Goal: Task Accomplishment & Management: Complete application form

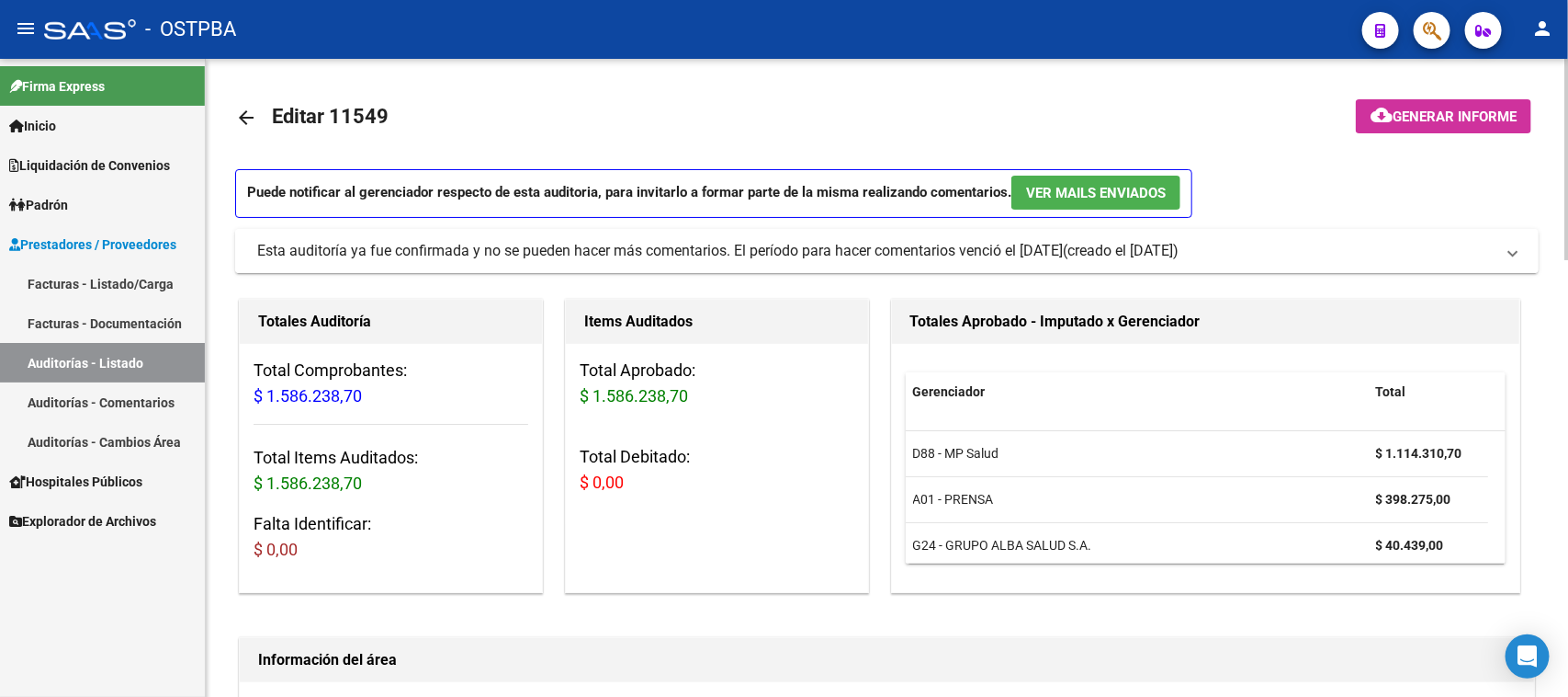
scroll to position [29, 0]
click at [185, 361] on link "Auditorías - Listado" at bounding box center [102, 362] width 205 height 39
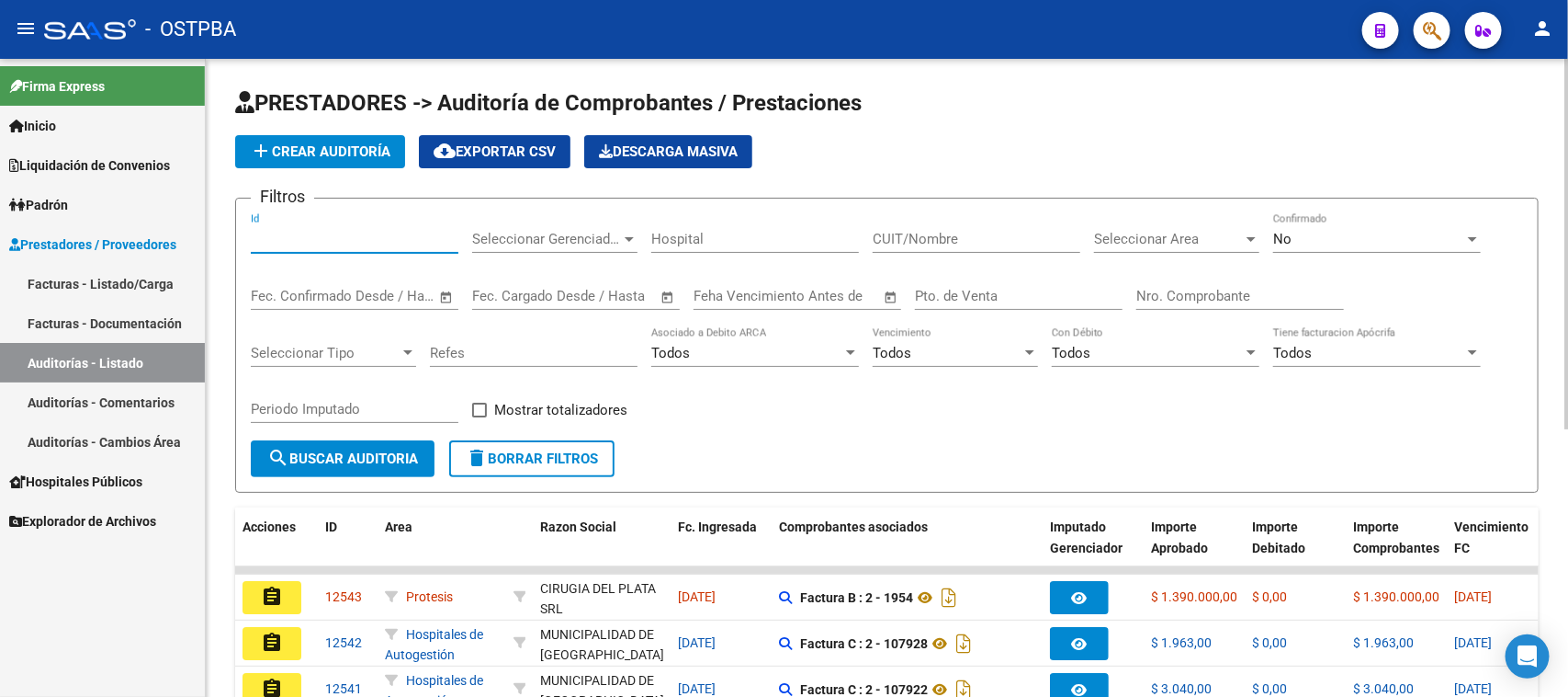
click at [326, 231] on input "Id" at bounding box center [355, 239] width 208 height 16
type input "83187"
click at [1286, 242] on span "No" at bounding box center [1282, 239] width 18 height 16
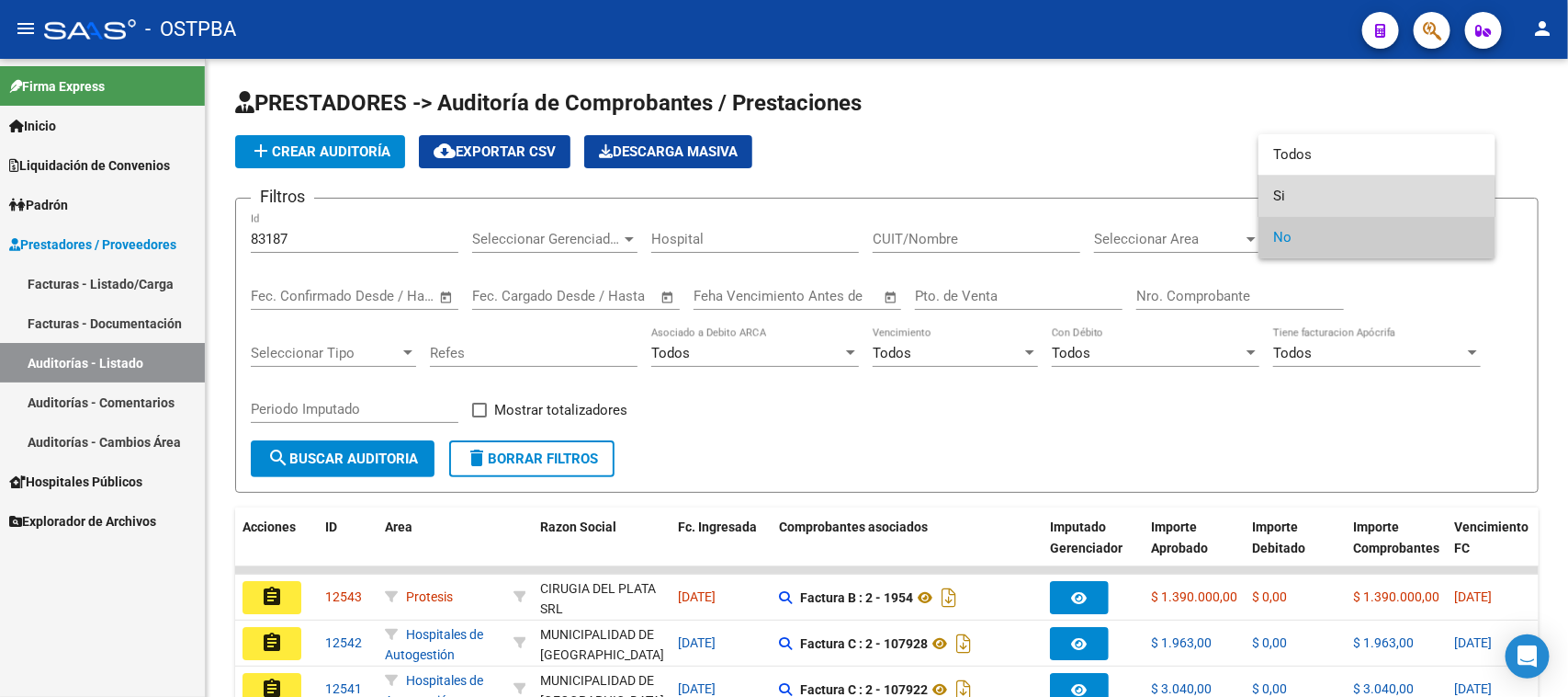
click at [1282, 198] on span "Si" at bounding box center [1377, 196] width 208 height 41
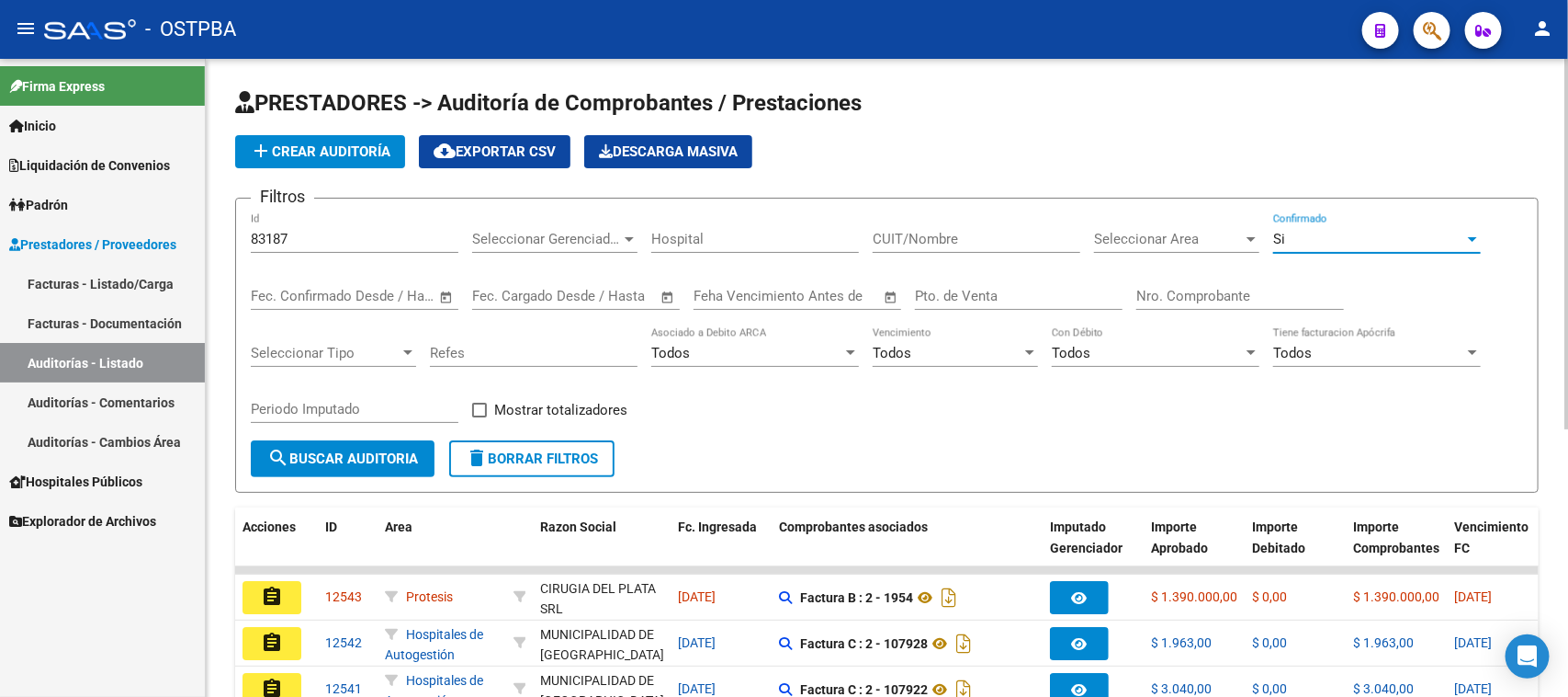
click at [338, 451] on span "search Buscar Auditoria" at bounding box center [343, 458] width 151 height 16
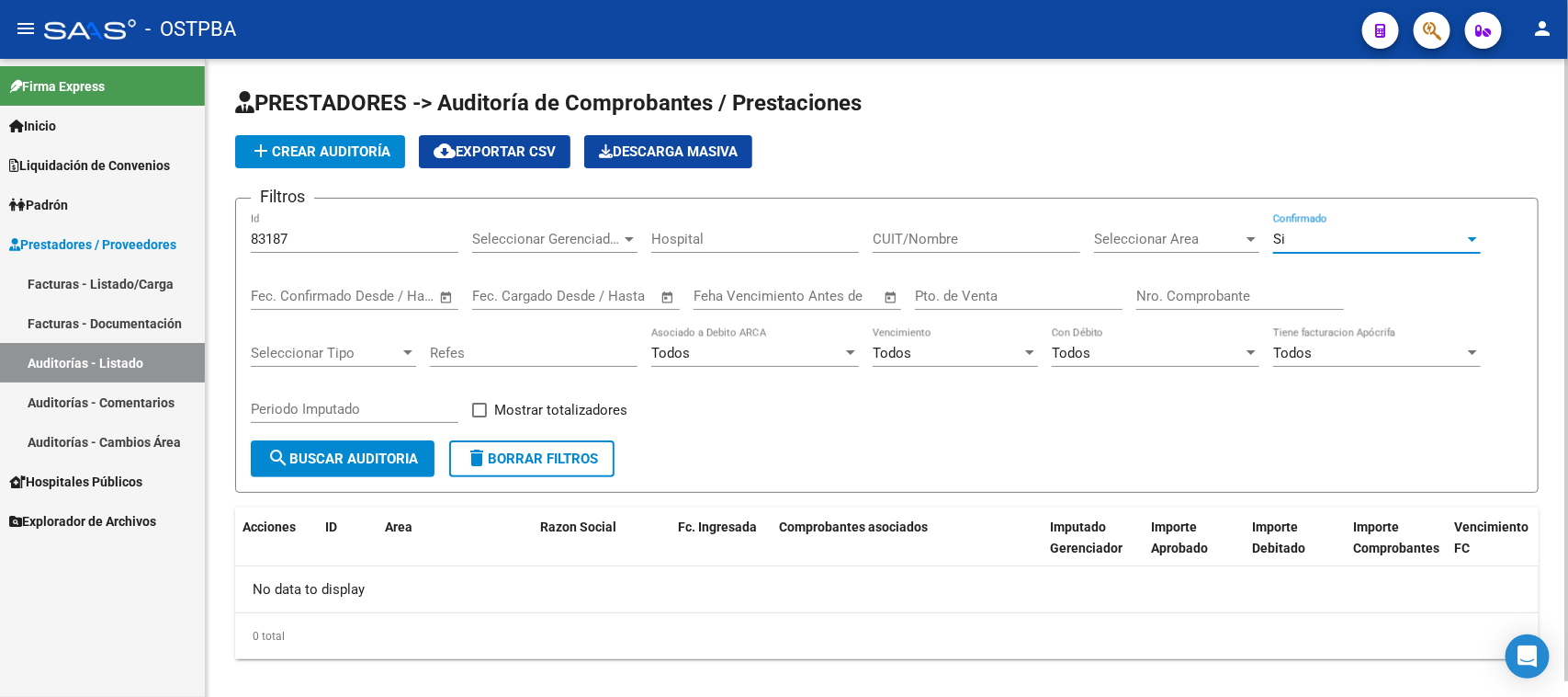
click at [1279, 236] on span "Si" at bounding box center [1279, 239] width 12 height 16
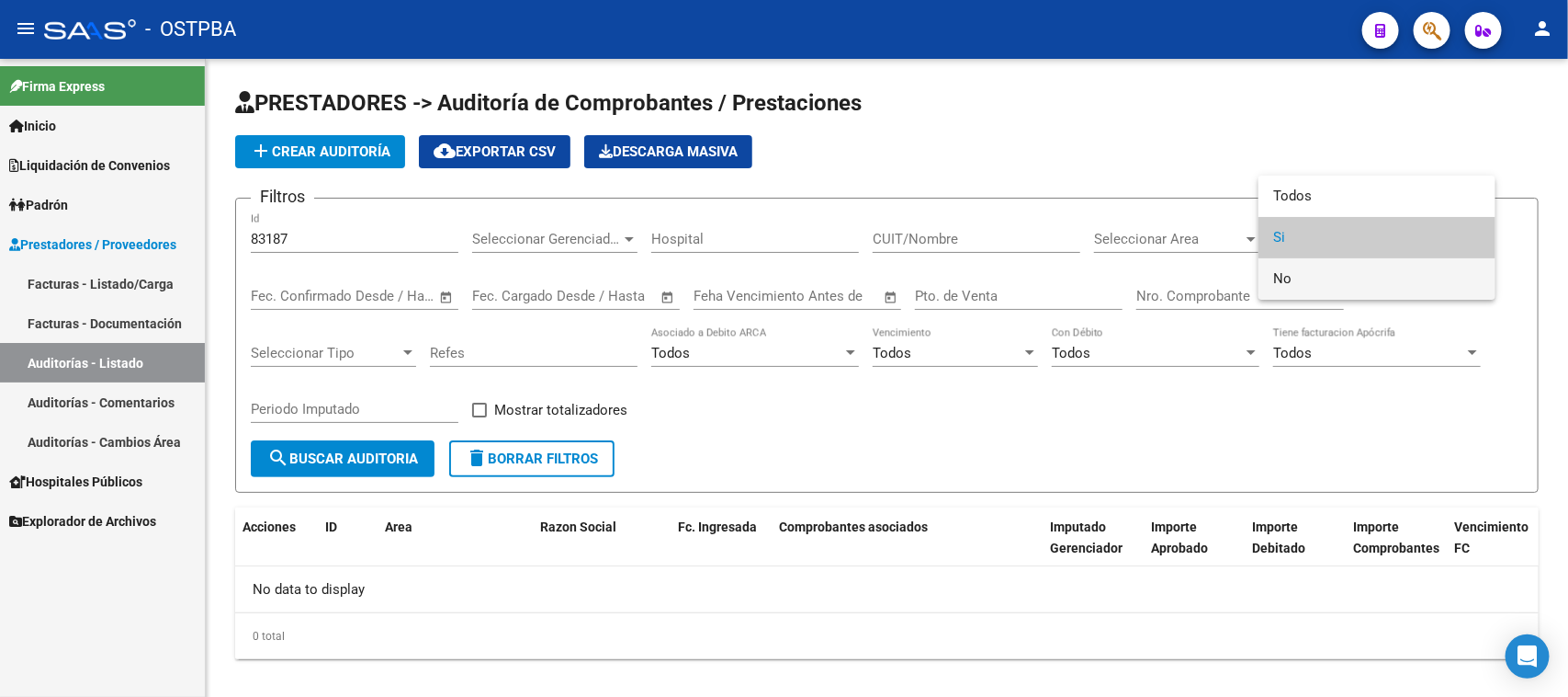
click at [1296, 285] on span "No" at bounding box center [1377, 279] width 208 height 41
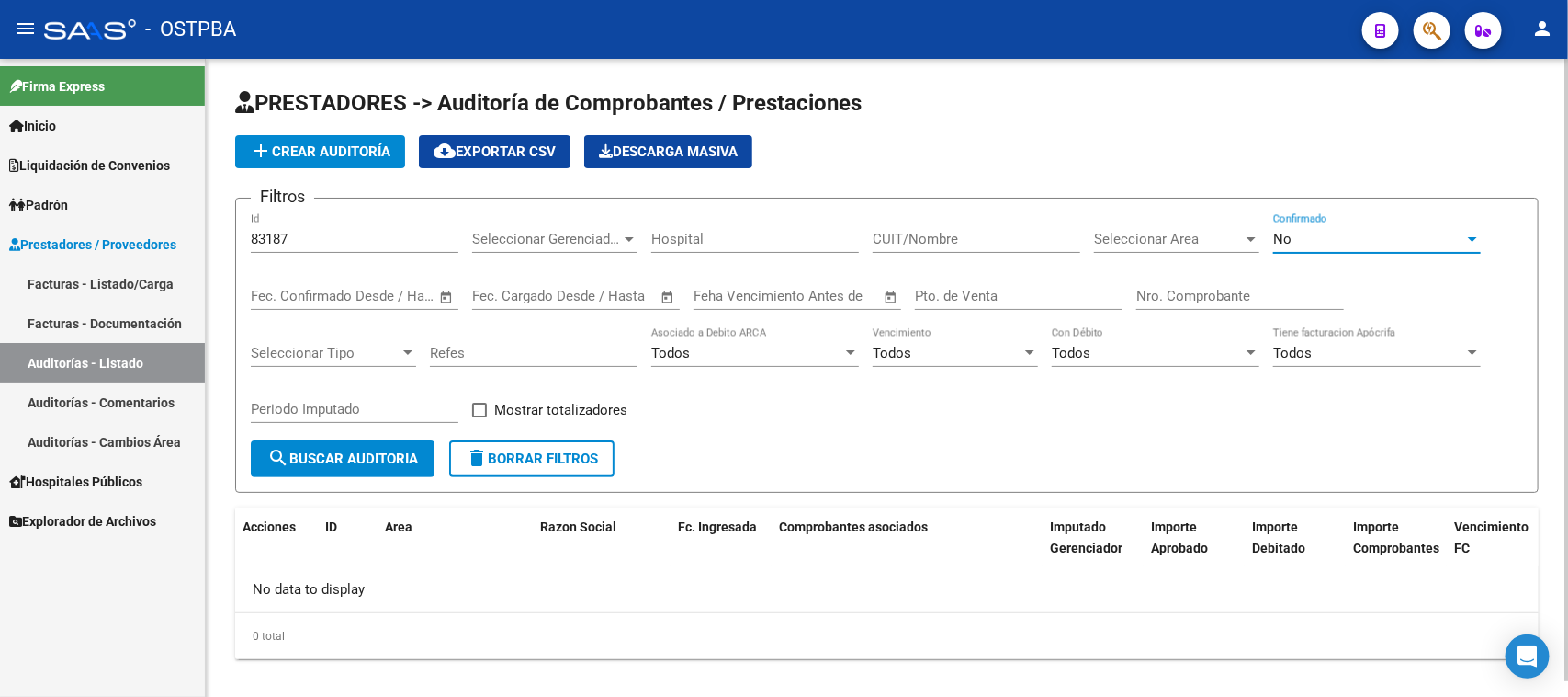
click at [372, 452] on span "search Buscar Auditoria" at bounding box center [343, 458] width 151 height 16
drag, startPoint x: 287, startPoint y: 237, endPoint x: 223, endPoint y: 235, distance: 64.0
click at [223, 235] on div "PRESTADORES -> Auditoría de Comprobantes / Prestaciones add Crear Auditoría clo…" at bounding box center [888, 389] width 1363 height 659
click at [1168, 287] on input "Nro. Comprobante" at bounding box center [1241, 295] width 208 height 16
type input "83187"
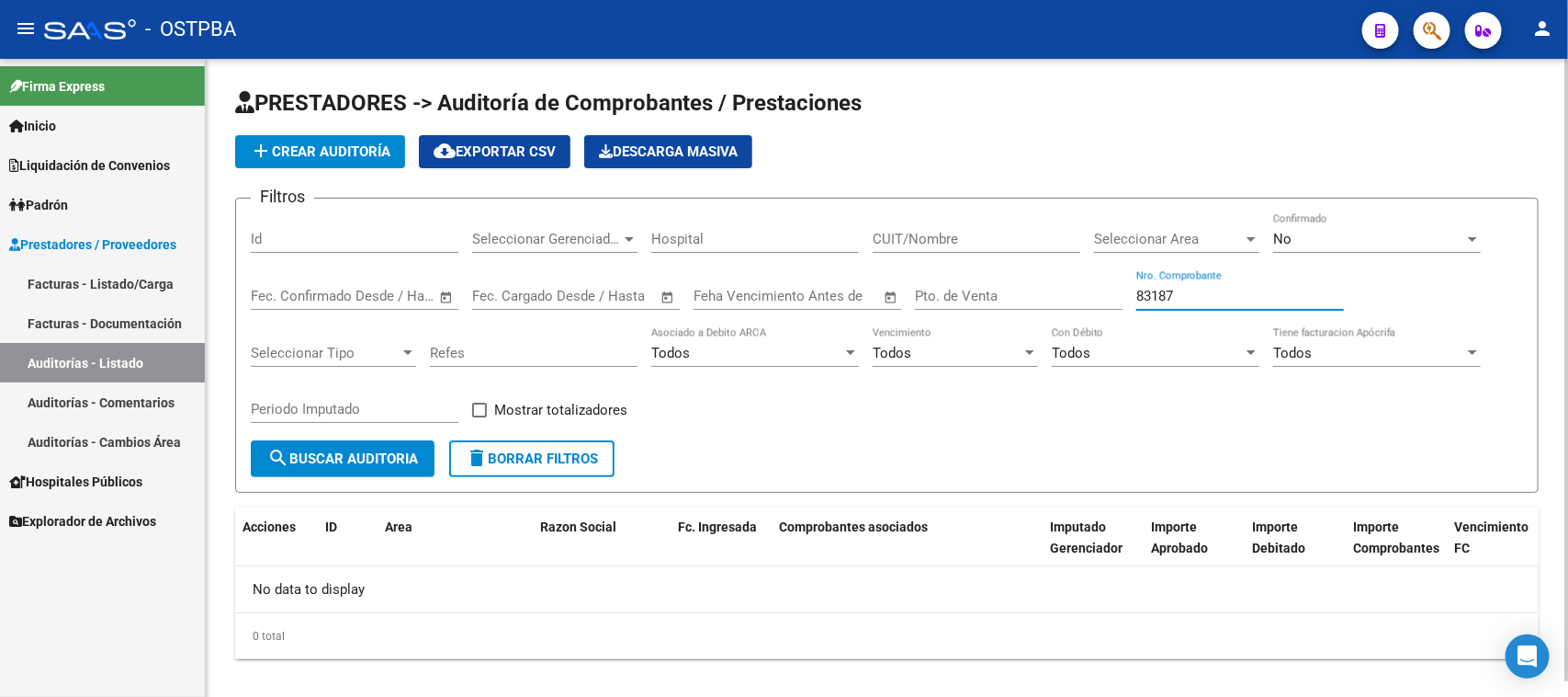
click at [1305, 243] on div "No" at bounding box center [1369, 239] width 191 height 16
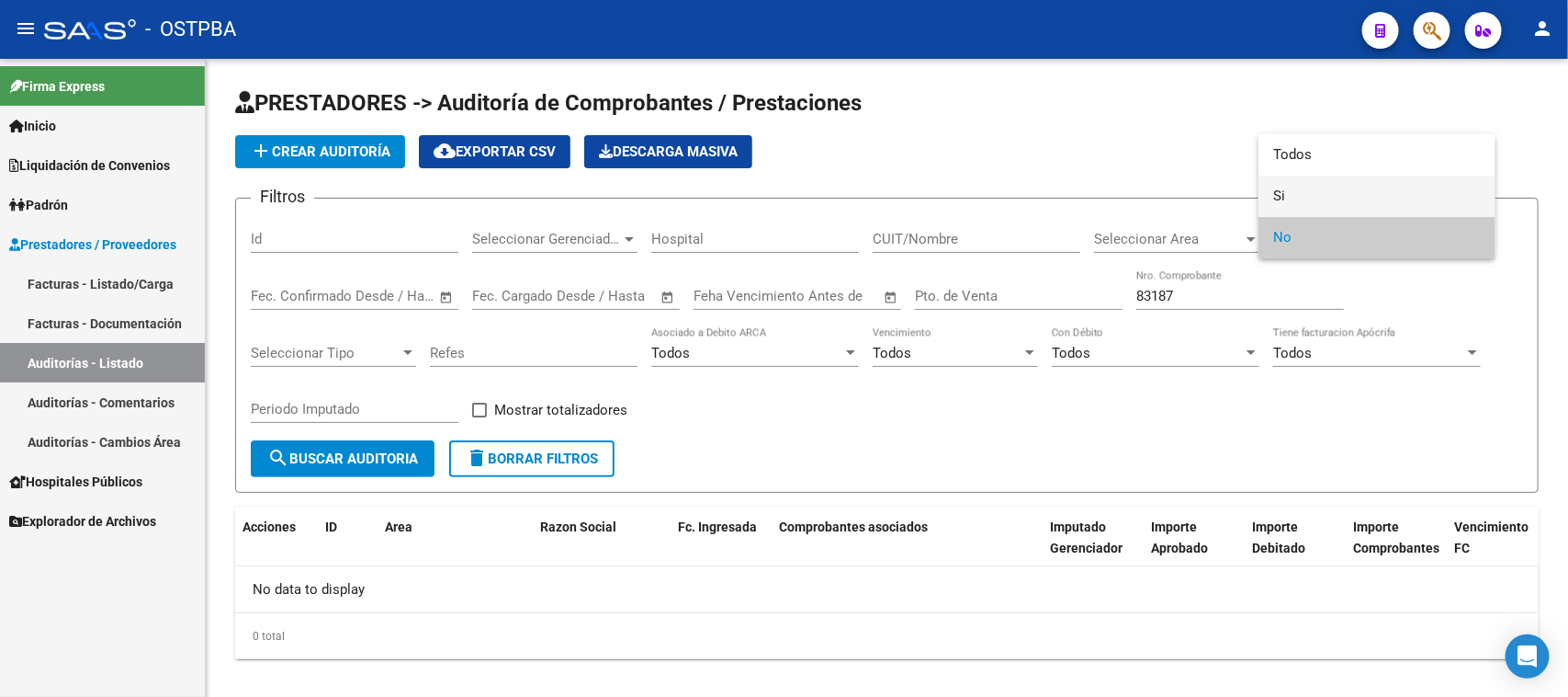
click at [1284, 195] on span "Si" at bounding box center [1377, 196] width 208 height 41
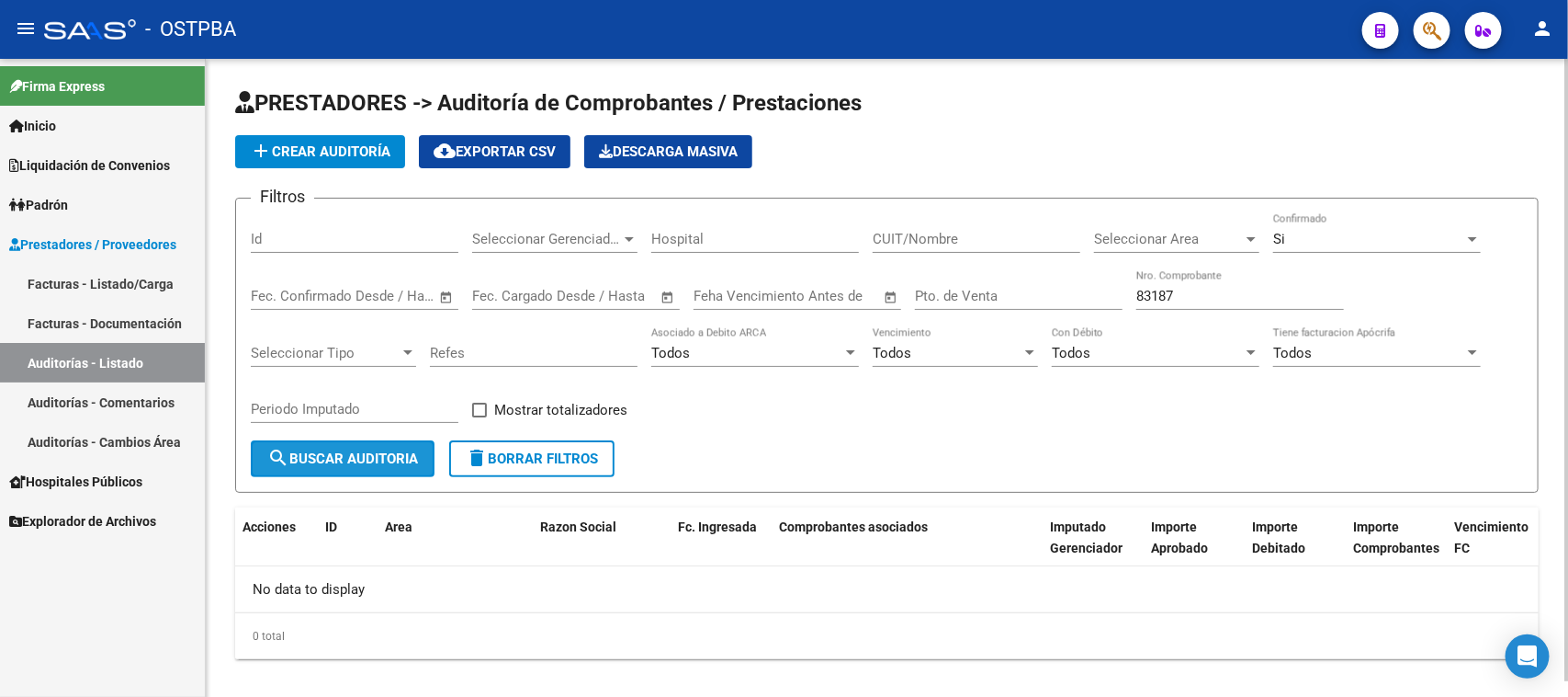
click at [365, 451] on span "search Buscar Auditoria" at bounding box center [343, 458] width 151 height 16
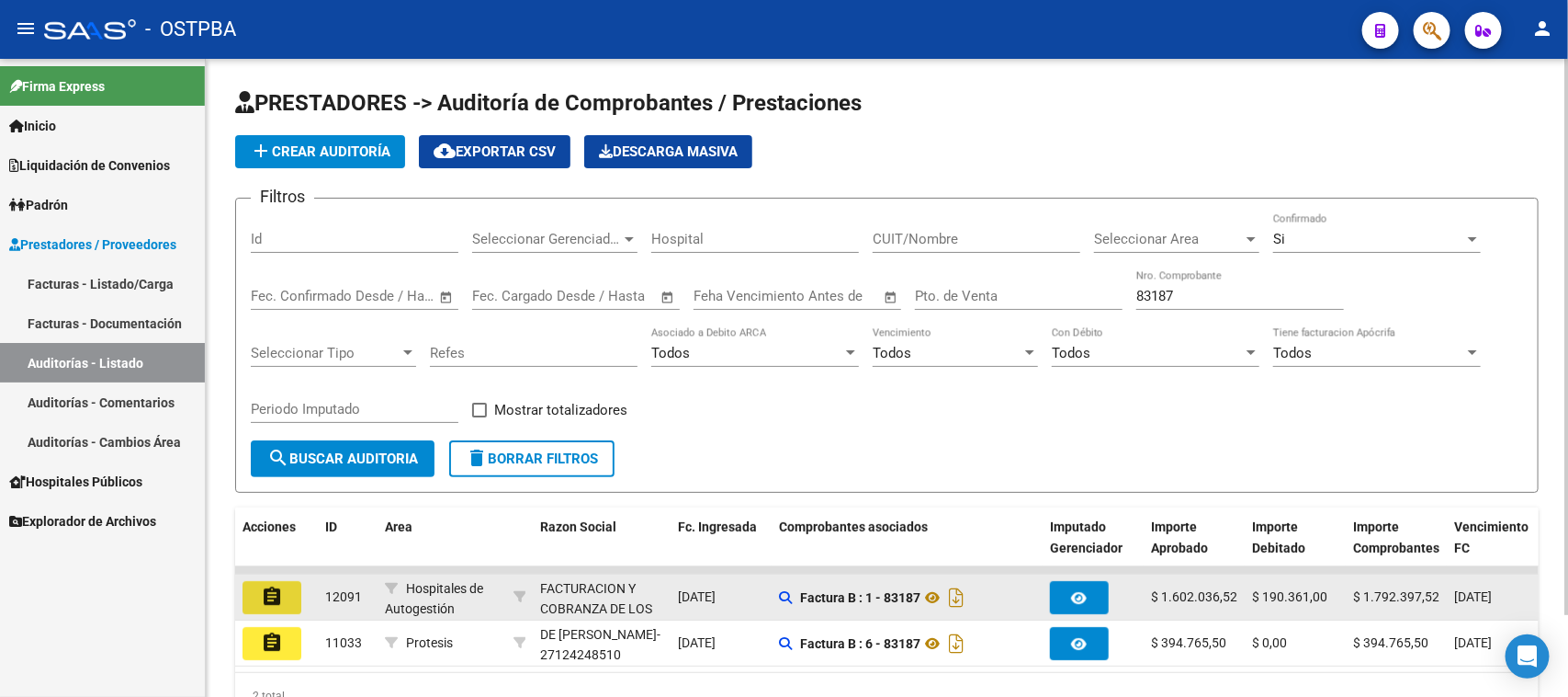
click at [272, 599] on mat-icon "assignment" at bounding box center [271, 596] width 22 height 22
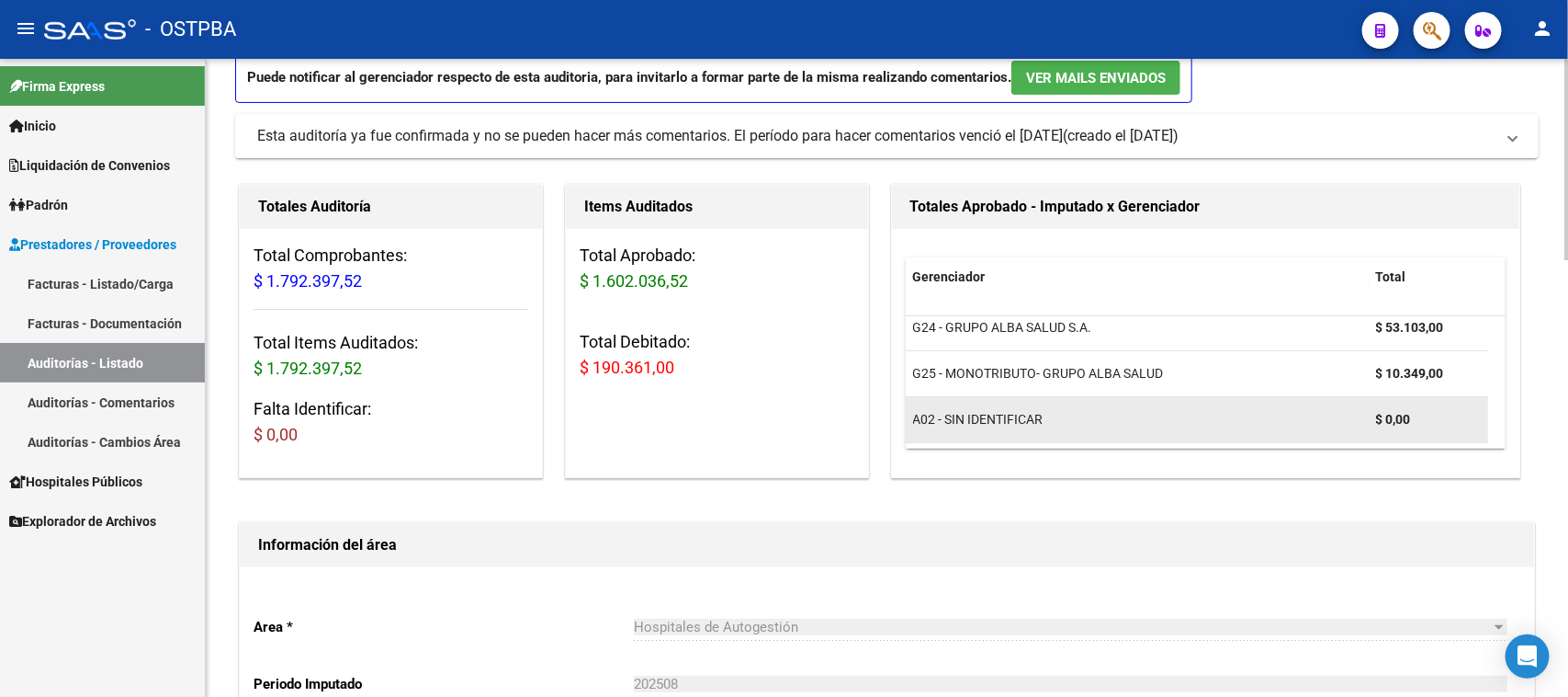
scroll to position [459, 0]
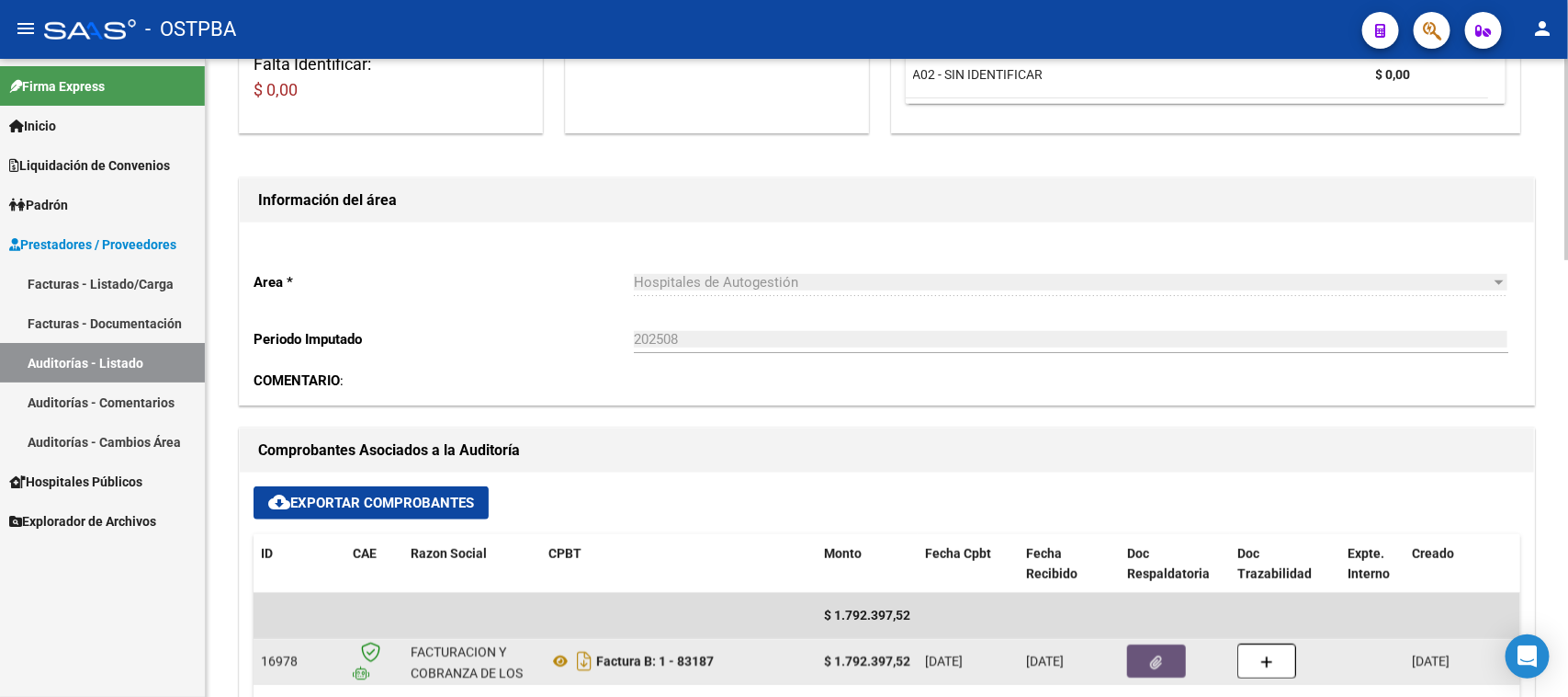
click at [1164, 653] on button "button" at bounding box center [1157, 661] width 59 height 33
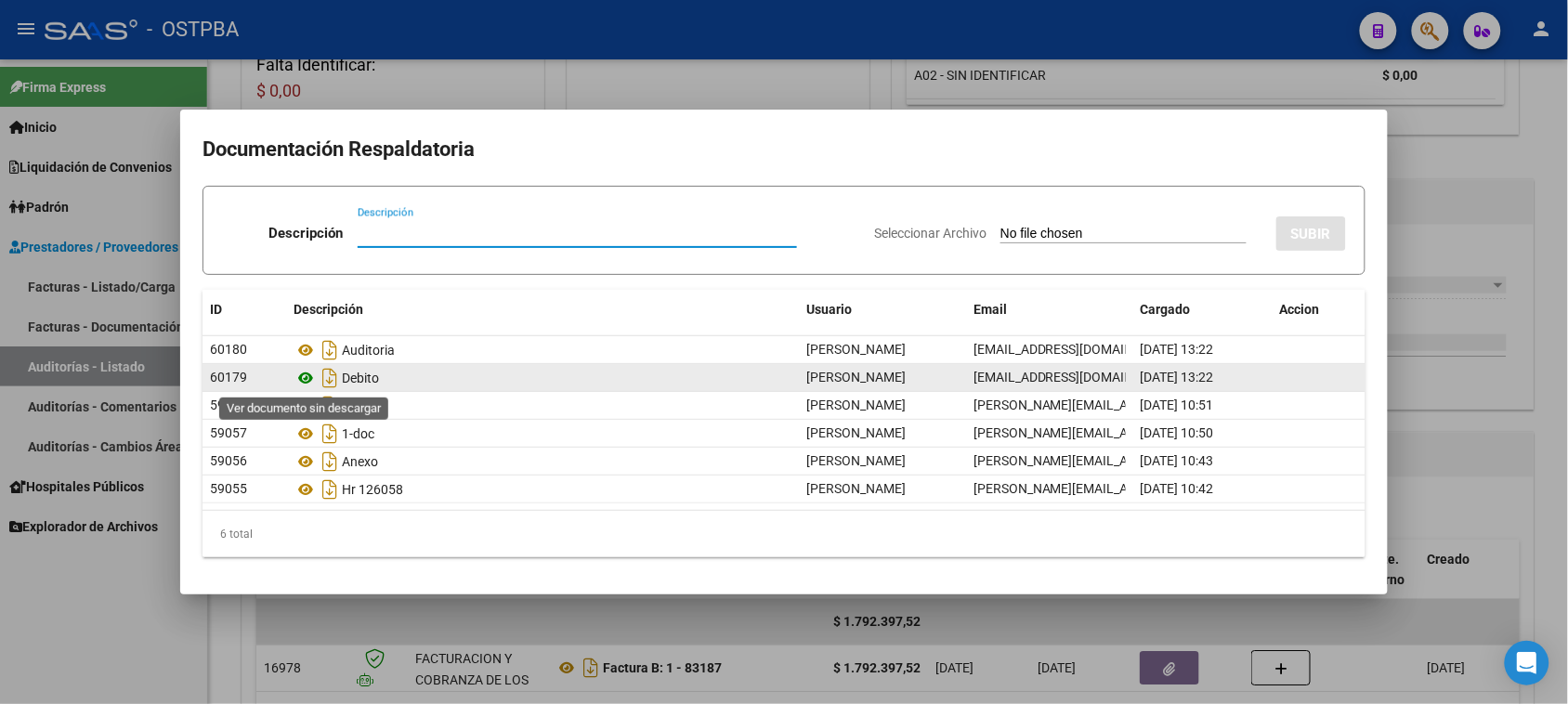
click at [302, 381] on icon at bounding box center [305, 377] width 24 height 22
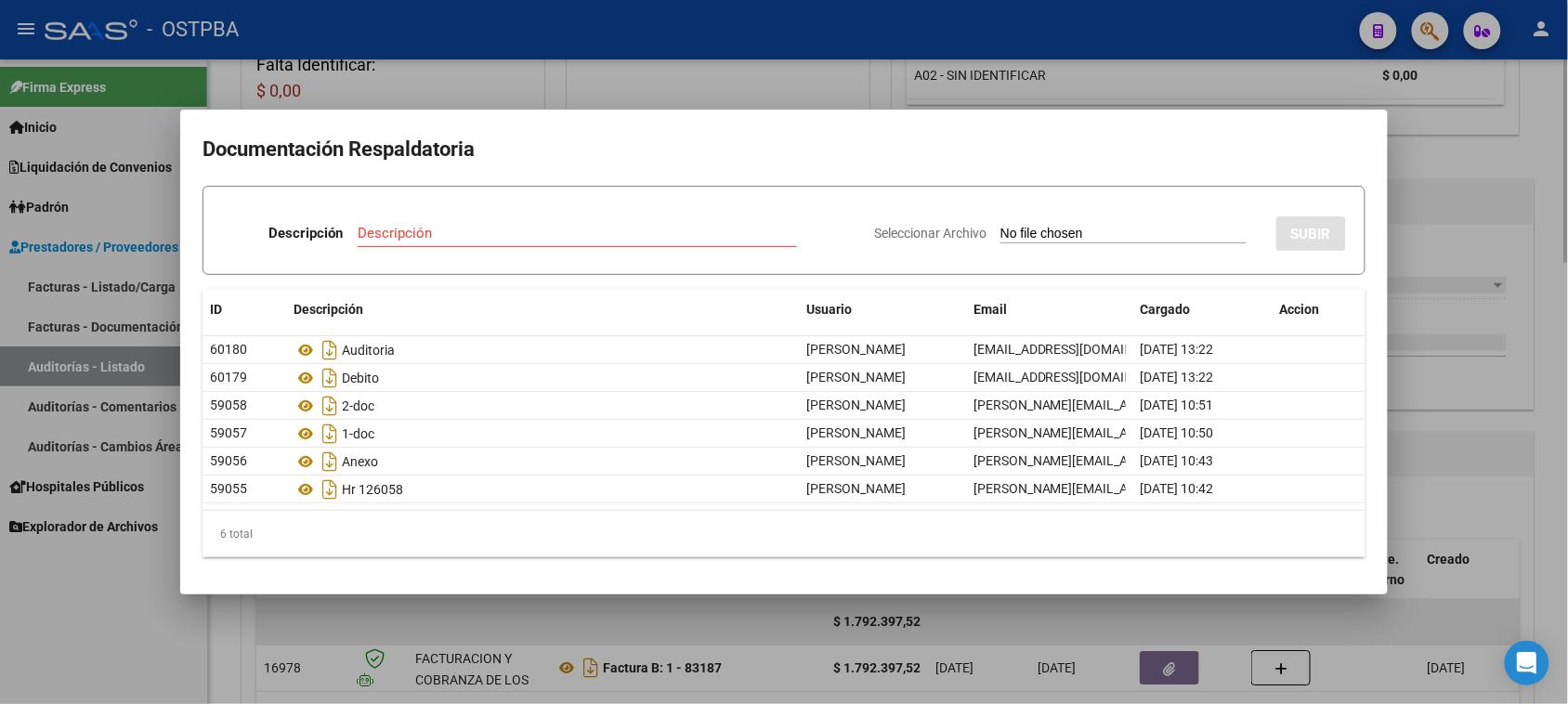
drag, startPoint x: 25, startPoint y: 625, endPoint x: 571, endPoint y: 612, distance: 546.2
click at [43, 615] on div at bounding box center [784, 352] width 1568 height 704
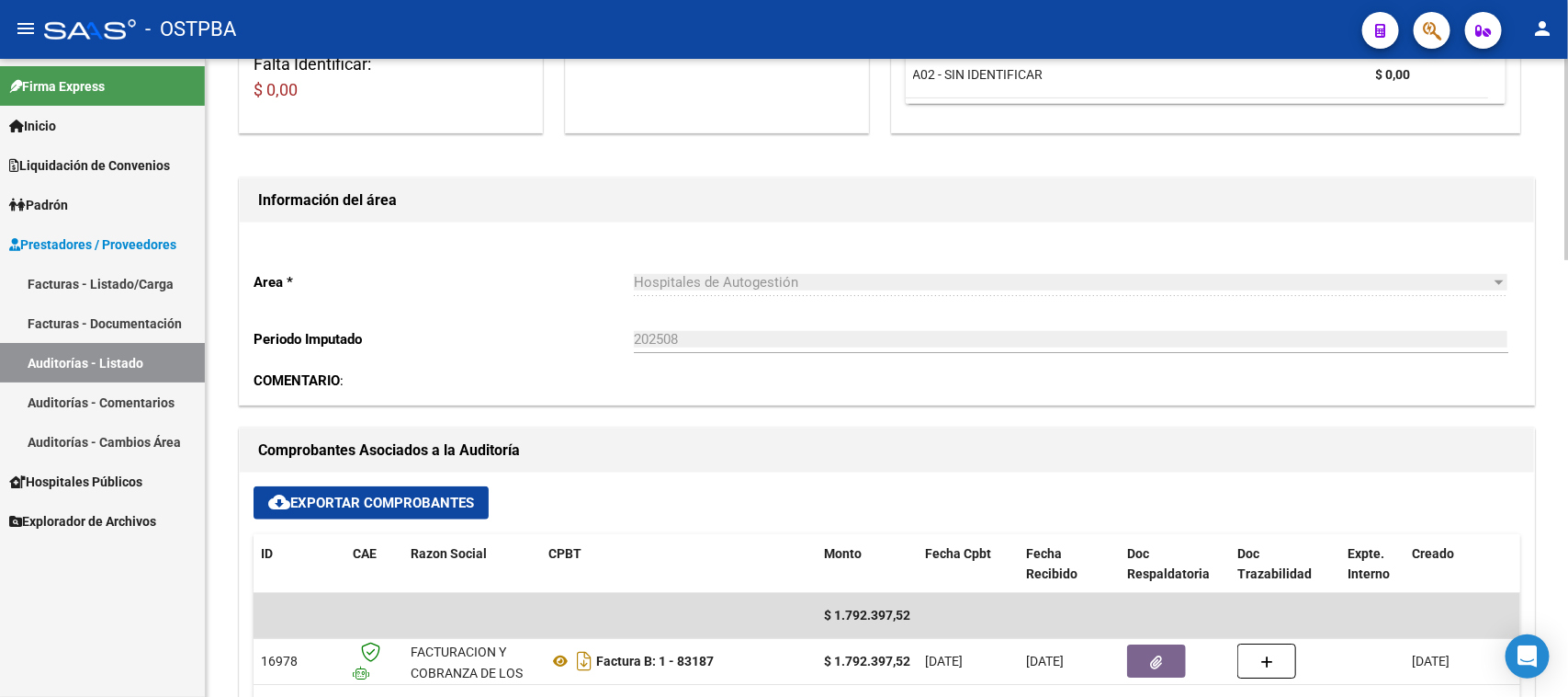
scroll to position [689, 0]
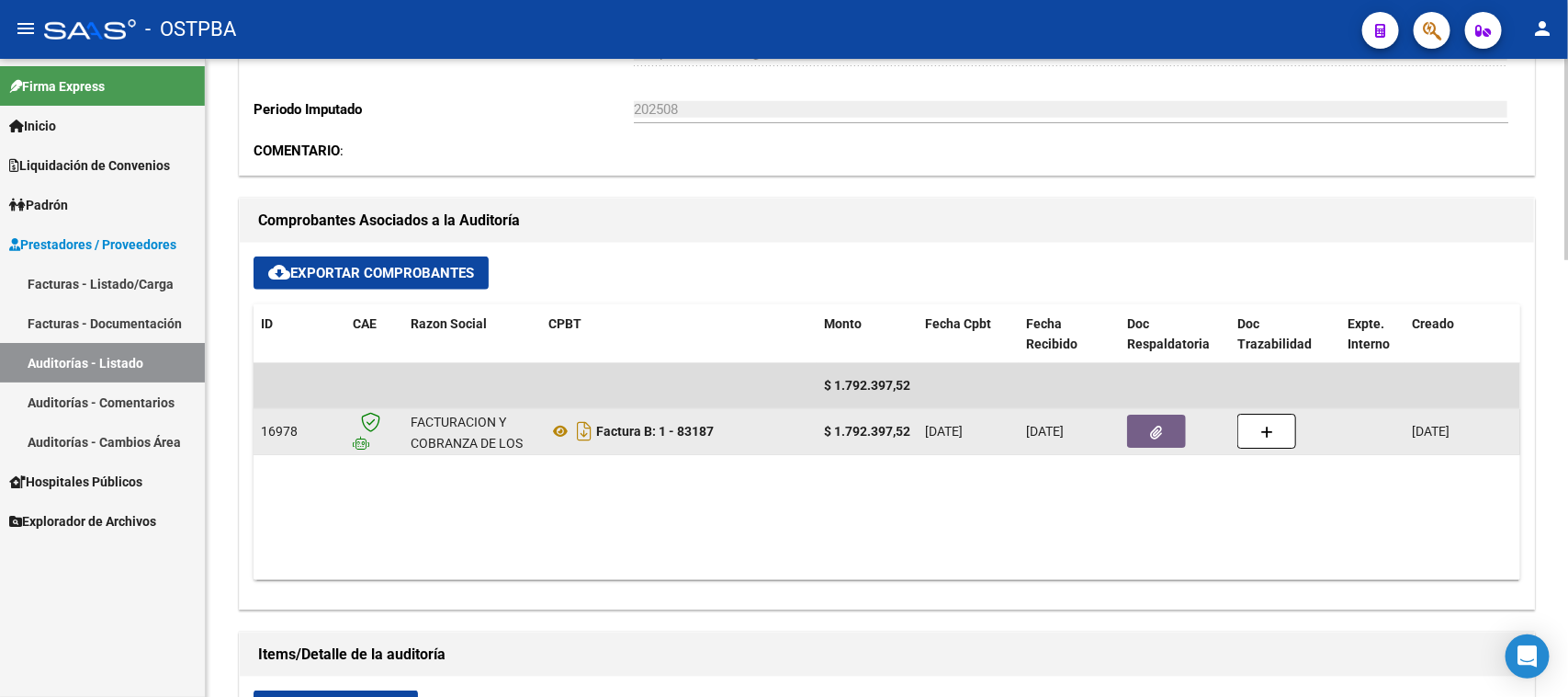
click at [1148, 420] on button "button" at bounding box center [1157, 431] width 59 height 33
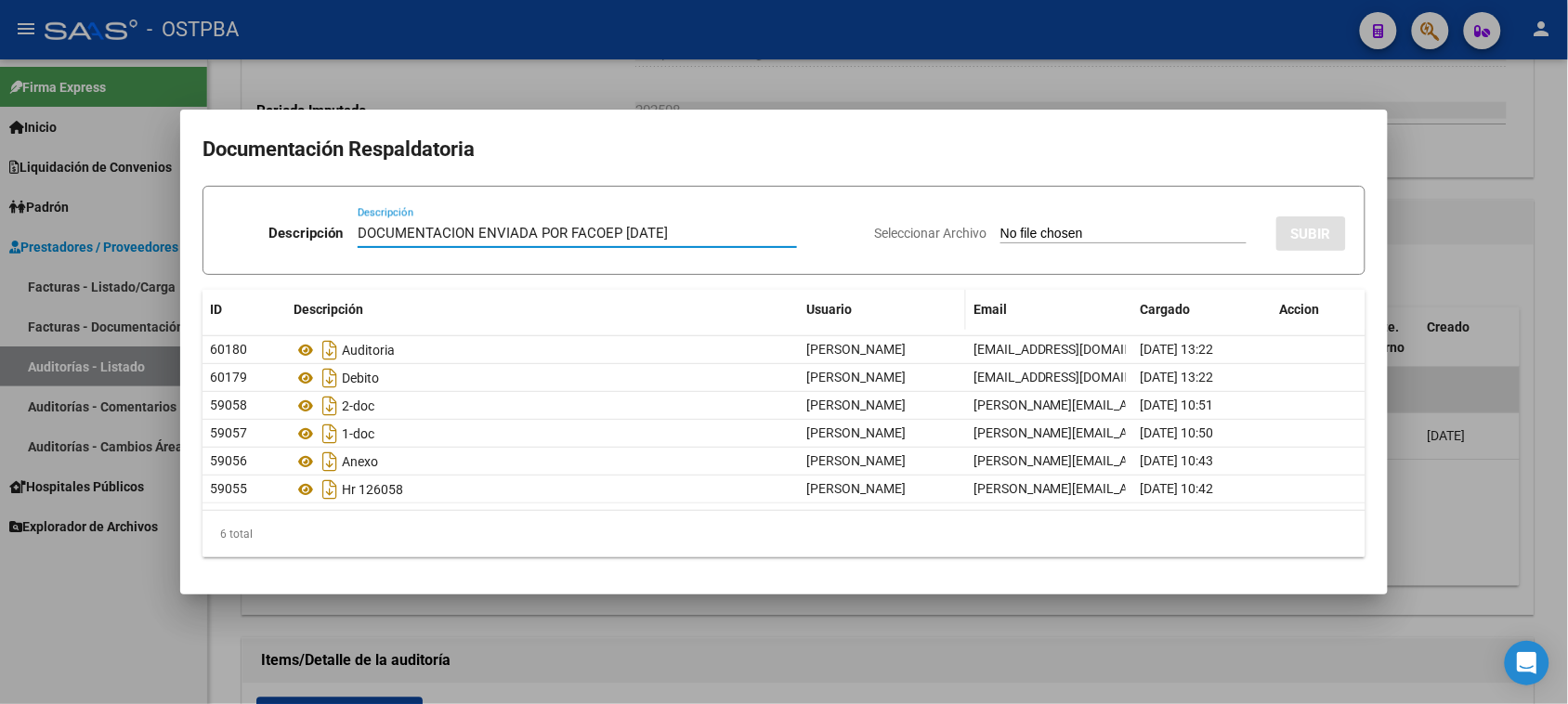
type input "DOCUMENTACION ENVIADA POR FACOEP 8/9/2025"
click at [1001, 226] on input "Seleccionar Archivo" at bounding box center [1123, 234] width 246 height 17
type input "C:\fakepath\GALEANO MEDINA.pdf"
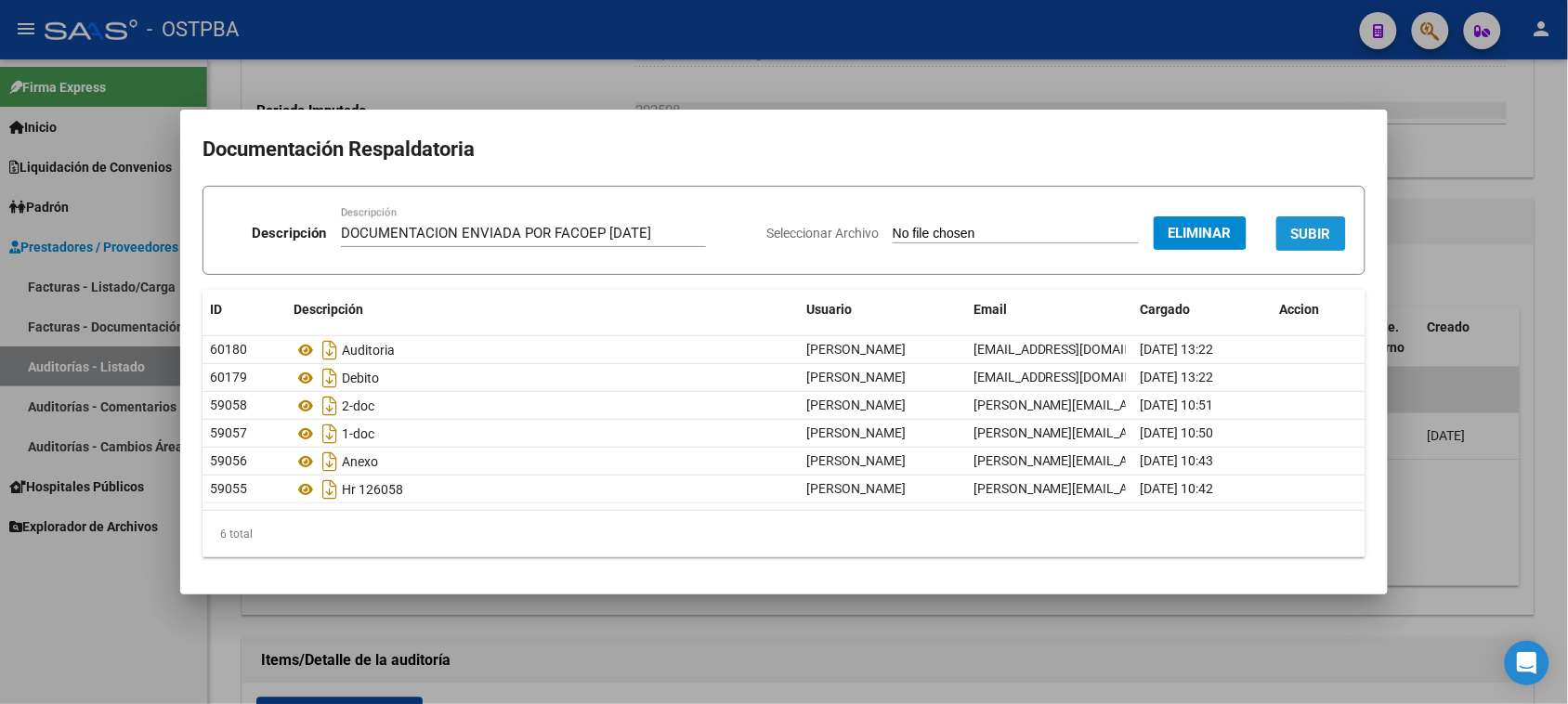
click at [1293, 232] on span "SUBIR" at bounding box center [1310, 233] width 40 height 16
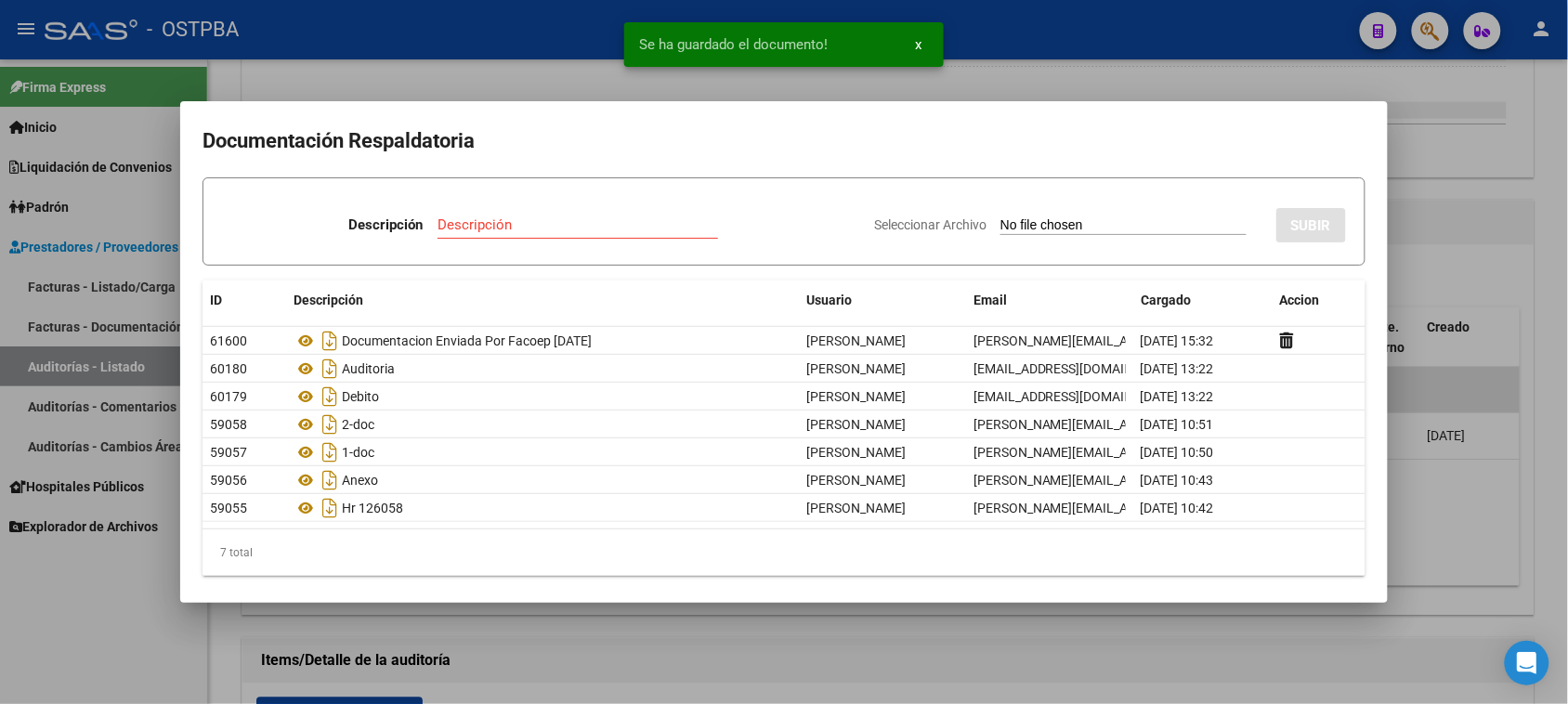
click at [68, 622] on div at bounding box center [784, 352] width 1568 height 704
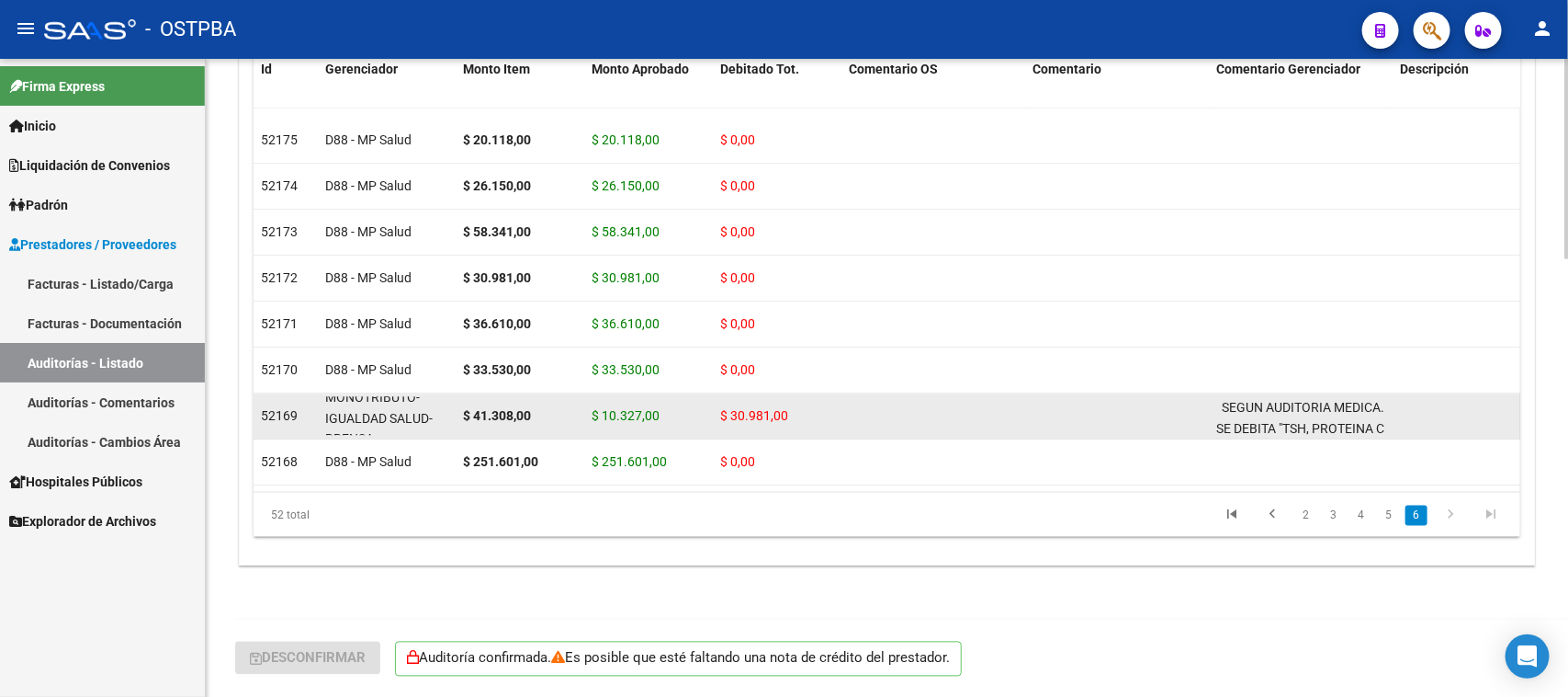
scroll to position [44, 0]
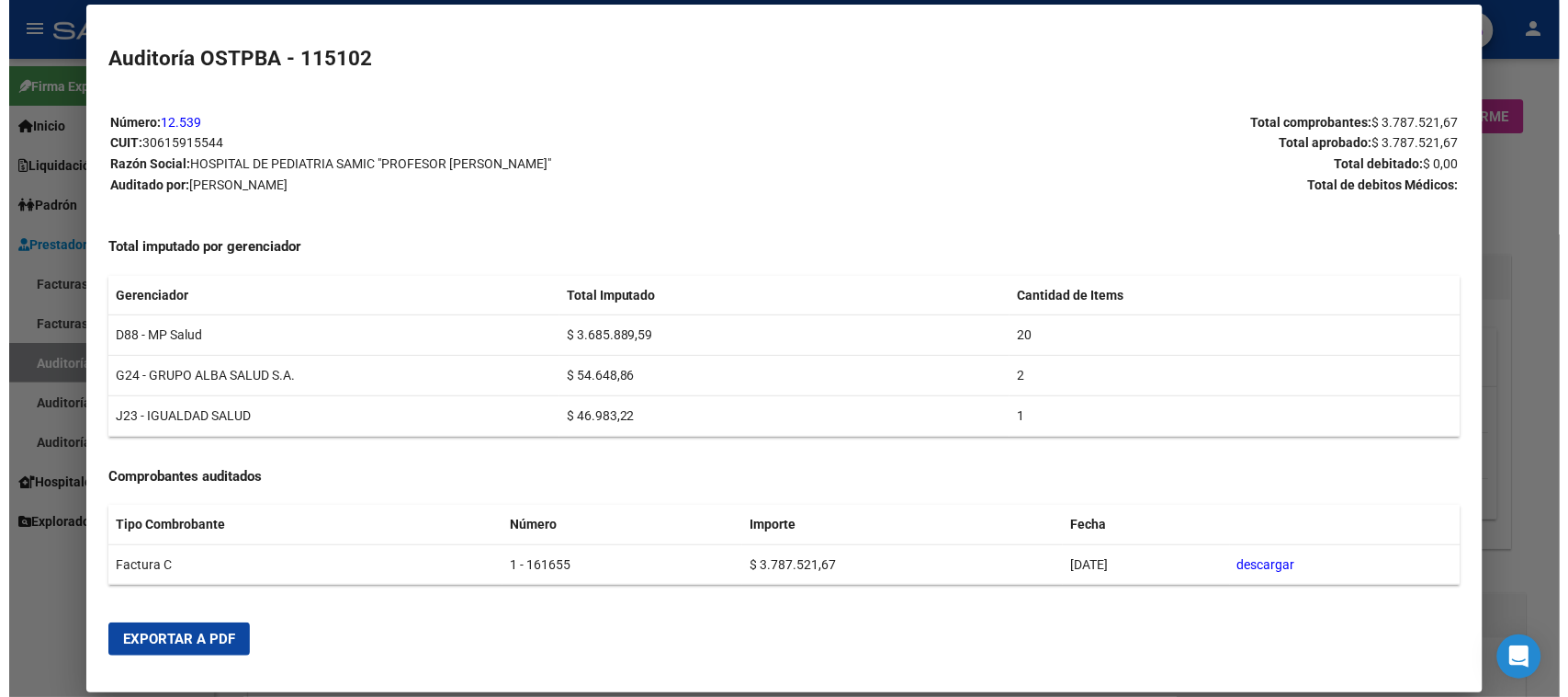
scroll to position [0, 148]
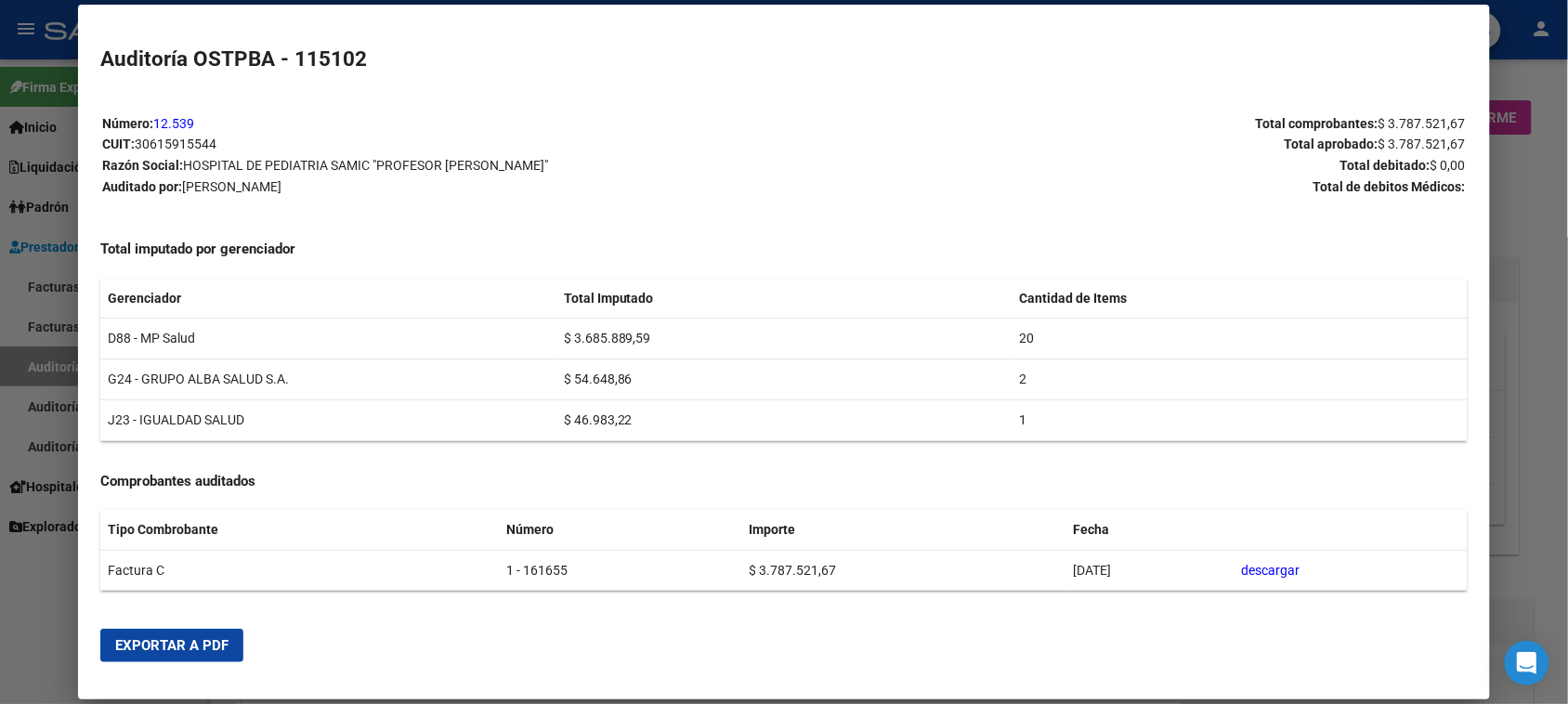
click at [0, 632] on div at bounding box center [784, 352] width 1568 height 704
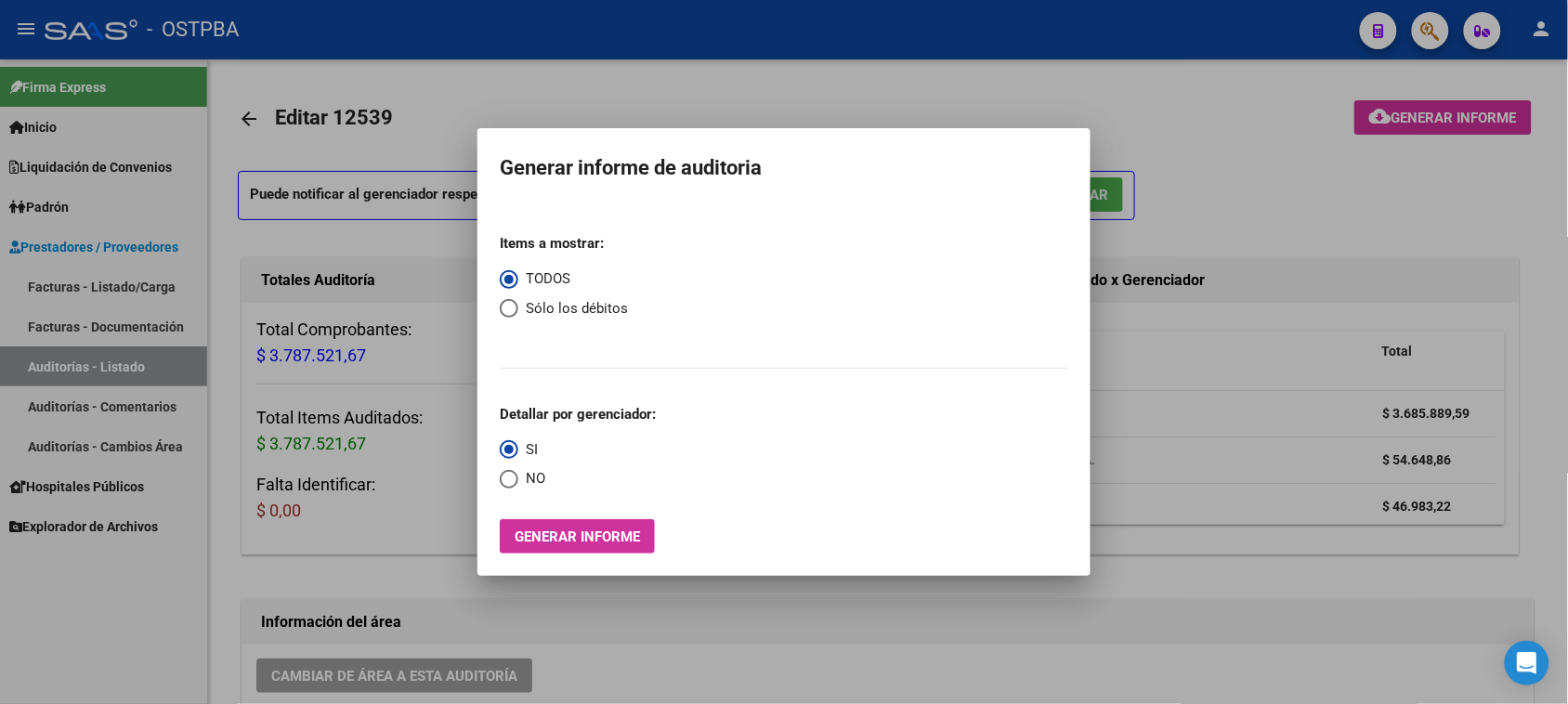
click at [962, 637] on div at bounding box center [784, 352] width 1568 height 704
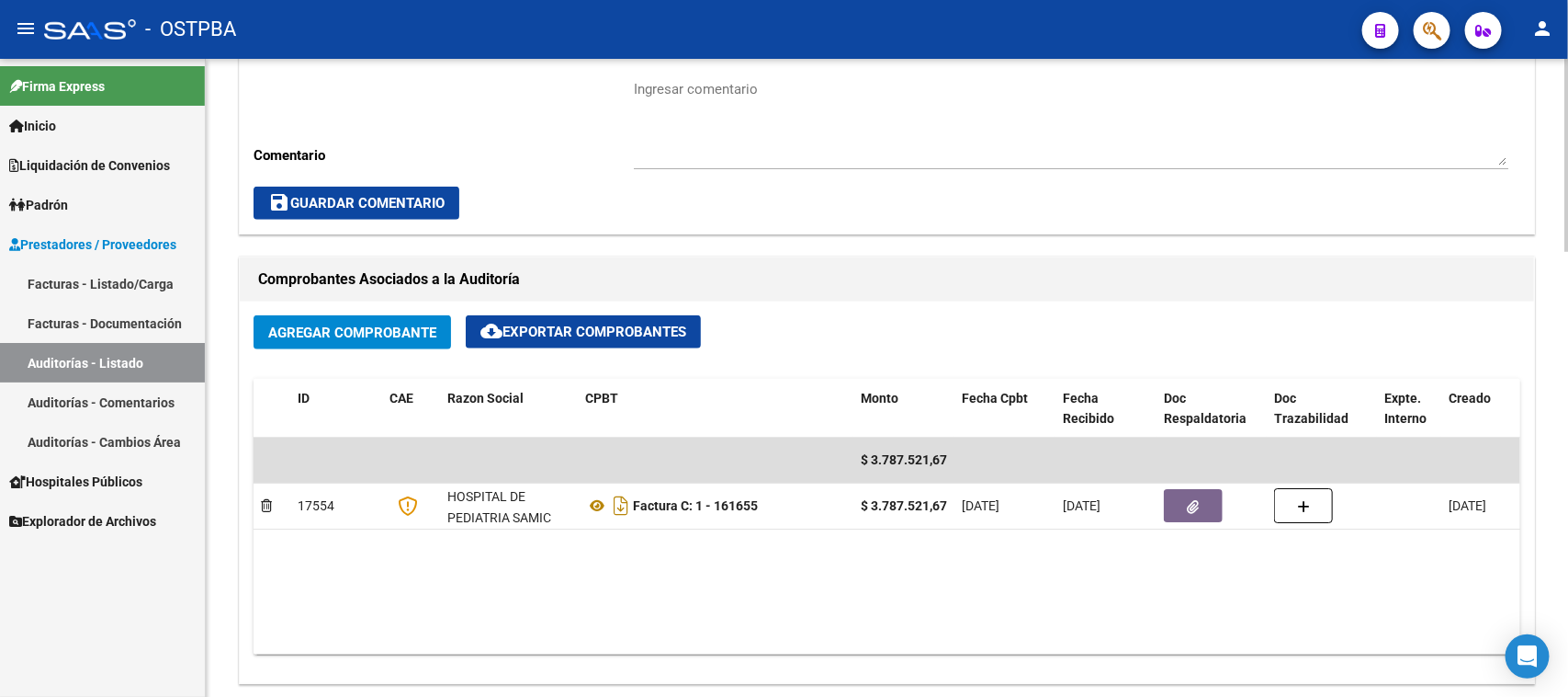
scroll to position [667, 0]
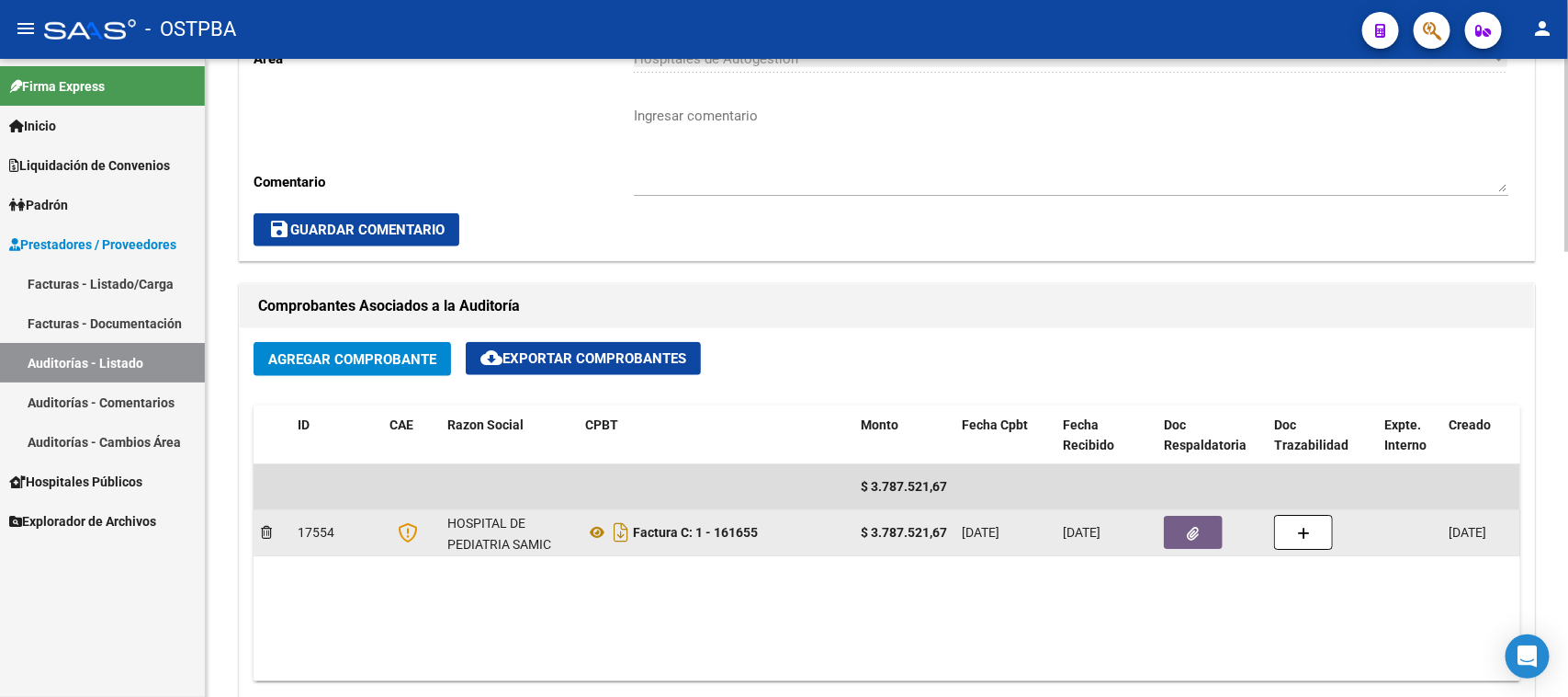
click at [1183, 545] on button "button" at bounding box center [1194, 532] width 59 height 33
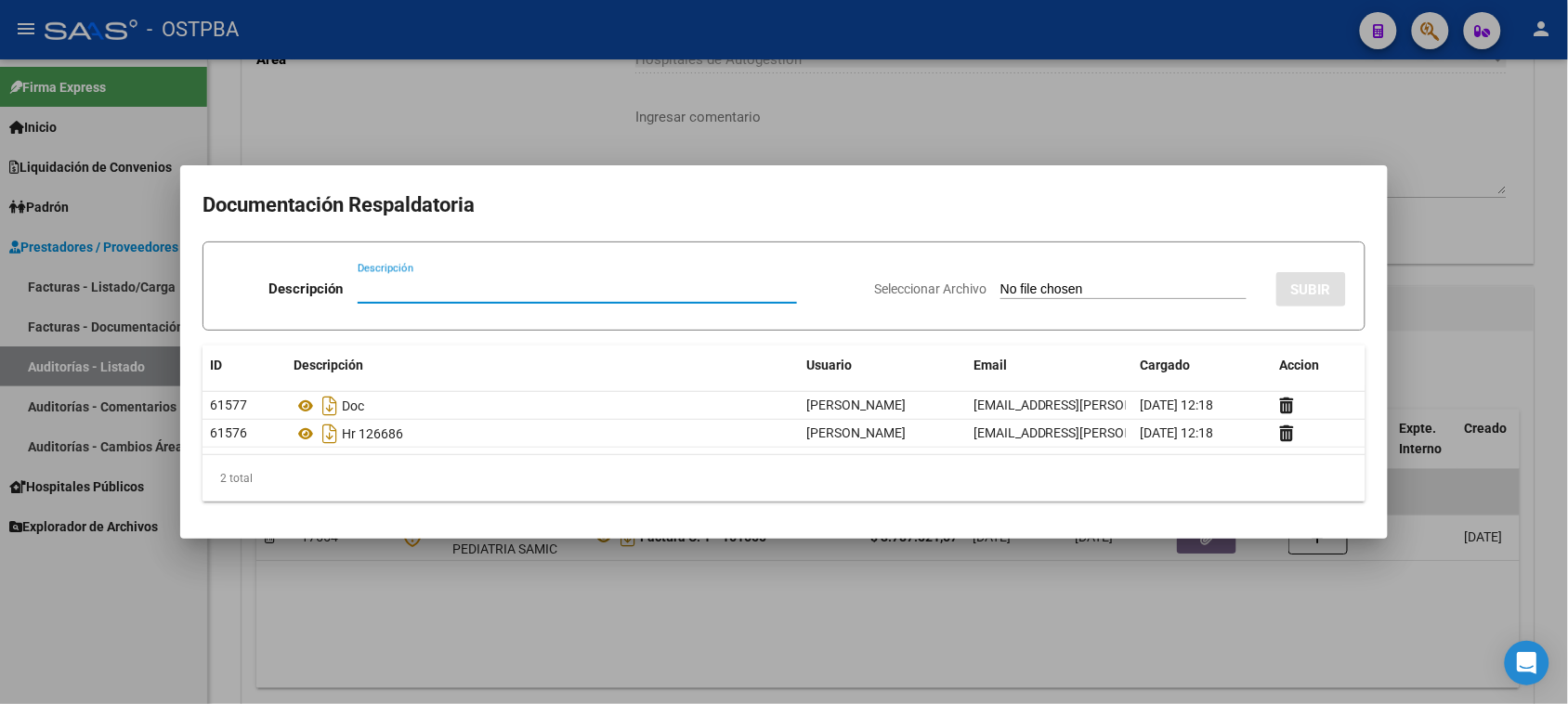
click at [188, 615] on div at bounding box center [784, 352] width 1568 height 704
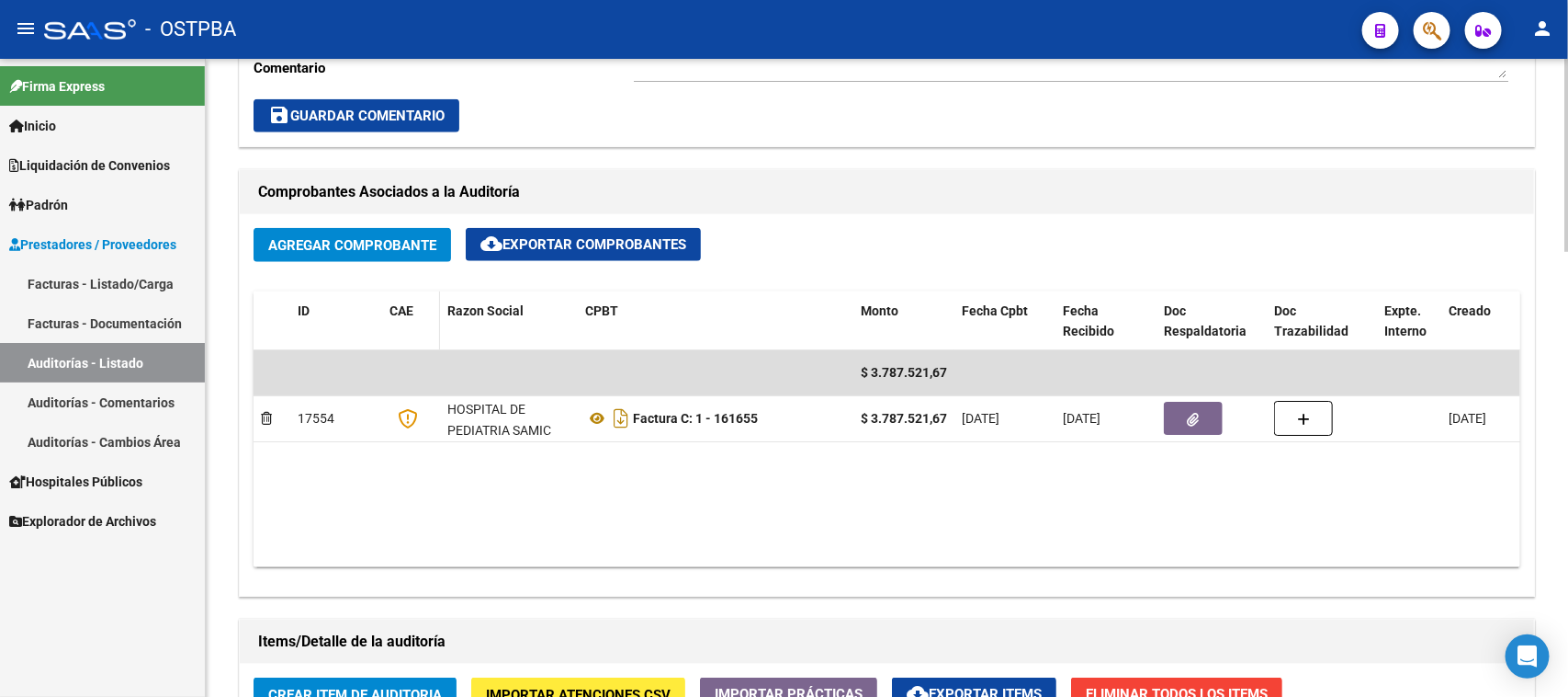
scroll to position [782, 0]
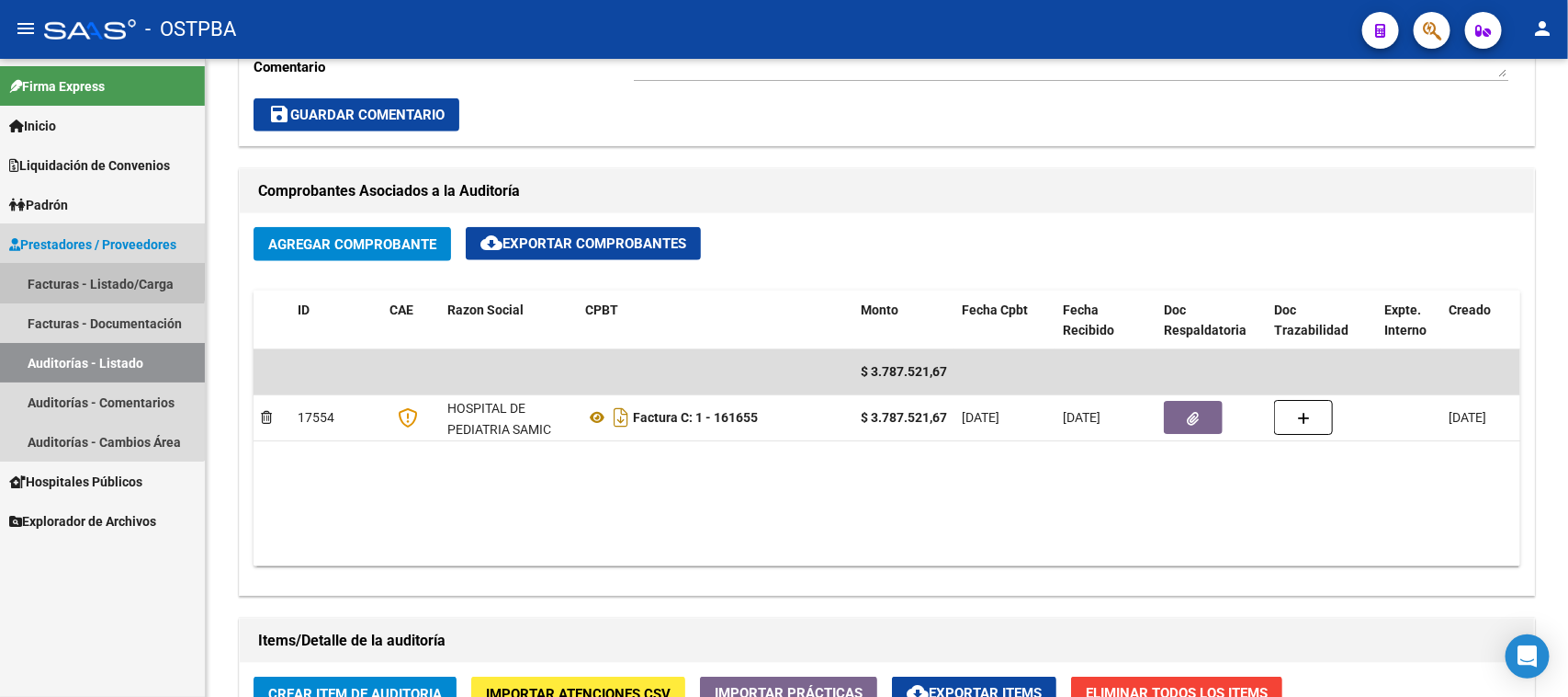
click at [101, 277] on link "Facturas - Listado/Carga" at bounding box center [102, 283] width 205 height 39
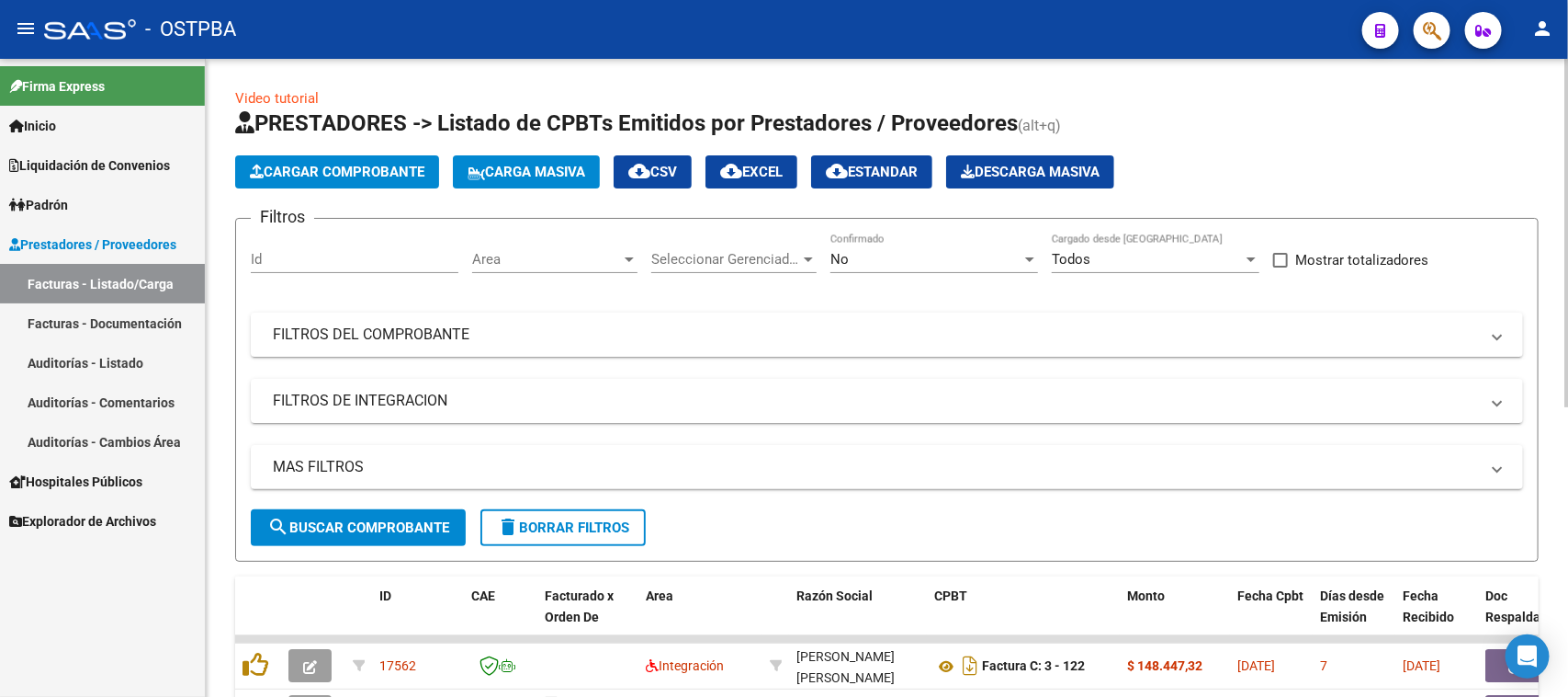
click at [323, 177] on span "Cargar Comprobante" at bounding box center [337, 171] width 175 height 16
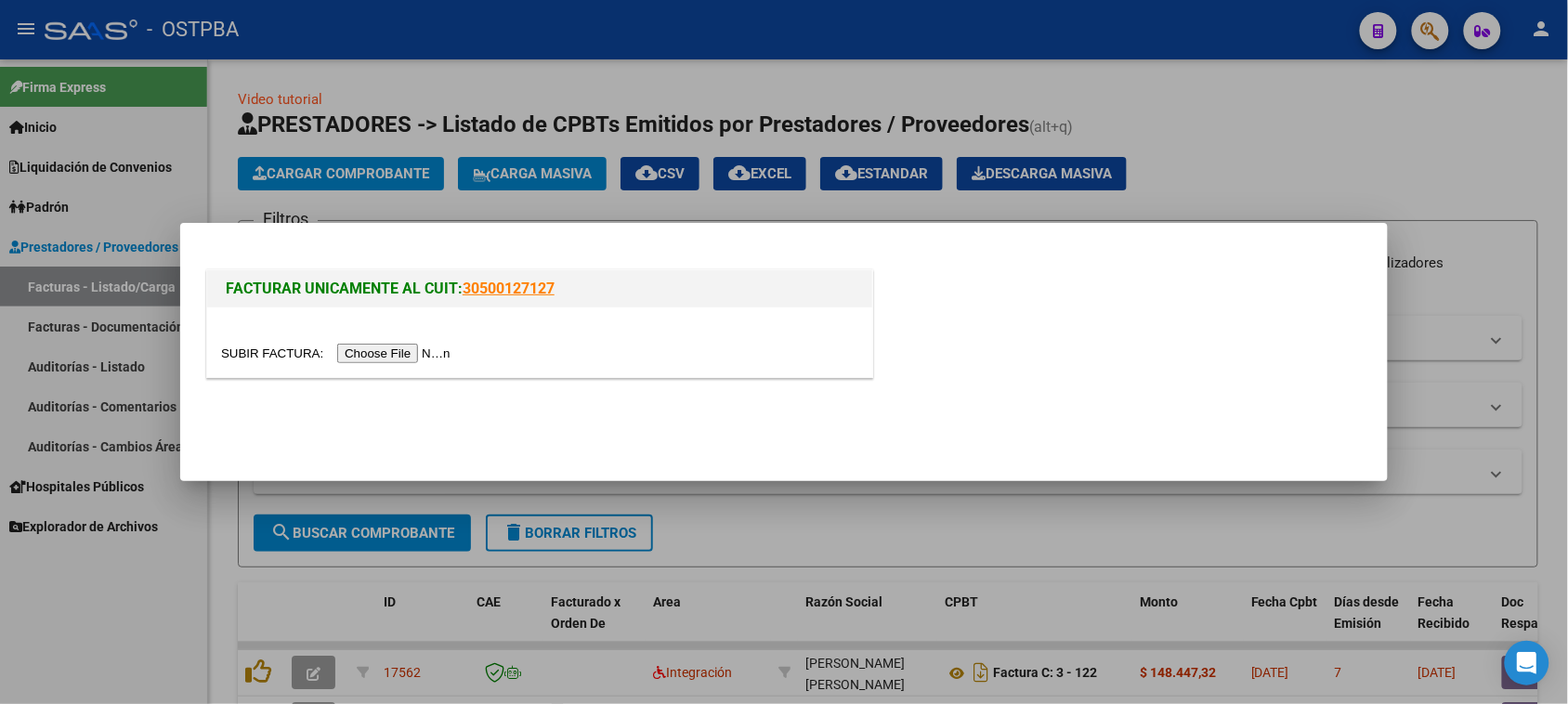
click at [363, 359] on input "file" at bounding box center [339, 353] width 235 height 19
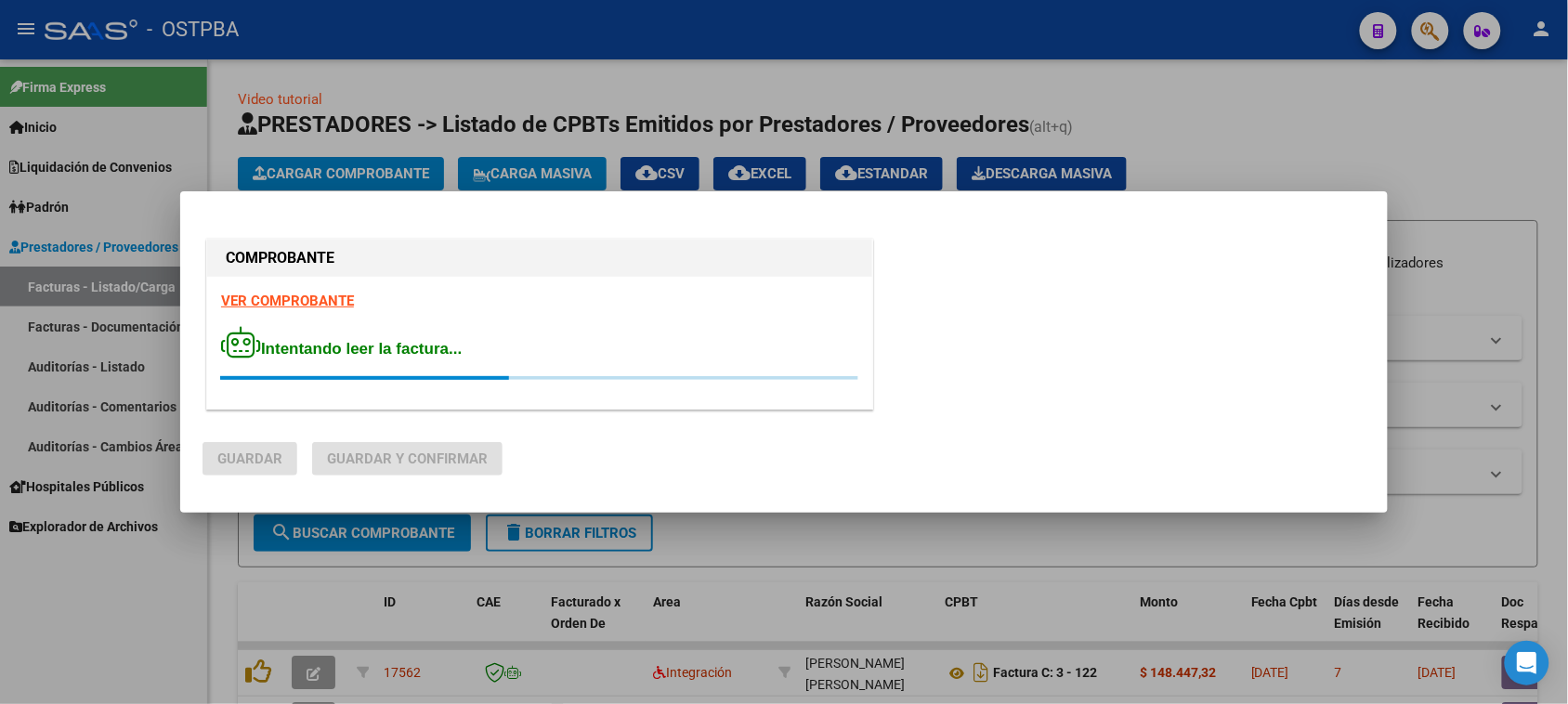
click at [280, 300] on strong "VER COMPROBANTE" at bounding box center [288, 300] width 133 height 16
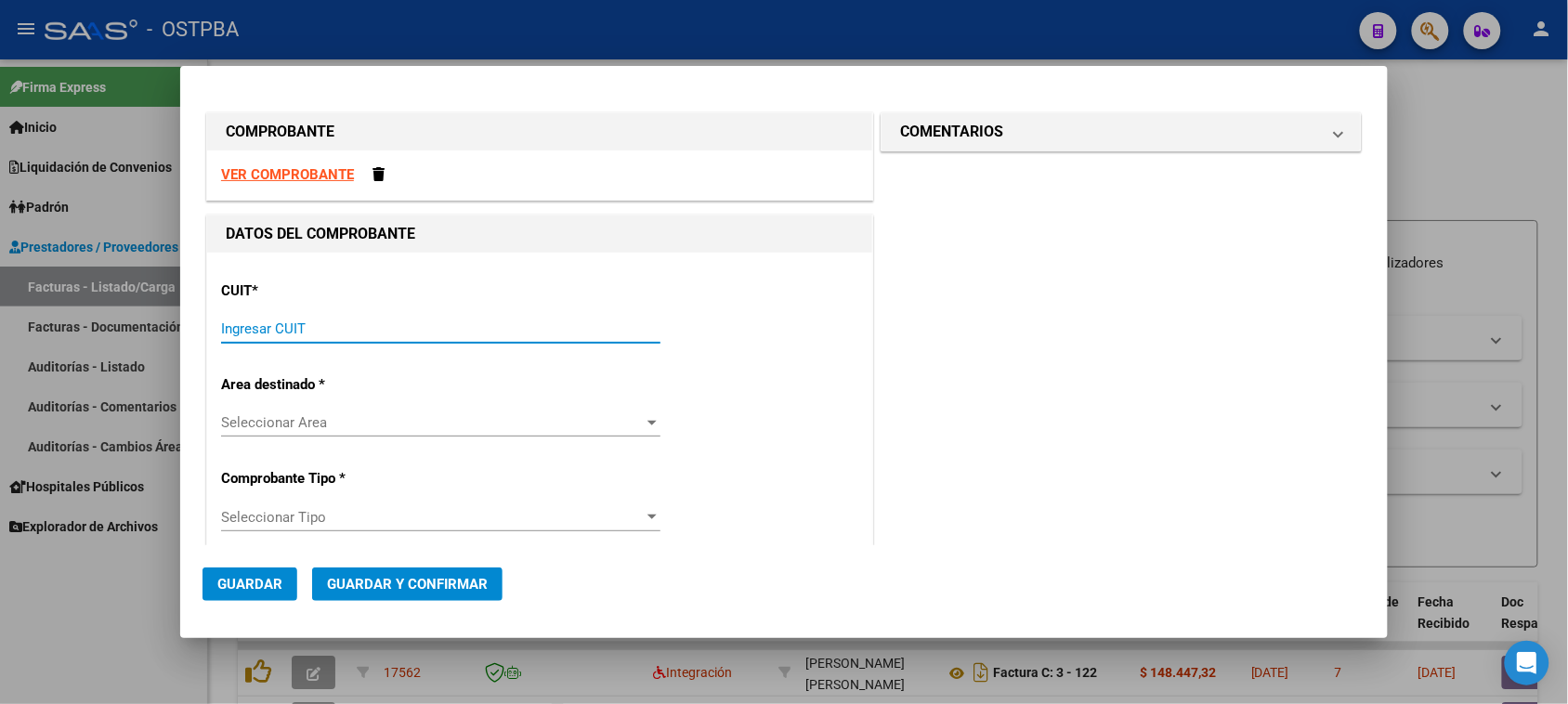
click at [286, 330] on input "Ingresar CUIT" at bounding box center [440, 328] width 439 height 16
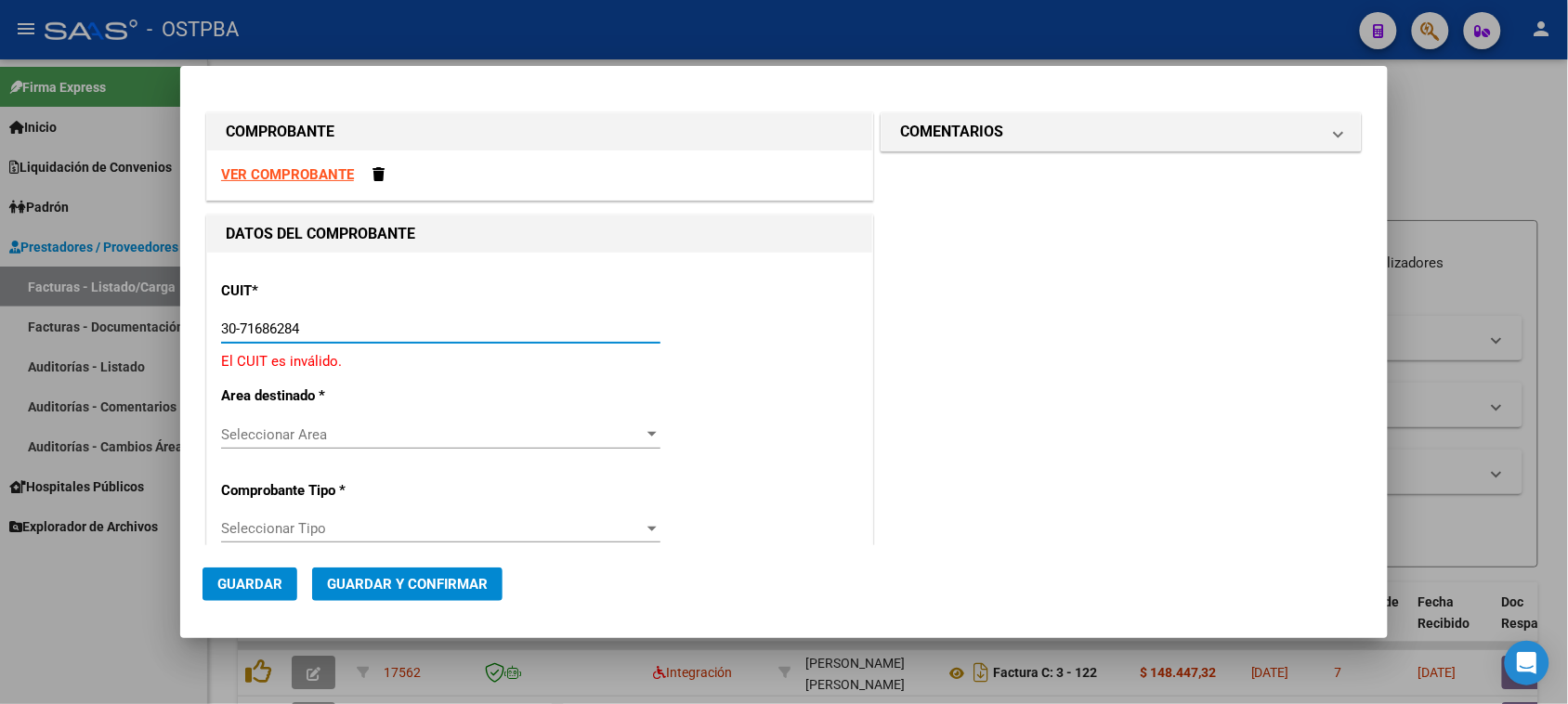
type input "30-71686284-0"
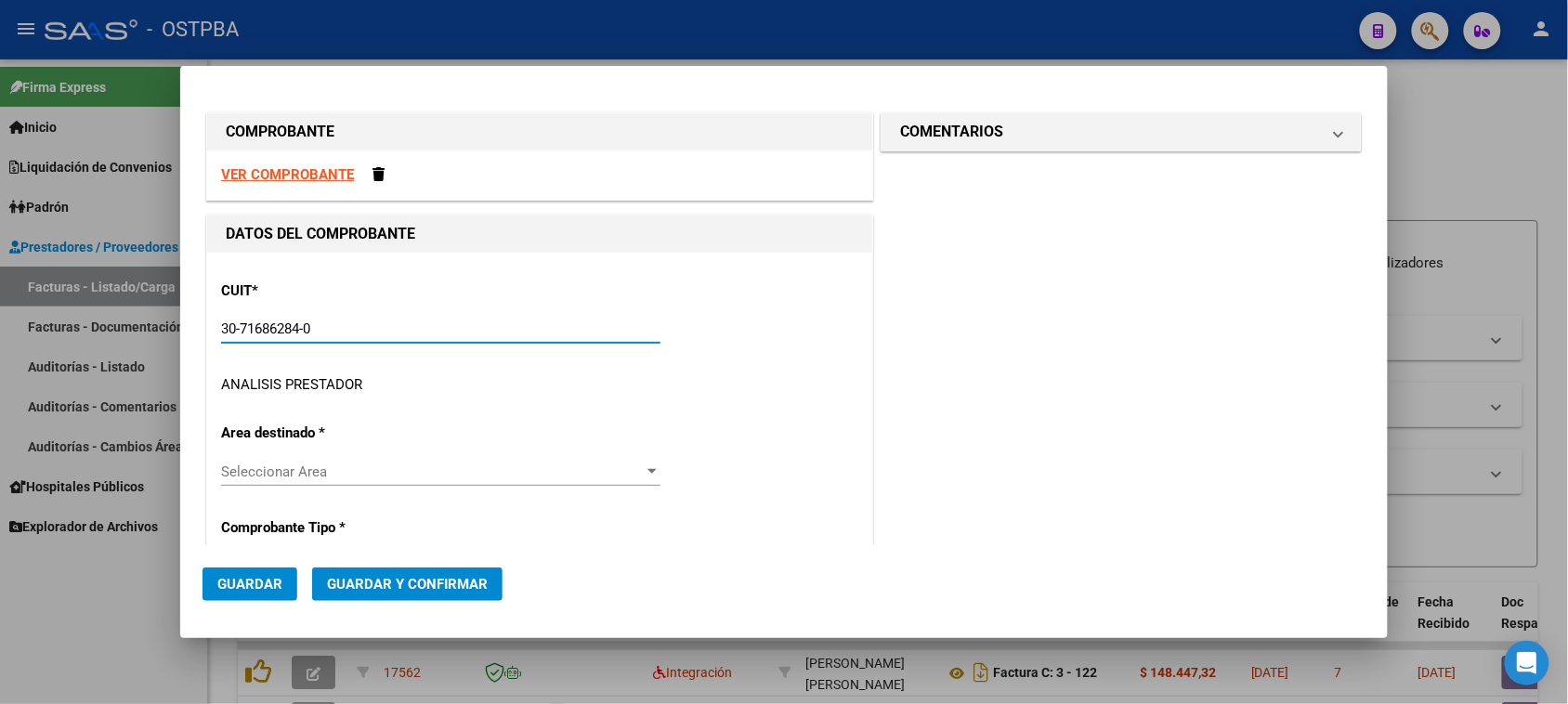
type input "10"
type input "30-71686284-0"
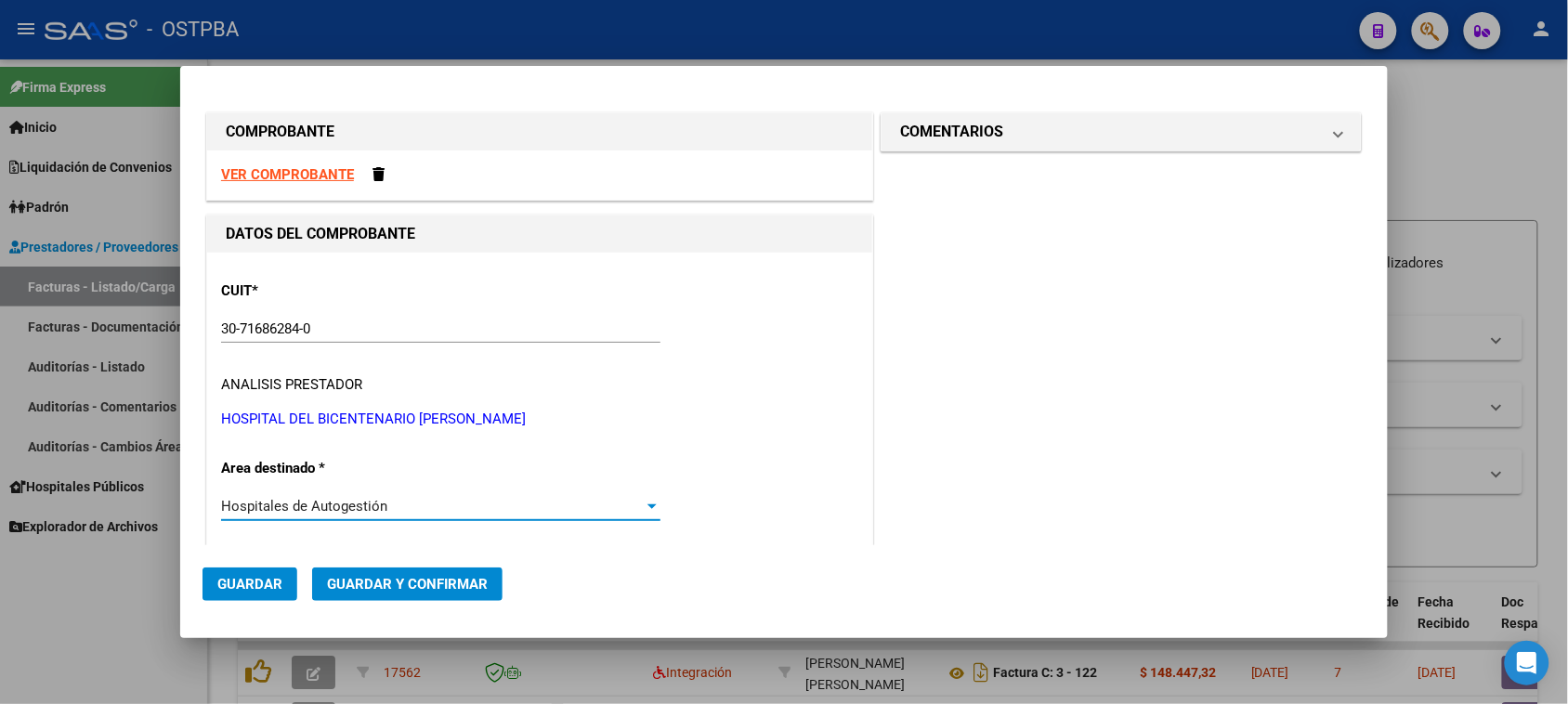
scroll to position [284, 0]
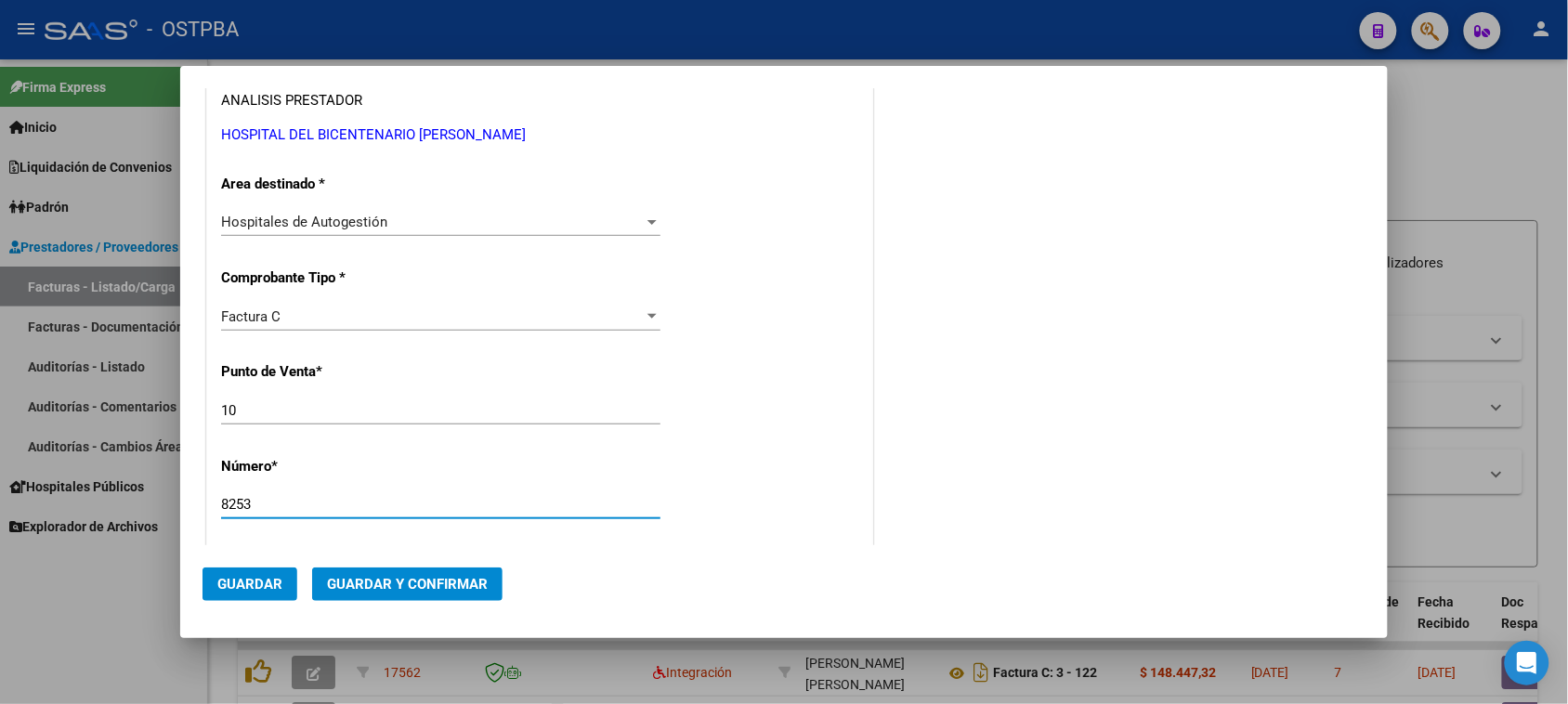
type input "8253"
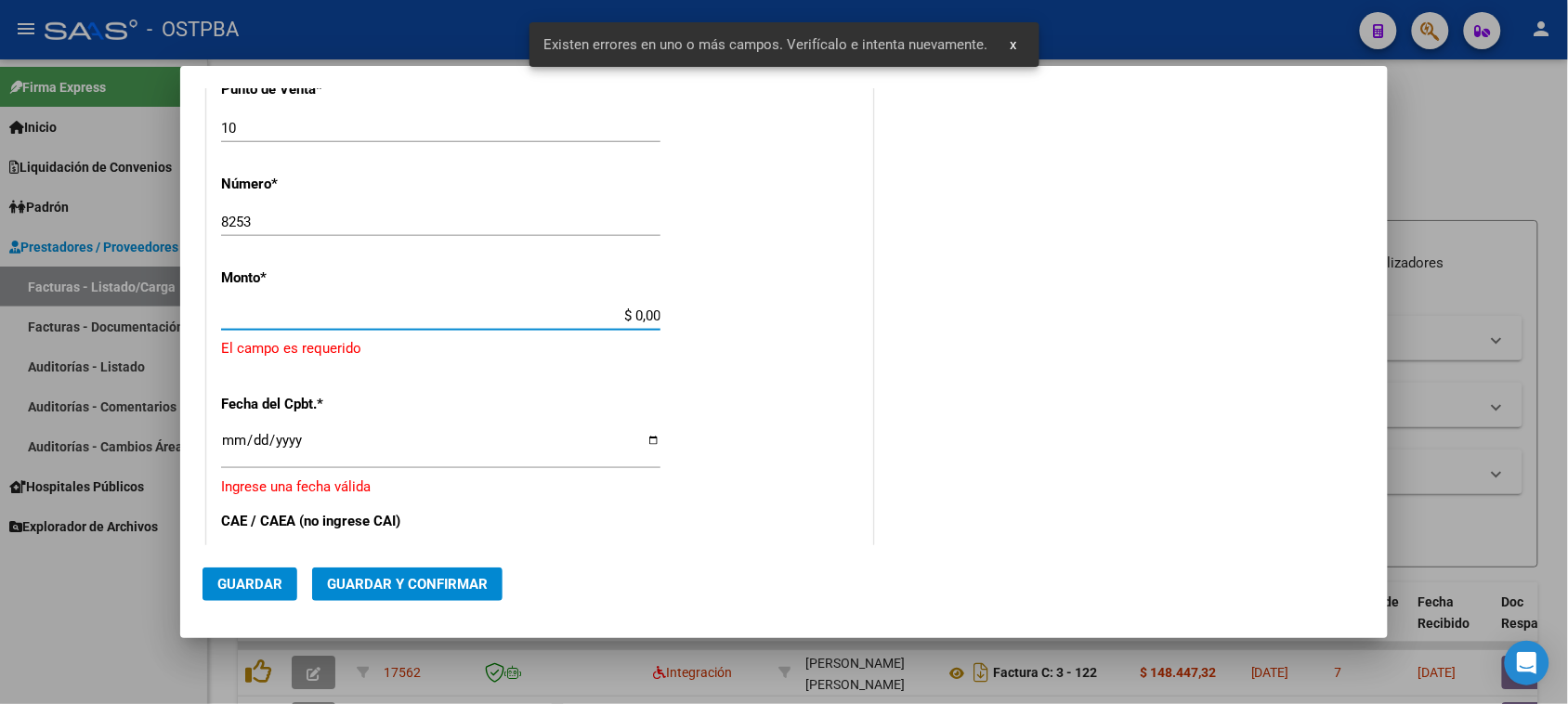
scroll to position [557, 0]
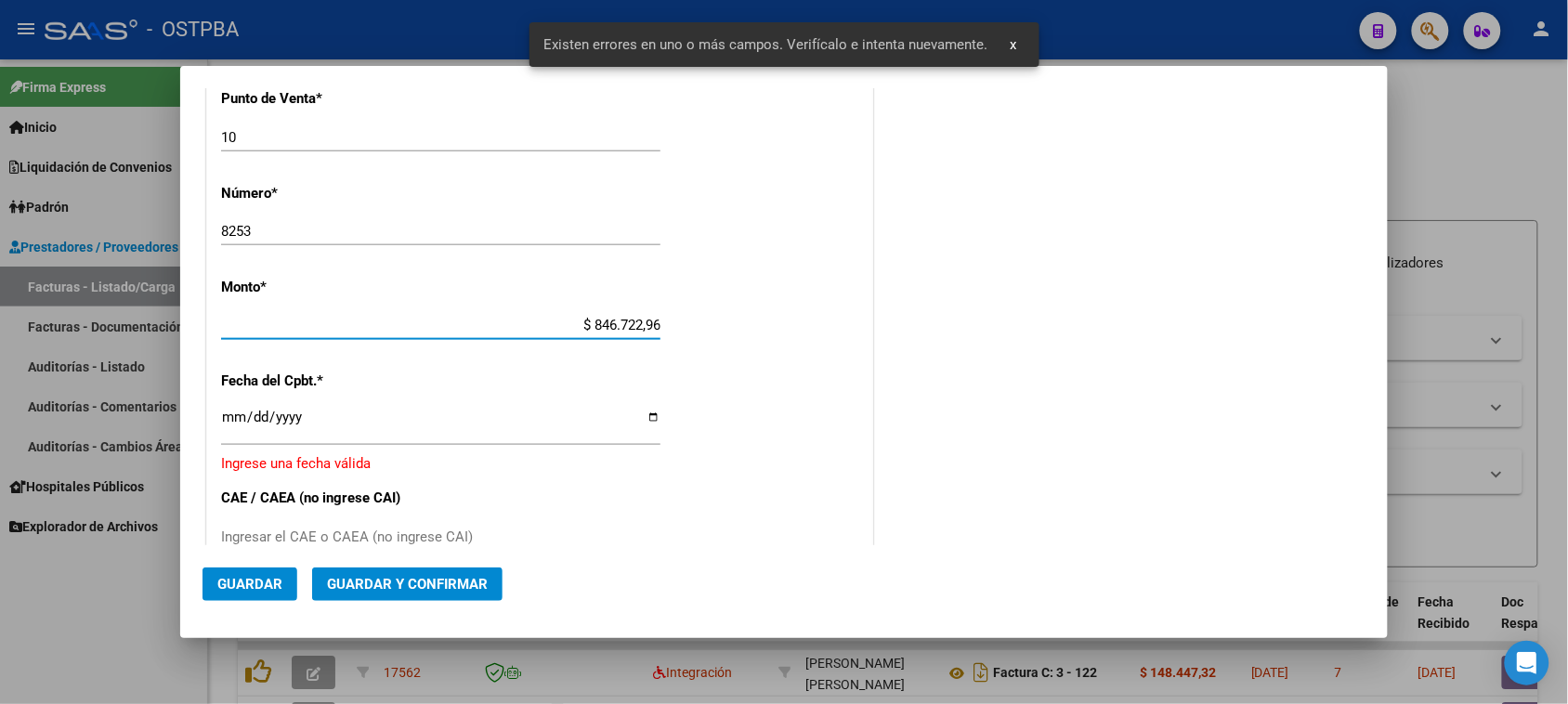
type input "$ 8.467.229,63"
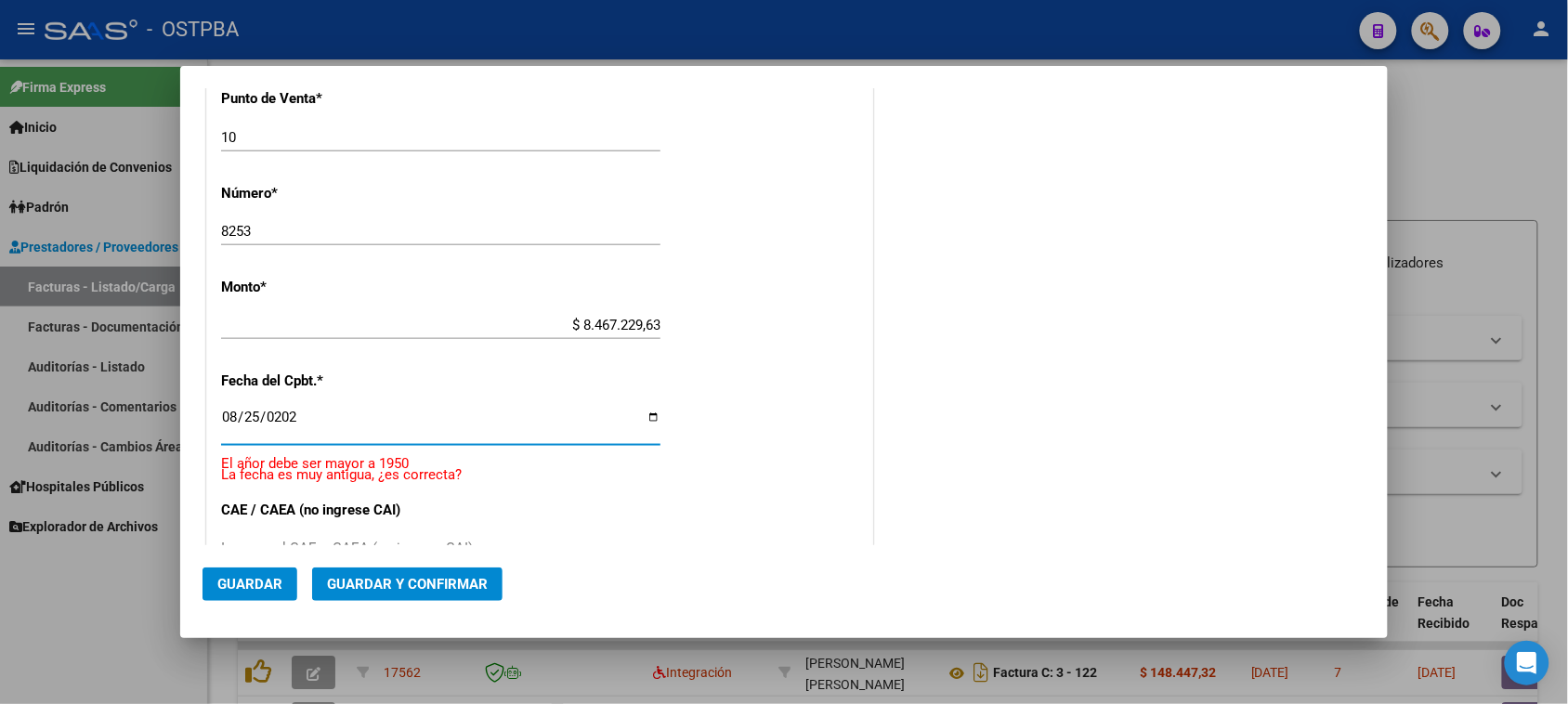
type input "[DATE]"
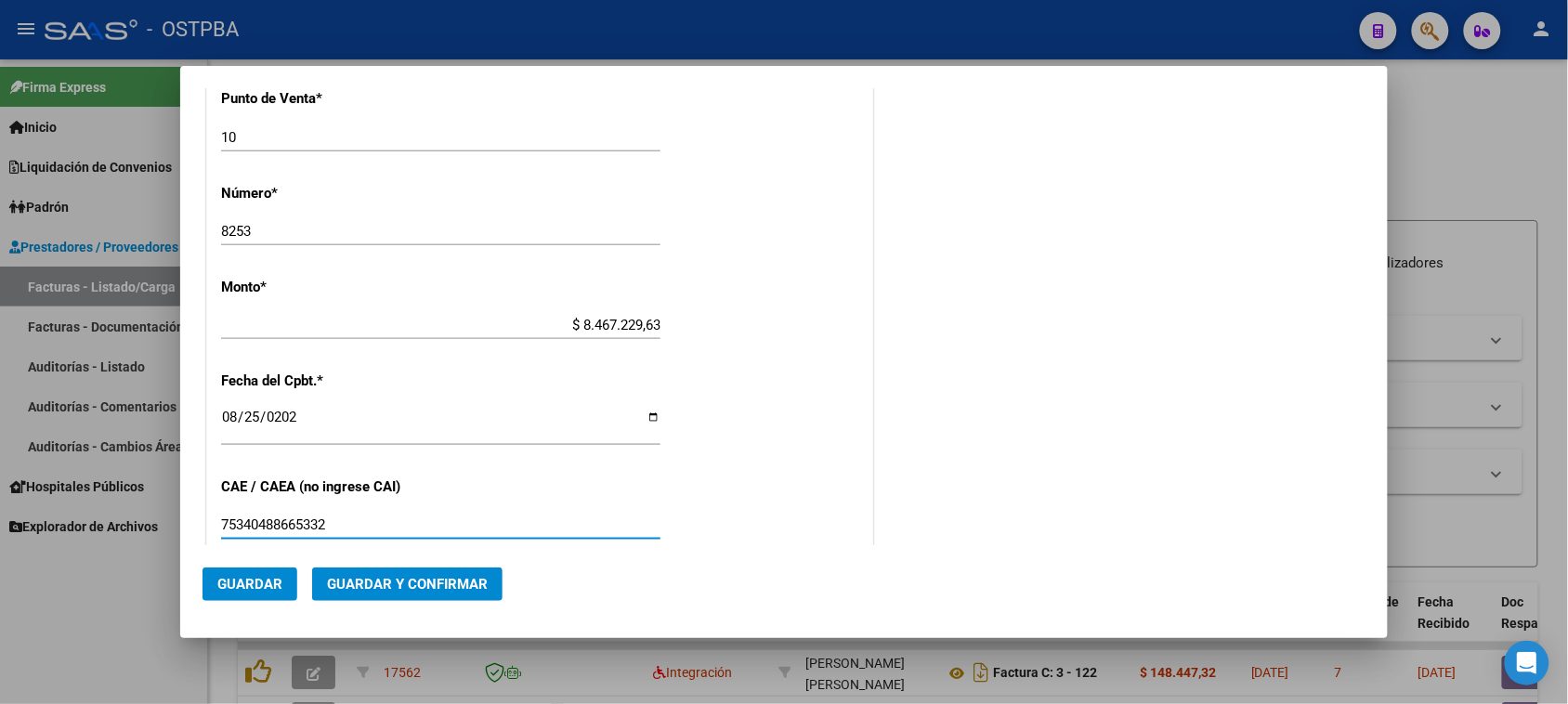
type input "75340488665332"
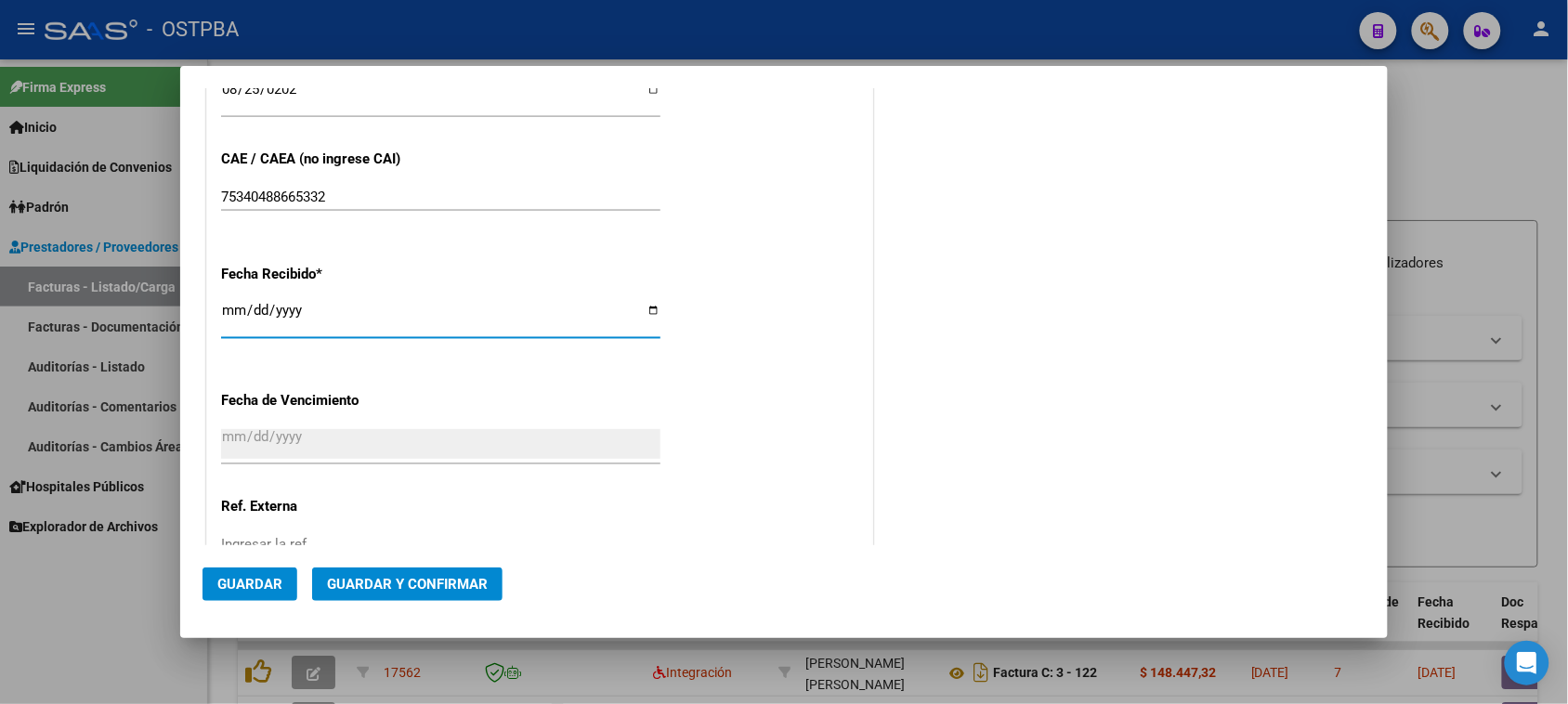
type input "[DATE]"
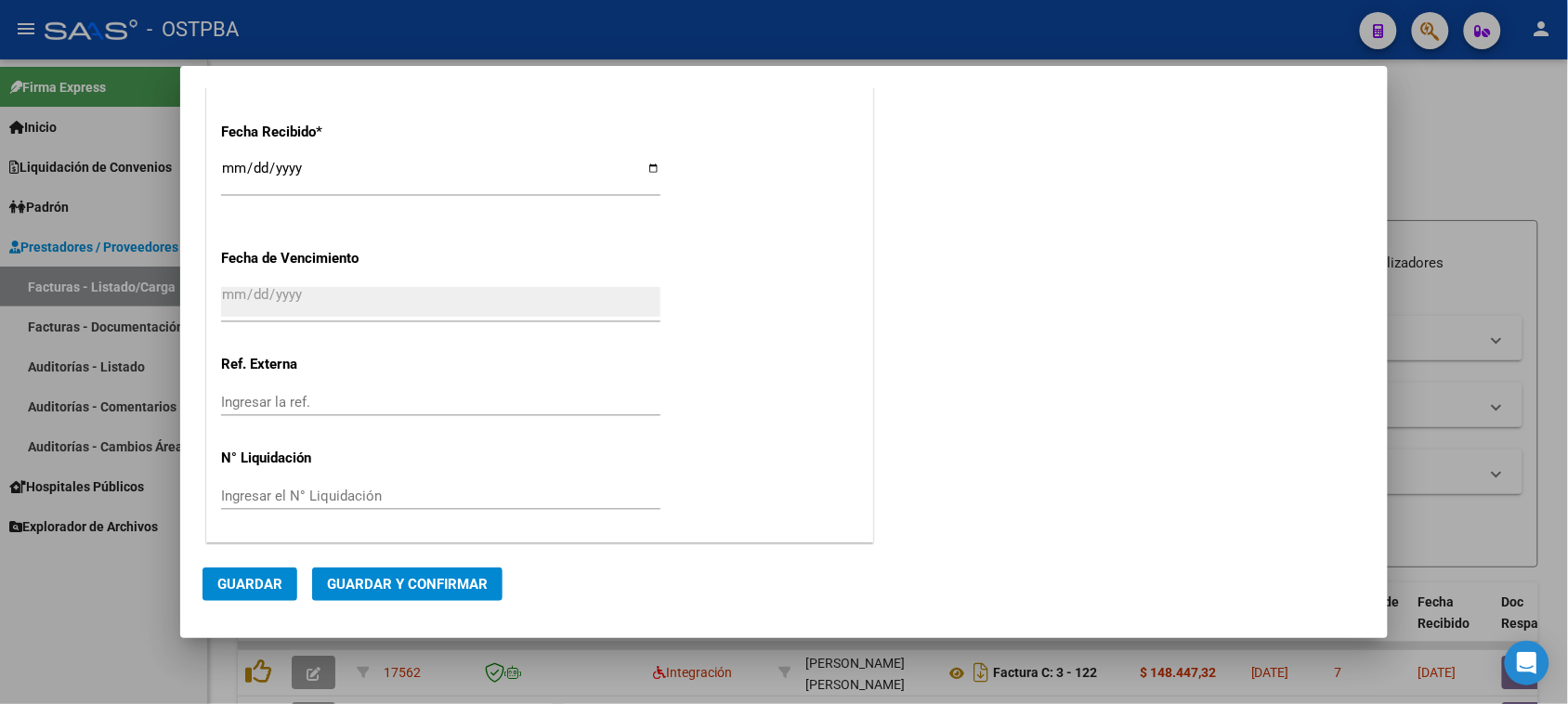
scroll to position [0, 0]
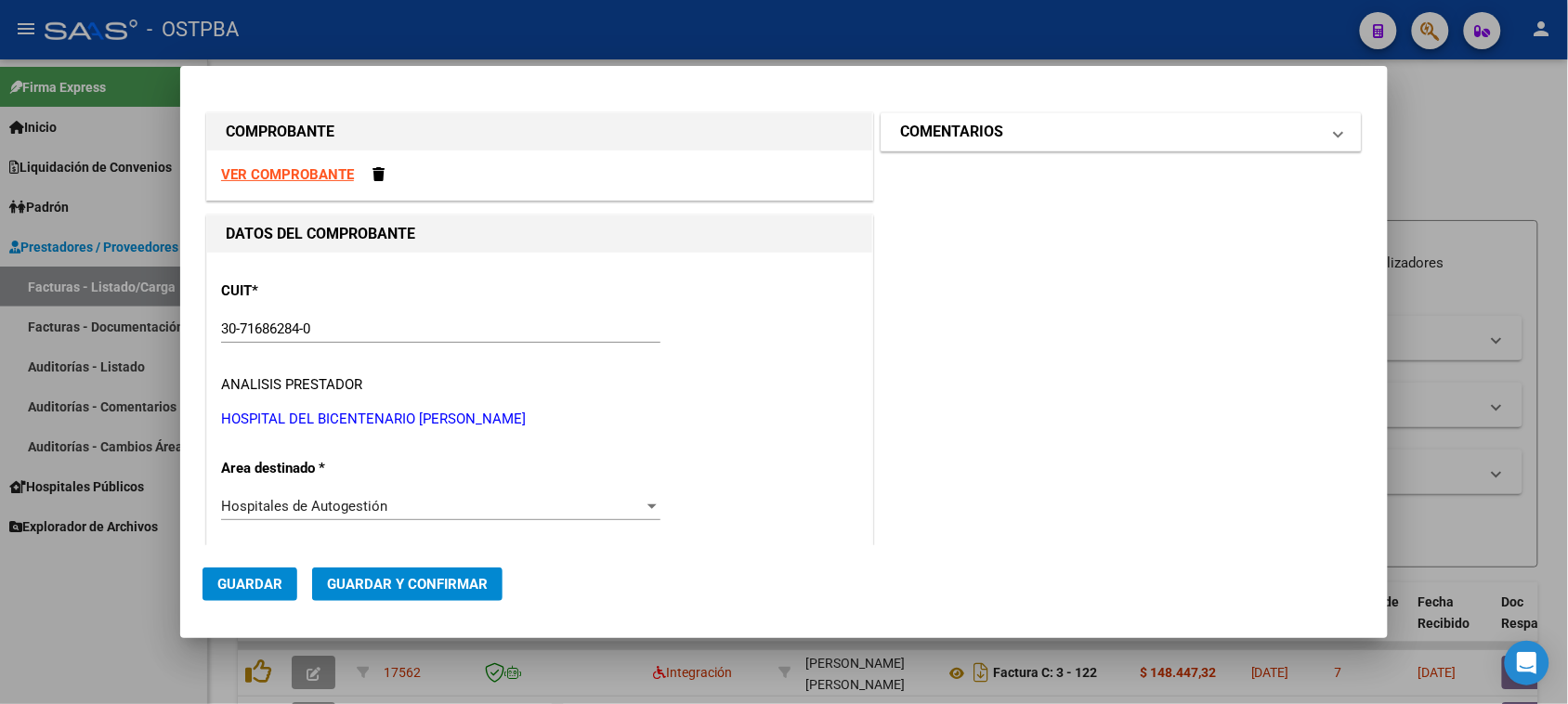
click at [1020, 140] on mat-panel-title "COMENTARIOS" at bounding box center [1110, 131] width 420 height 22
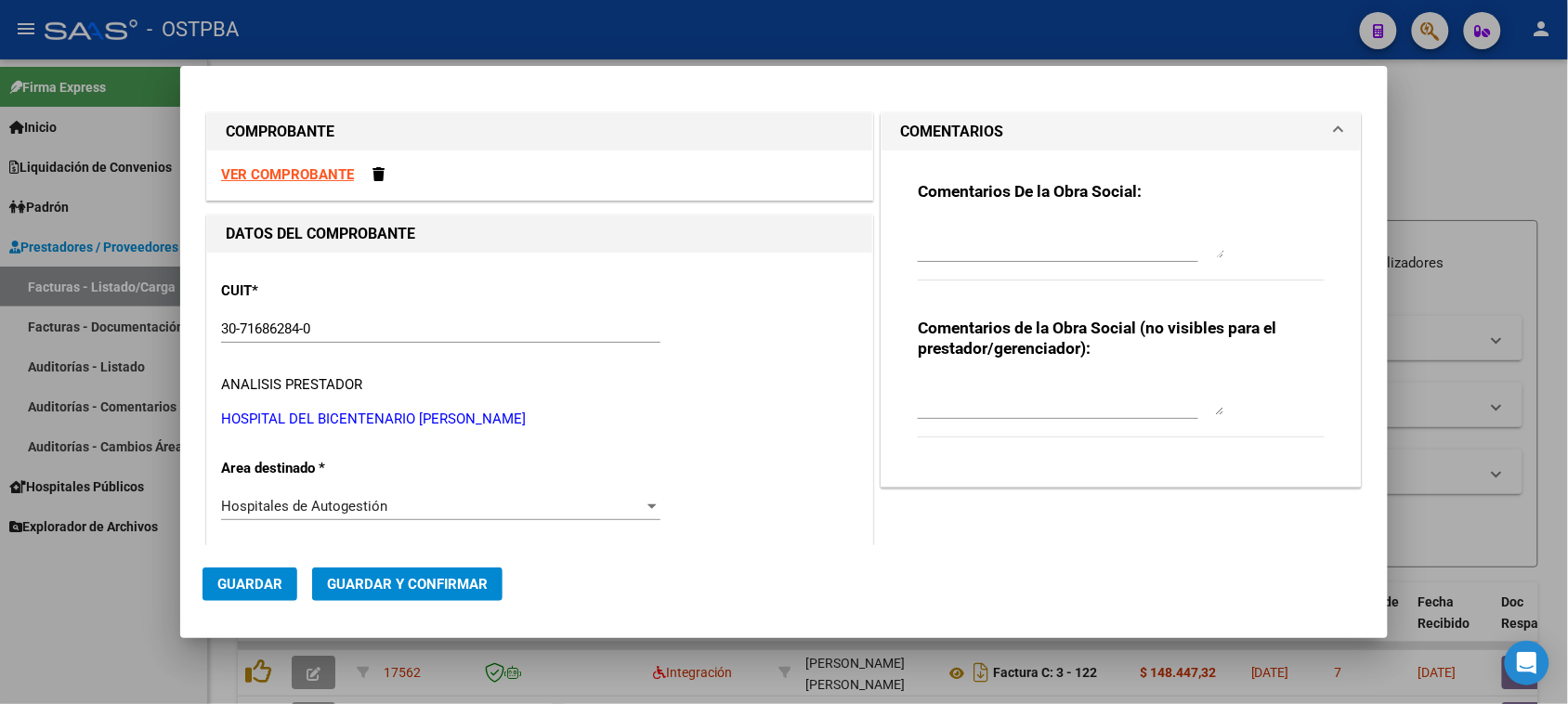
click at [971, 238] on textarea at bounding box center [1071, 239] width 307 height 38
type textarea "HR 126705"
click at [266, 577] on span "Guardar" at bounding box center [249, 583] width 65 height 16
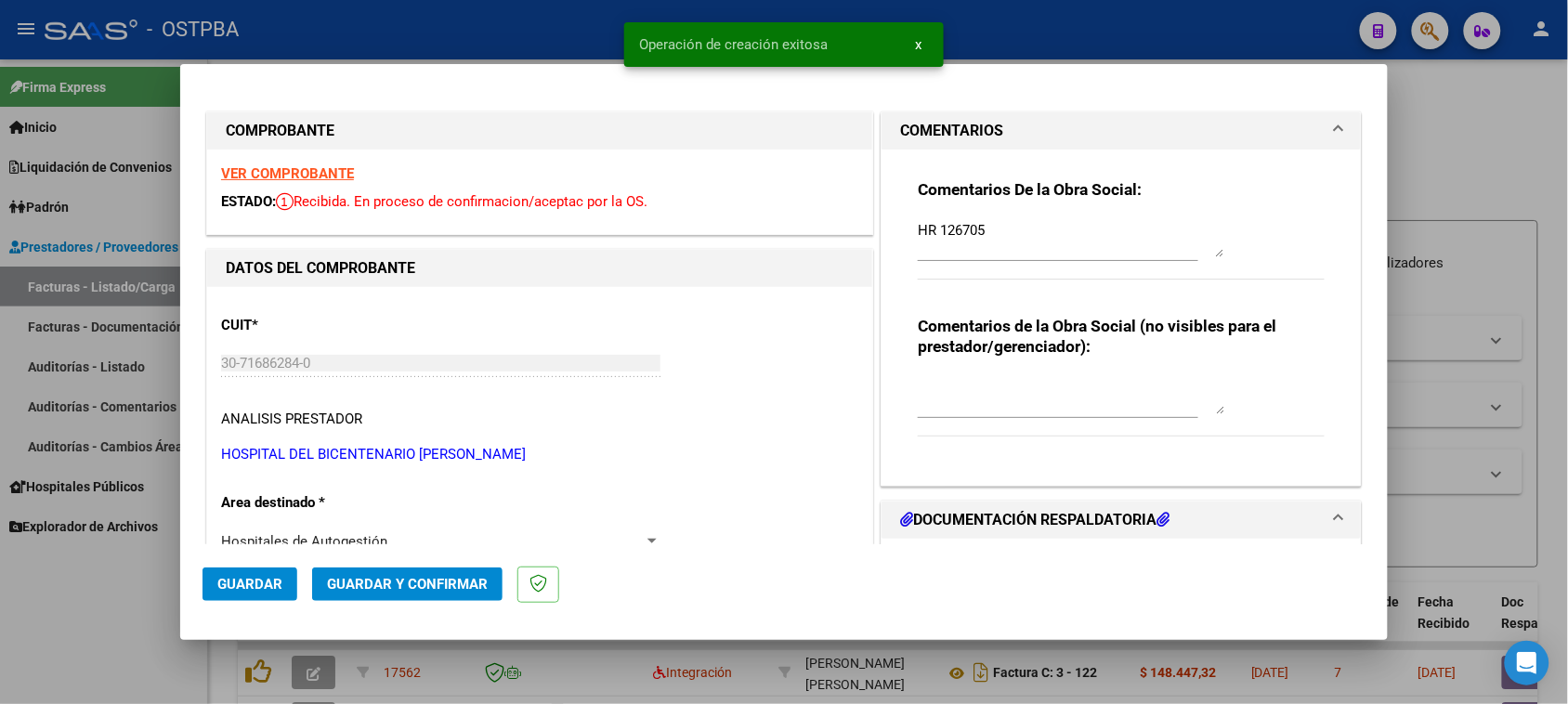
type input "[DATE]"
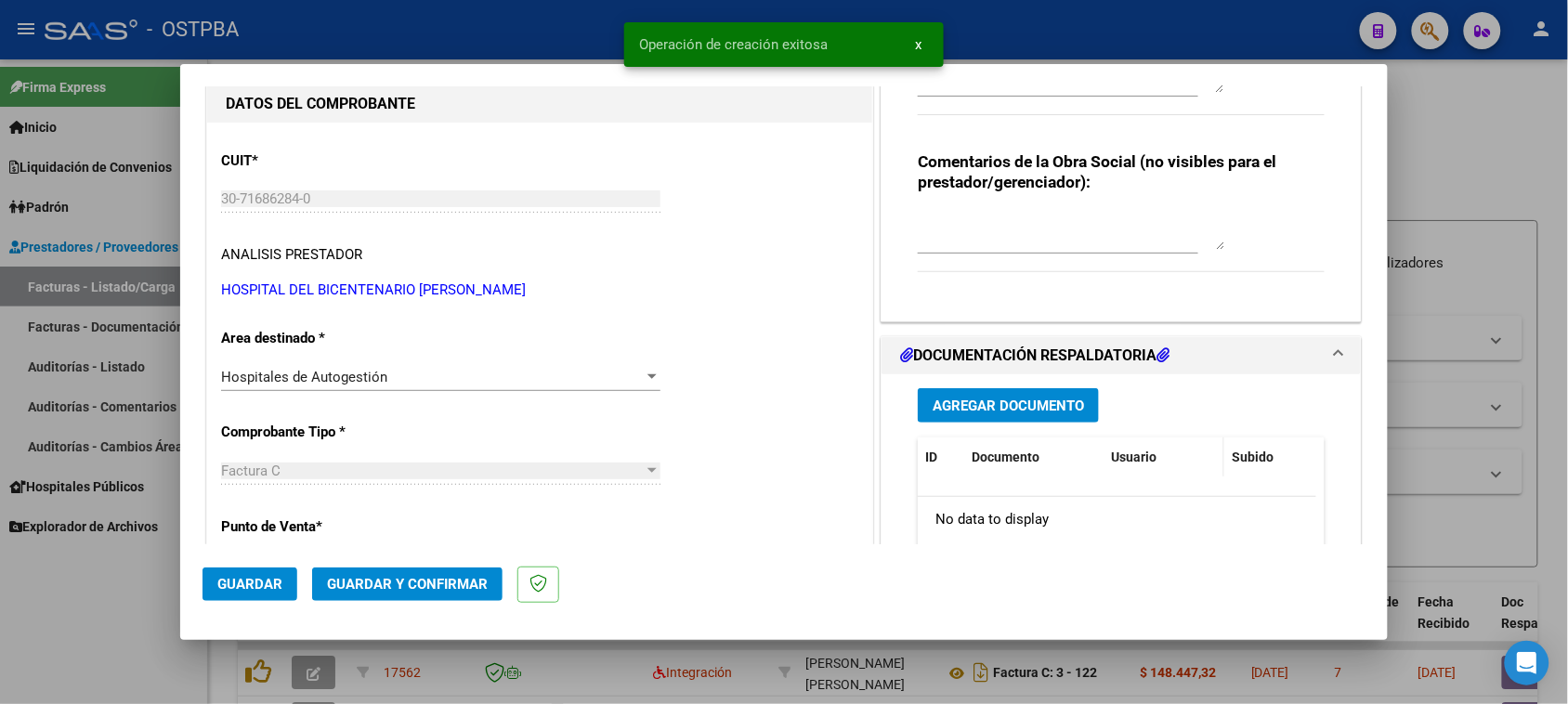
scroll to position [232, 0]
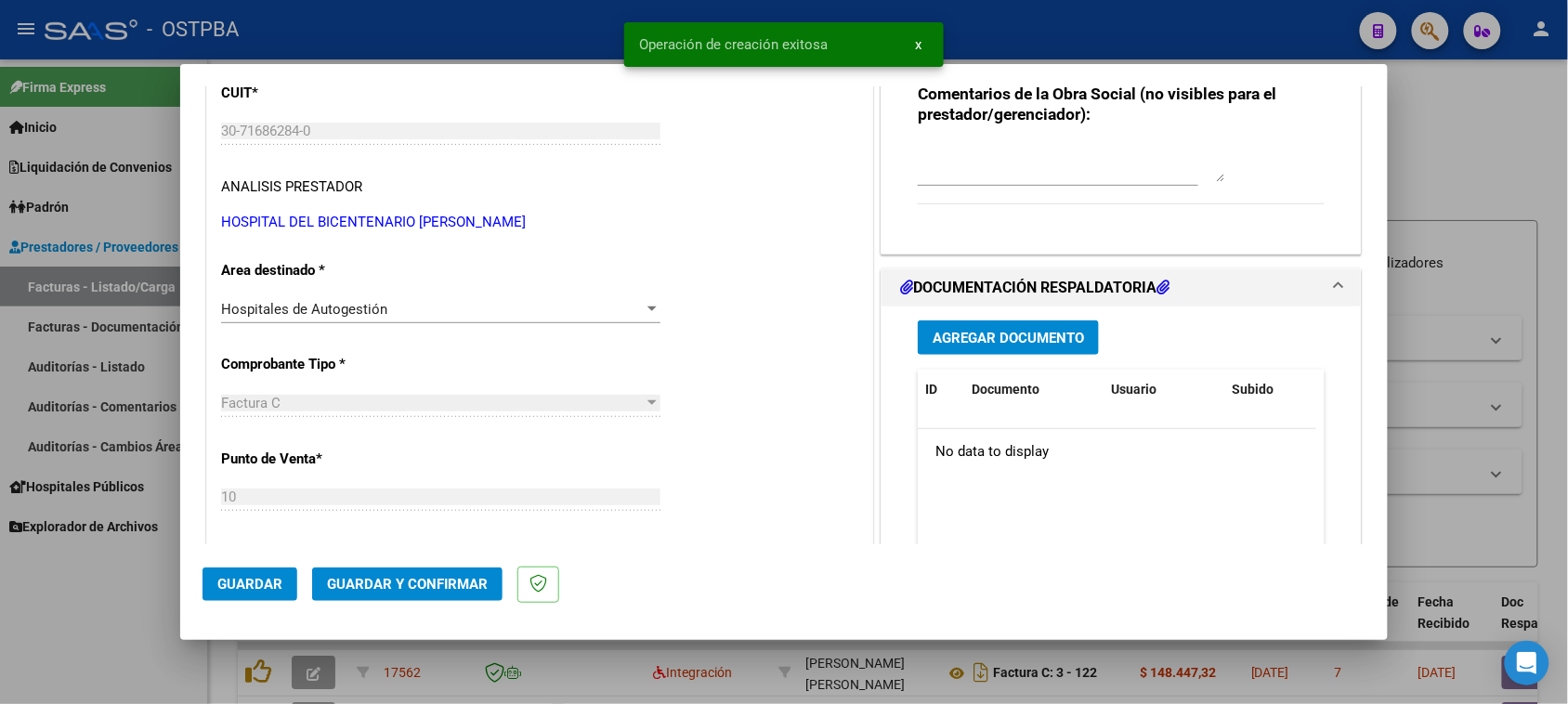
click at [1047, 346] on button "Agregar Documento" at bounding box center [1008, 338] width 181 height 35
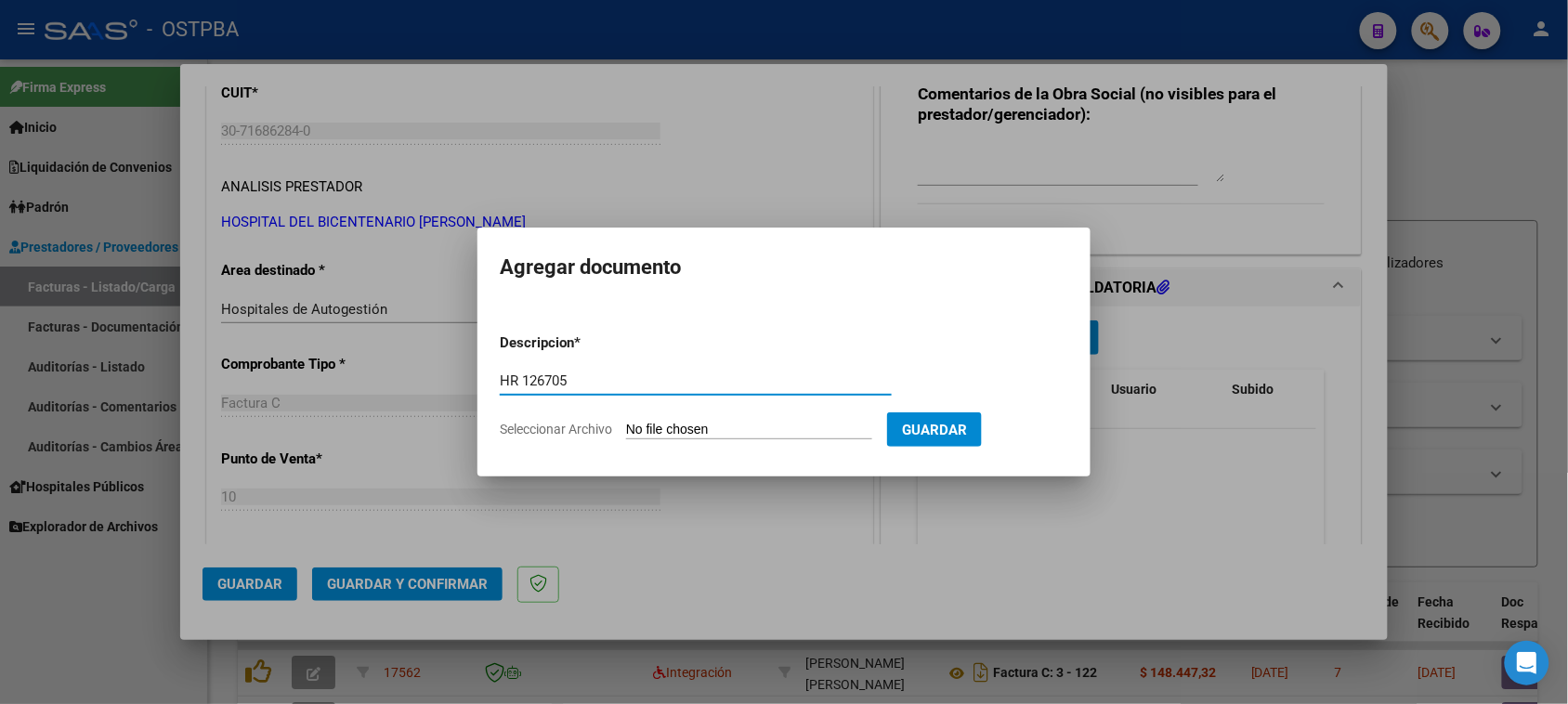
type input "HR 126705"
click at [626, 421] on input "Seleccionar Archivo" at bounding box center [749, 430] width 246 height 17
type input "C:\fakepath\HR 126705.pdf"
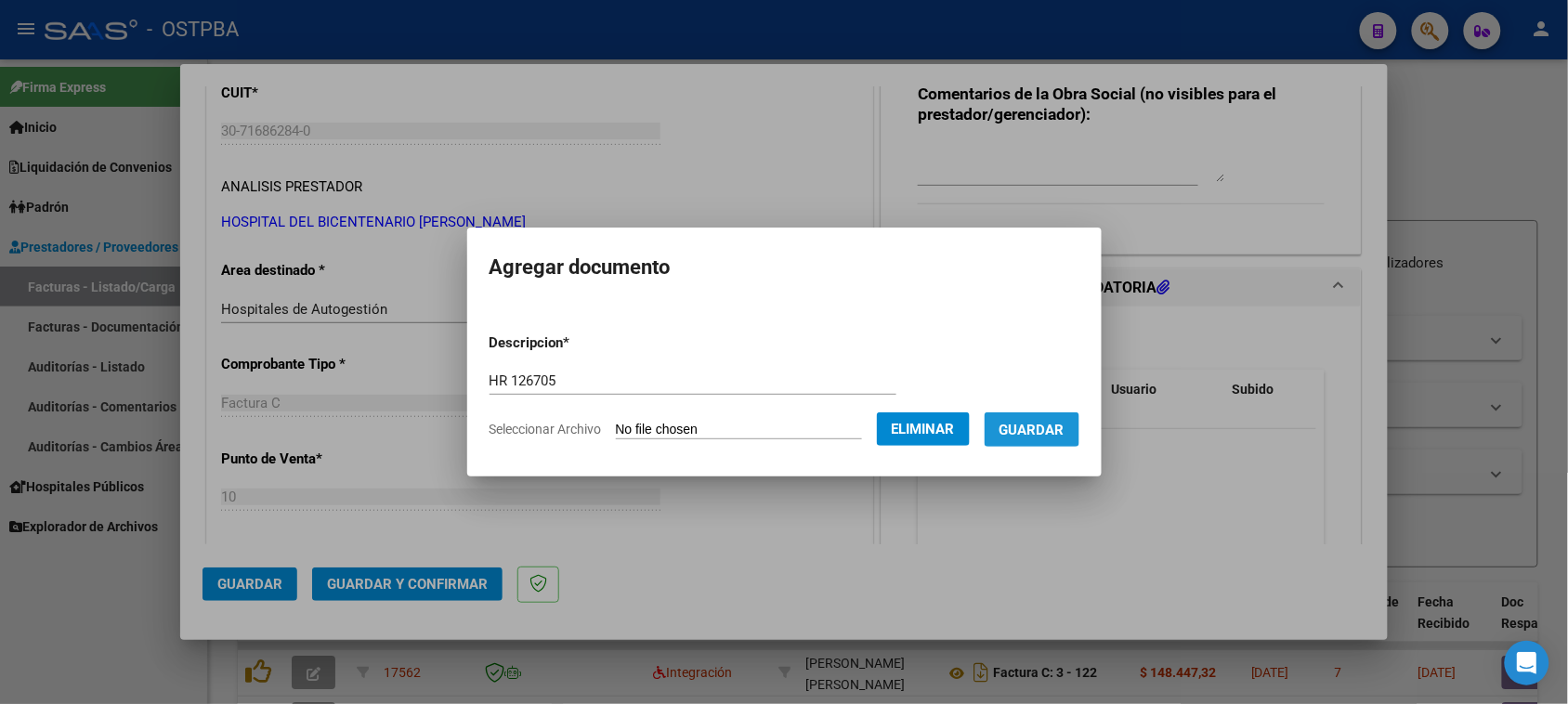
click at [1064, 428] on span "Guardar" at bounding box center [1032, 429] width 65 height 16
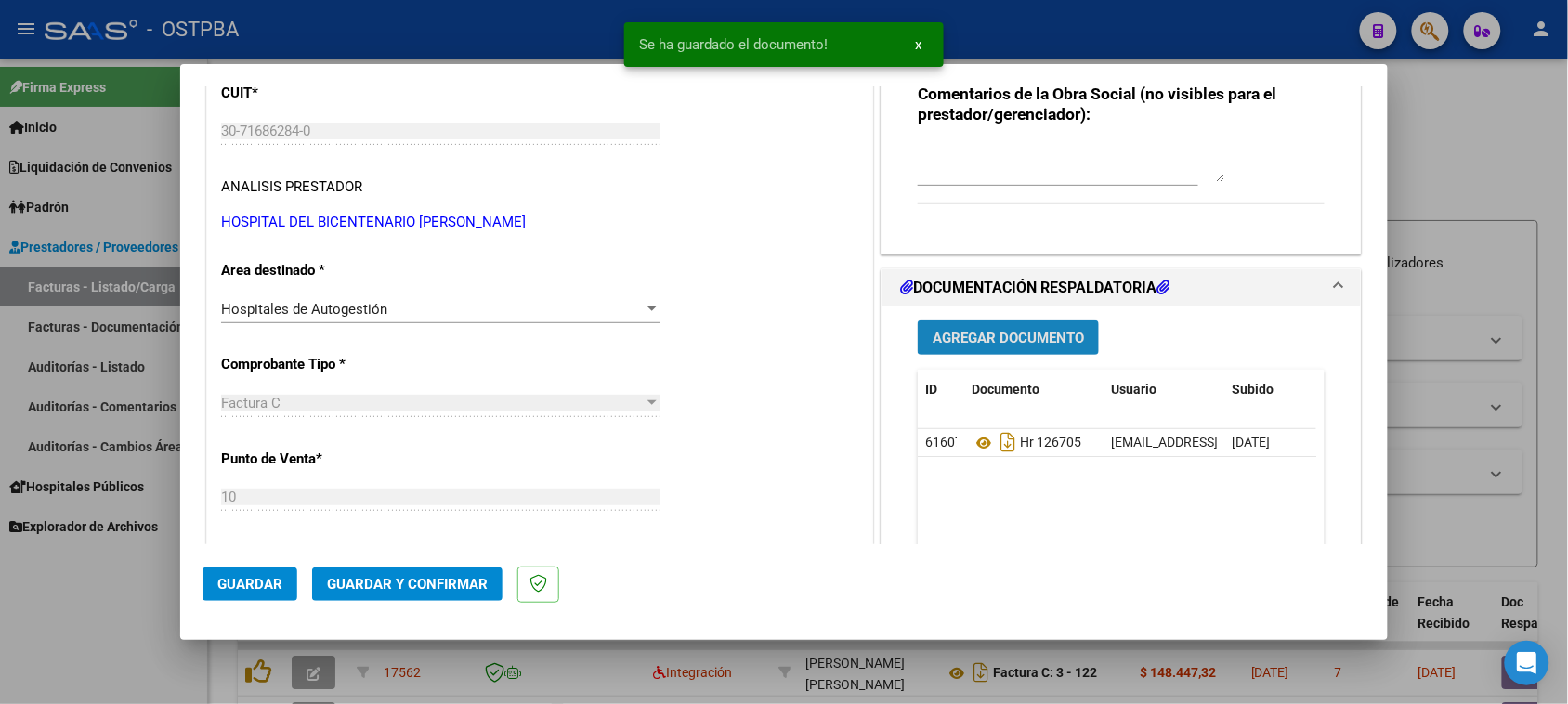
click at [1023, 330] on span "Agregar Documento" at bounding box center [1008, 338] width 151 height 16
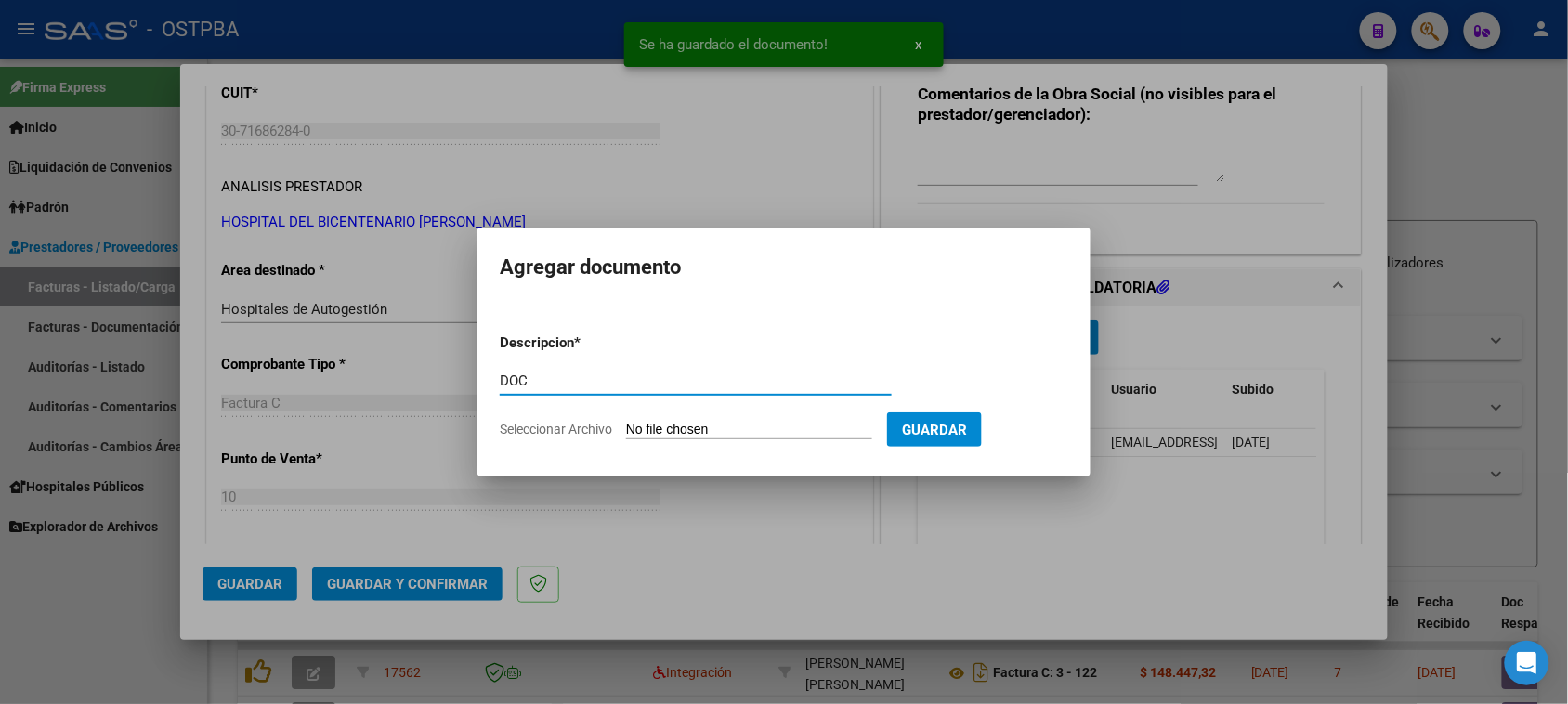
type input "DOC"
click at [626, 421] on input "Seleccionar Archivo" at bounding box center [749, 430] width 246 height 17
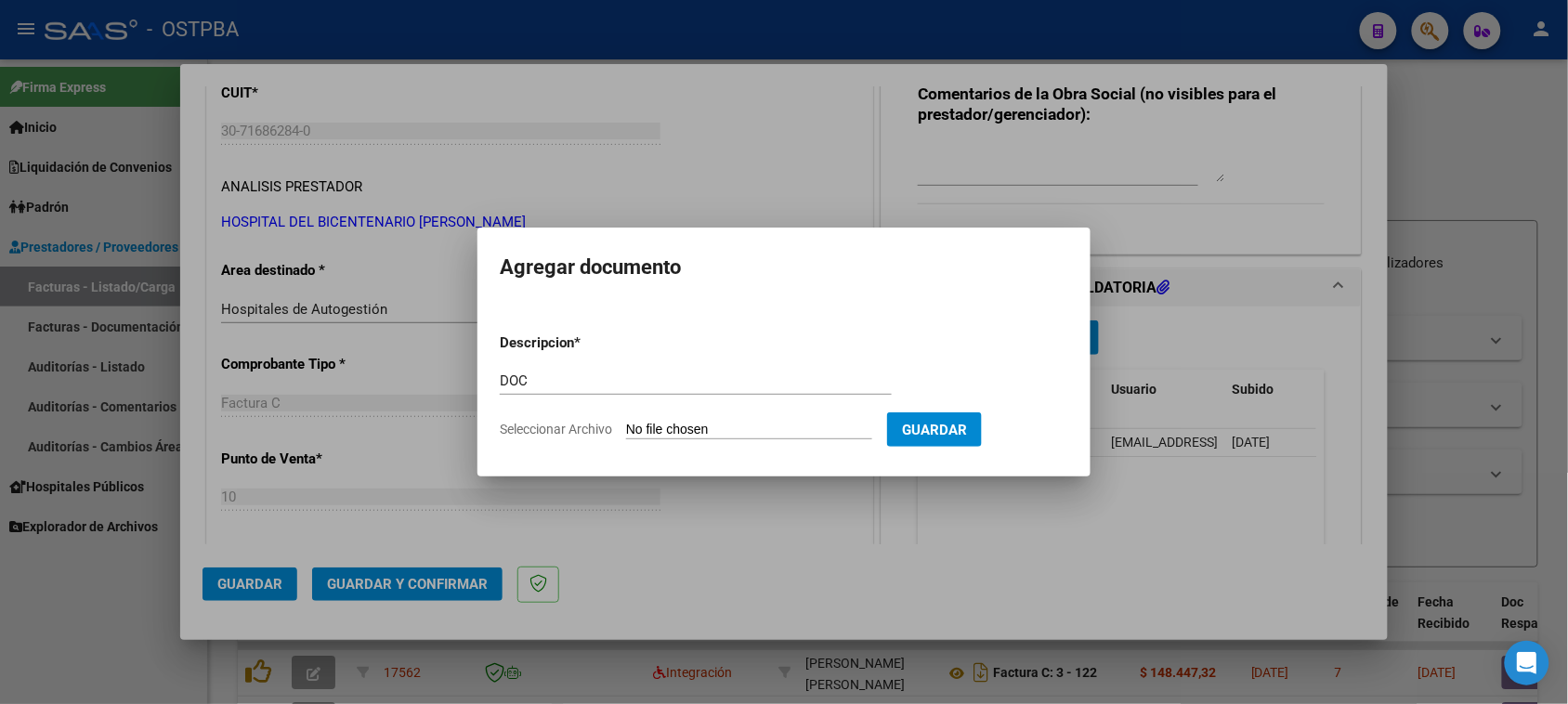
type input "C:\fakepath\DOC 8253.pdf"
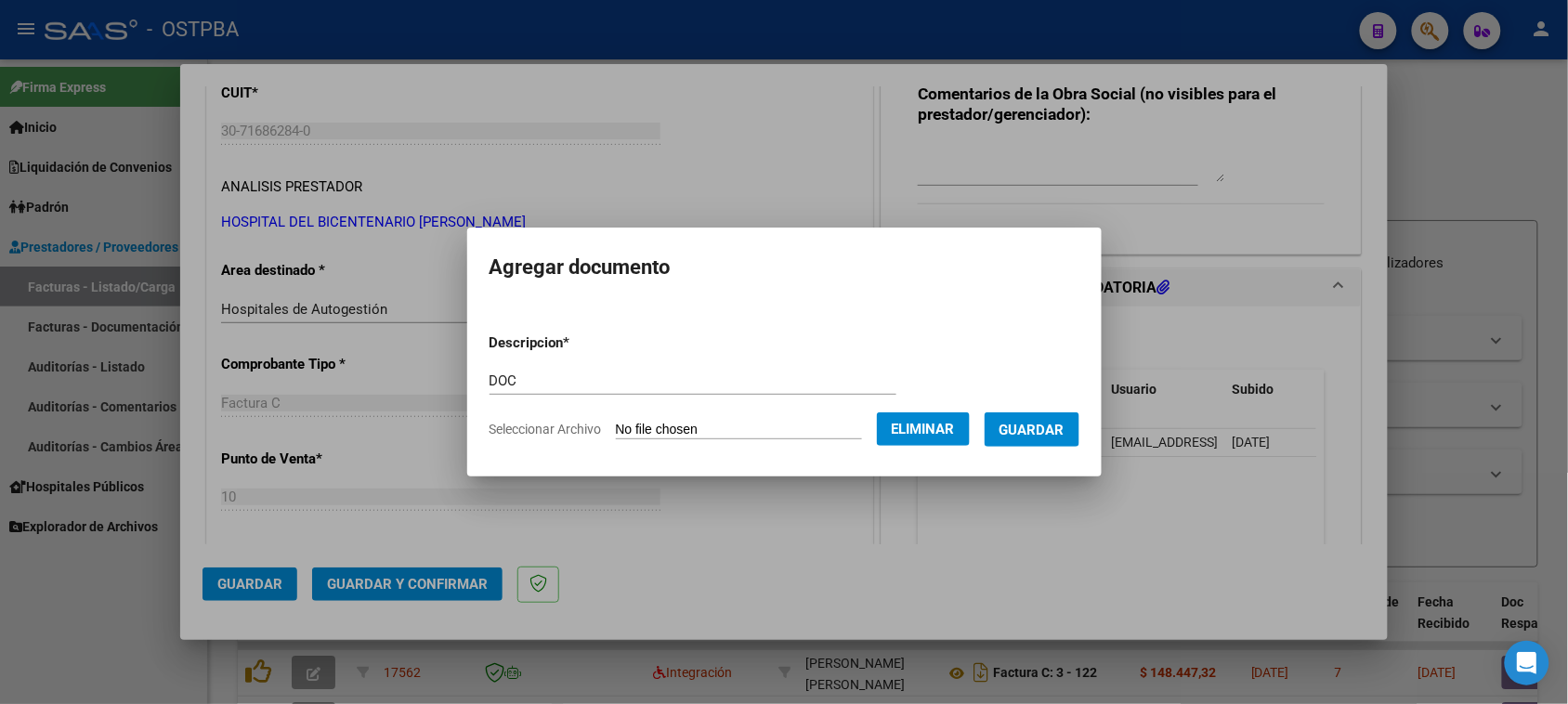
click at [544, 374] on input "DOC" at bounding box center [693, 380] width 407 height 16
type input "DOC MEDICACION FC 8252"
click at [1033, 433] on span "Guardar" at bounding box center [1032, 429] width 65 height 16
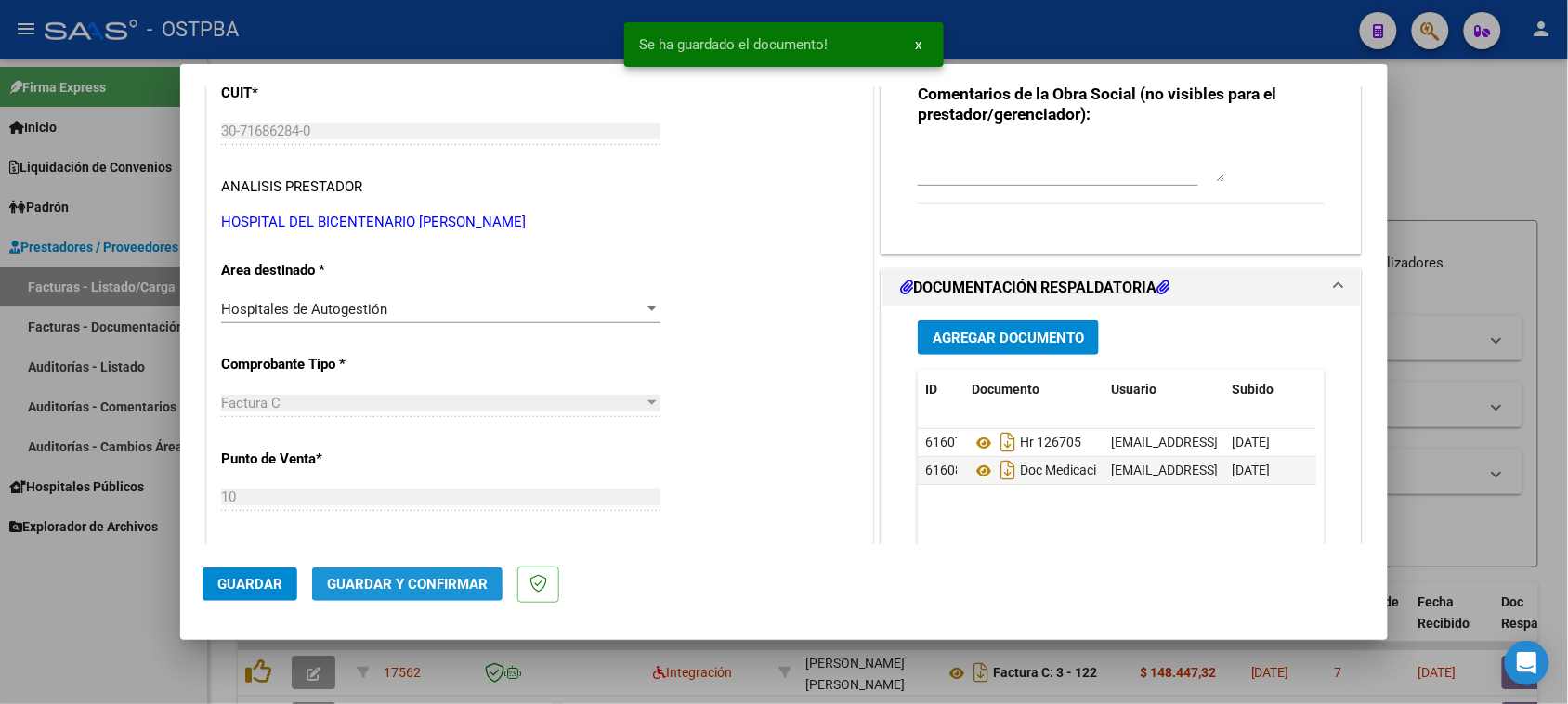
click at [339, 579] on span "Guardar y Confirmar" at bounding box center [407, 583] width 161 height 16
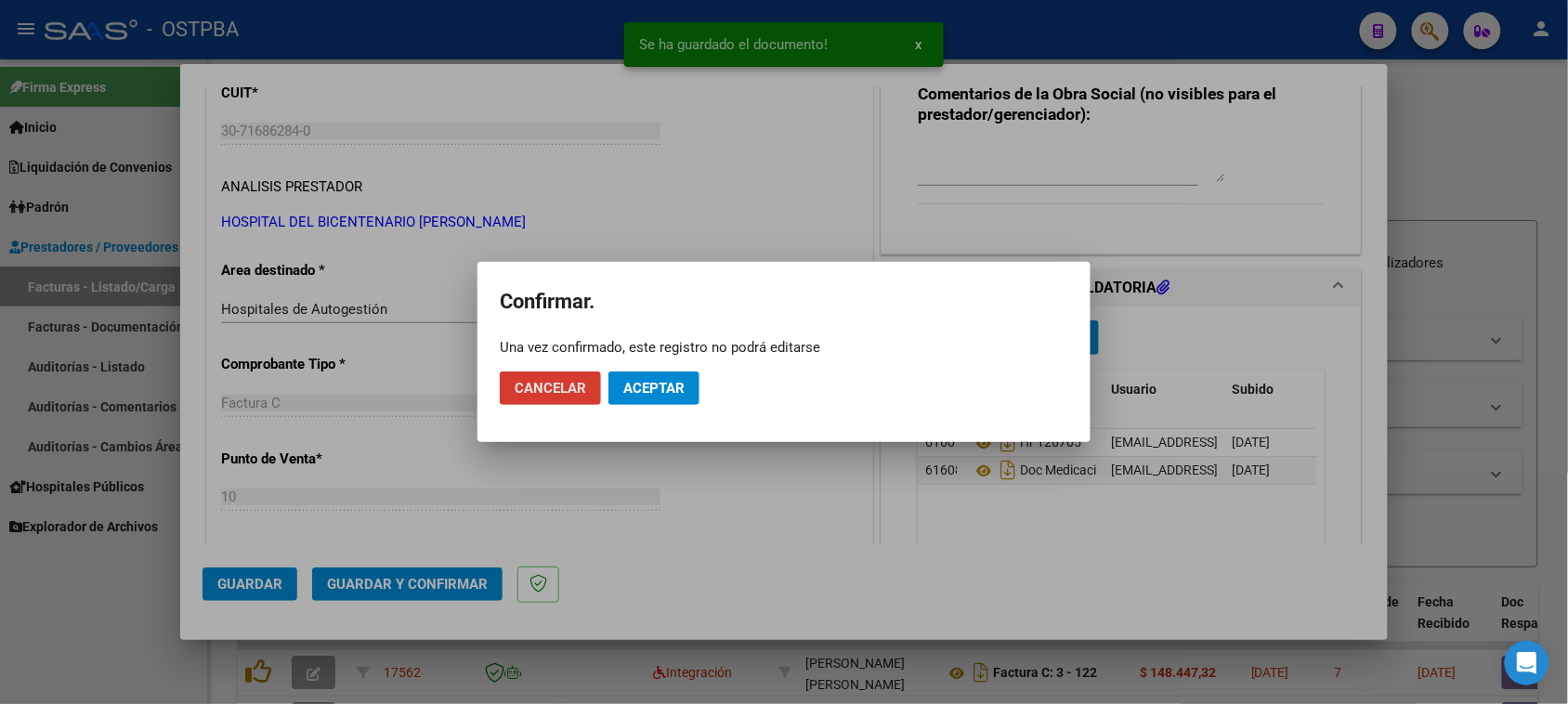
click at [633, 390] on span "Aceptar" at bounding box center [654, 388] width 62 height 16
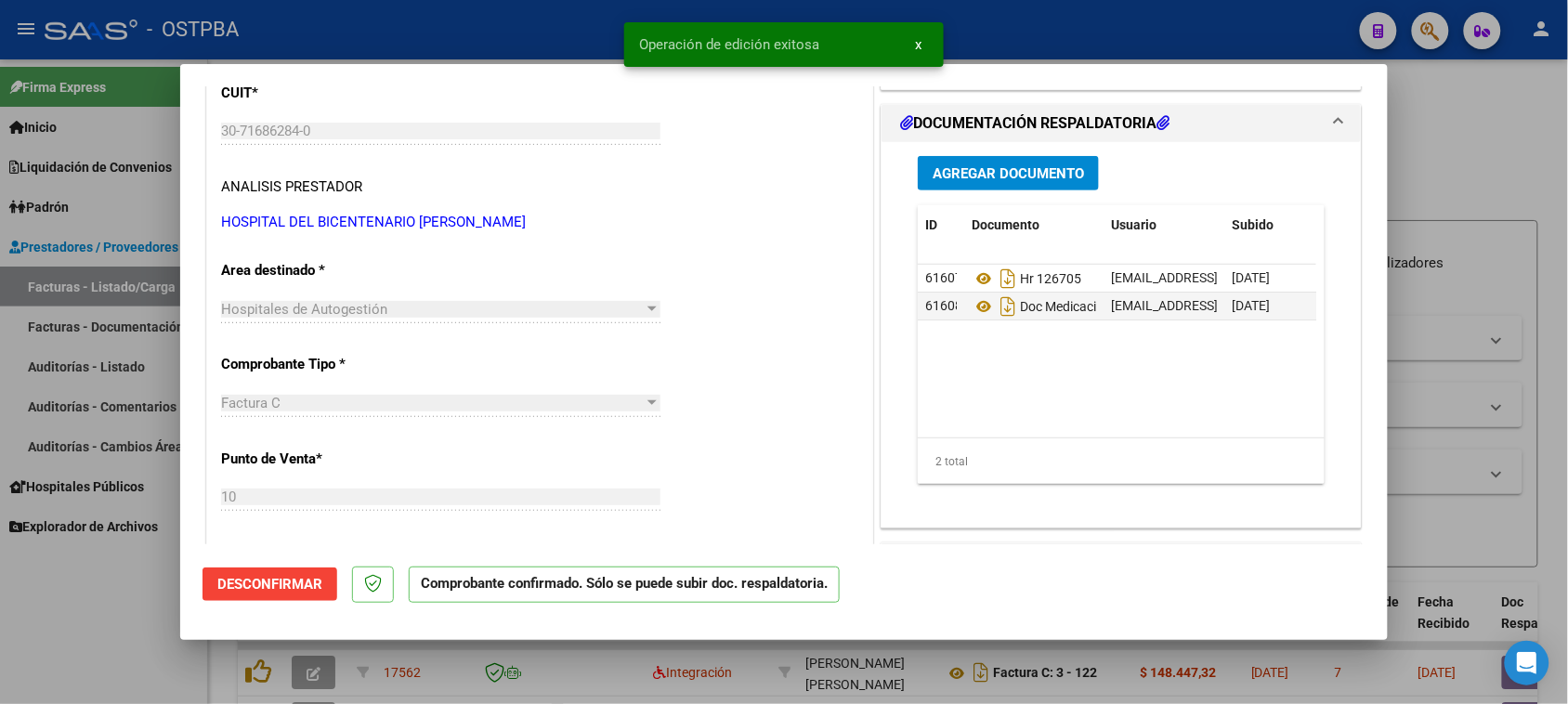
click at [89, 361] on div at bounding box center [784, 352] width 1568 height 704
type input "$ 0,00"
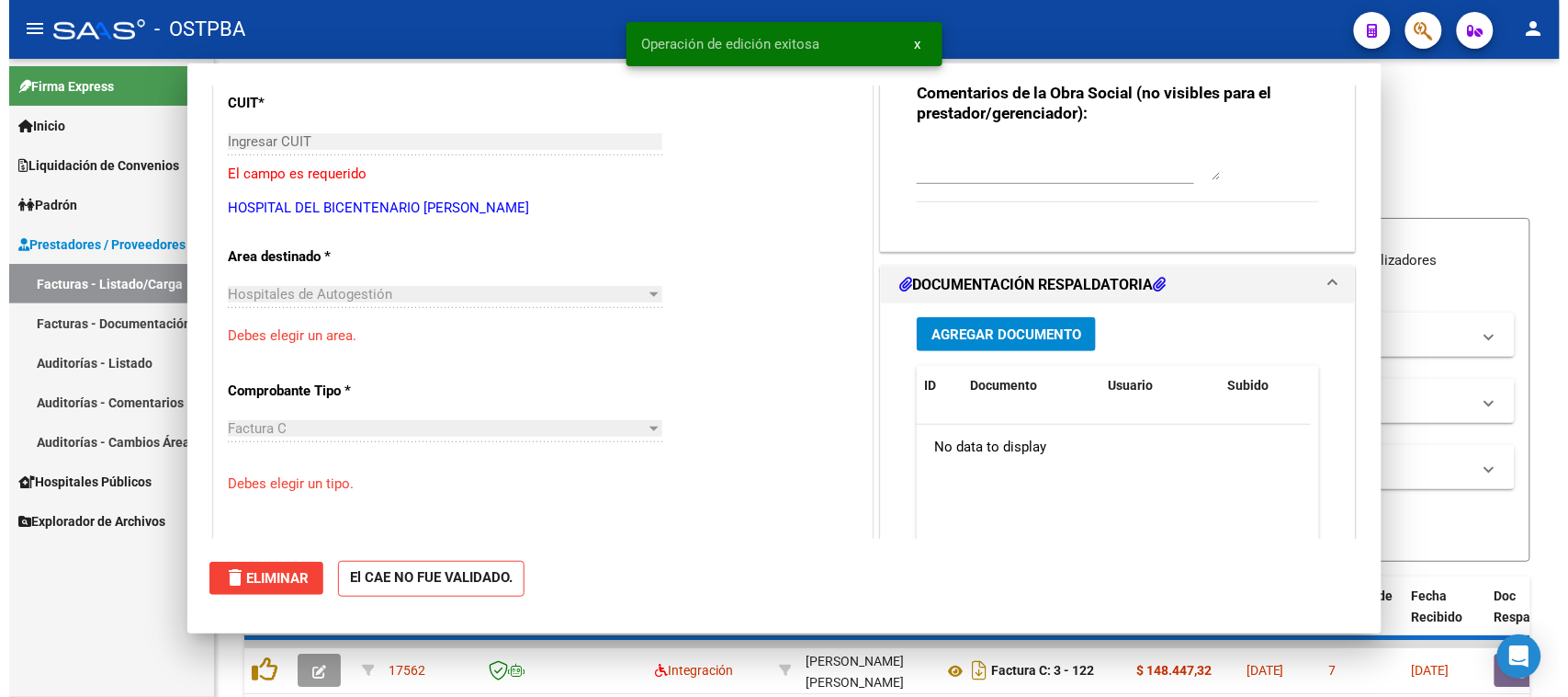
scroll to position [241, 0]
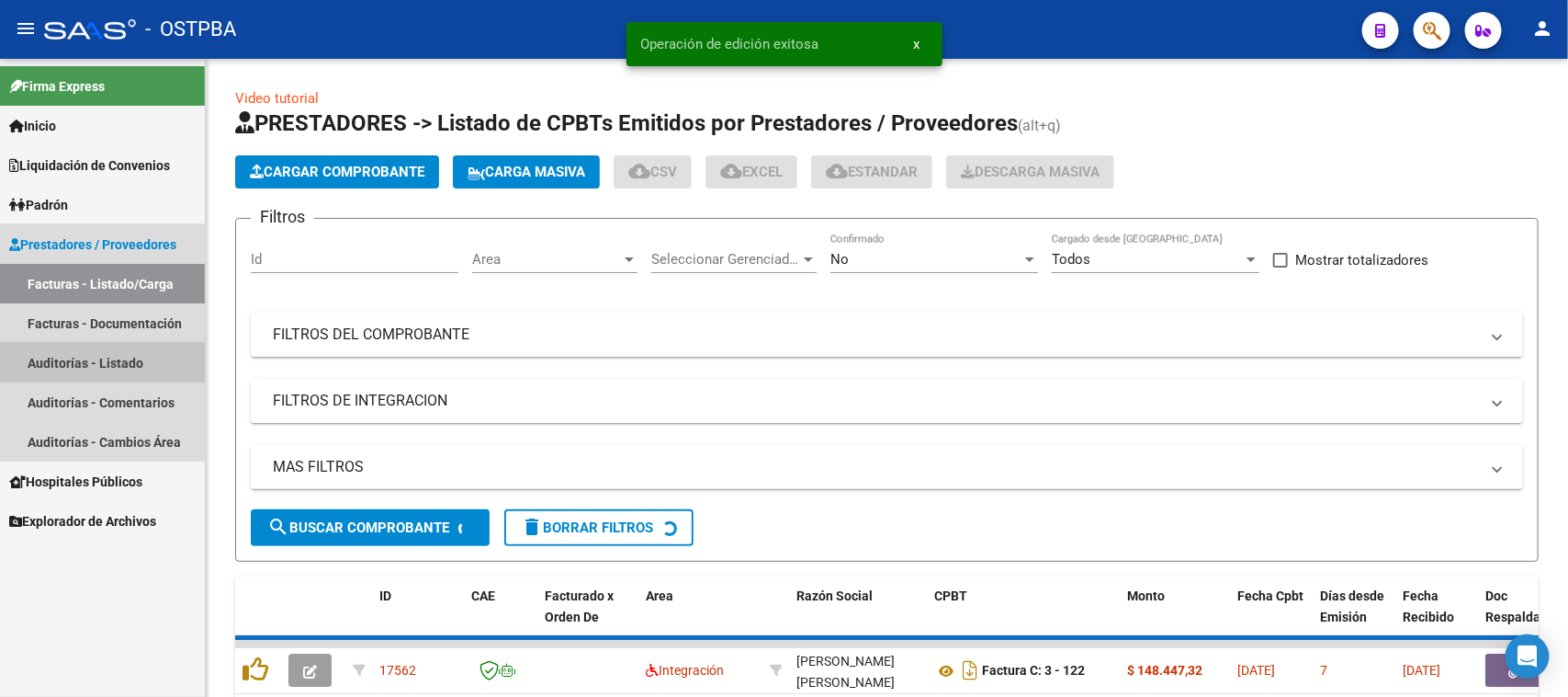
click at [88, 357] on link "Auditorías - Listado" at bounding box center [102, 362] width 205 height 39
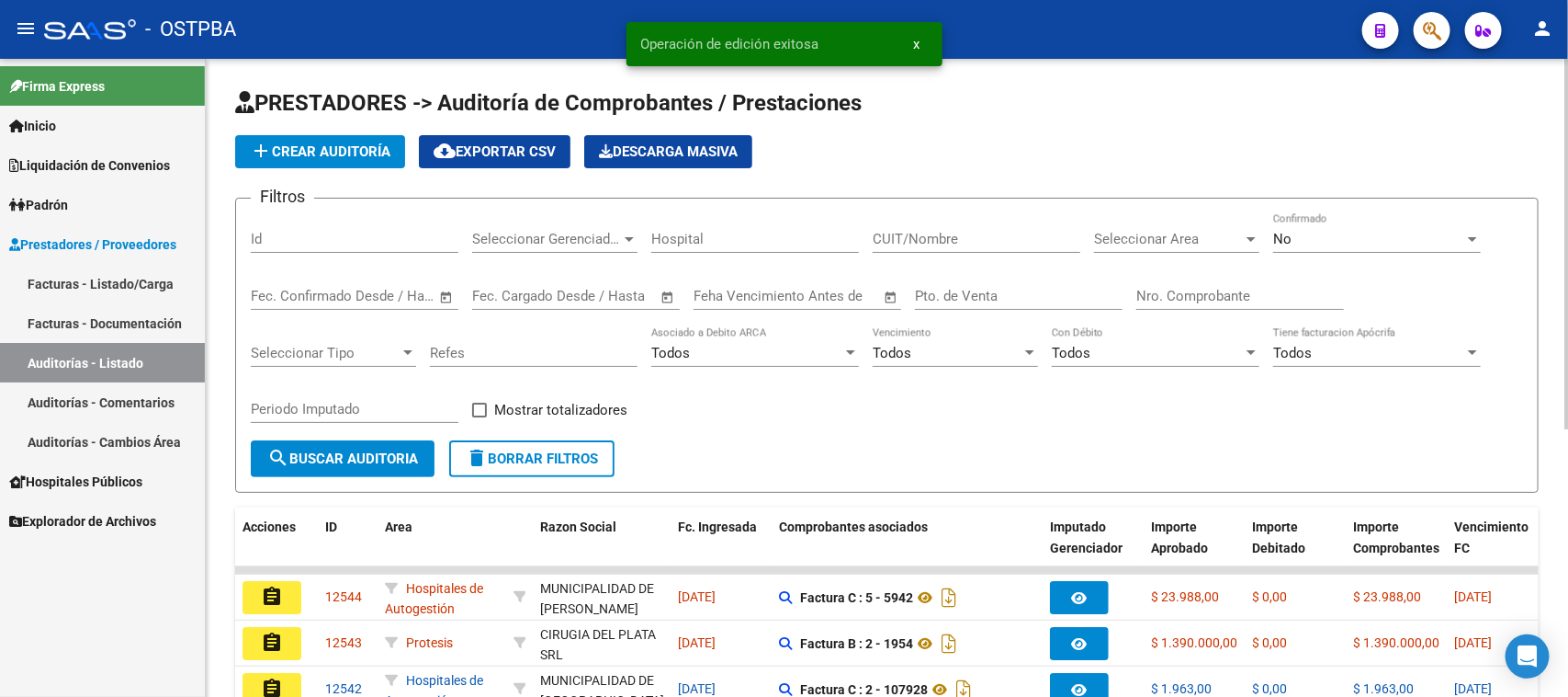
click at [349, 145] on span "add Crear Auditoría" at bounding box center [320, 151] width 140 height 16
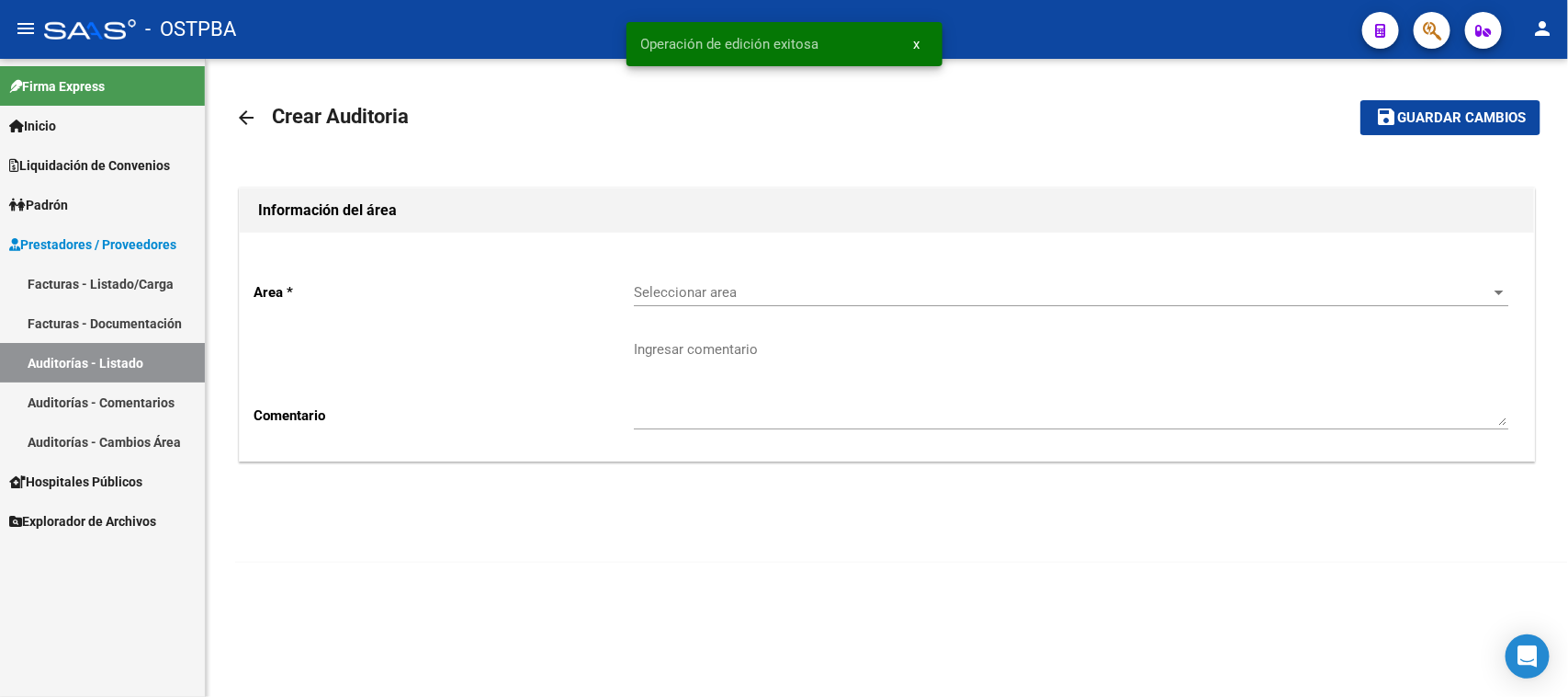
click at [653, 282] on div "Seleccionar area Seleccionar area" at bounding box center [1071, 285] width 874 height 39
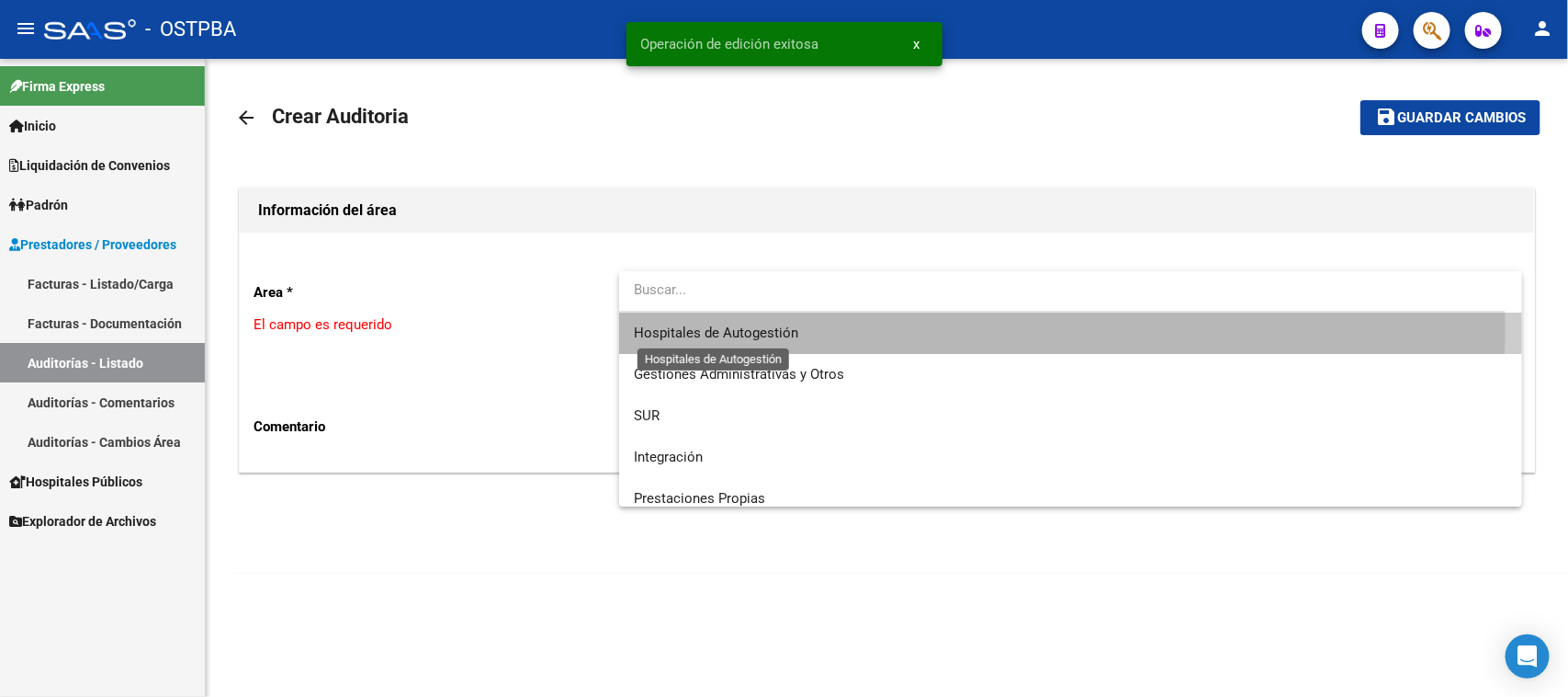
click at [673, 325] on span "Hospitales de Autogestión" at bounding box center [716, 332] width 164 height 16
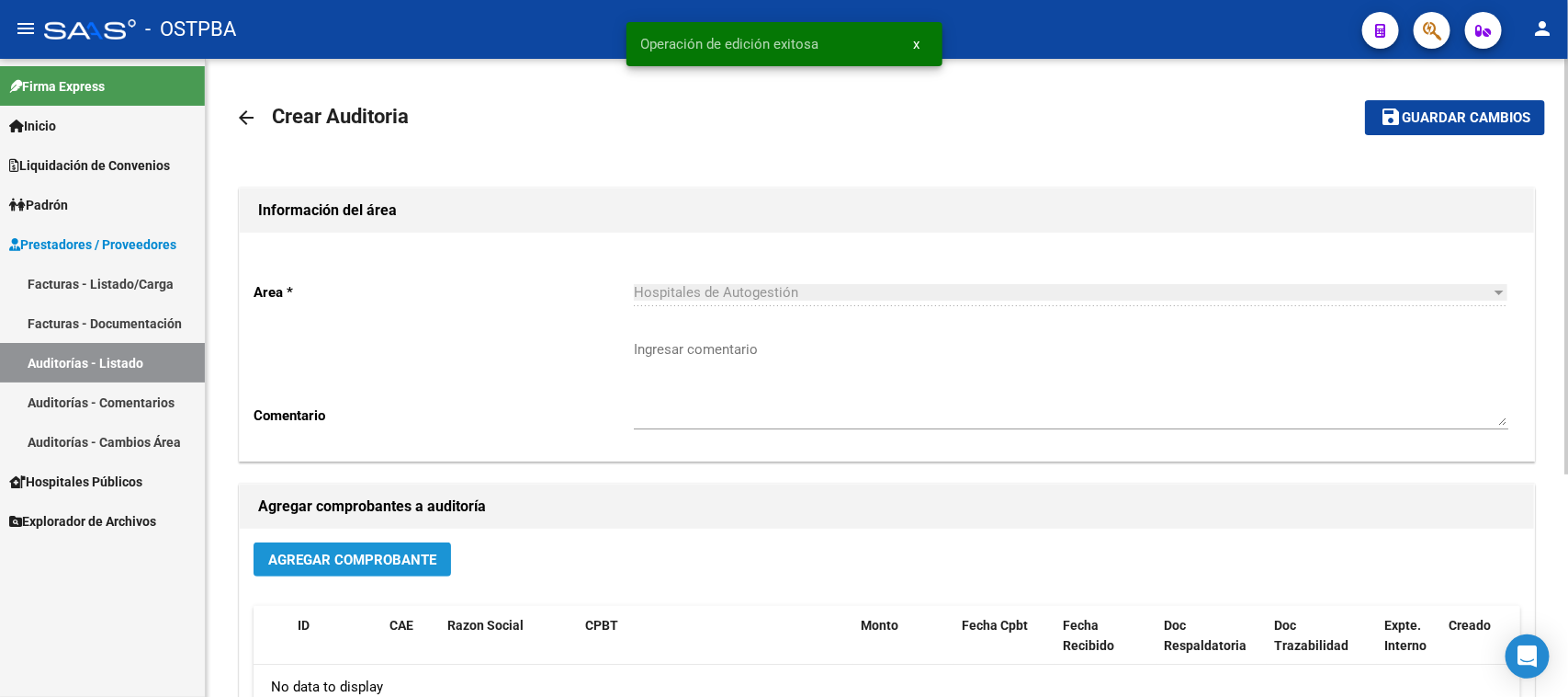
click at [372, 554] on span "Agregar Comprobante" at bounding box center [352, 560] width 168 height 16
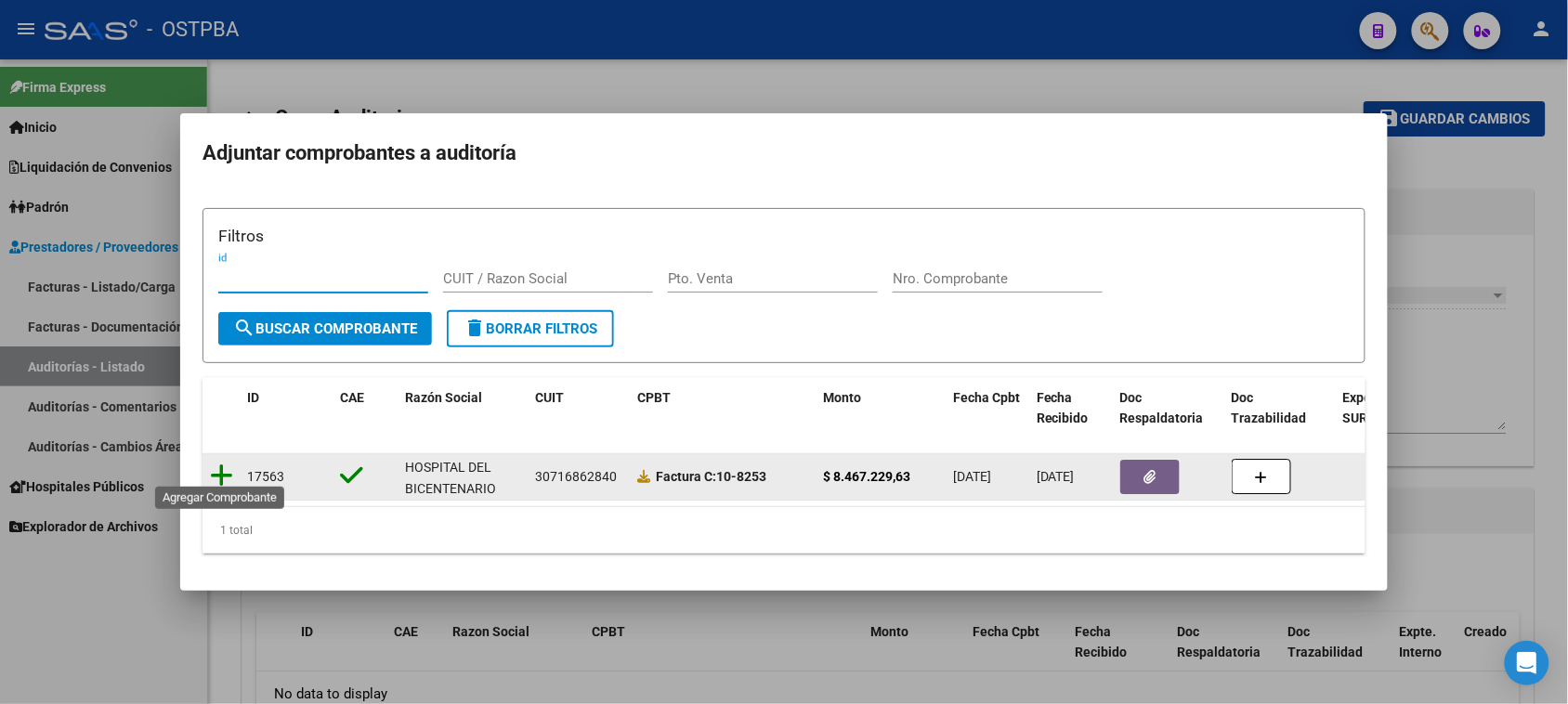
click at [218, 471] on icon at bounding box center [222, 474] width 23 height 26
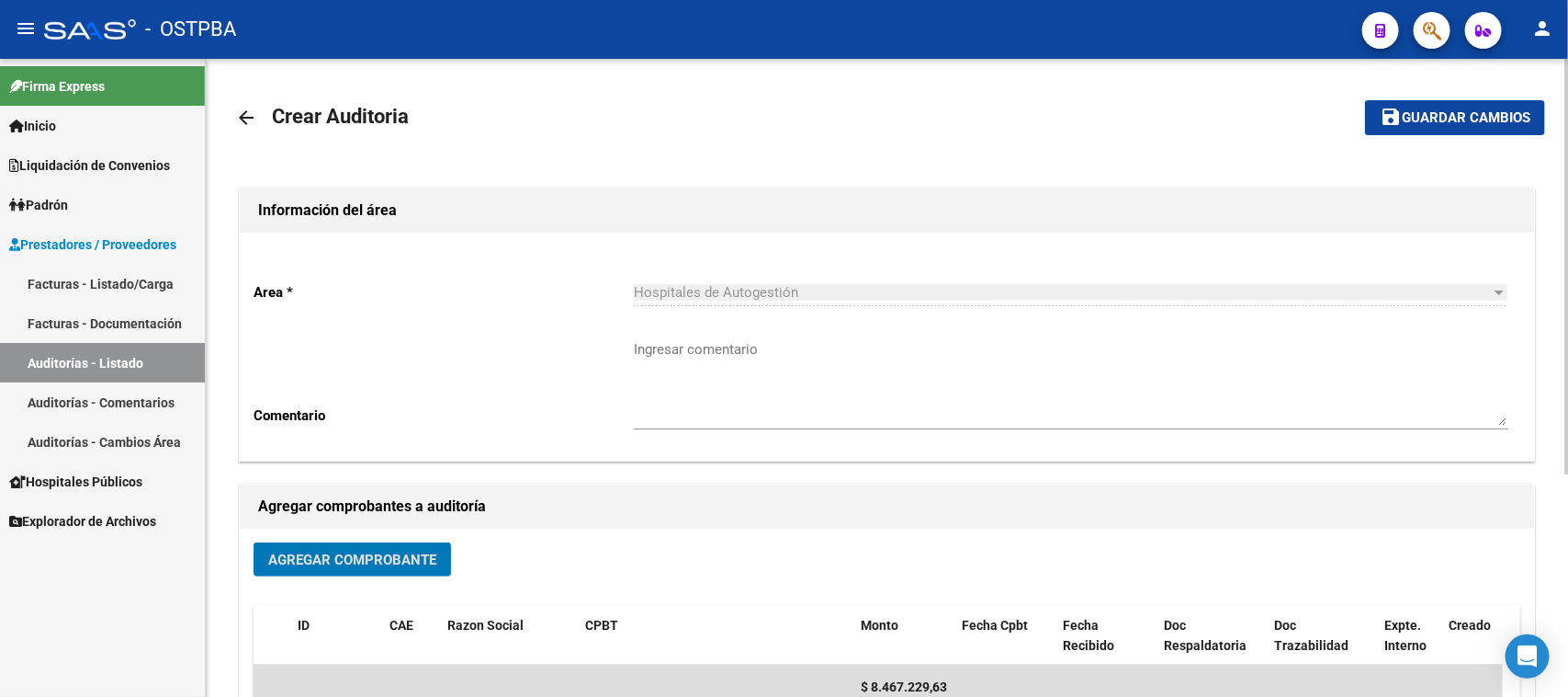
click at [1430, 127] on button "save Guardar cambios" at bounding box center [1455, 117] width 180 height 34
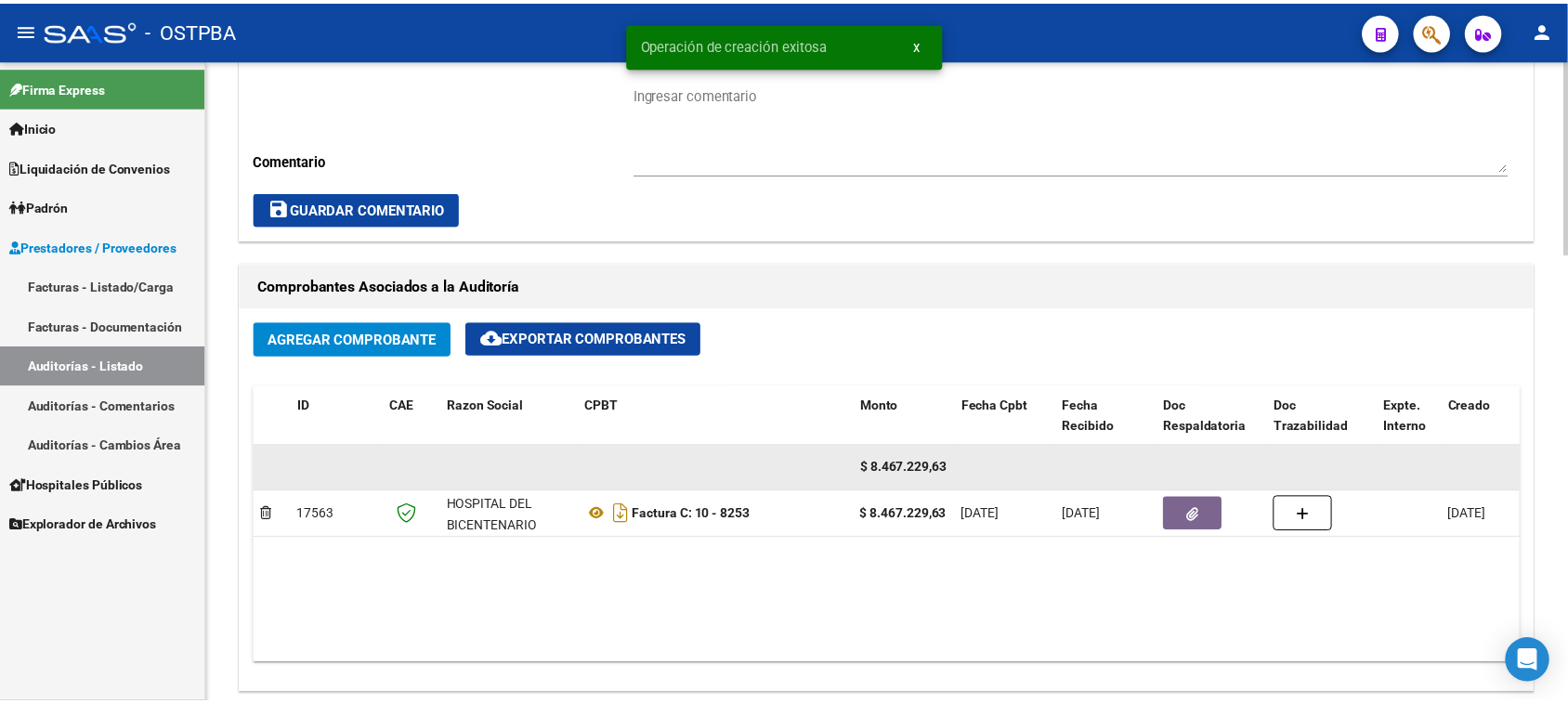
scroll to position [1044, 0]
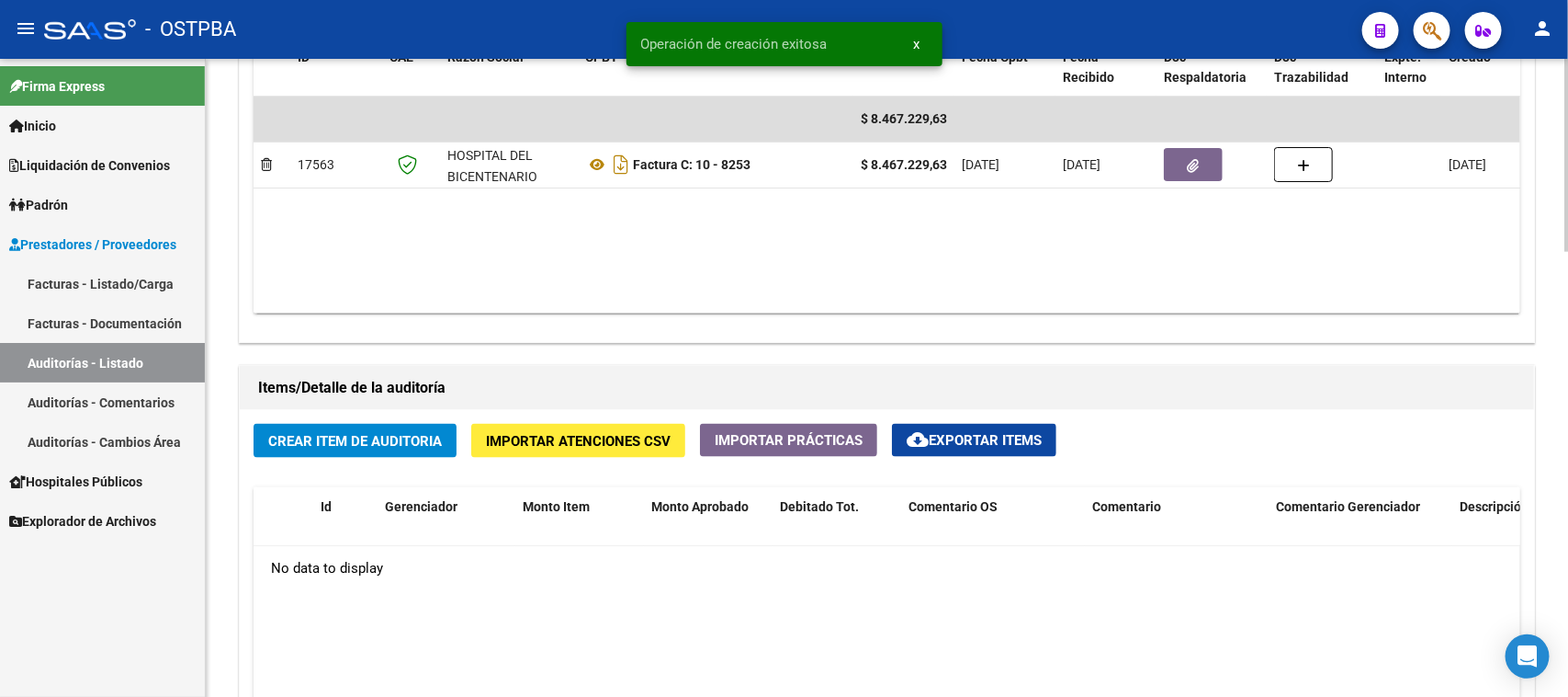
click at [429, 444] on span "Crear Item de Auditoria" at bounding box center [355, 440] width 174 height 16
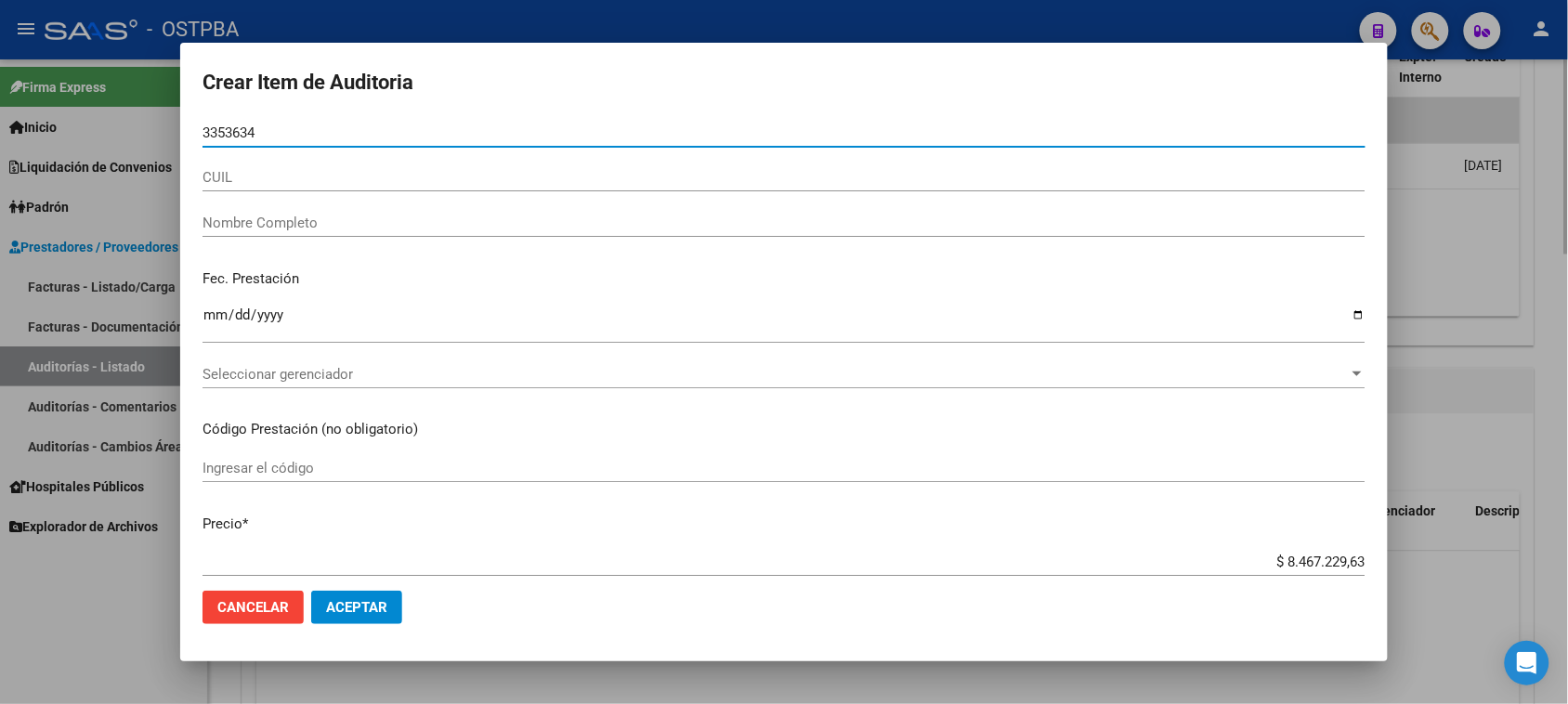
type input "33536343"
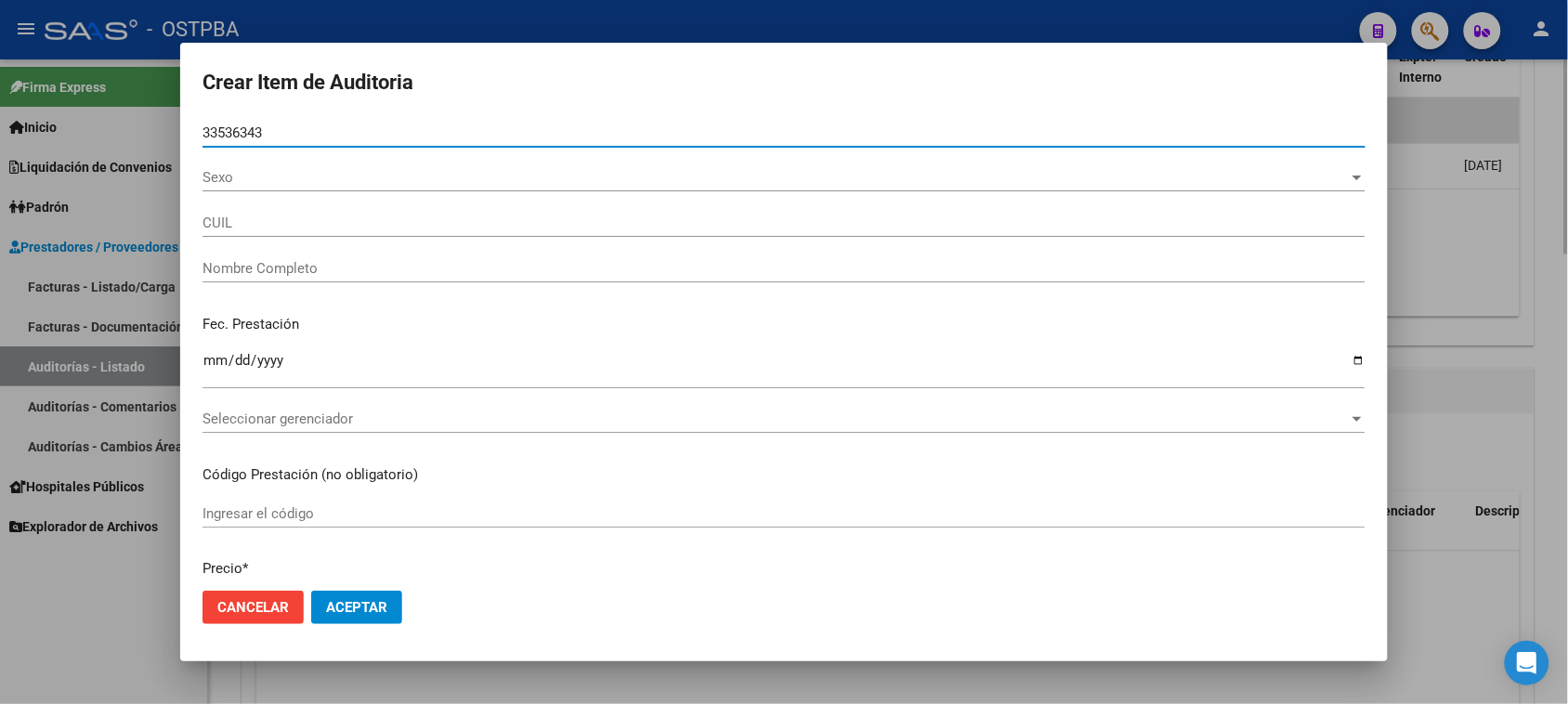
type input "20335363435"
type input "[PERSON_NAME] [PERSON_NAME] -"
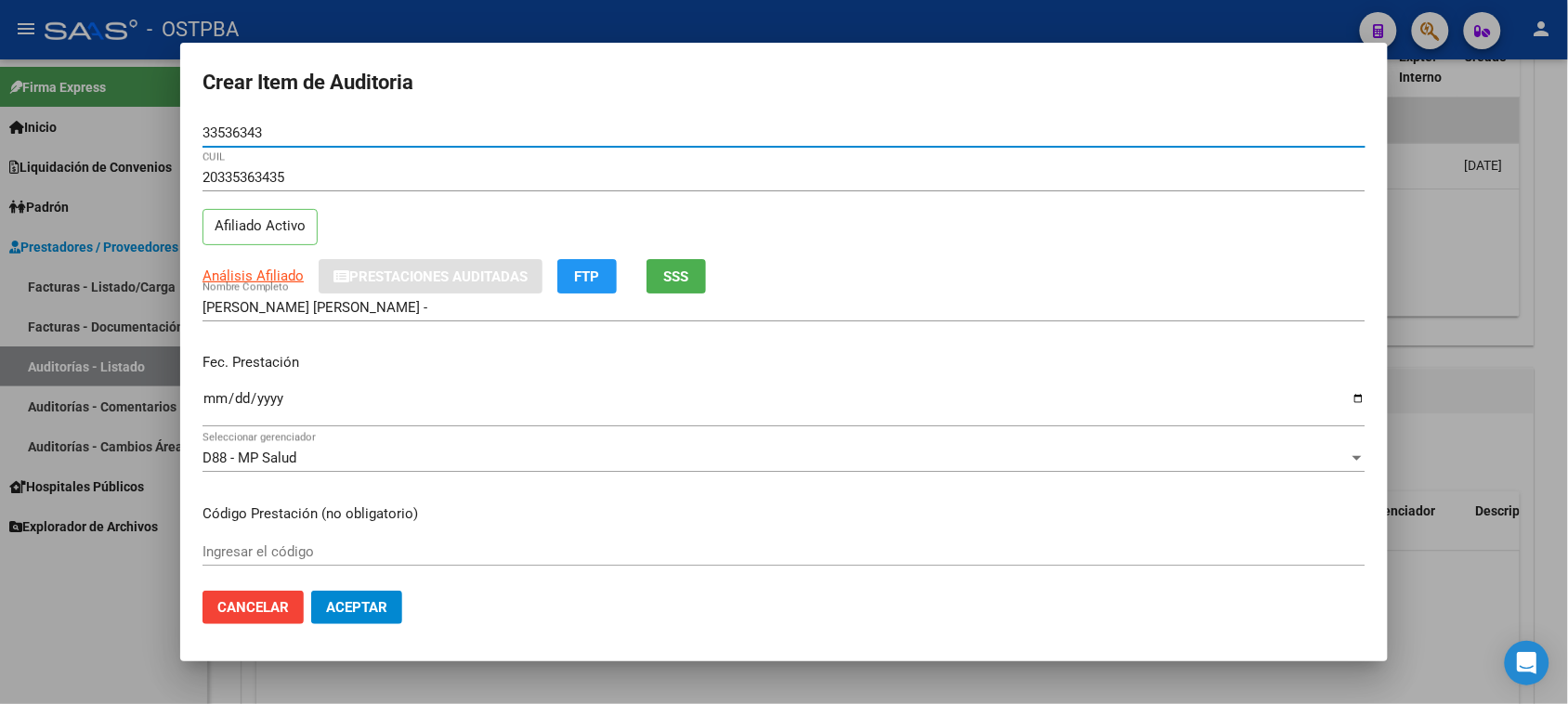
type input "33536343"
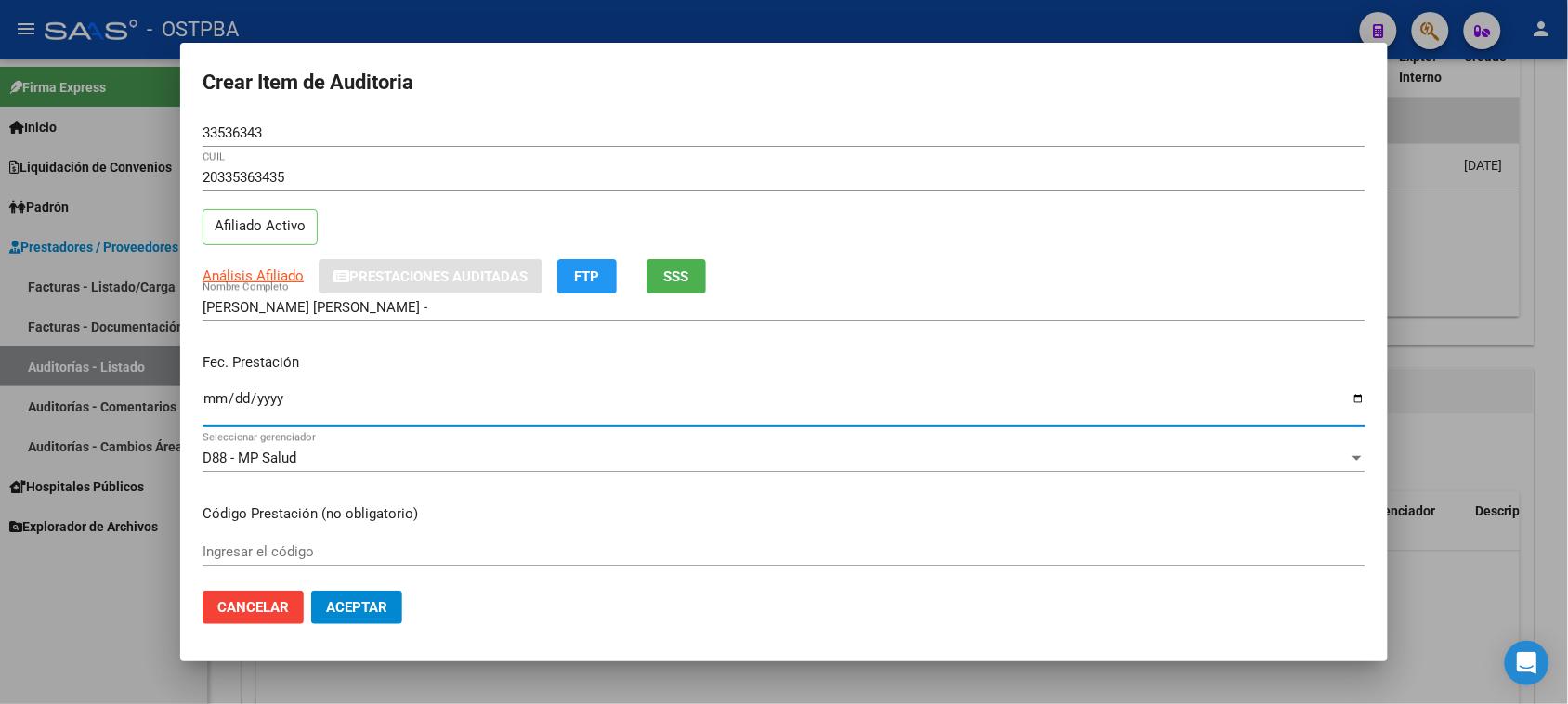
click at [213, 402] on input "Ingresar la fecha" at bounding box center [784, 405] width 1163 height 30
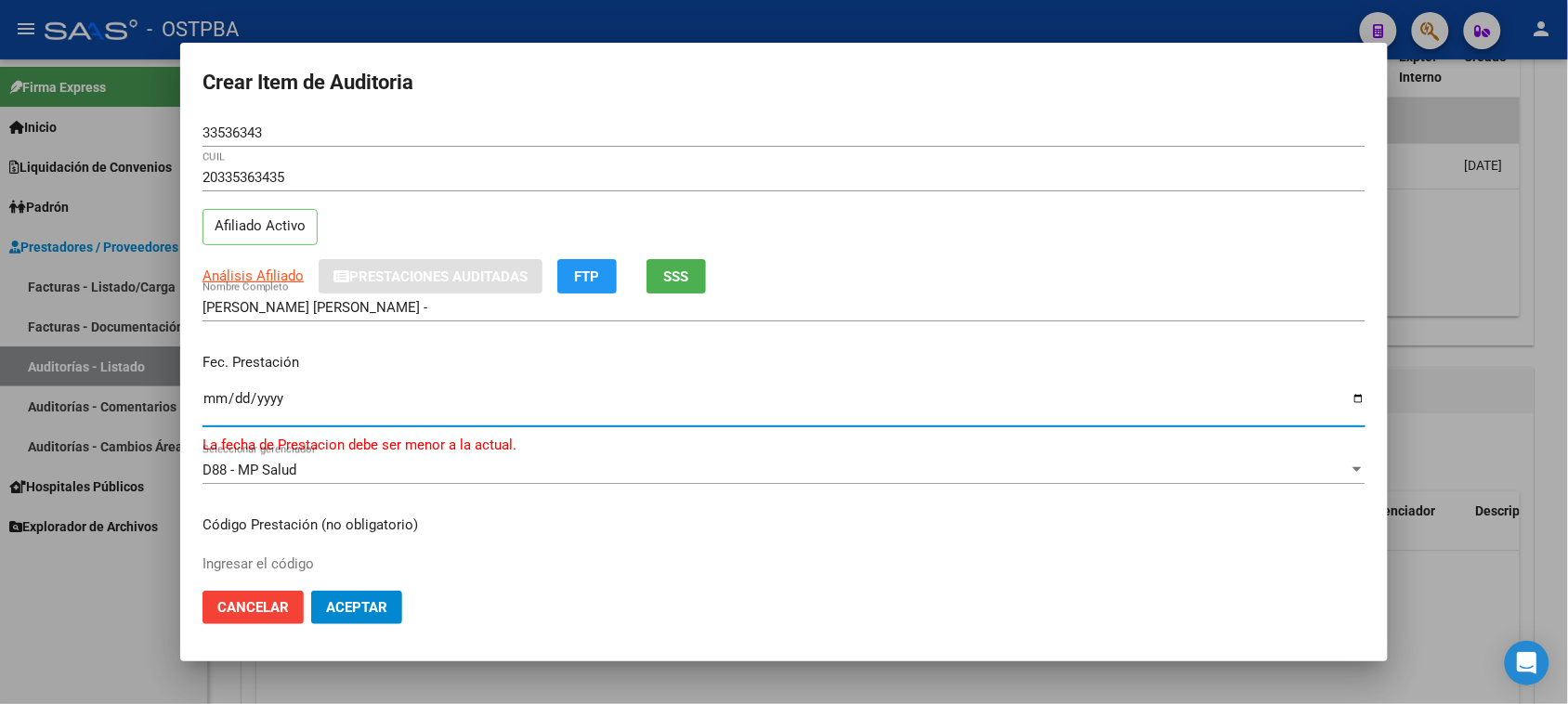
click at [211, 396] on input "[DATE]" at bounding box center [784, 405] width 1163 height 30
type input "[DATE]"
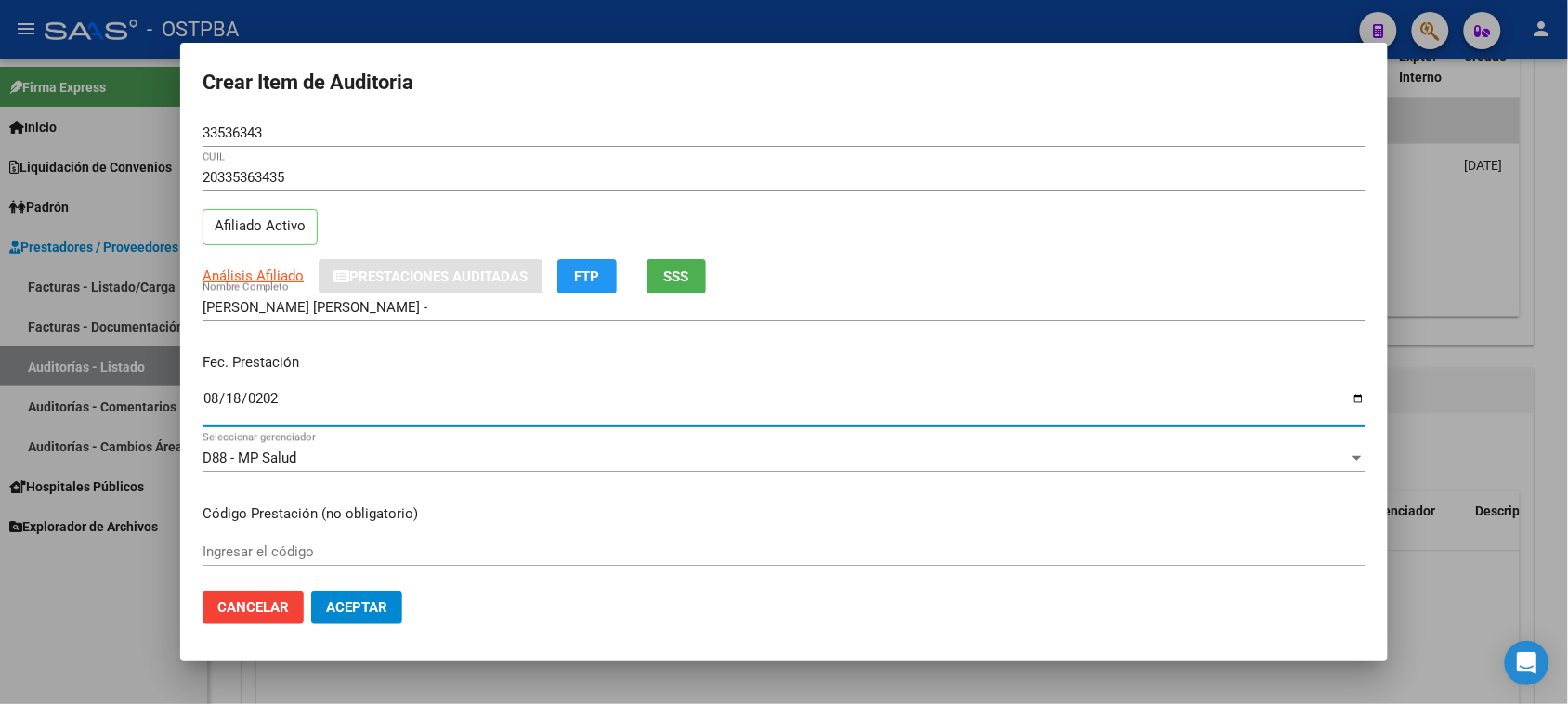
type input "[DATE]"
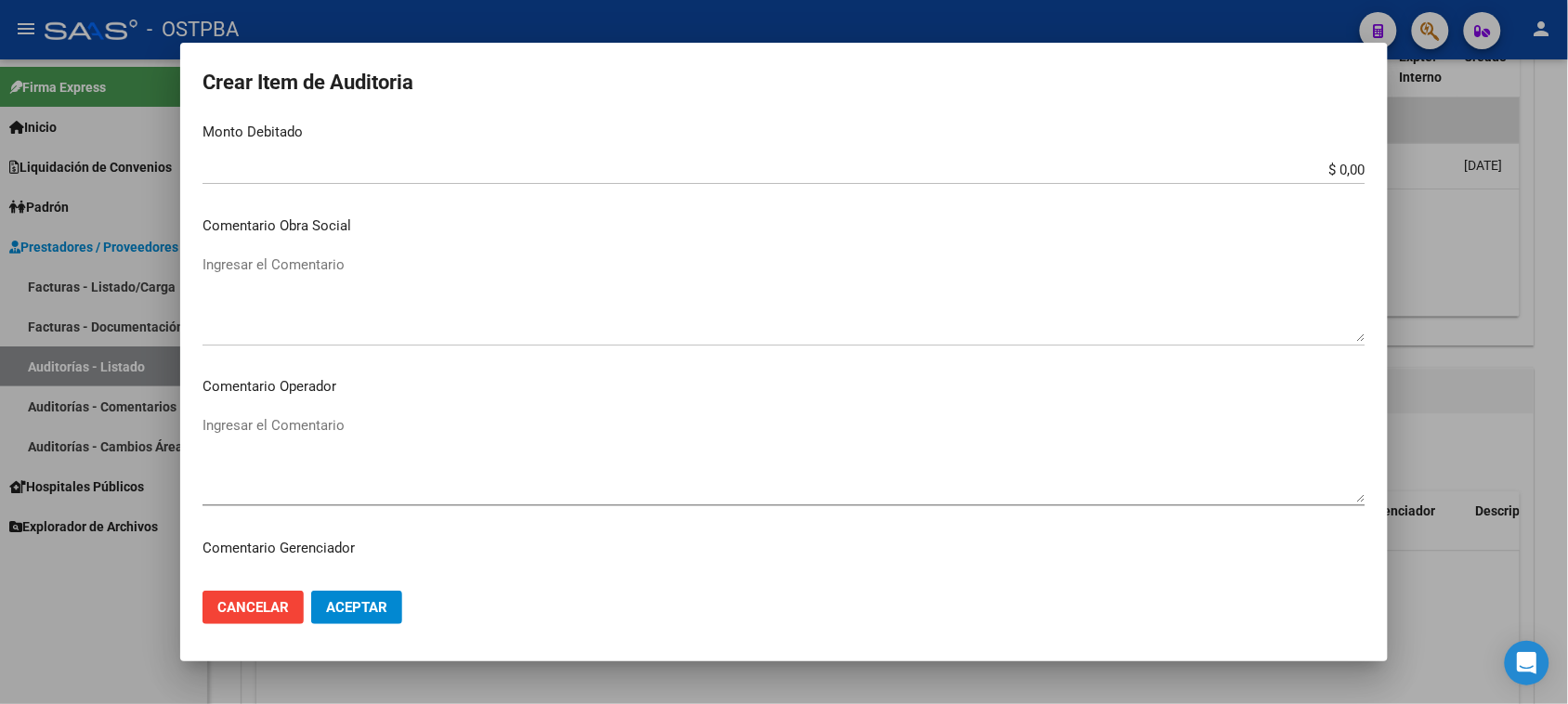
scroll to position [812, 0]
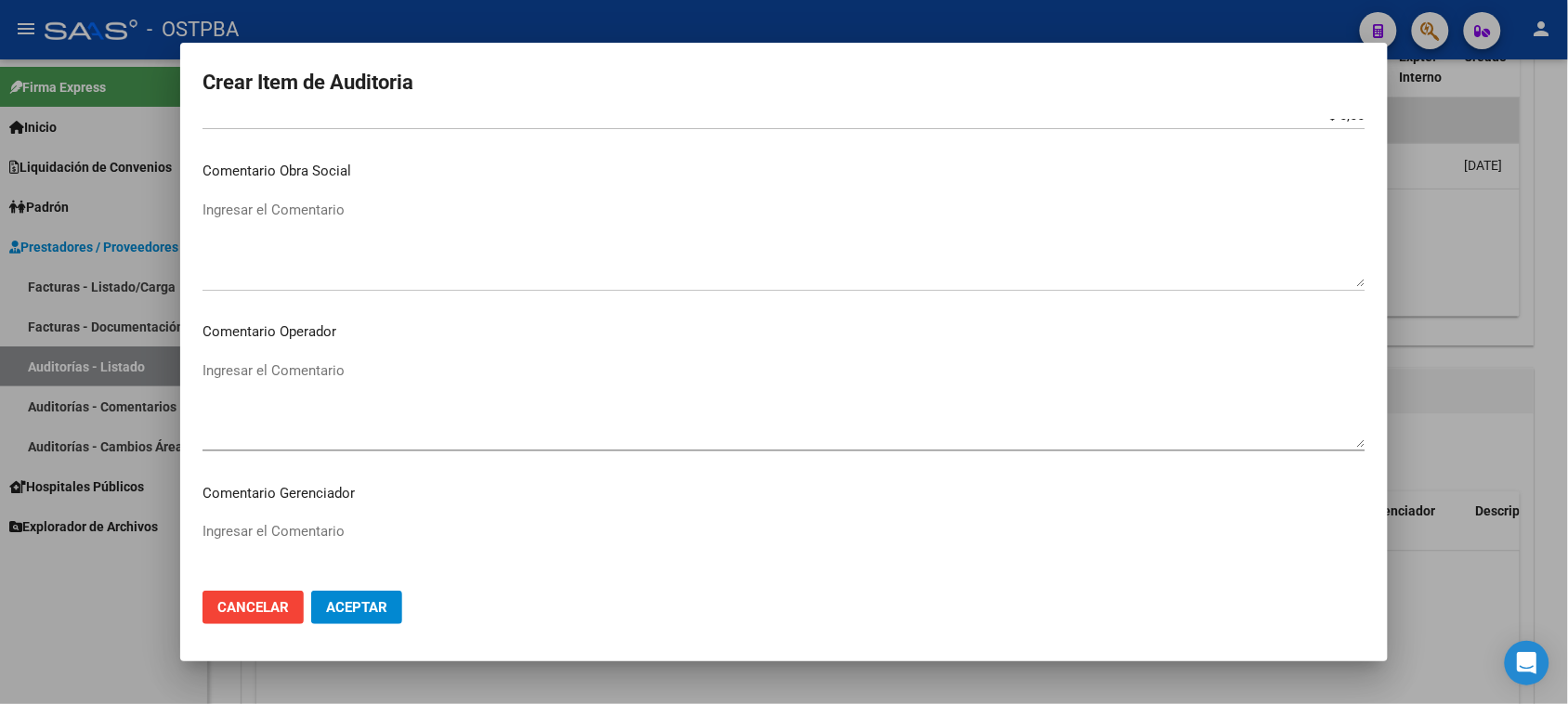
click at [312, 232] on textarea "Ingresar el Comentario" at bounding box center [784, 243] width 1163 height 87
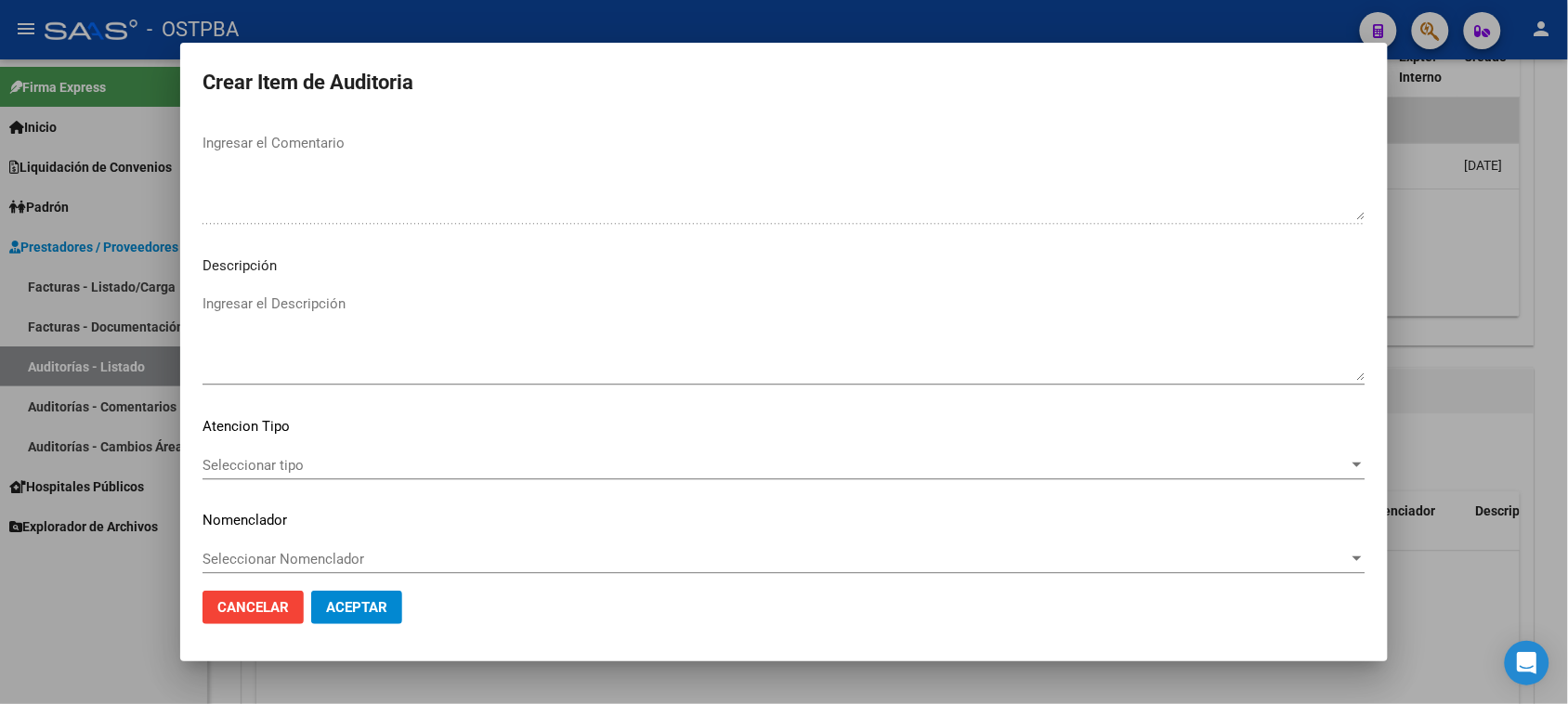
scroll to position [1212, 0]
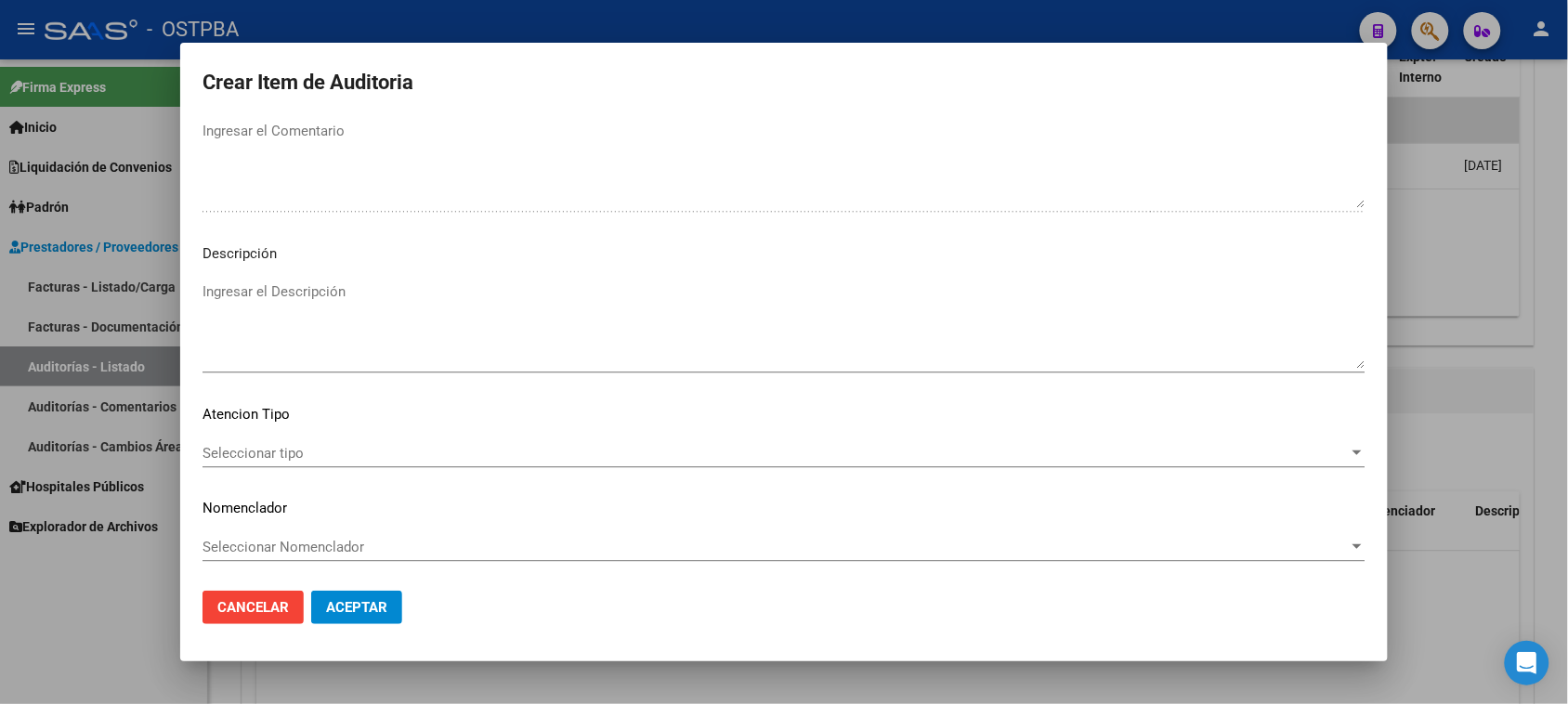
click at [288, 453] on span "Seleccionar tipo" at bounding box center [776, 452] width 1146 height 16
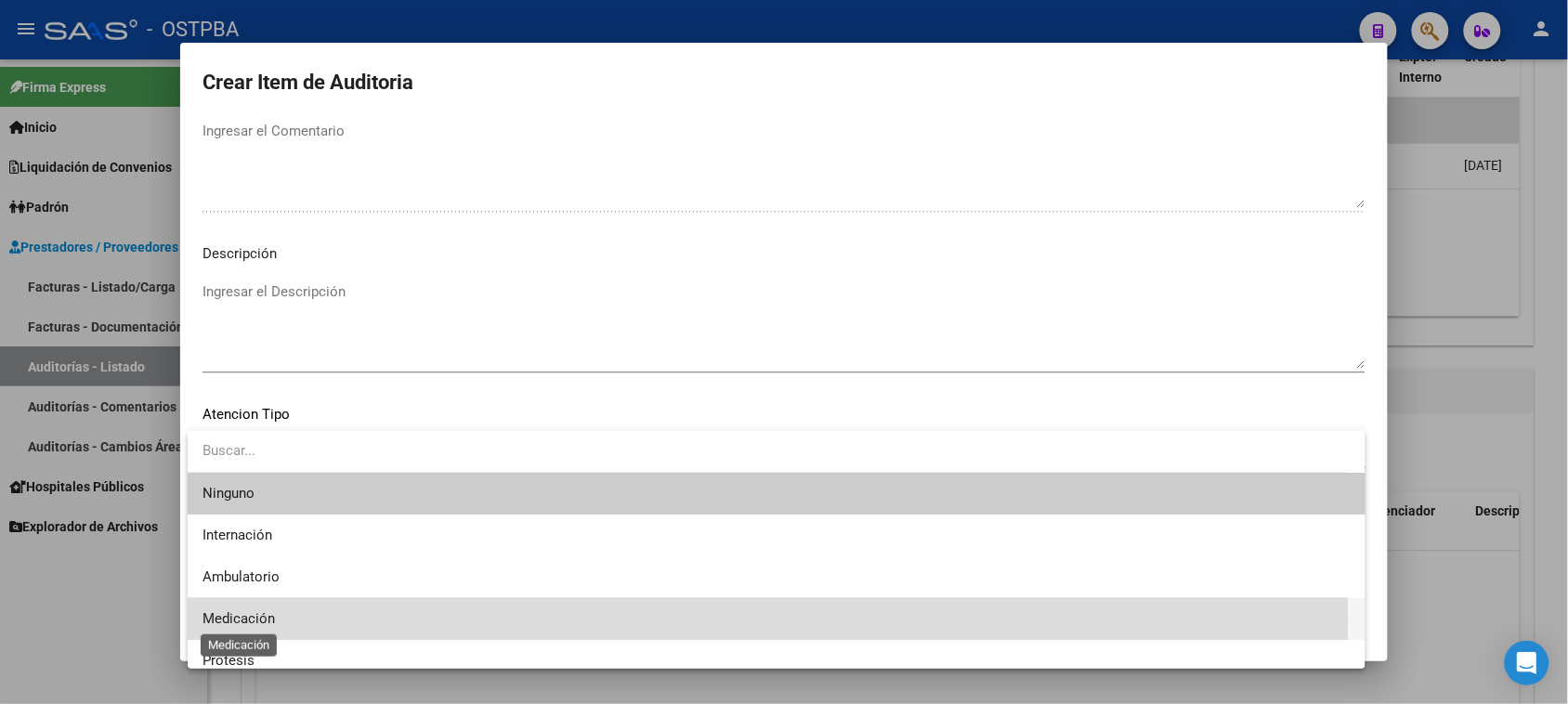
drag, startPoint x: 253, startPoint y: 618, endPoint x: 353, endPoint y: 566, distance: 112.7
click at [254, 618] on span "Medicación" at bounding box center [238, 617] width 72 height 16
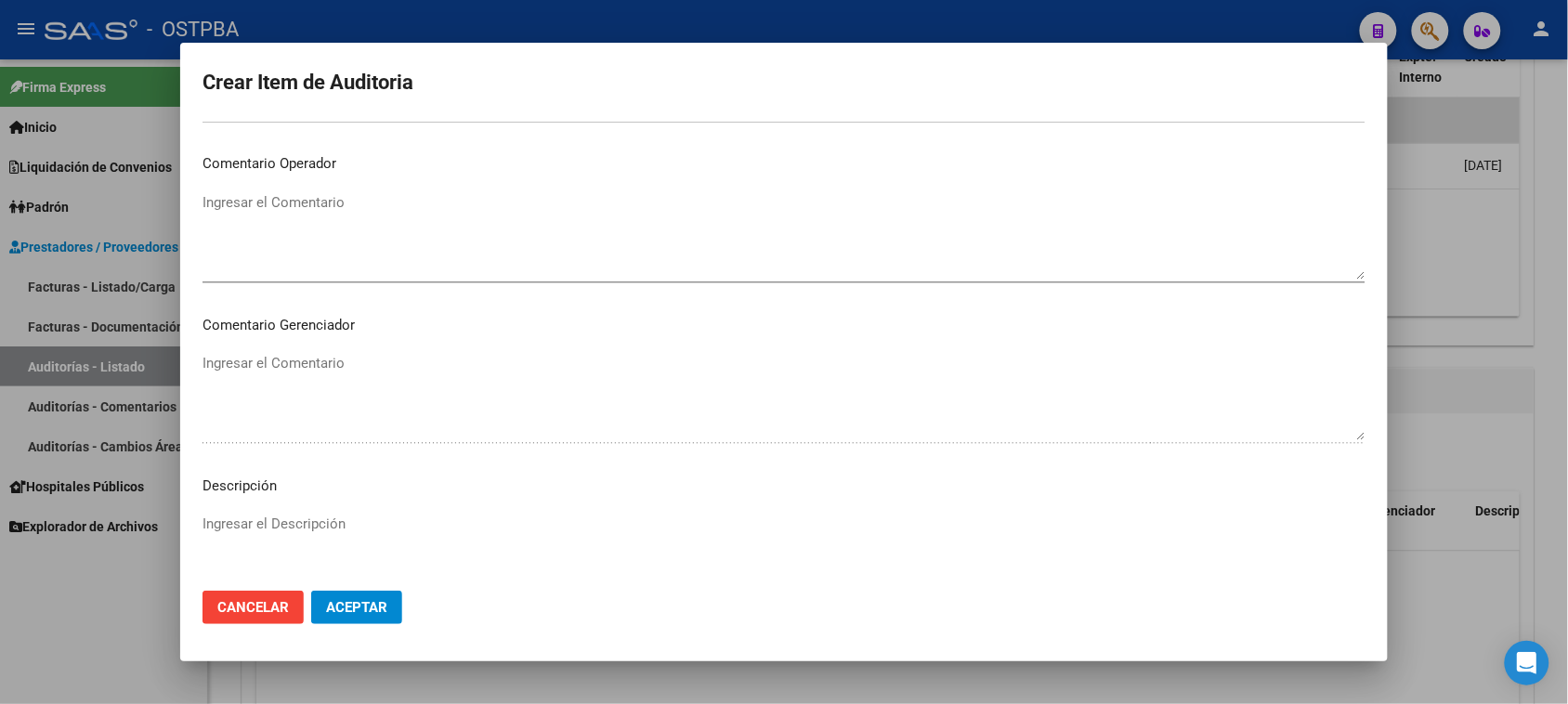
scroll to position [633, 0]
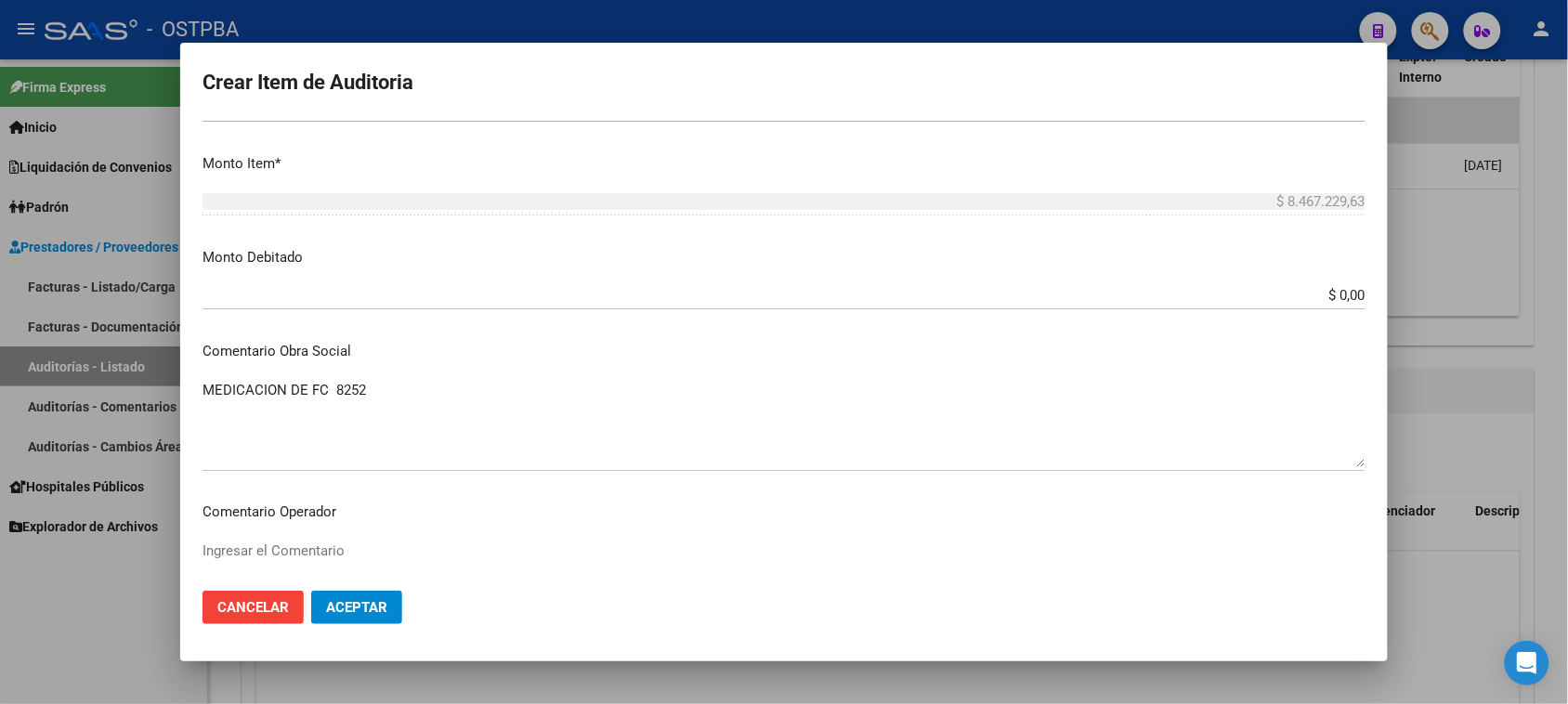
click at [309, 390] on textarea "MEDICACION DE FC 8252" at bounding box center [784, 423] width 1163 height 87
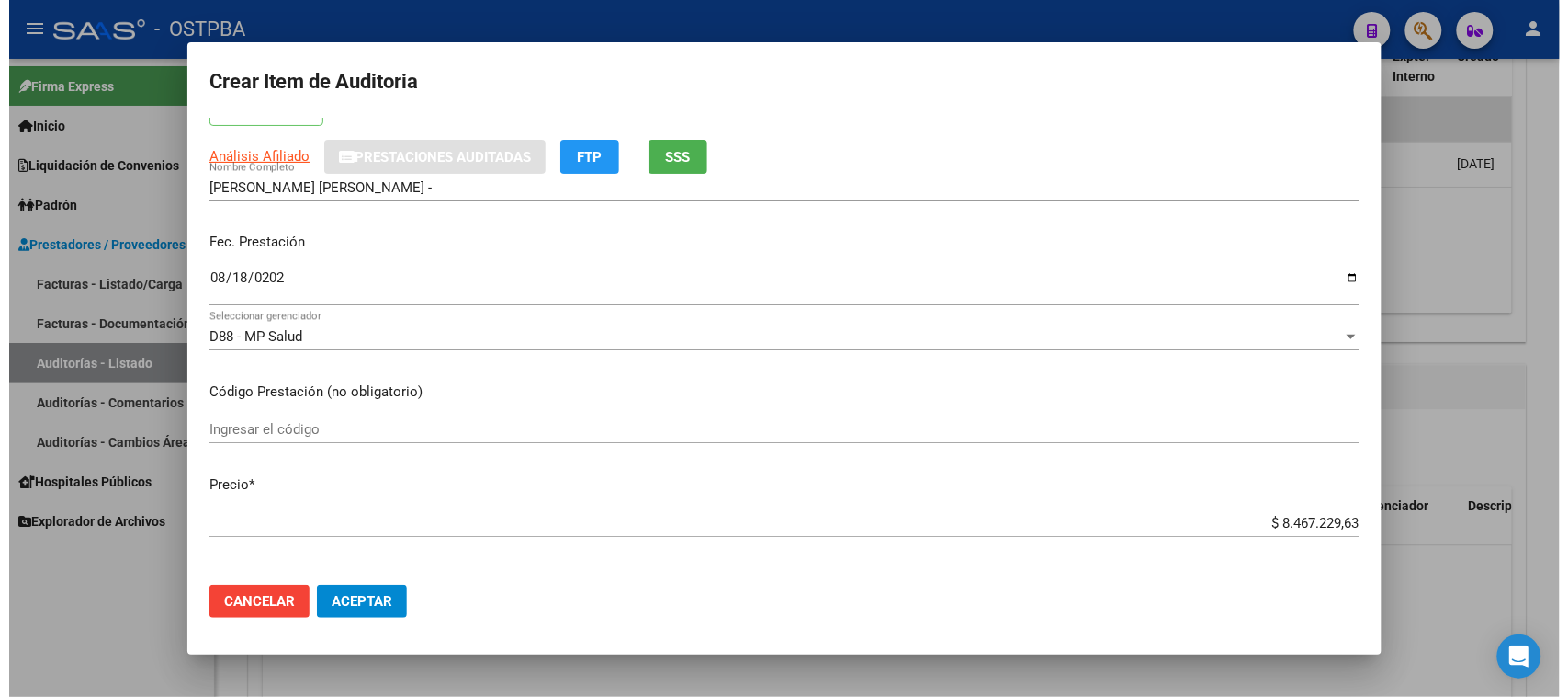
scroll to position [0, 0]
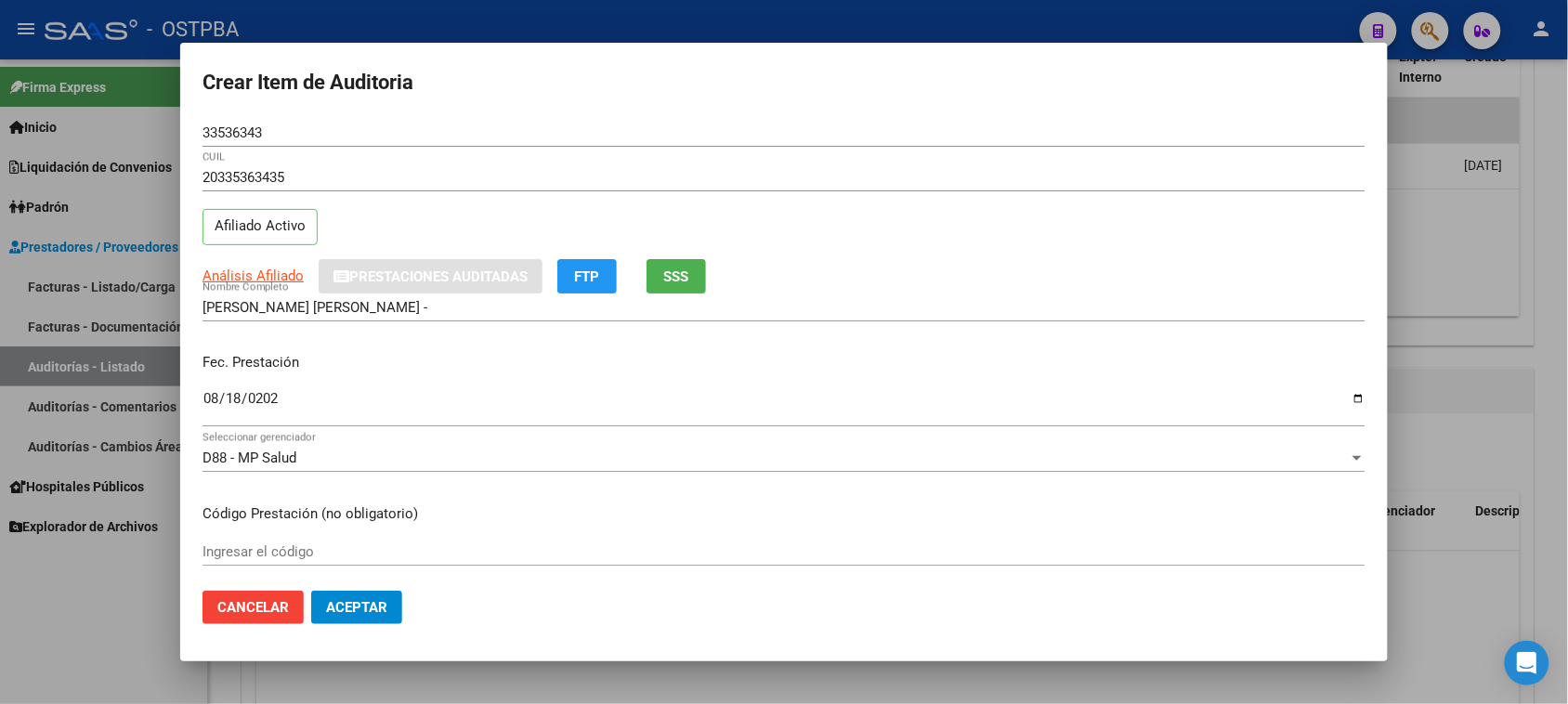
type textarea "MEDICACION S/FC 8252"
click at [341, 591] on button "Aceptar" at bounding box center [356, 607] width 91 height 34
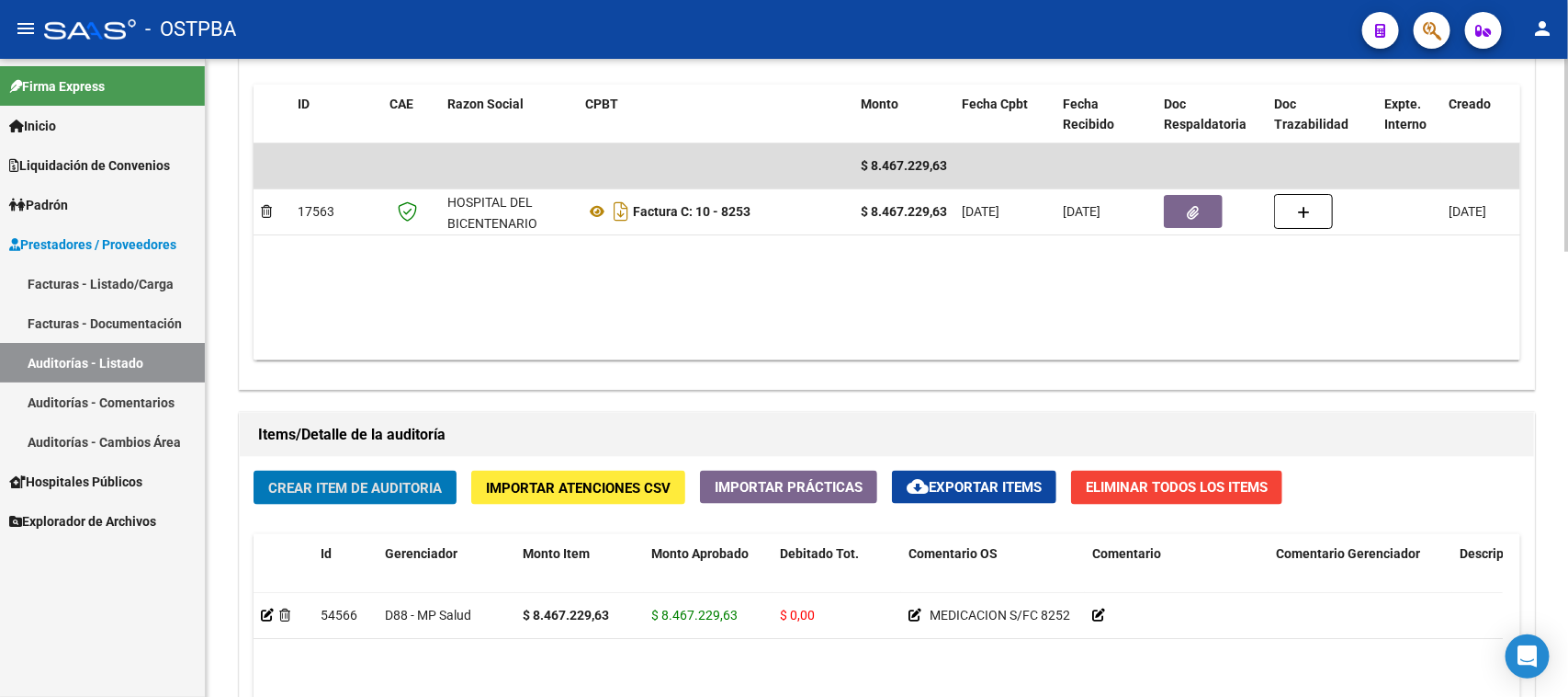
scroll to position [1034, 0]
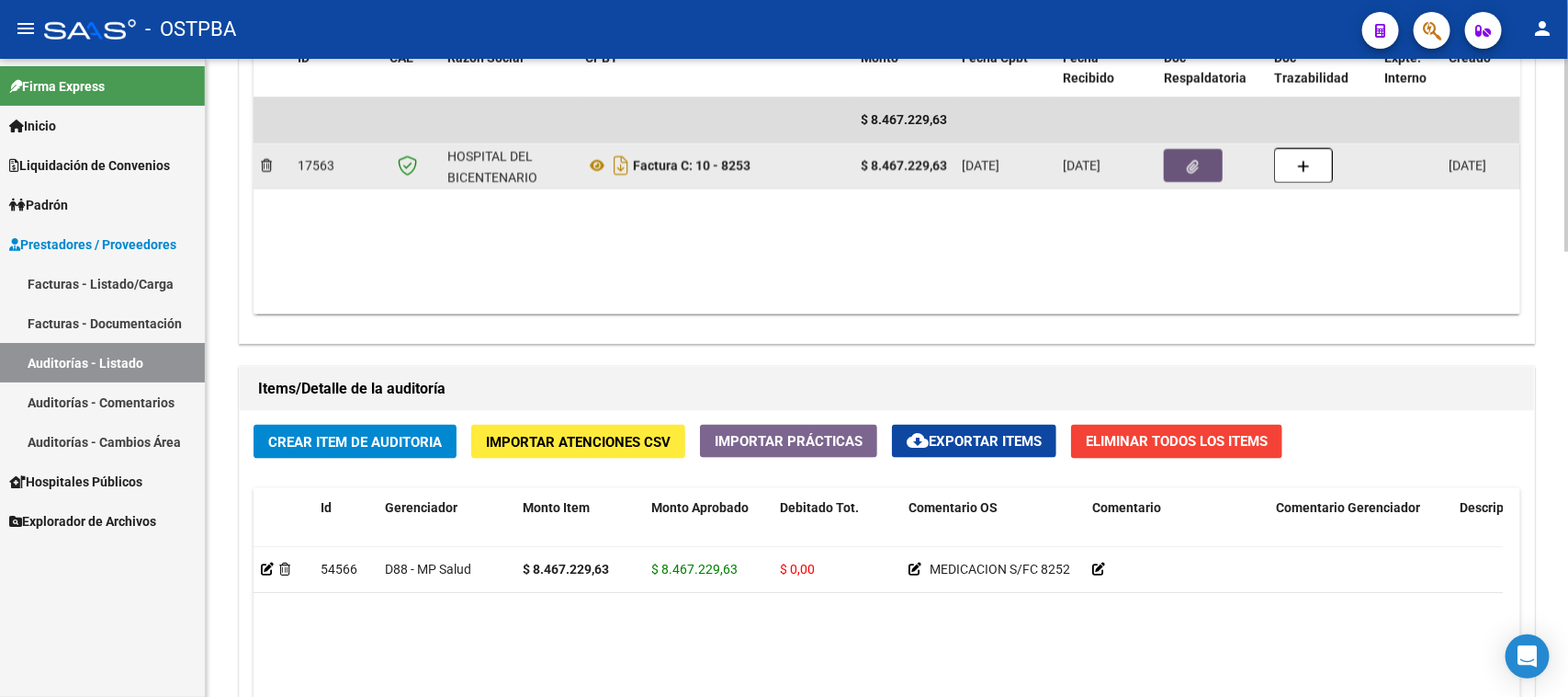
click at [1182, 155] on button "button" at bounding box center [1194, 165] width 59 height 33
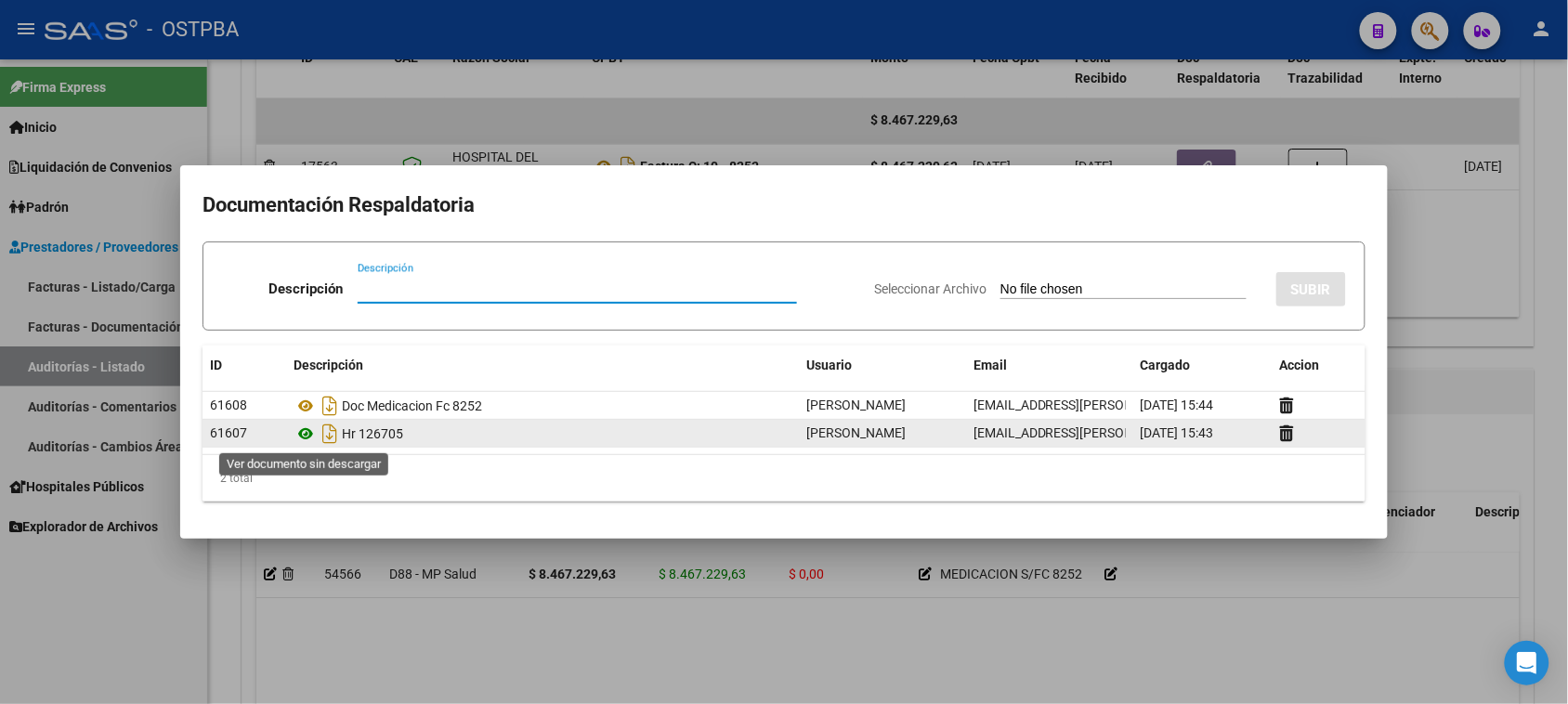
click at [305, 434] on icon at bounding box center [305, 433] width 24 height 22
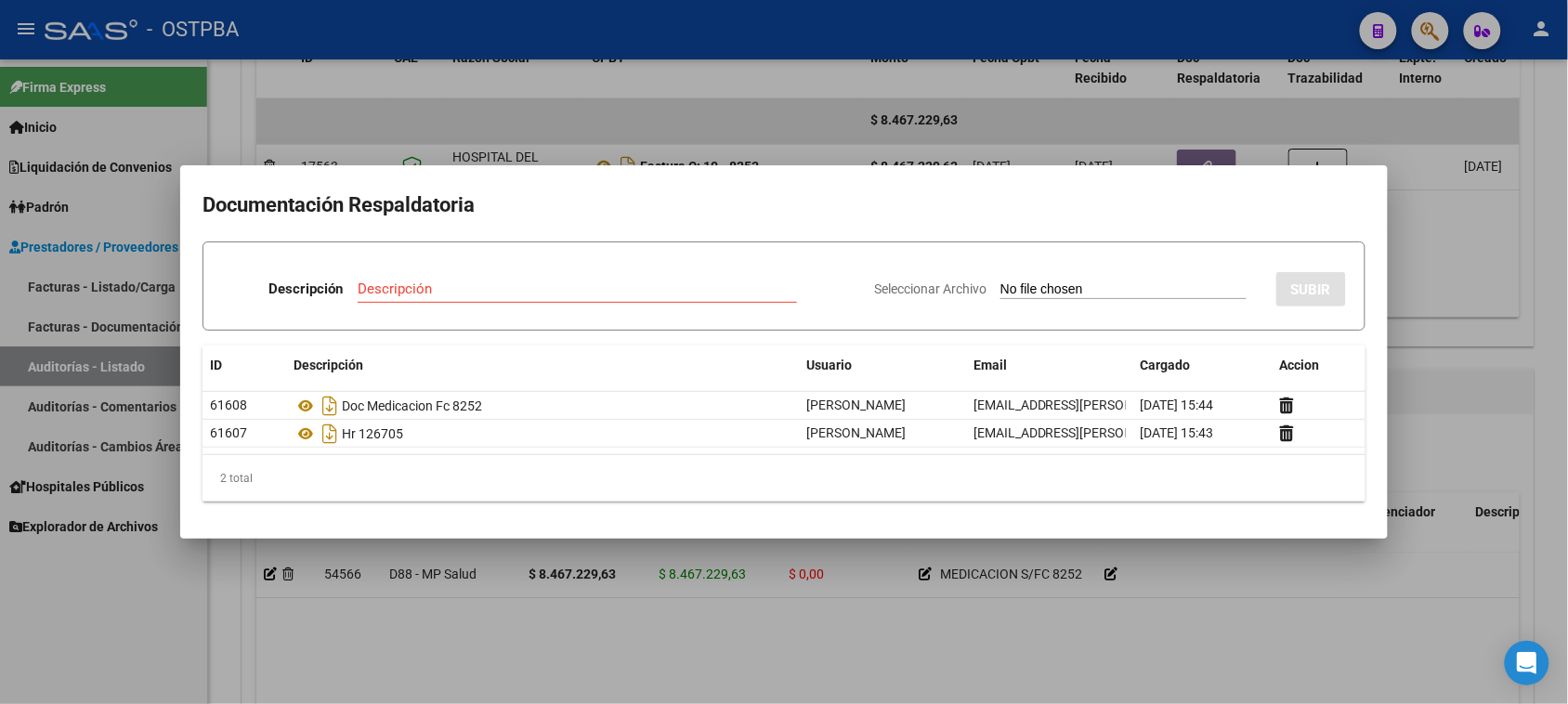
click at [1471, 390] on div at bounding box center [784, 352] width 1568 height 704
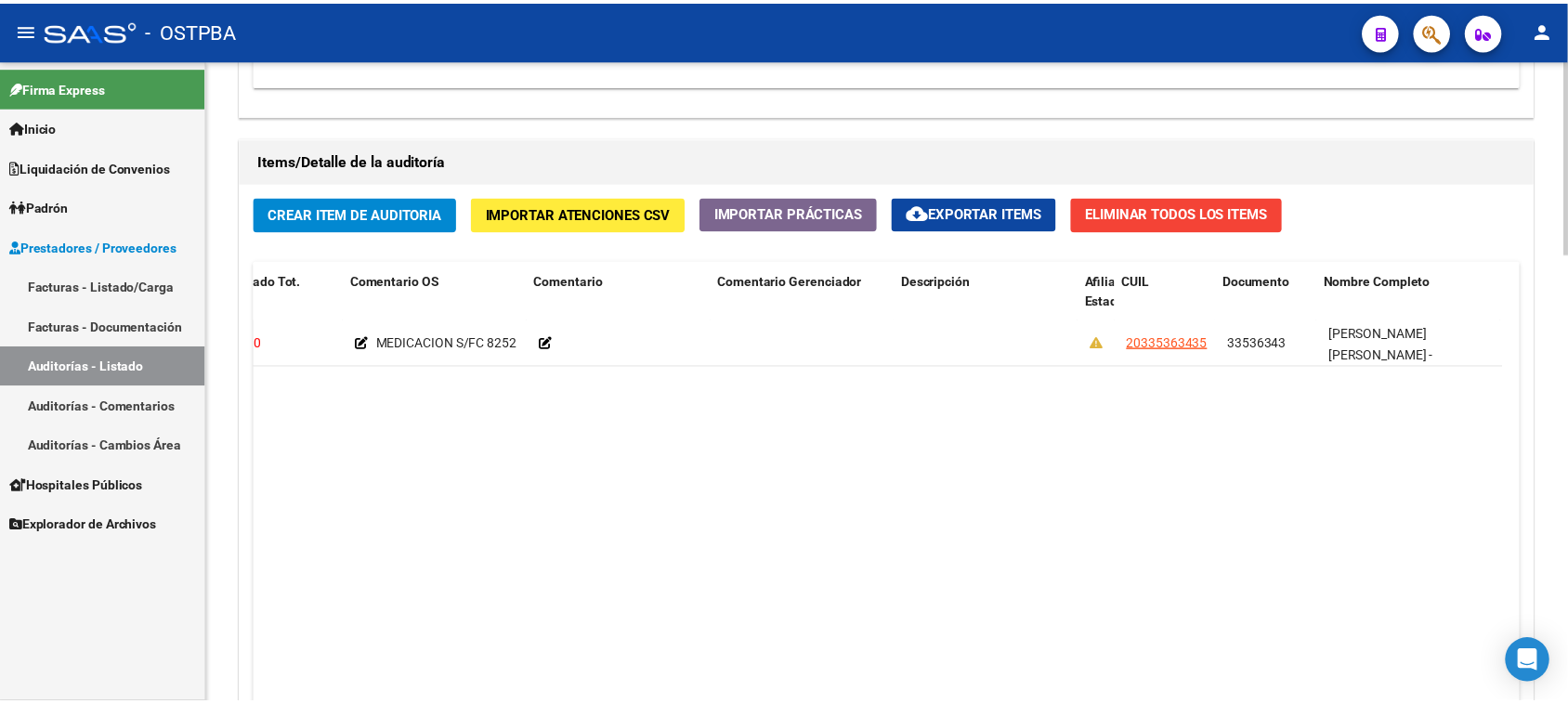
scroll to position [0, 564]
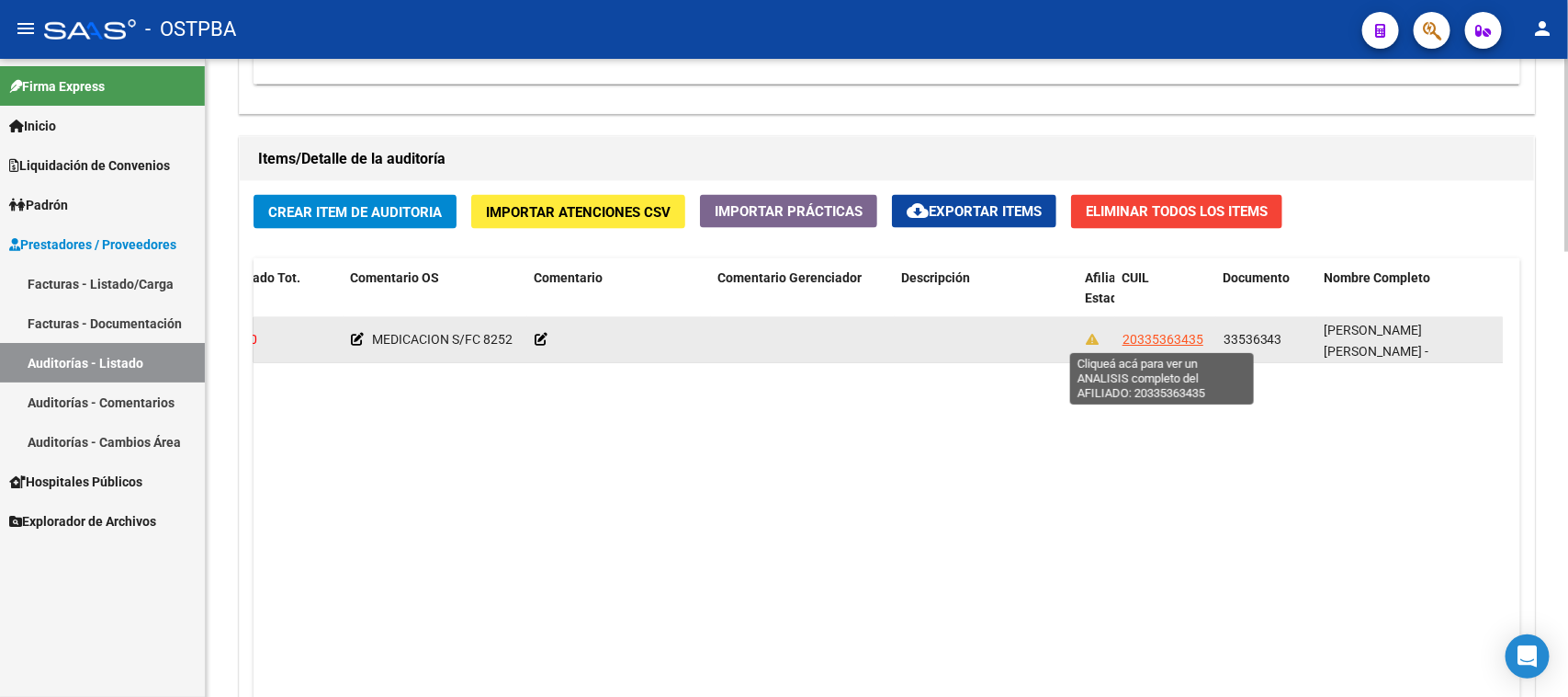
click at [1140, 341] on span "20335363435" at bounding box center [1162, 339] width 81 height 14
type textarea "20335363435"
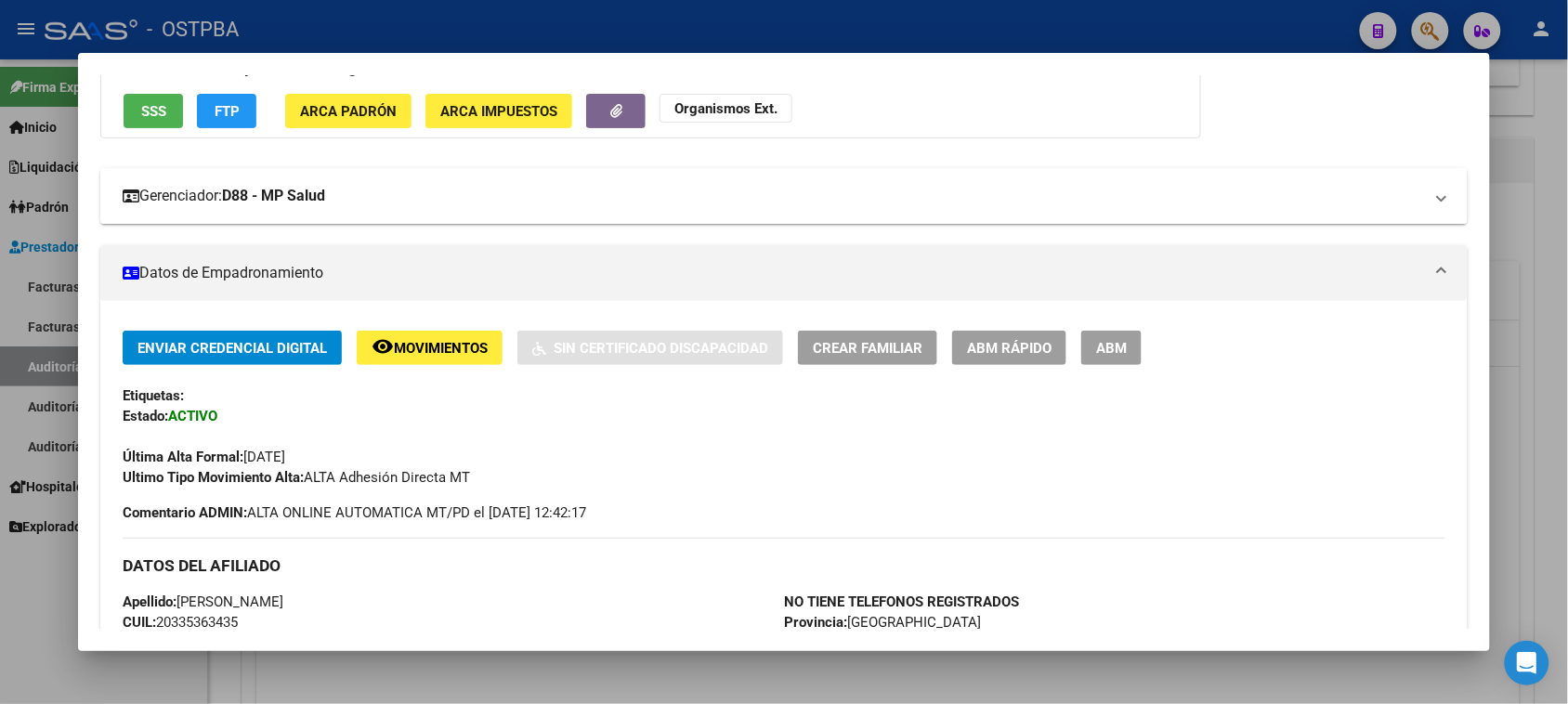
scroll to position [116, 0]
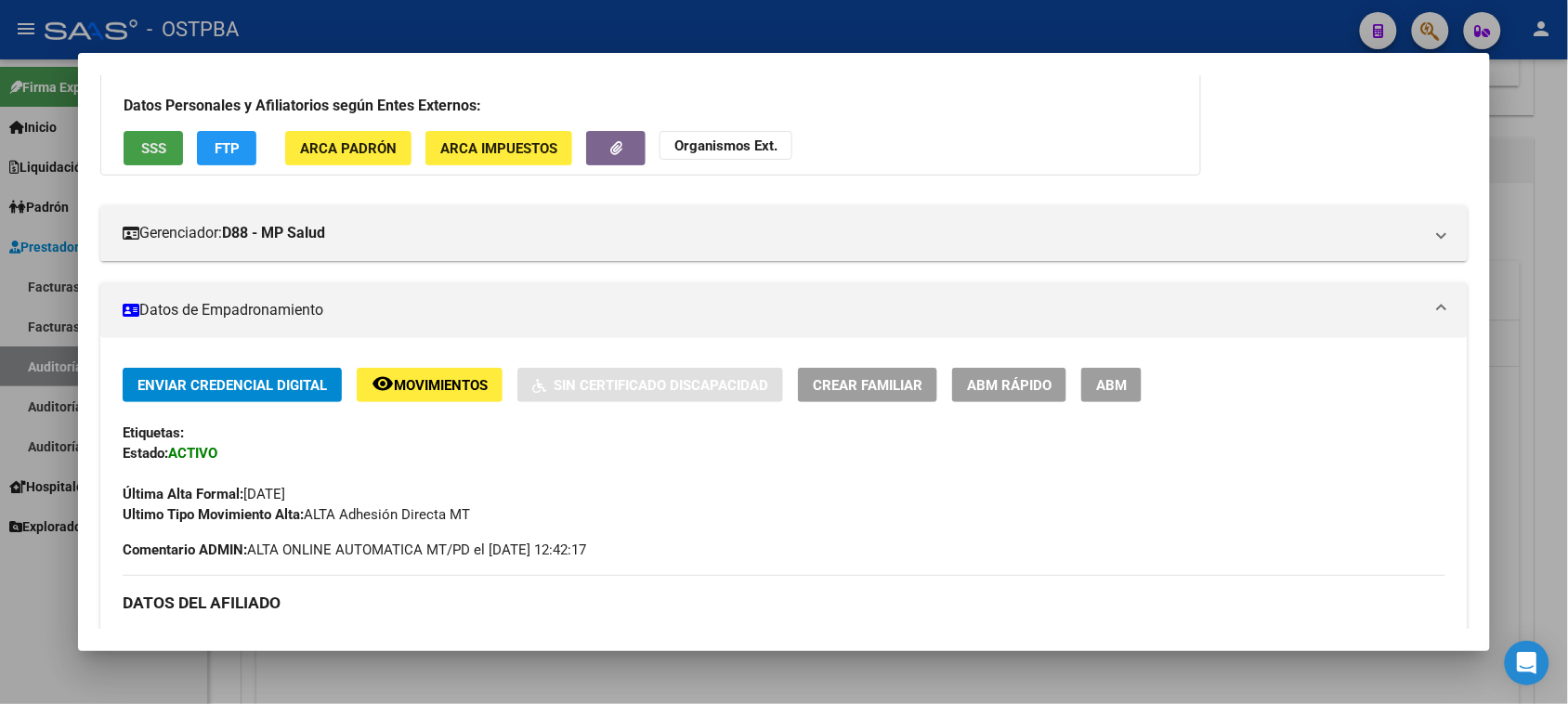
click at [144, 159] on button "SSS" at bounding box center [153, 149] width 60 height 35
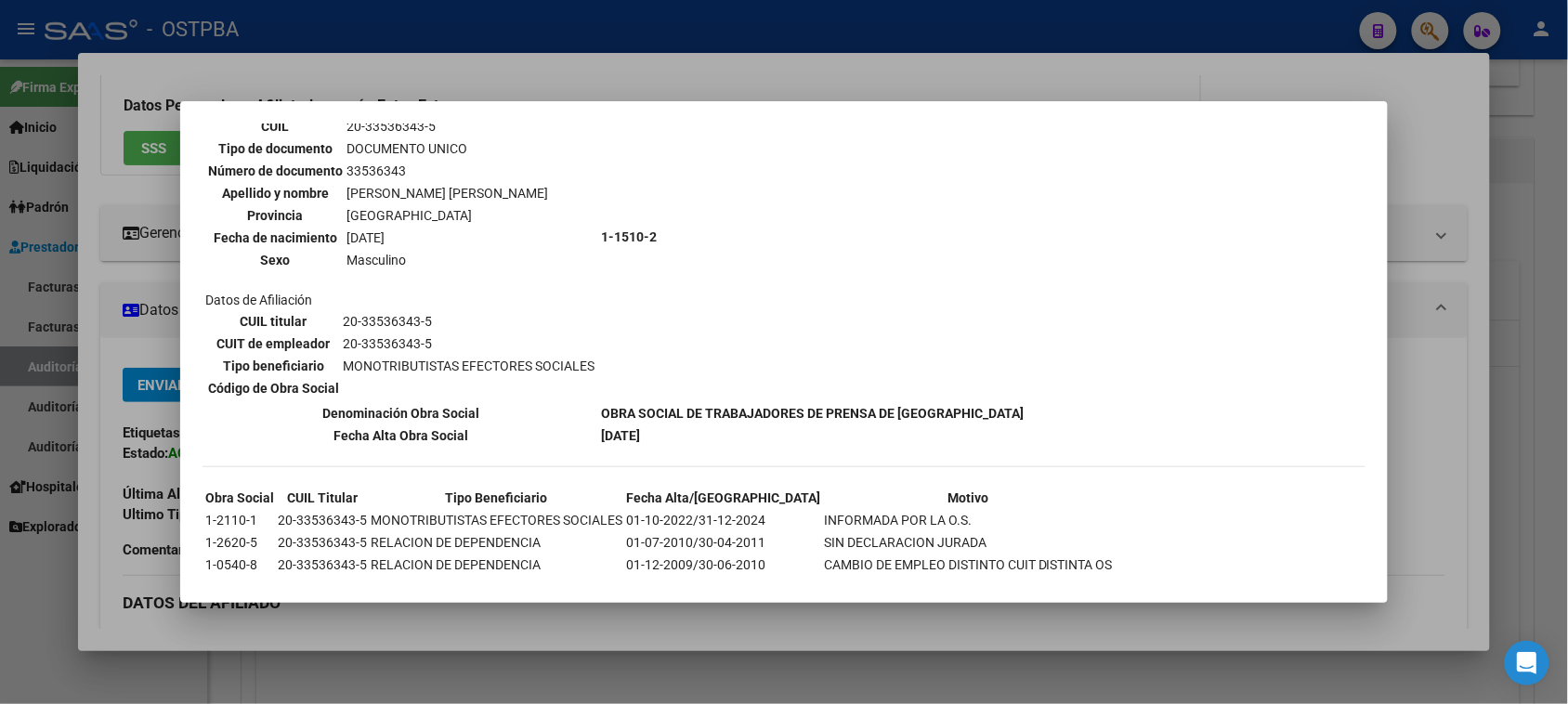
scroll to position [162, 0]
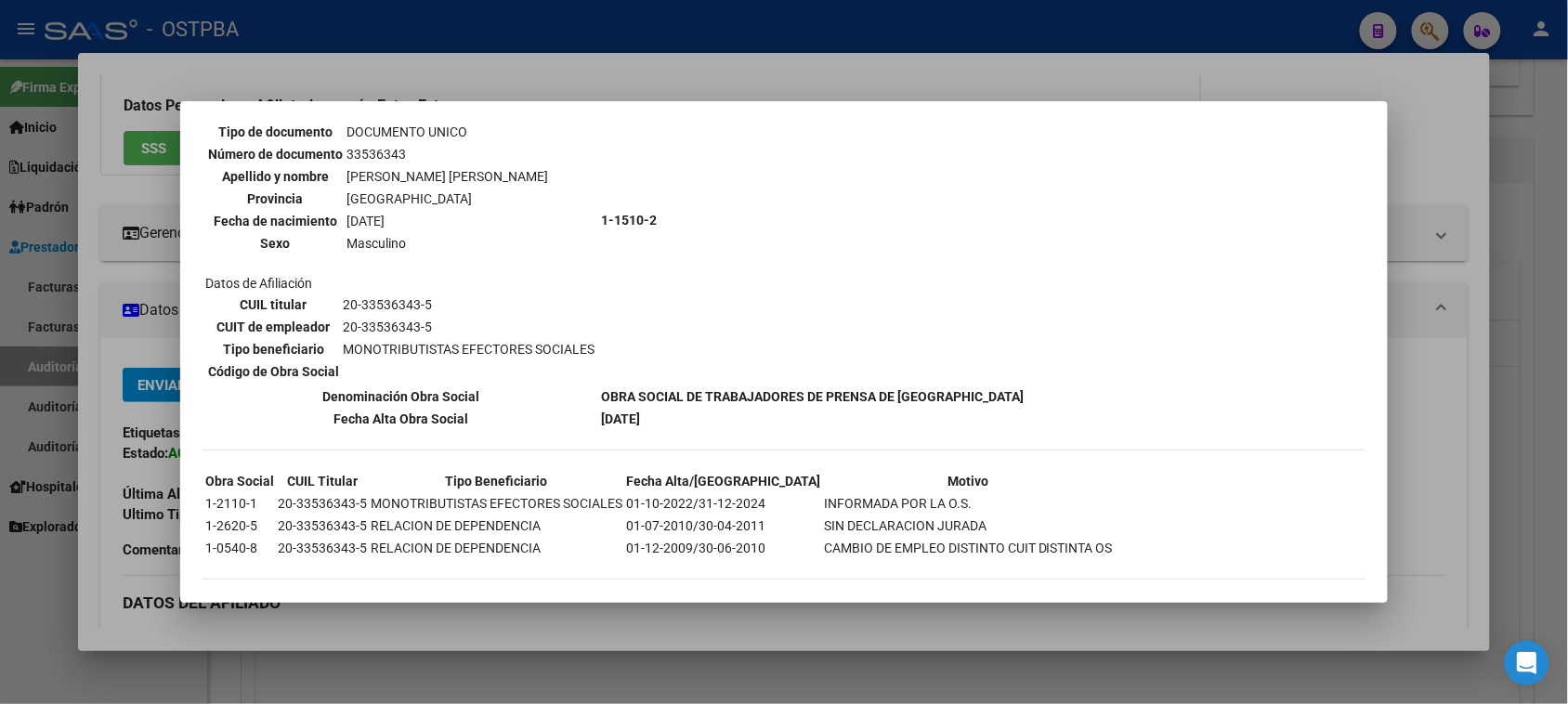
drag, startPoint x: 82, startPoint y: 589, endPoint x: 90, endPoint y: 579, distance: 12.8
click at [82, 586] on div at bounding box center [784, 352] width 1568 height 704
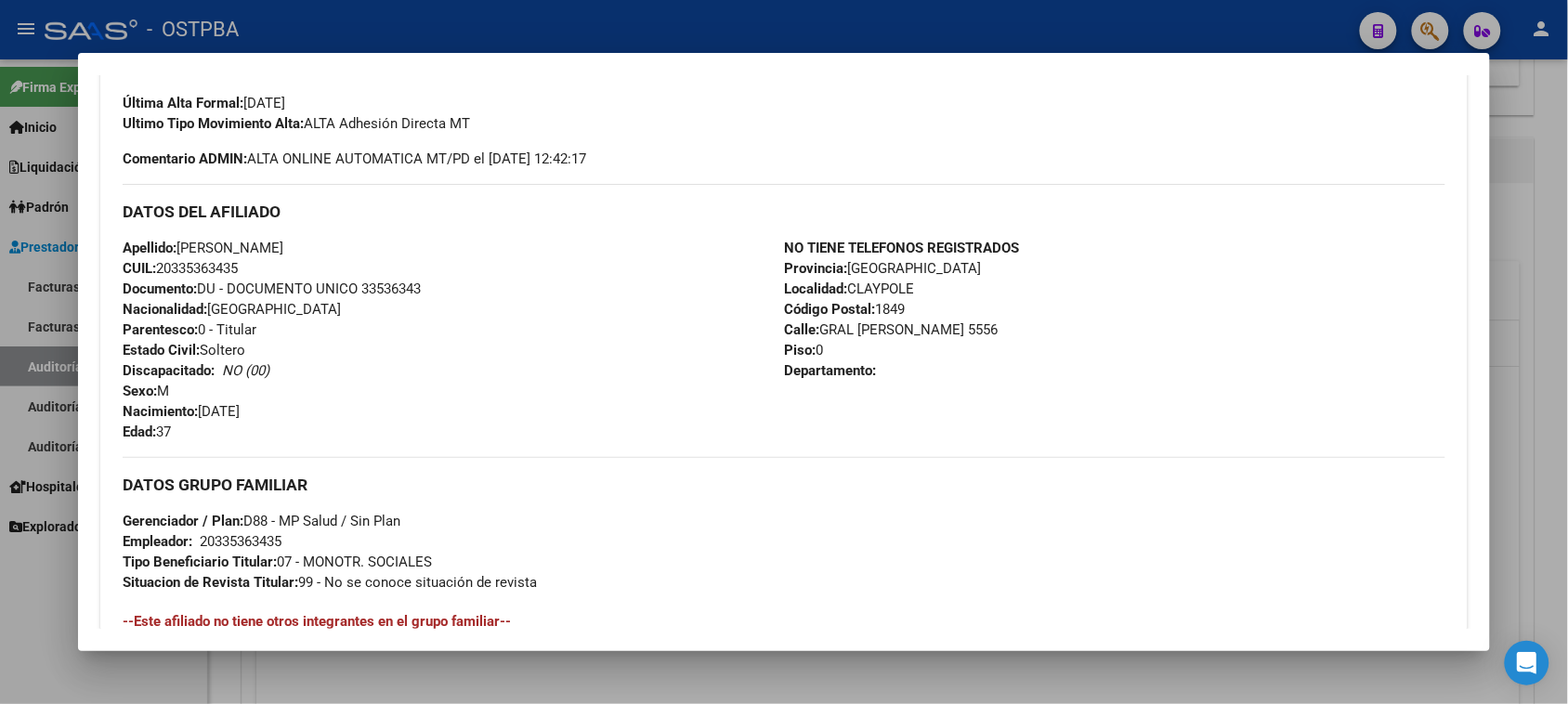
scroll to position [855, 0]
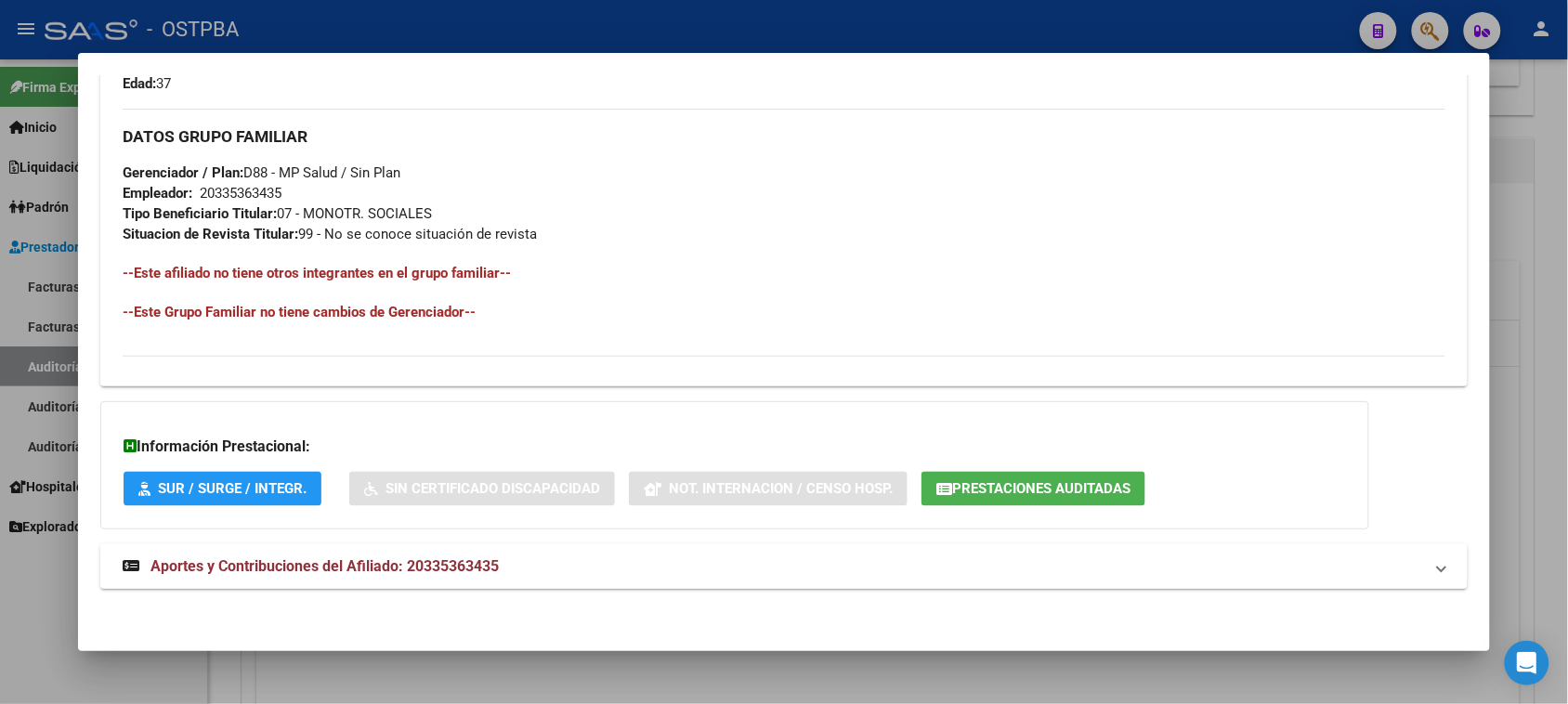
click at [354, 555] on strong "Aportes y Contribuciones del Afiliado: 20335363435" at bounding box center [311, 566] width 376 height 22
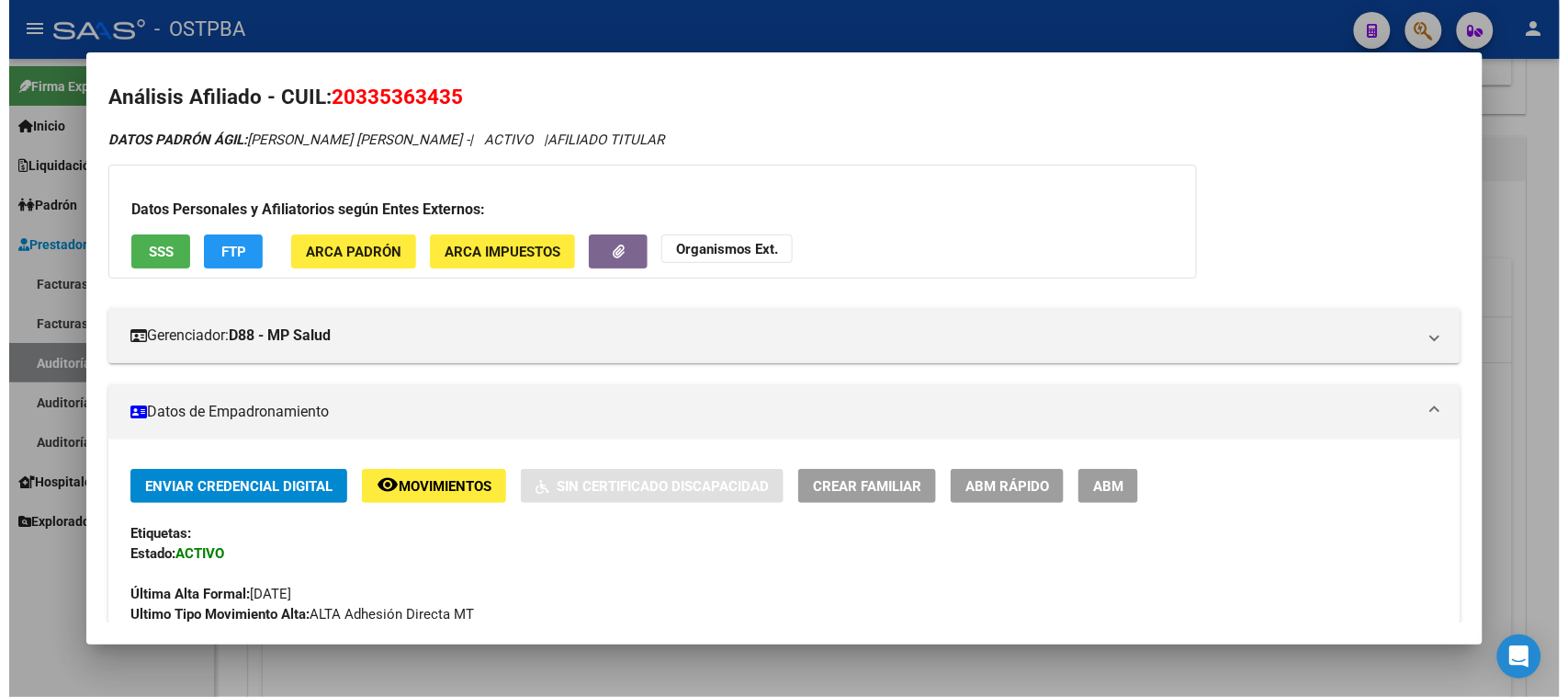
scroll to position [0, 0]
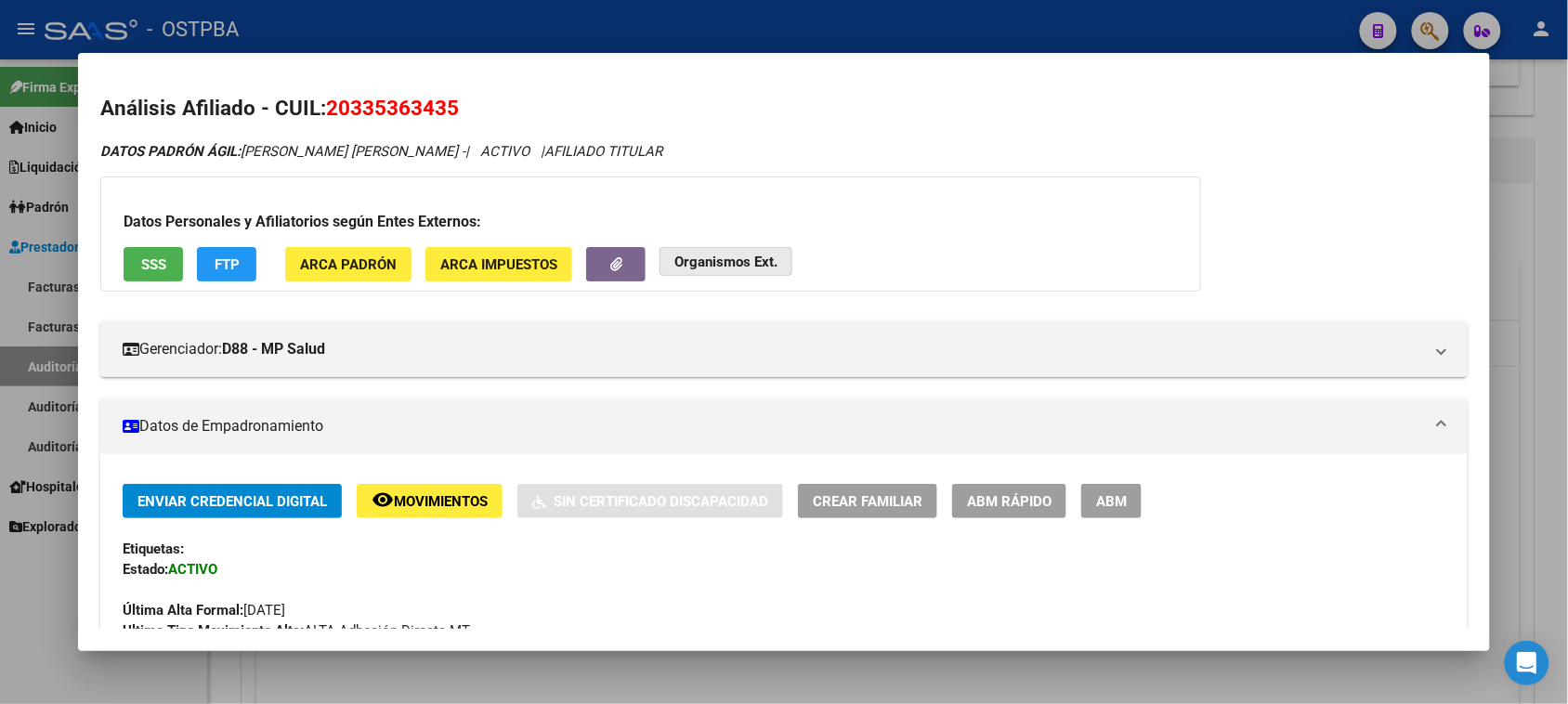
click at [720, 265] on strong "Organismos Ext." at bounding box center [726, 261] width 103 height 16
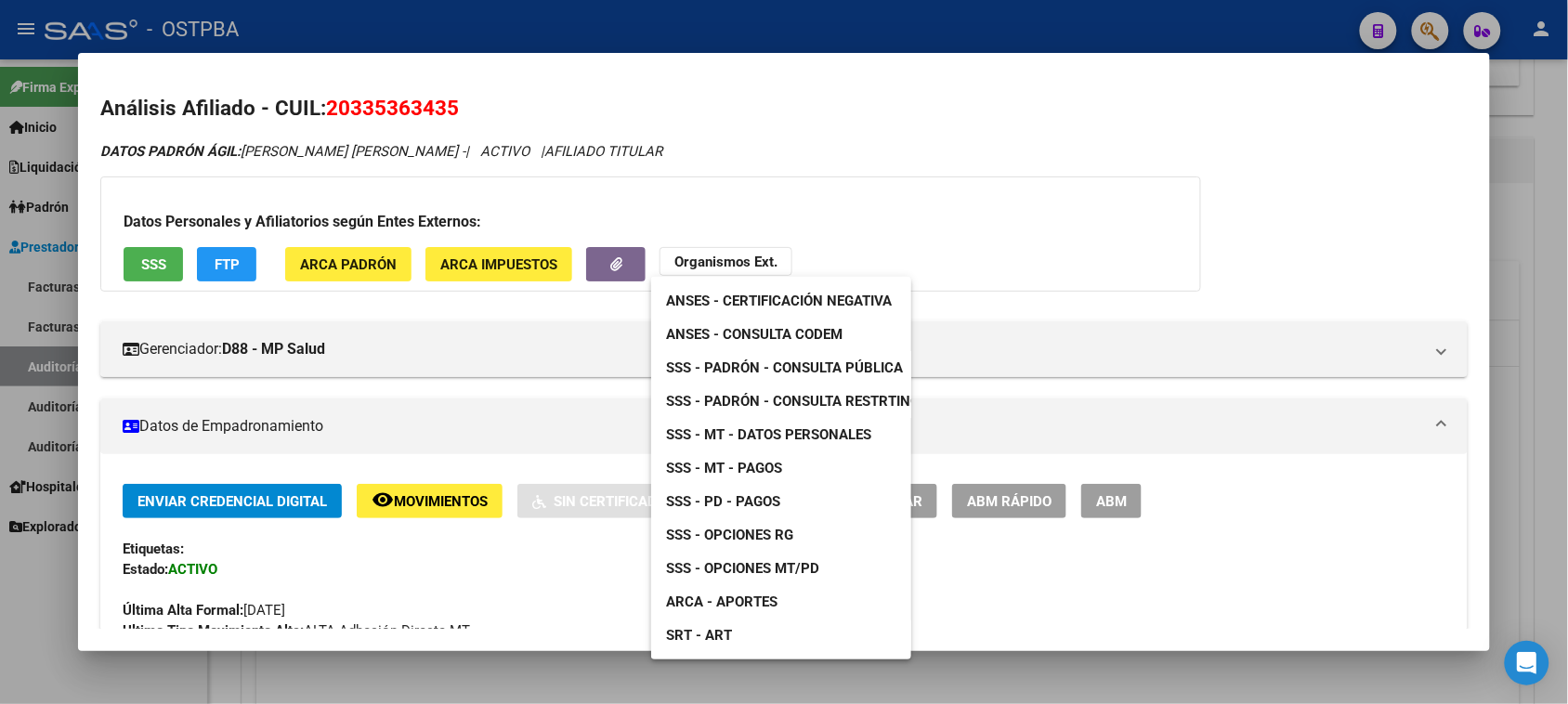
click at [465, 135] on div at bounding box center [784, 352] width 1568 height 704
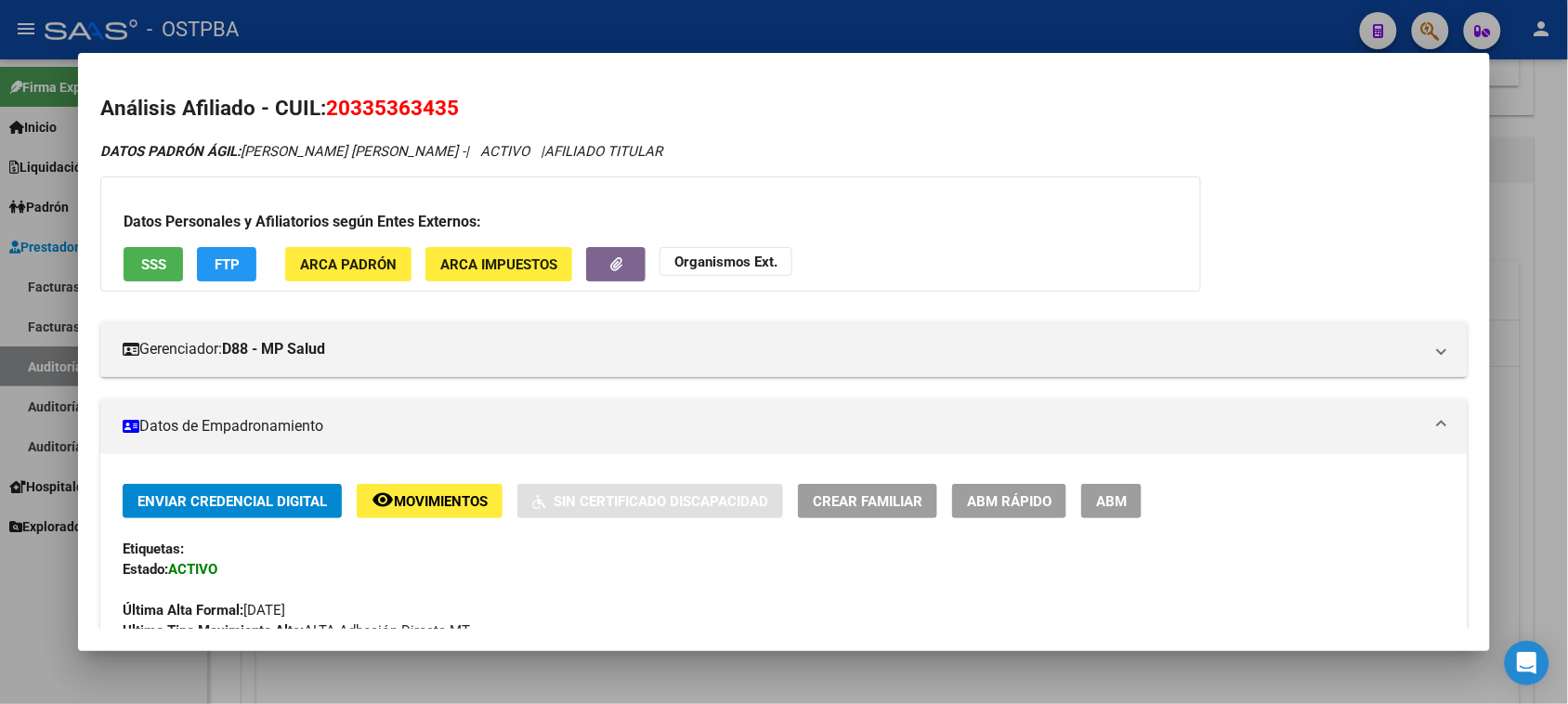
drag, startPoint x: 318, startPoint y: 107, endPoint x: 481, endPoint y: 114, distance: 163.2
click at [481, 114] on h2 "Análisis Afiliado - CUIL: 20335363435" at bounding box center [784, 108] width 1366 height 32
copy span "20335363435"
click at [739, 261] on strong "Organismos Ext." at bounding box center [726, 261] width 103 height 16
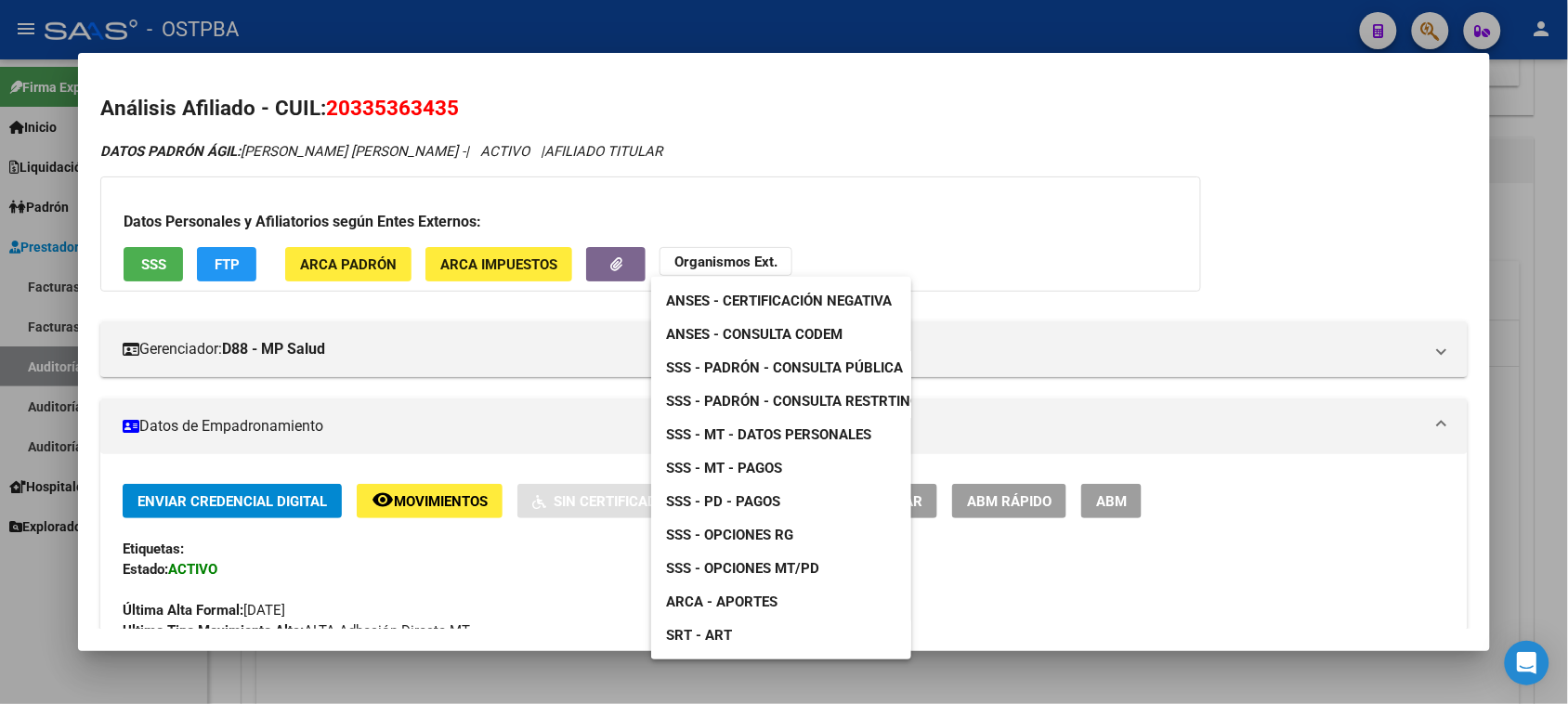
click at [771, 430] on span "SSS - MT - Datos Personales" at bounding box center [768, 434] width 206 height 16
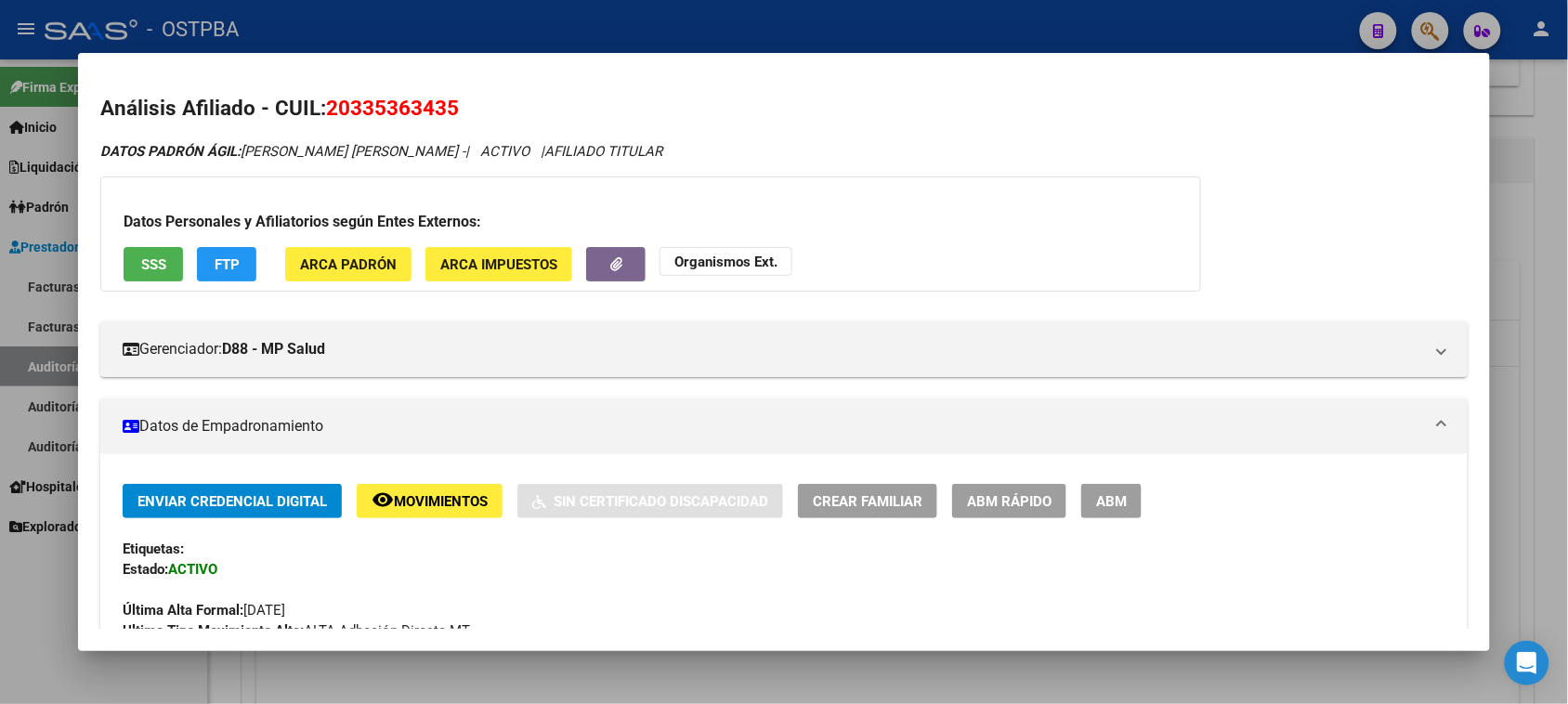
click at [7, 666] on div at bounding box center [784, 352] width 1568 height 704
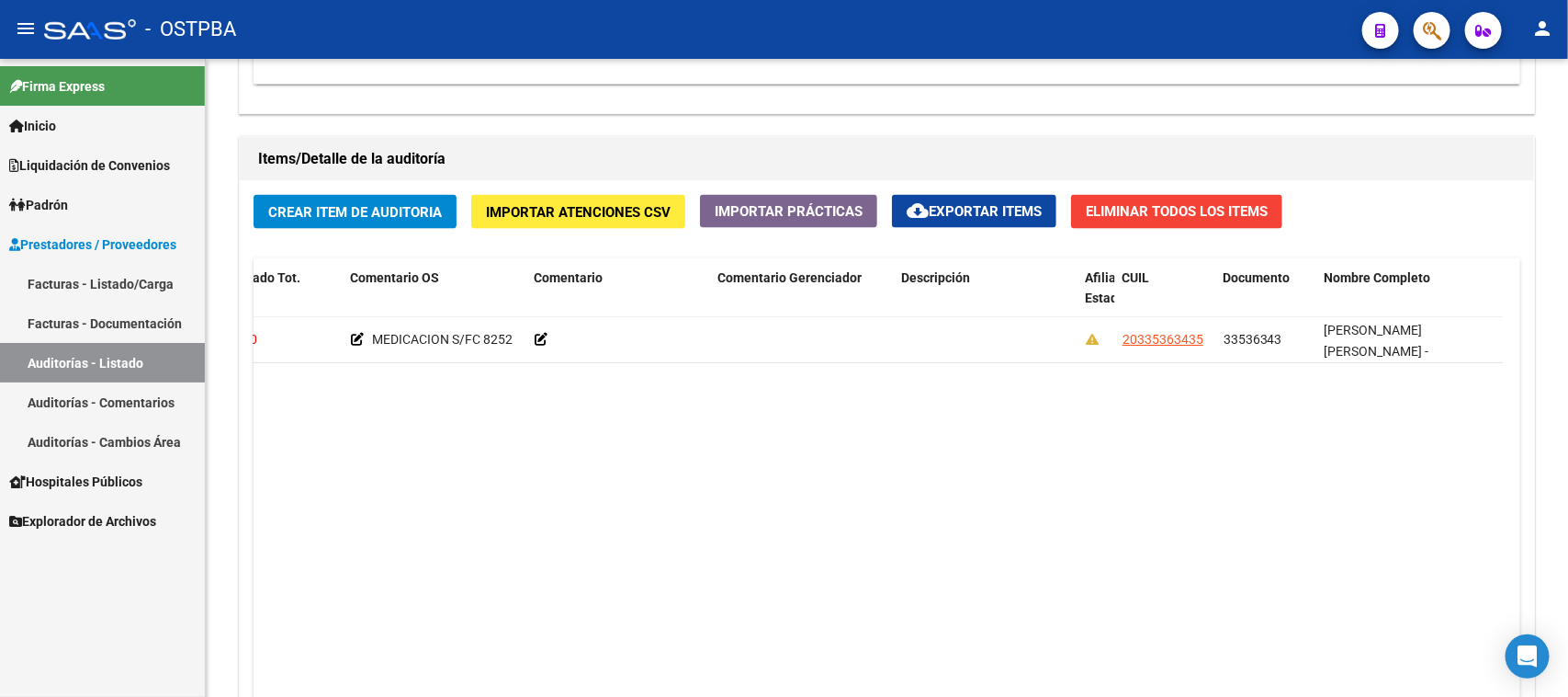
click at [126, 271] on link "Facturas - Listado/Carga" at bounding box center [102, 283] width 205 height 39
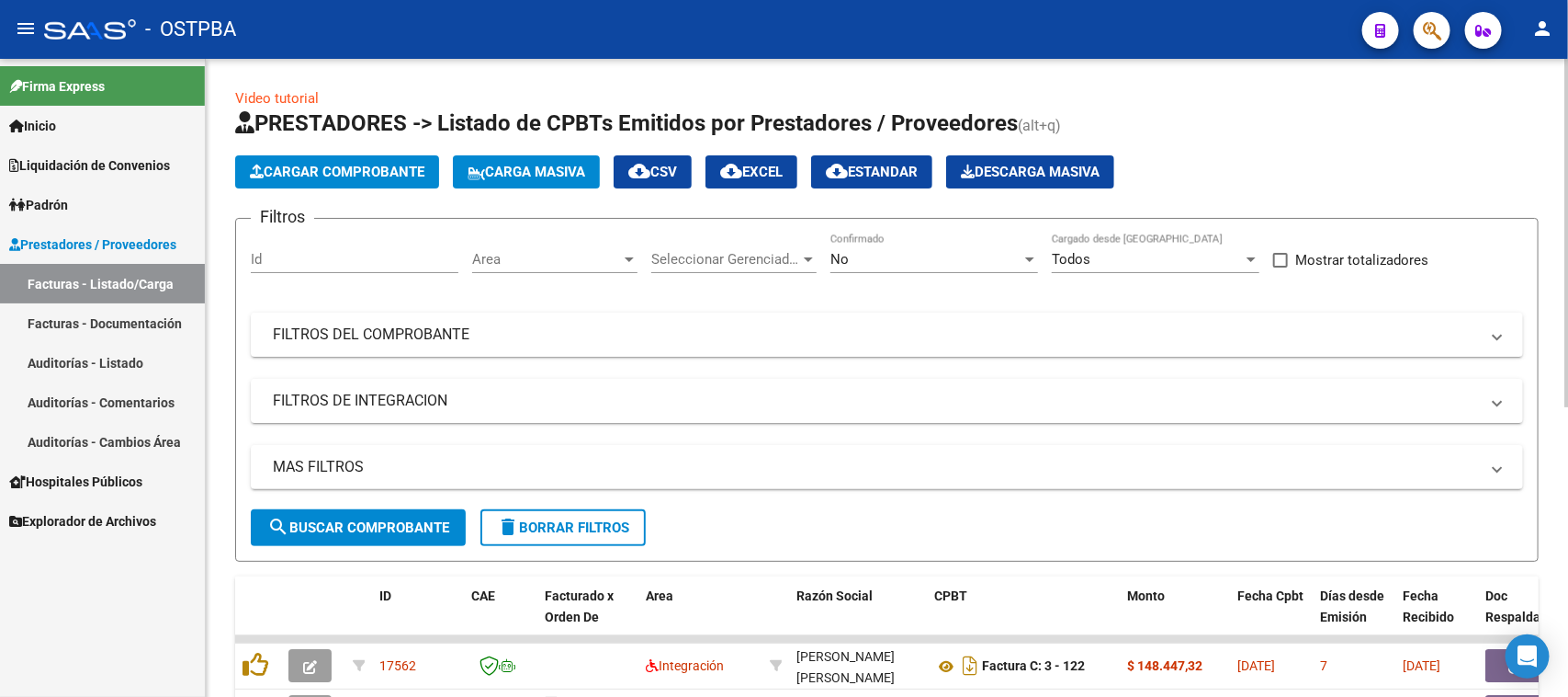
click at [332, 173] on span "Cargar Comprobante" at bounding box center [337, 171] width 175 height 16
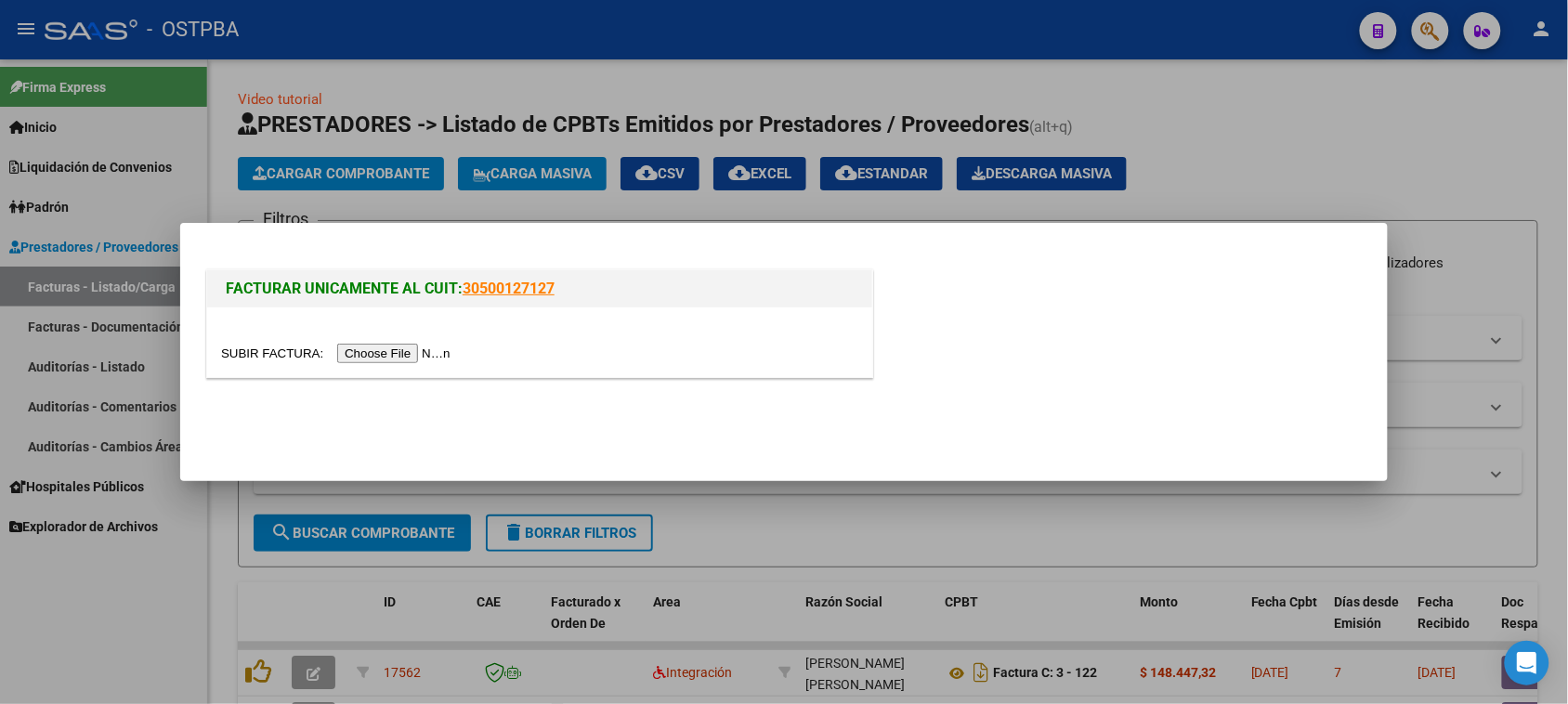
click at [358, 353] on input "file" at bounding box center [339, 353] width 235 height 19
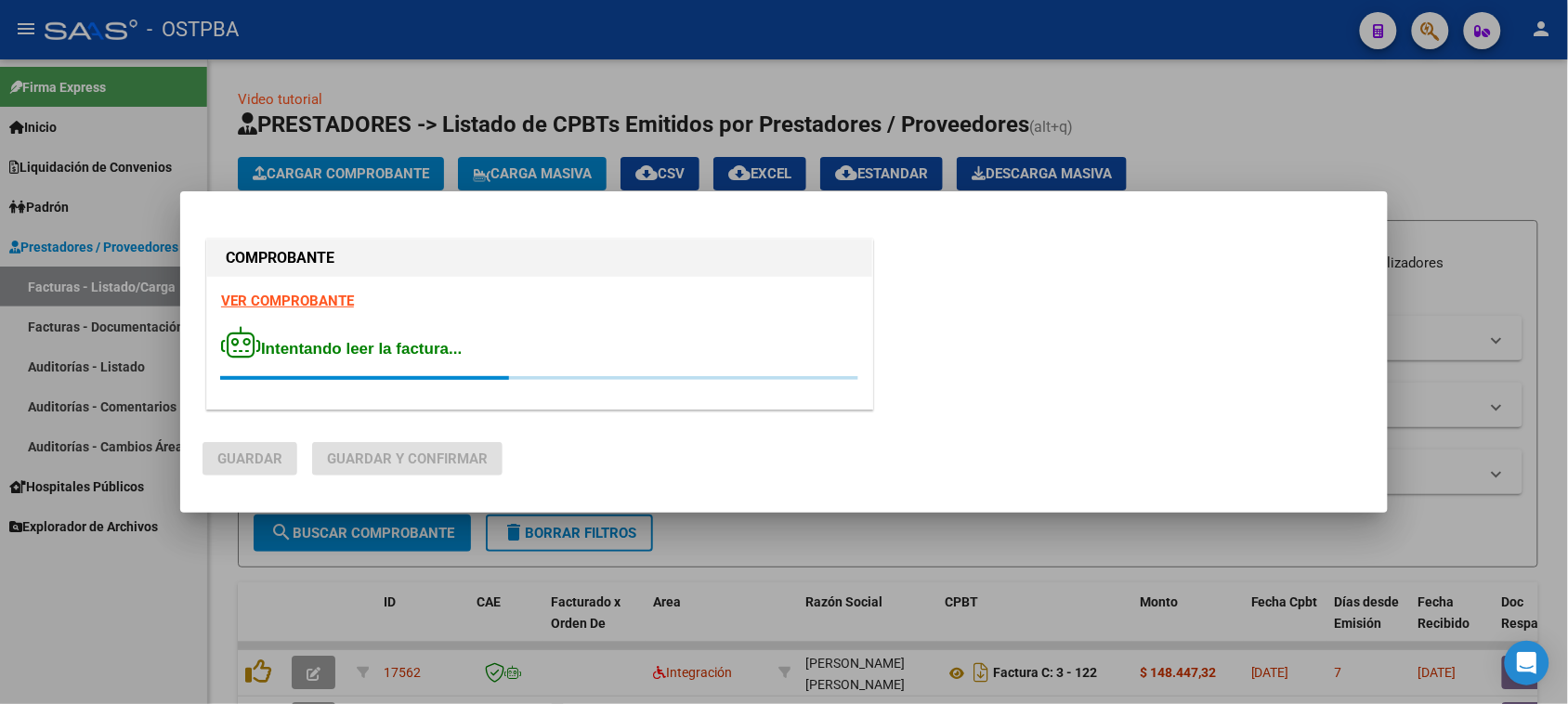
click at [322, 302] on strong "VER COMPROBANTE" at bounding box center [288, 300] width 133 height 16
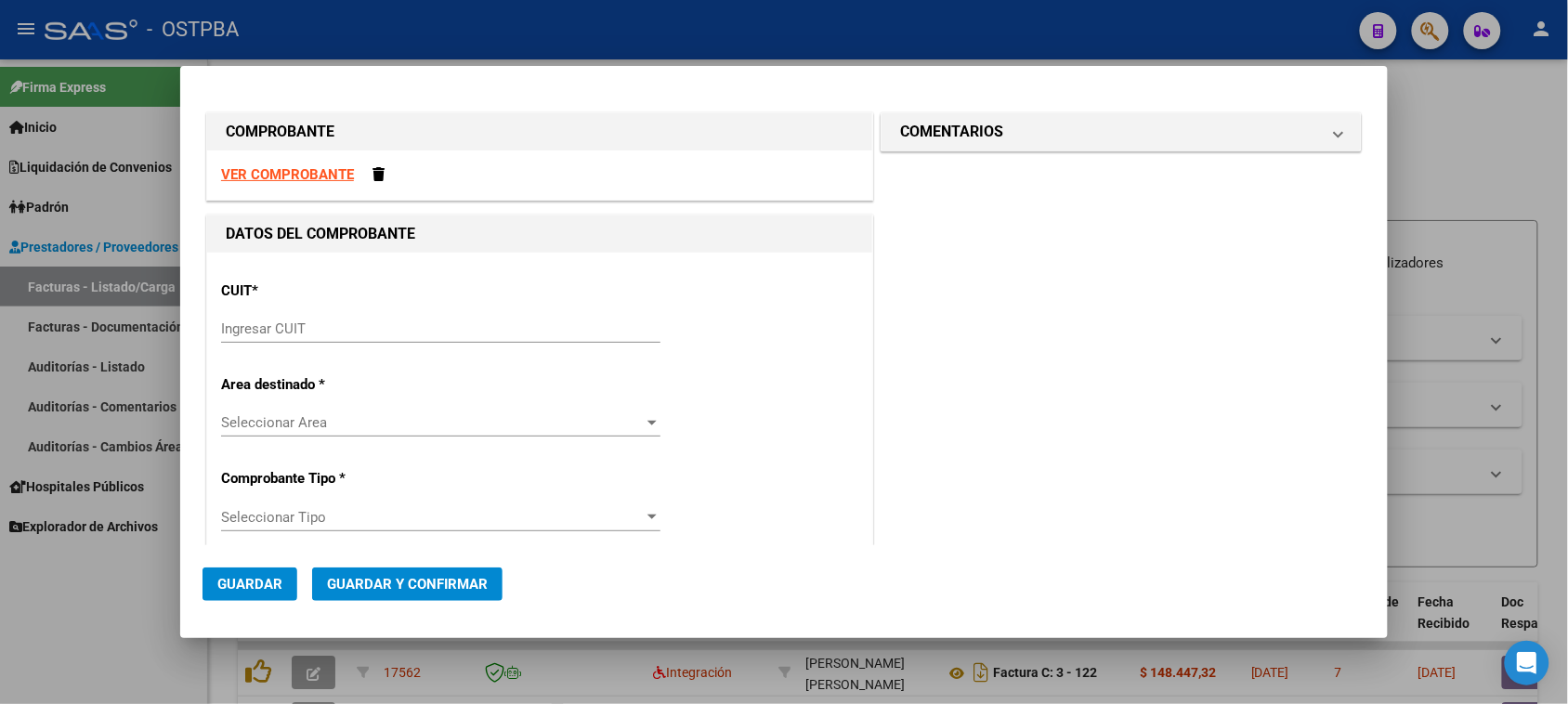
click at [304, 328] on input "Ingresar CUIT" at bounding box center [440, 328] width 439 height 16
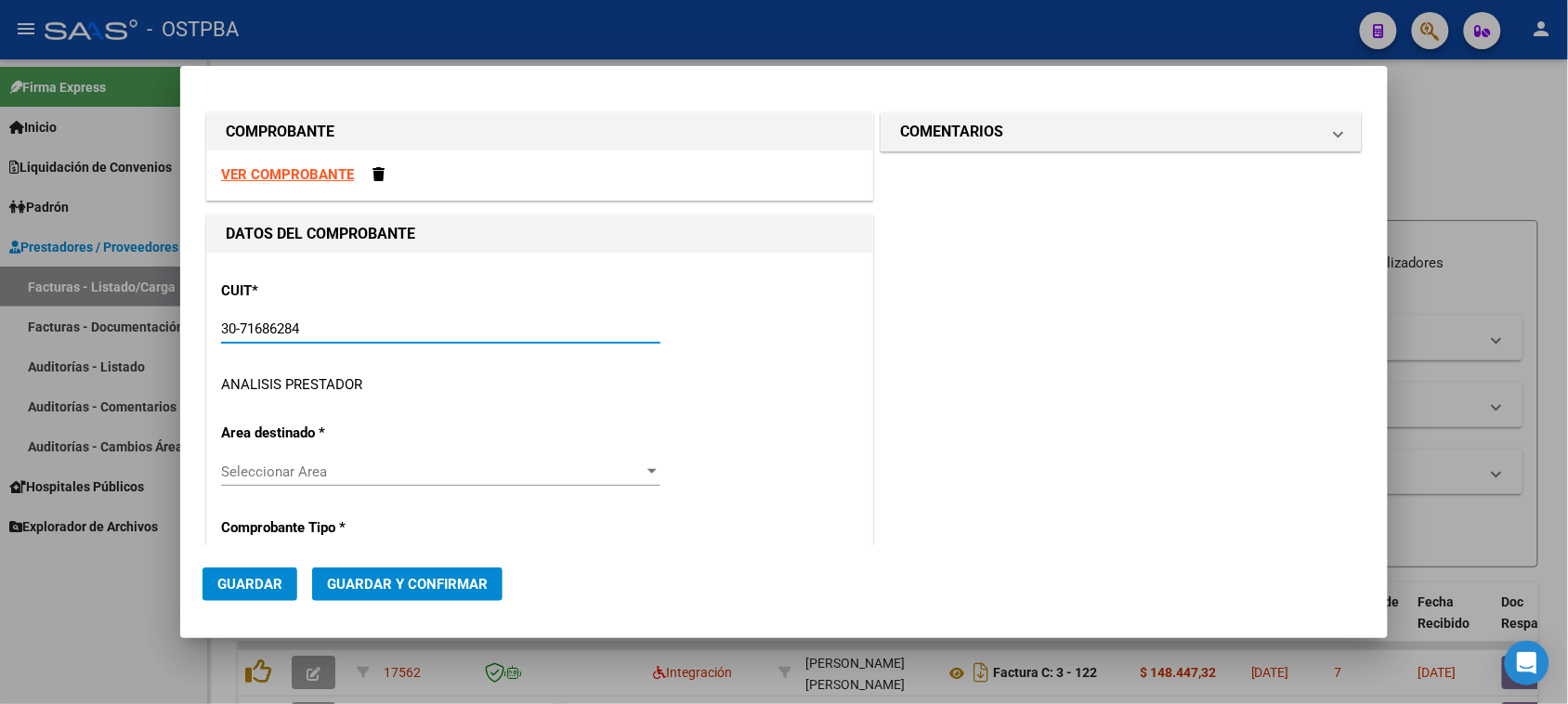
type input "30-71686284-0"
type input "10"
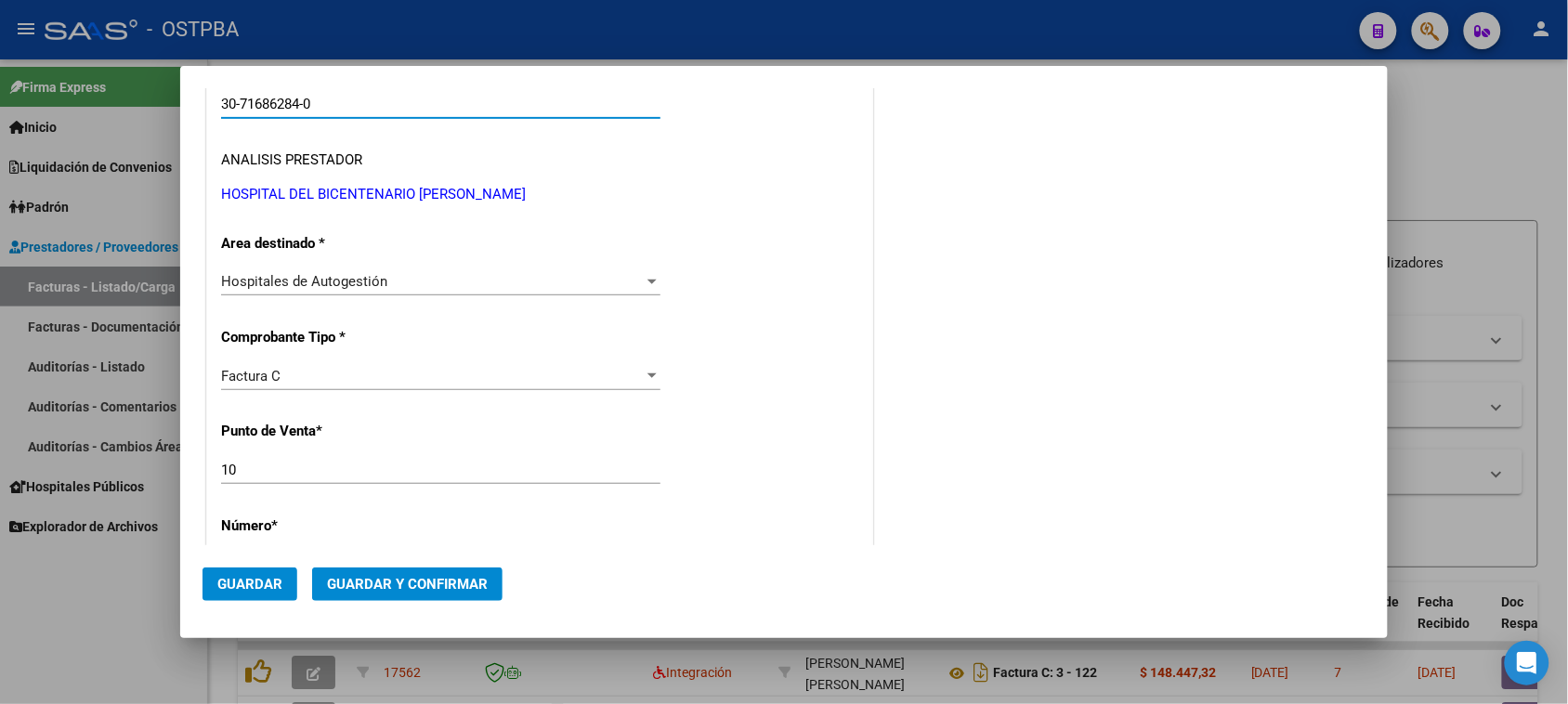
scroll to position [348, 0]
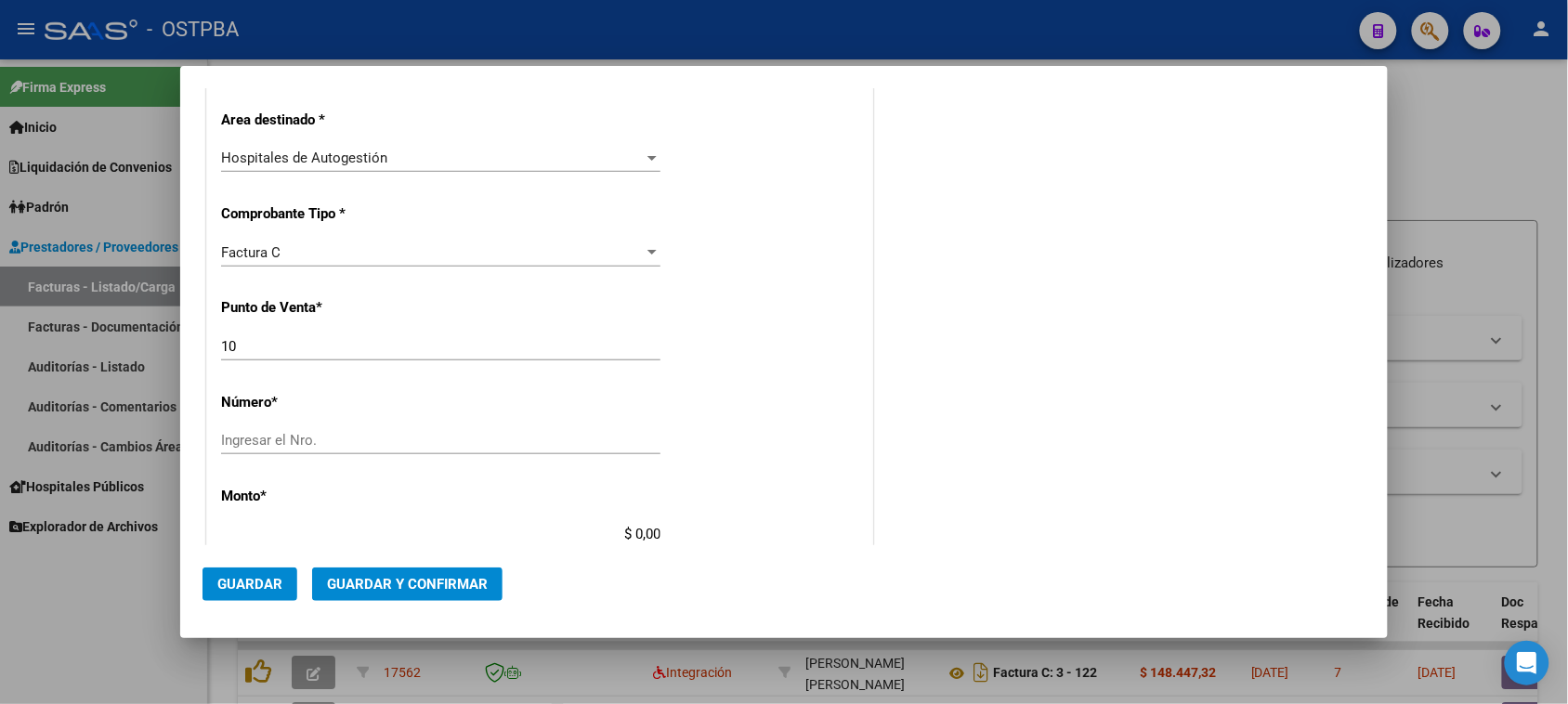
type input "30-71686284-0"
click at [261, 447] on input "Ingresar el Nro." at bounding box center [440, 440] width 439 height 16
type input "8252"
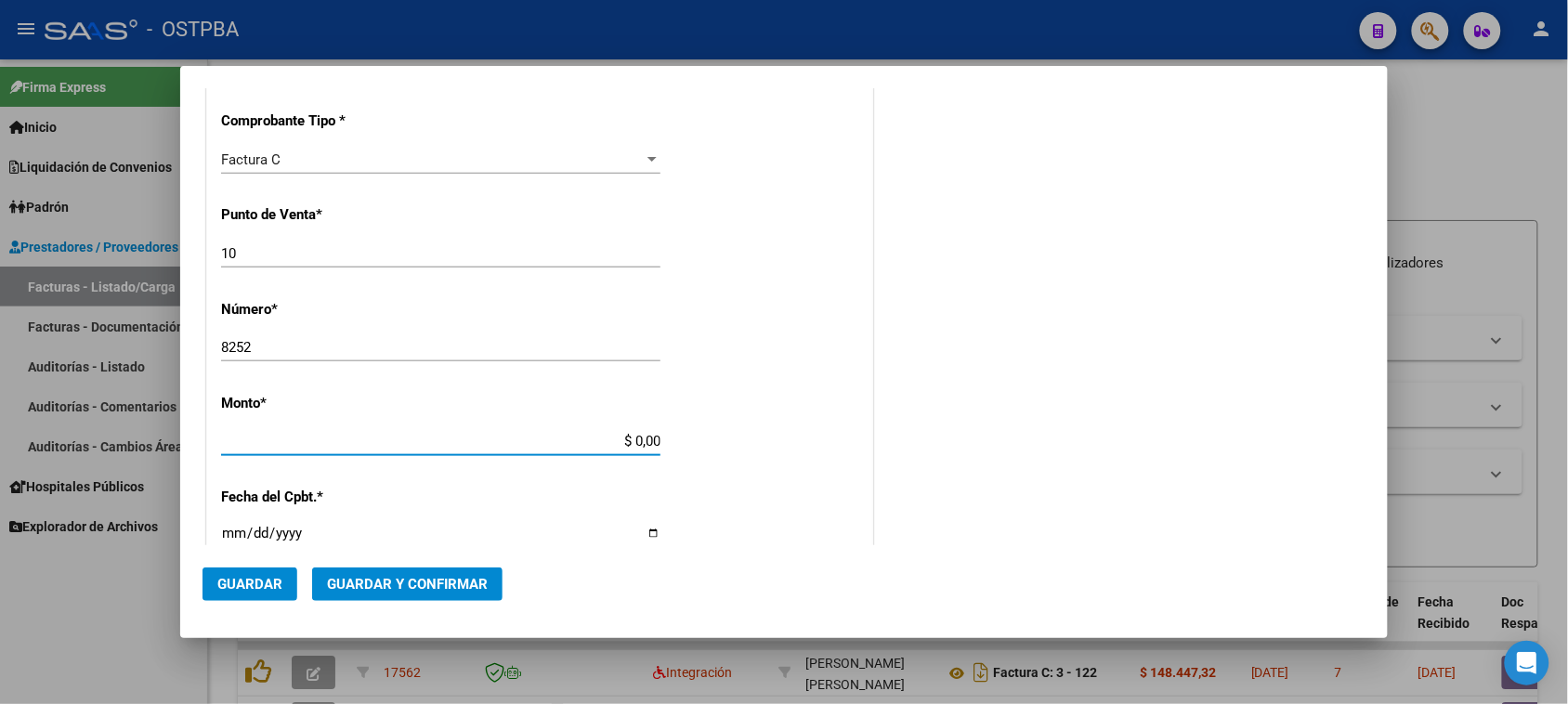
drag, startPoint x: 715, startPoint y: 532, endPoint x: 832, endPoint y: 532, distance: 117.0
click at [832, 532] on div "CUIT * 30-71686284-0 Ingresar CUIT ANALISIS PRESTADOR HOSPITAL DEL BICENTENARIO…" at bounding box center [539, 470] width 665 height 1316
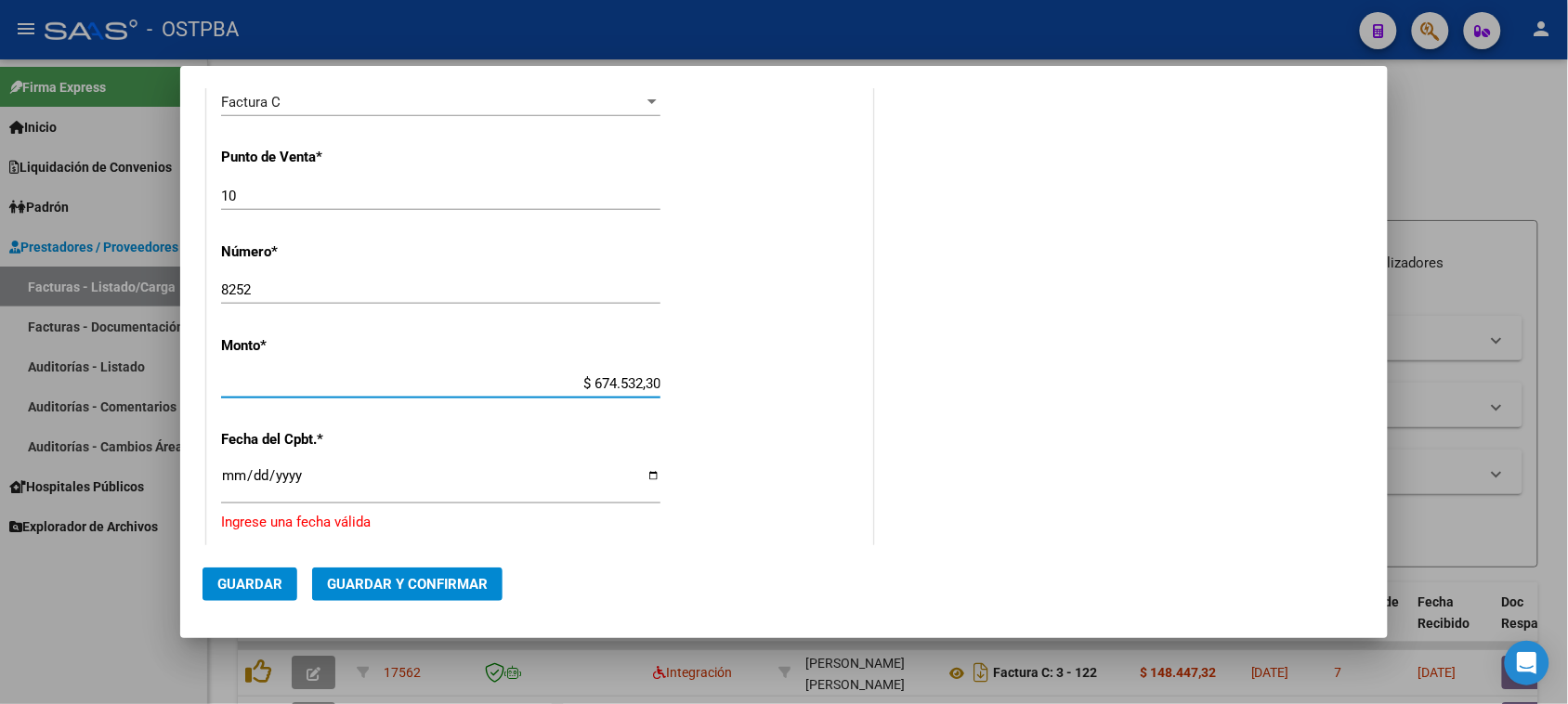
type input "$ 6.745.323,00"
click at [233, 474] on input "Ingresar la fecha" at bounding box center [440, 482] width 439 height 30
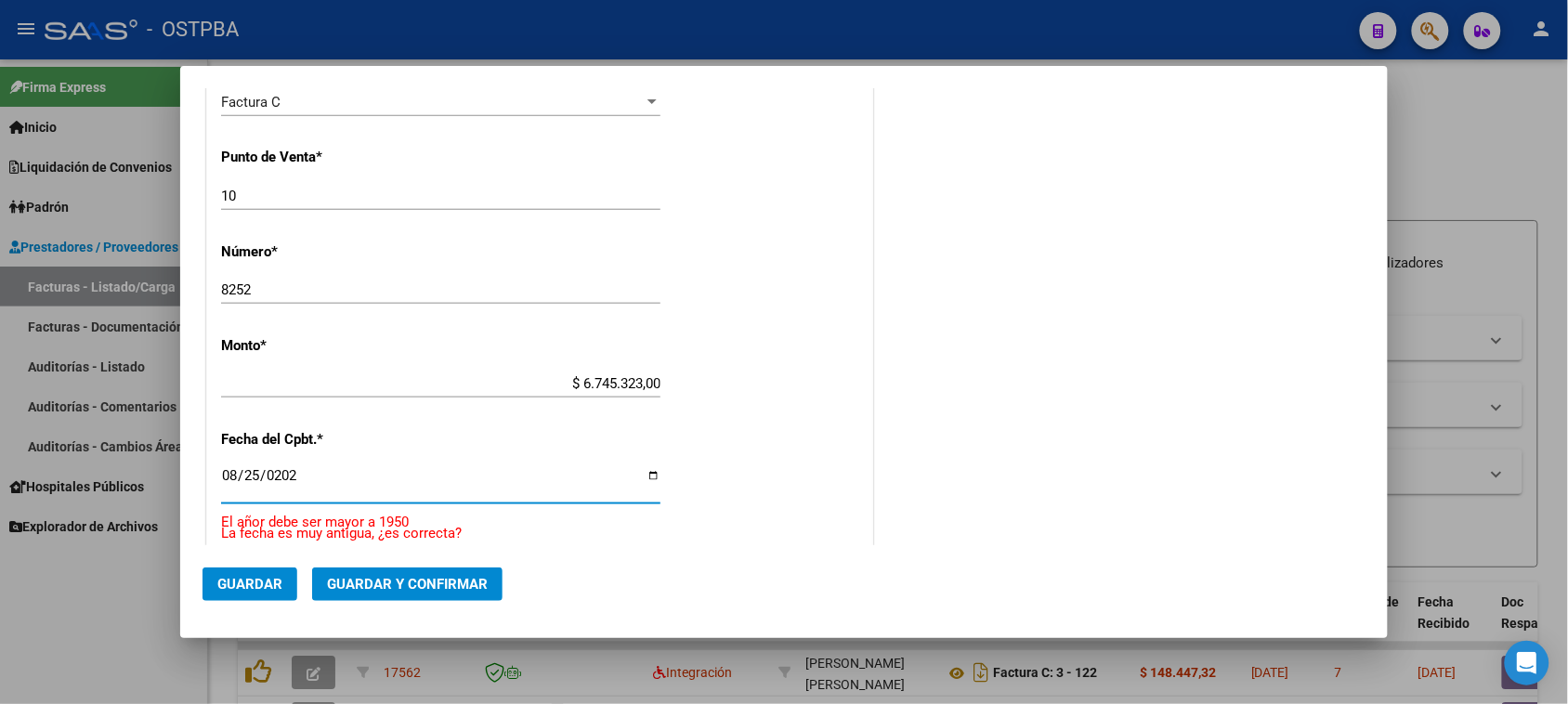
type input "[DATE]"
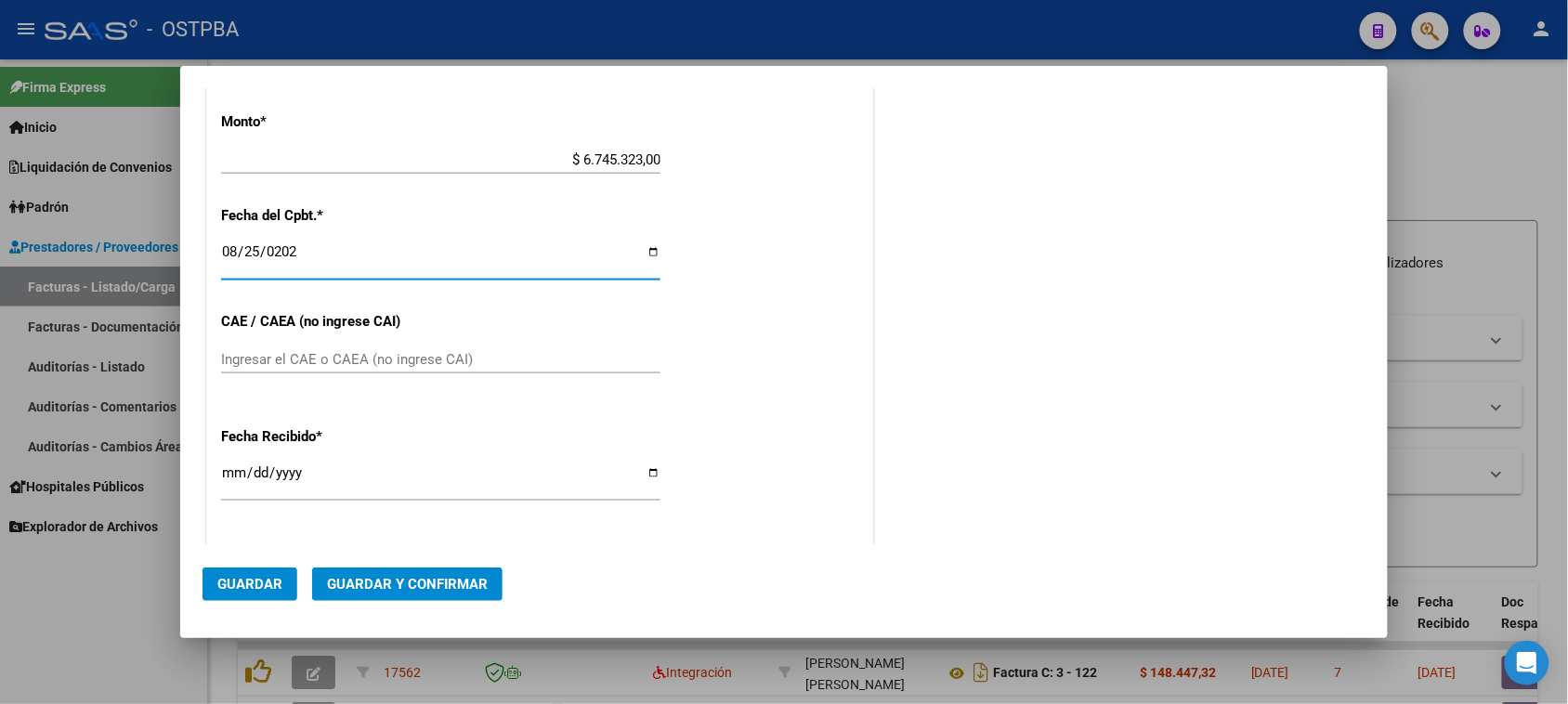
scroll to position [731, 0]
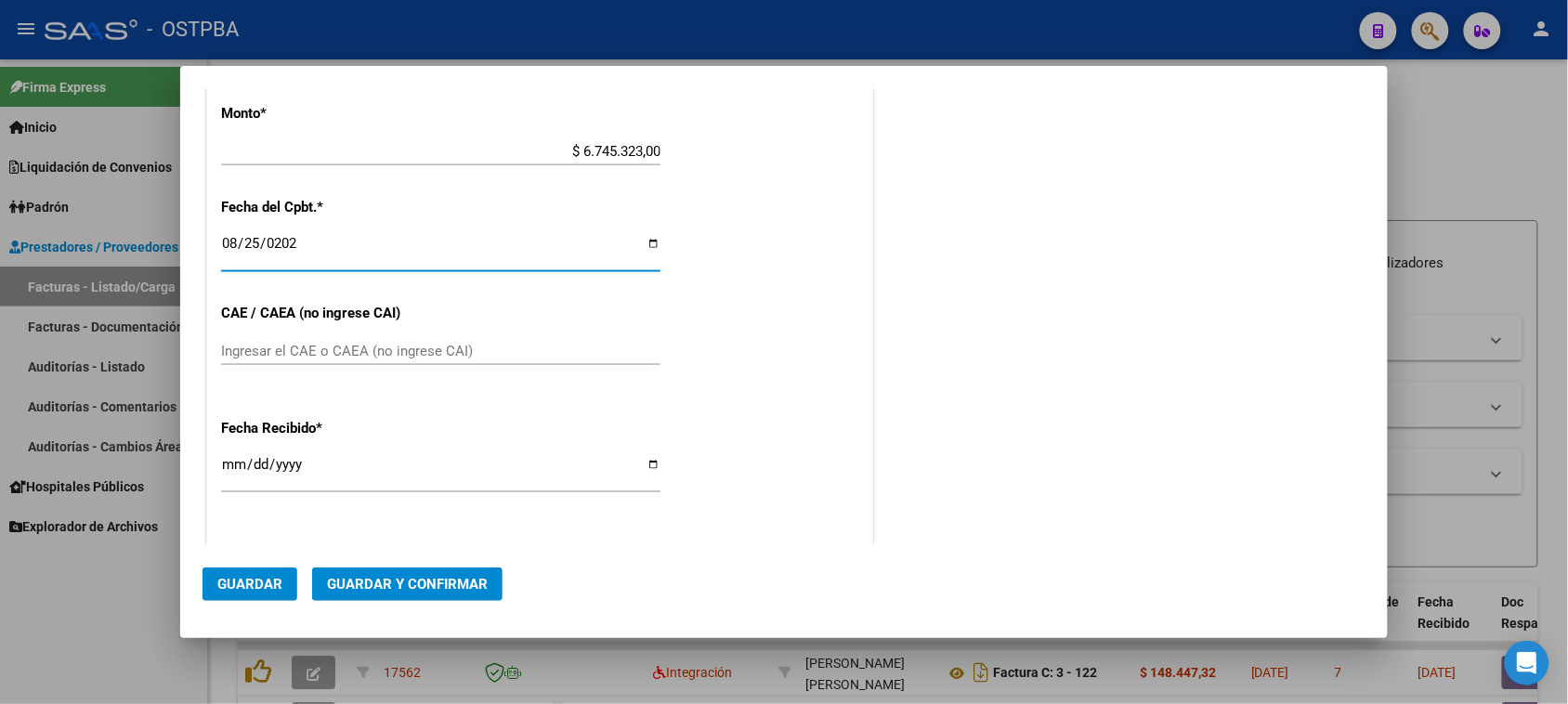
click at [264, 351] on input "Ingresar el CAE o CAEA (no ingrese CAI)" at bounding box center [440, 350] width 439 height 16
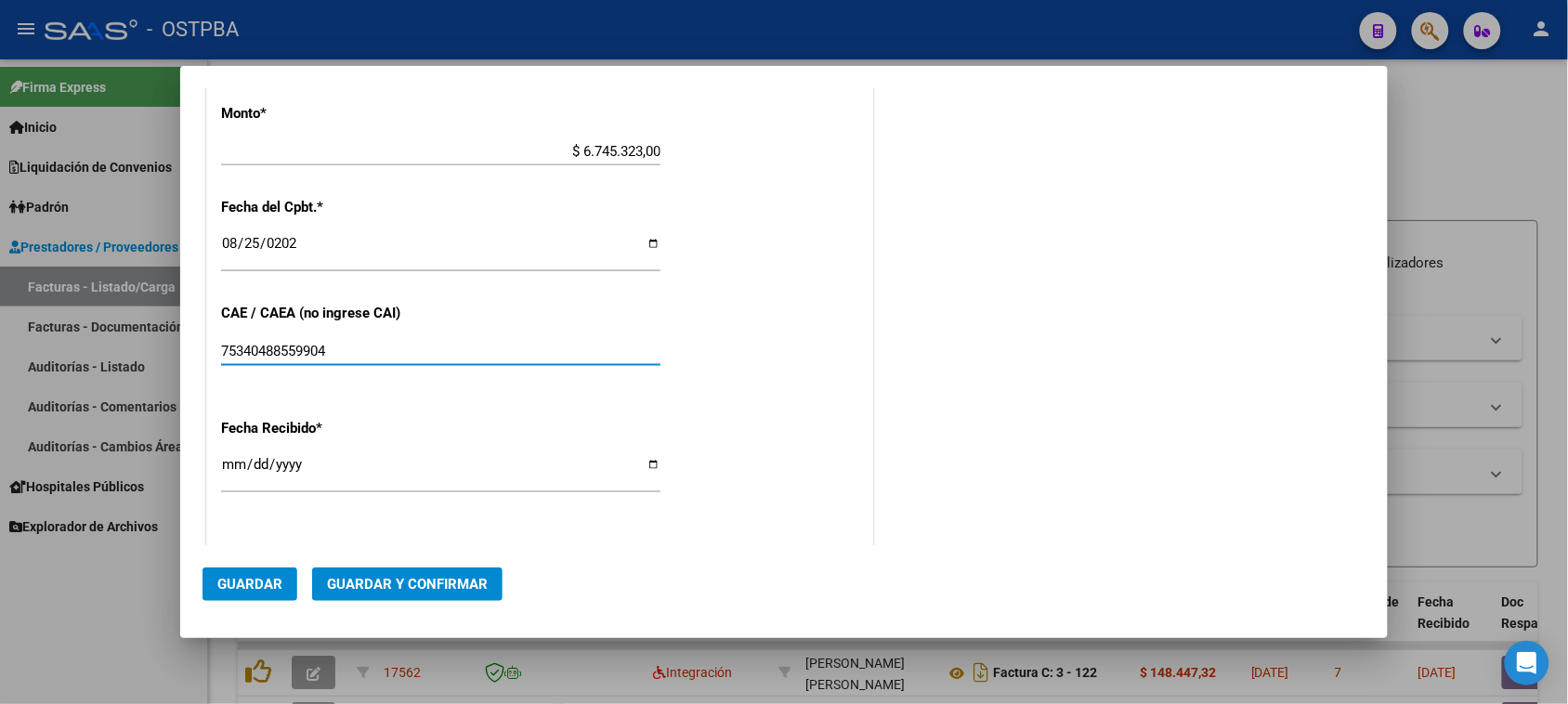
type input "75340488559904"
click at [234, 465] on input "[DATE]" at bounding box center [440, 472] width 439 height 30
type input "[DATE]"
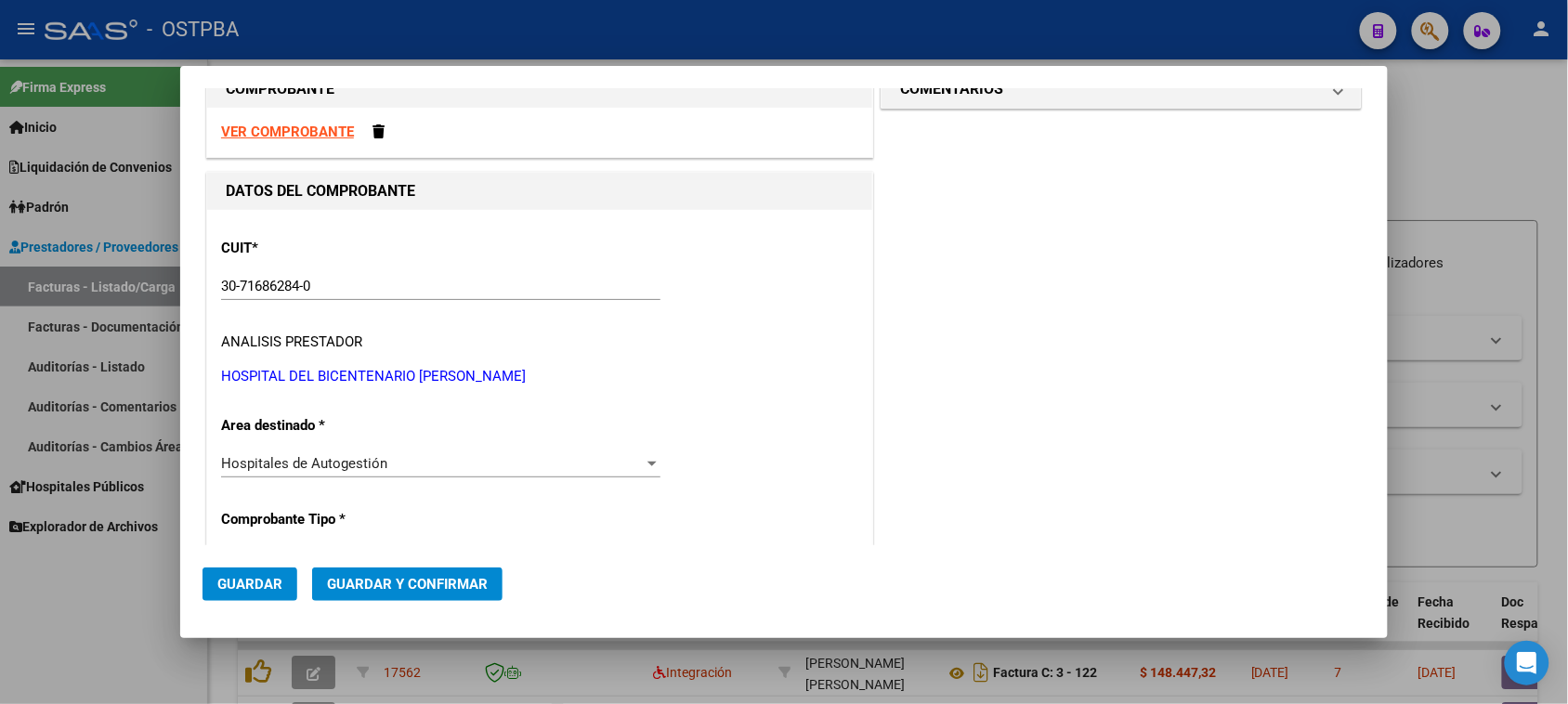
scroll to position [0, 0]
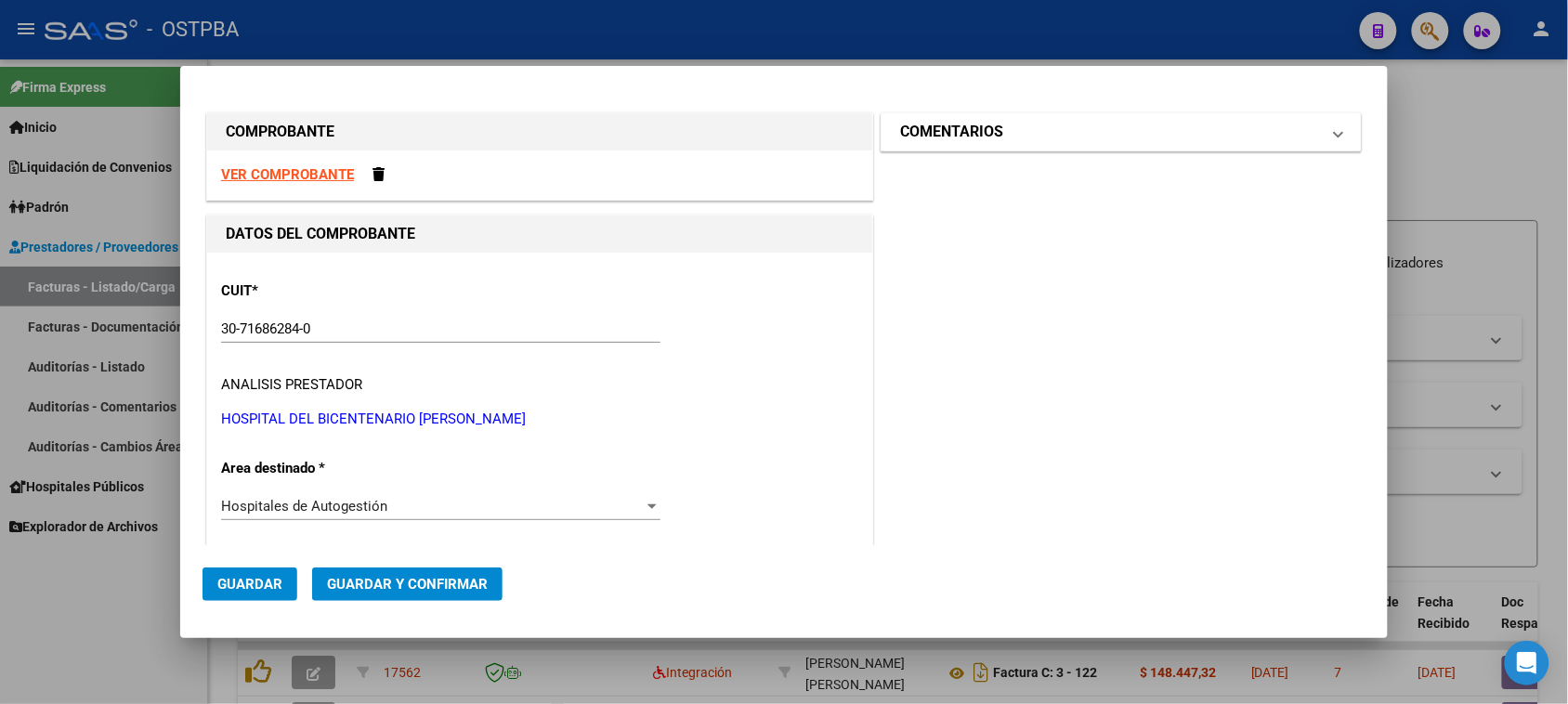
click at [981, 131] on h1 "COMENTARIOS" at bounding box center [951, 131] width 103 height 22
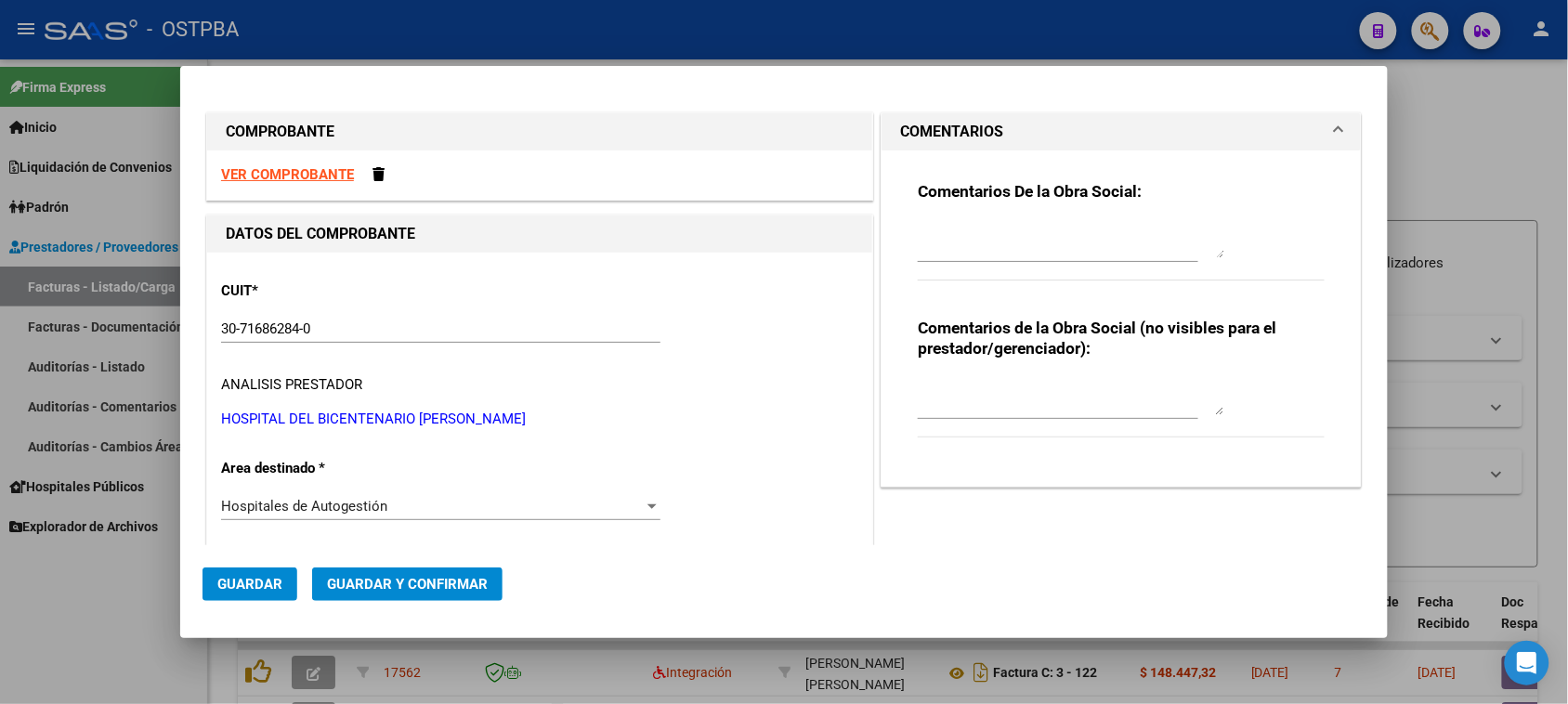
click at [974, 253] on textarea at bounding box center [1071, 239] width 307 height 38
type textarea "HR 126706"
click at [254, 589] on span "Guardar" at bounding box center [249, 583] width 65 height 16
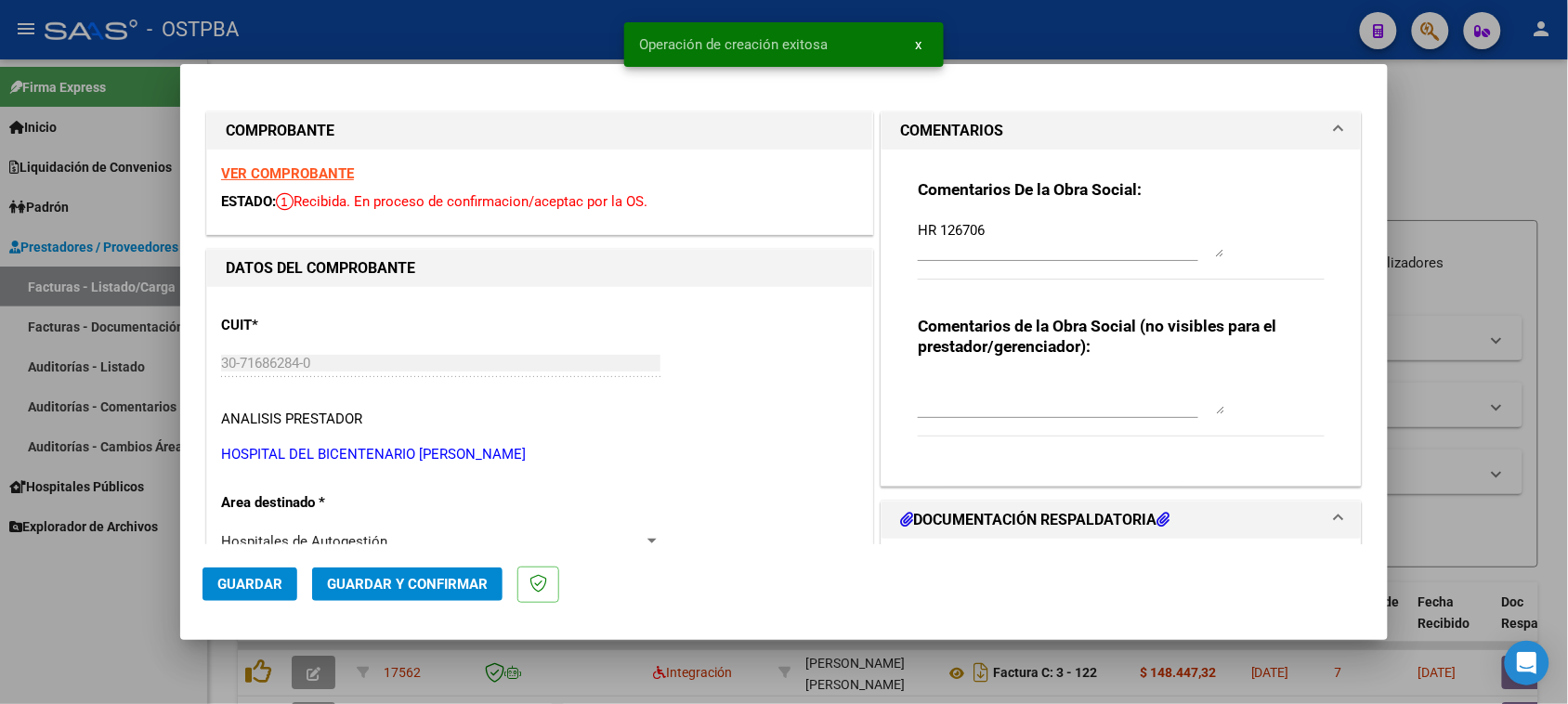
type input "[DATE]"
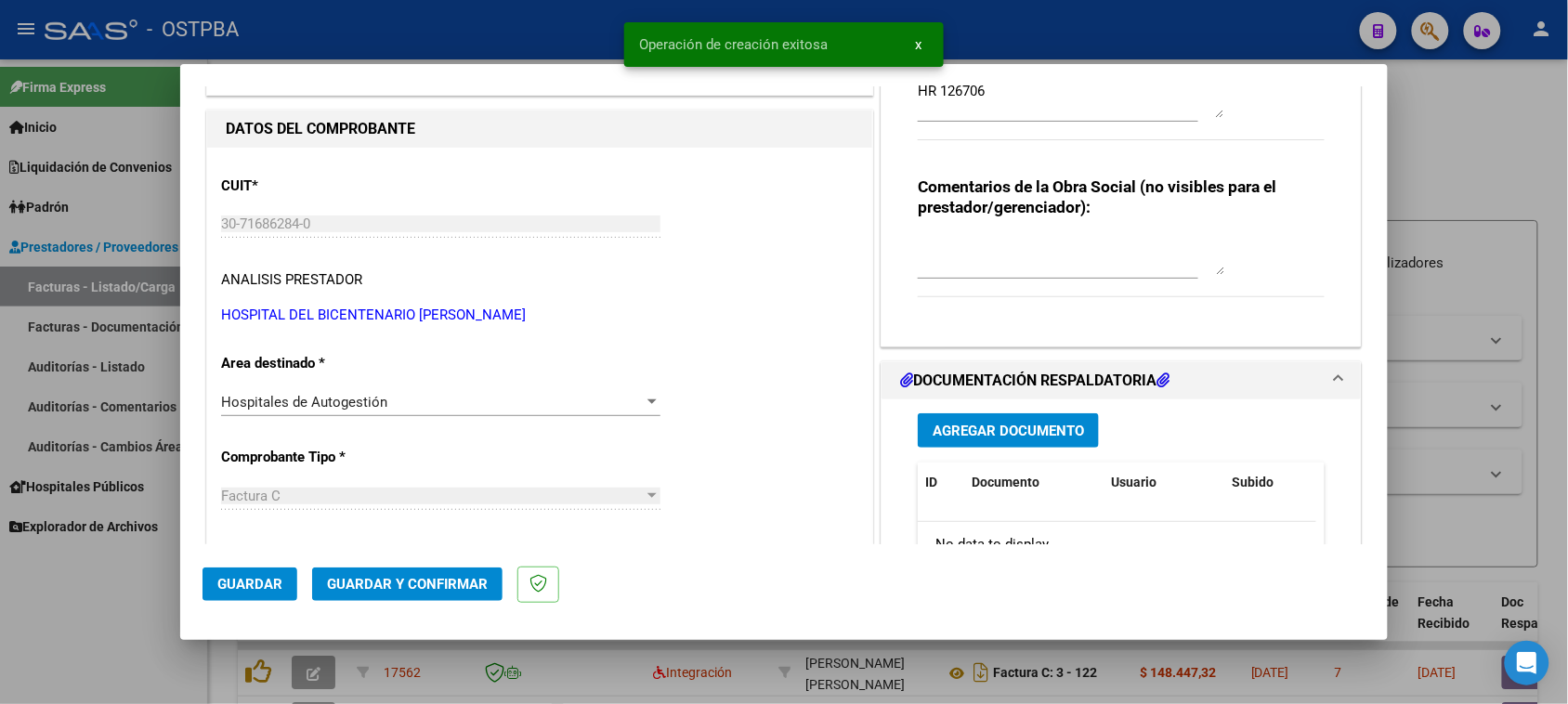
scroll to position [232, 0]
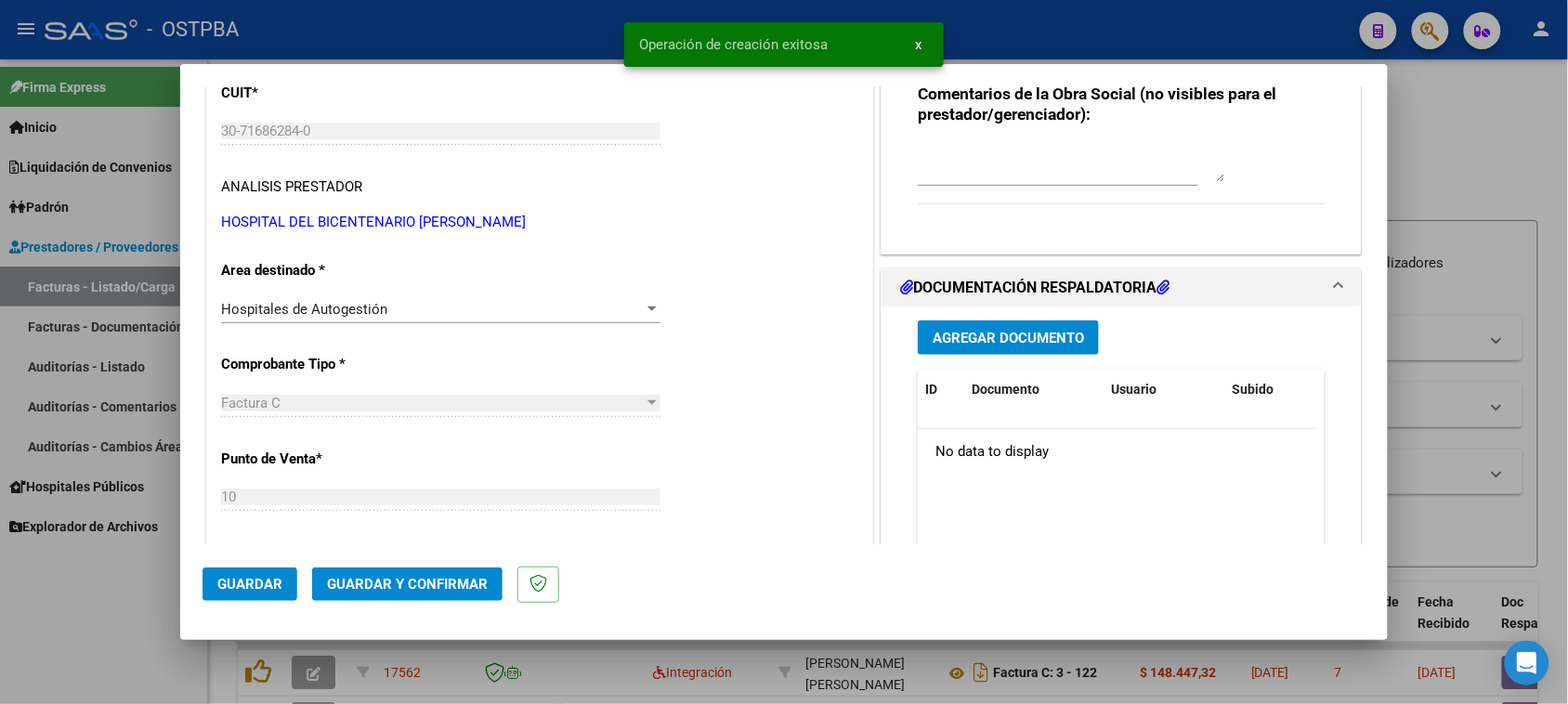
click at [1058, 336] on span "Agregar Documento" at bounding box center [1008, 338] width 151 height 16
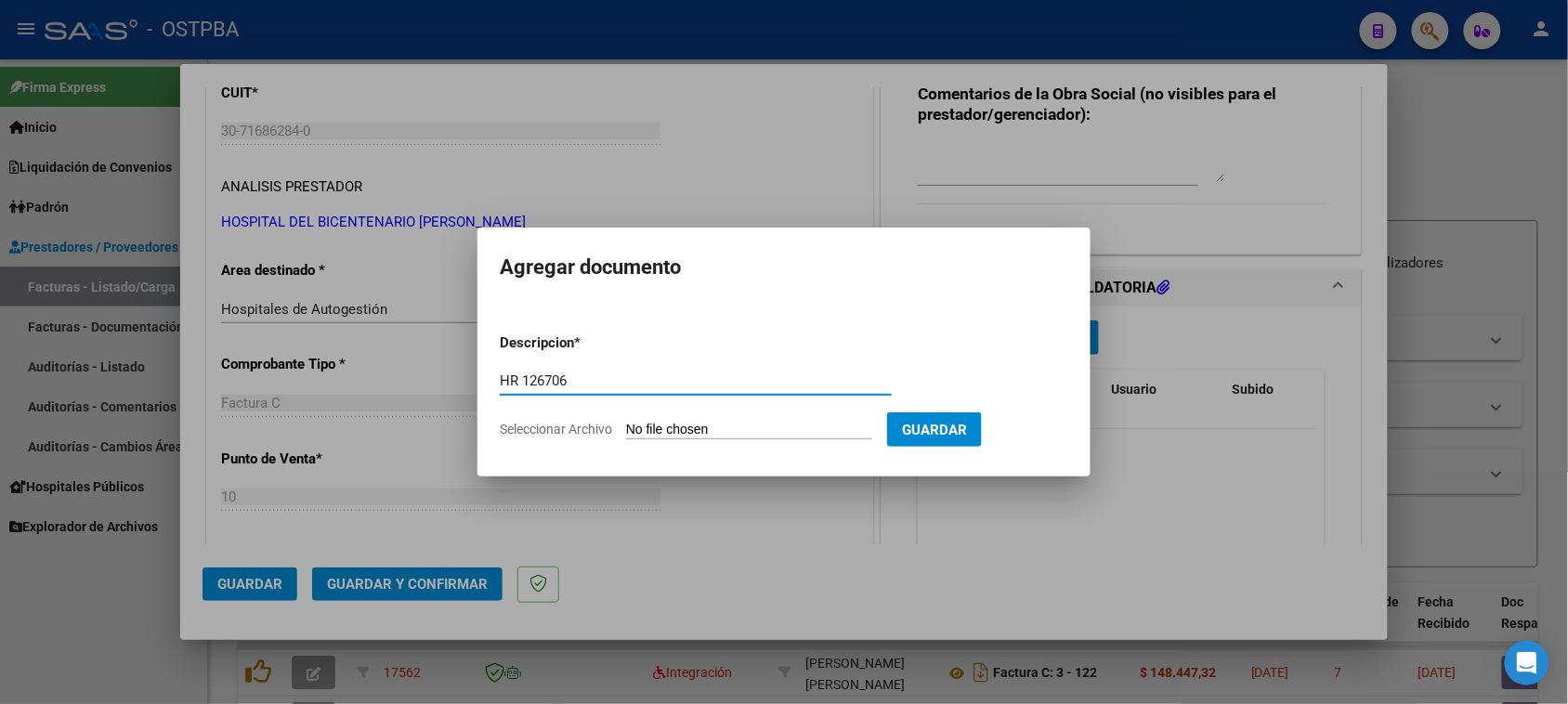
type input "HR 126706"
click at [626, 421] on input "Seleccionar Archivo" at bounding box center [749, 430] width 246 height 17
type input "C:\fakepath\HR 126706.pdf"
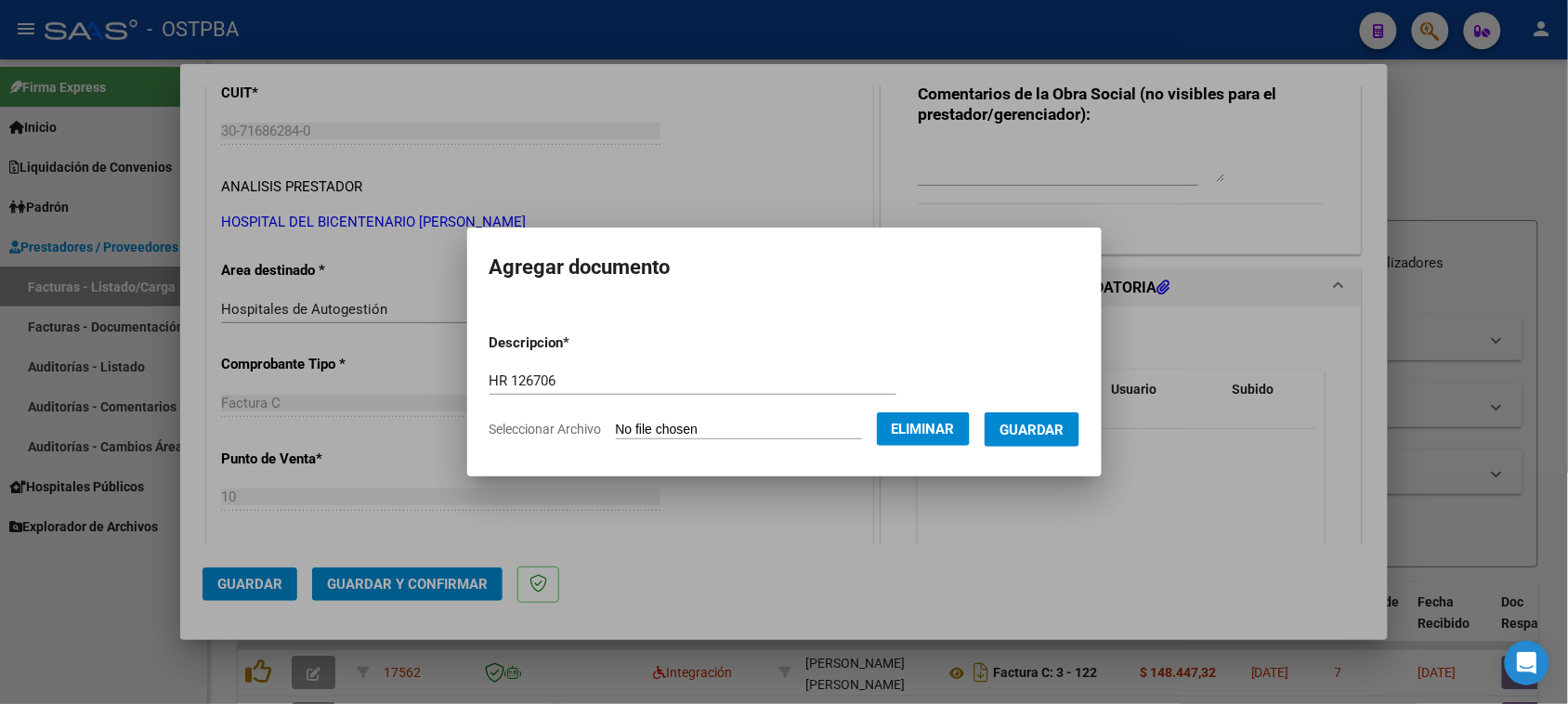
click at [1050, 421] on span "Guardar" at bounding box center [1032, 429] width 65 height 16
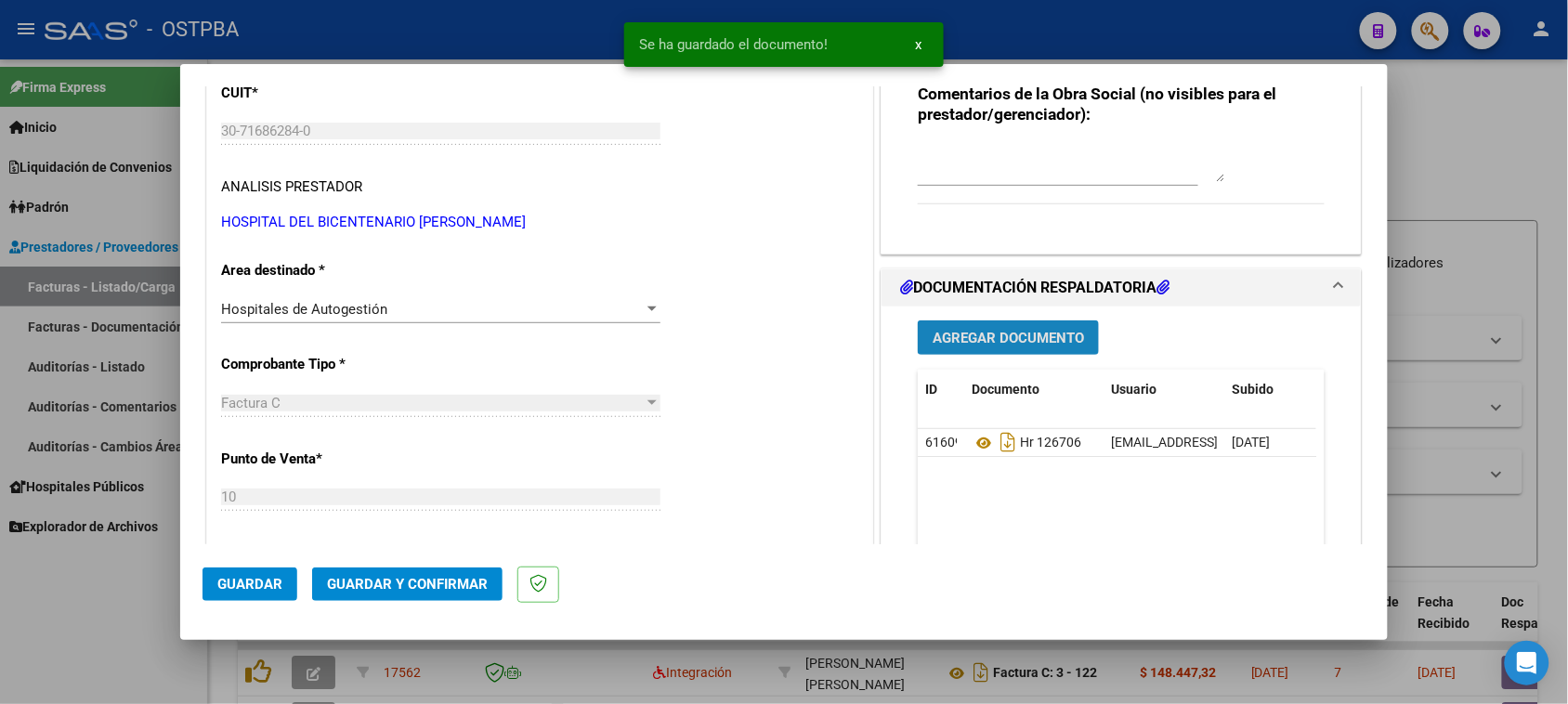
click at [1040, 340] on span "Agregar Documento" at bounding box center [1008, 338] width 151 height 16
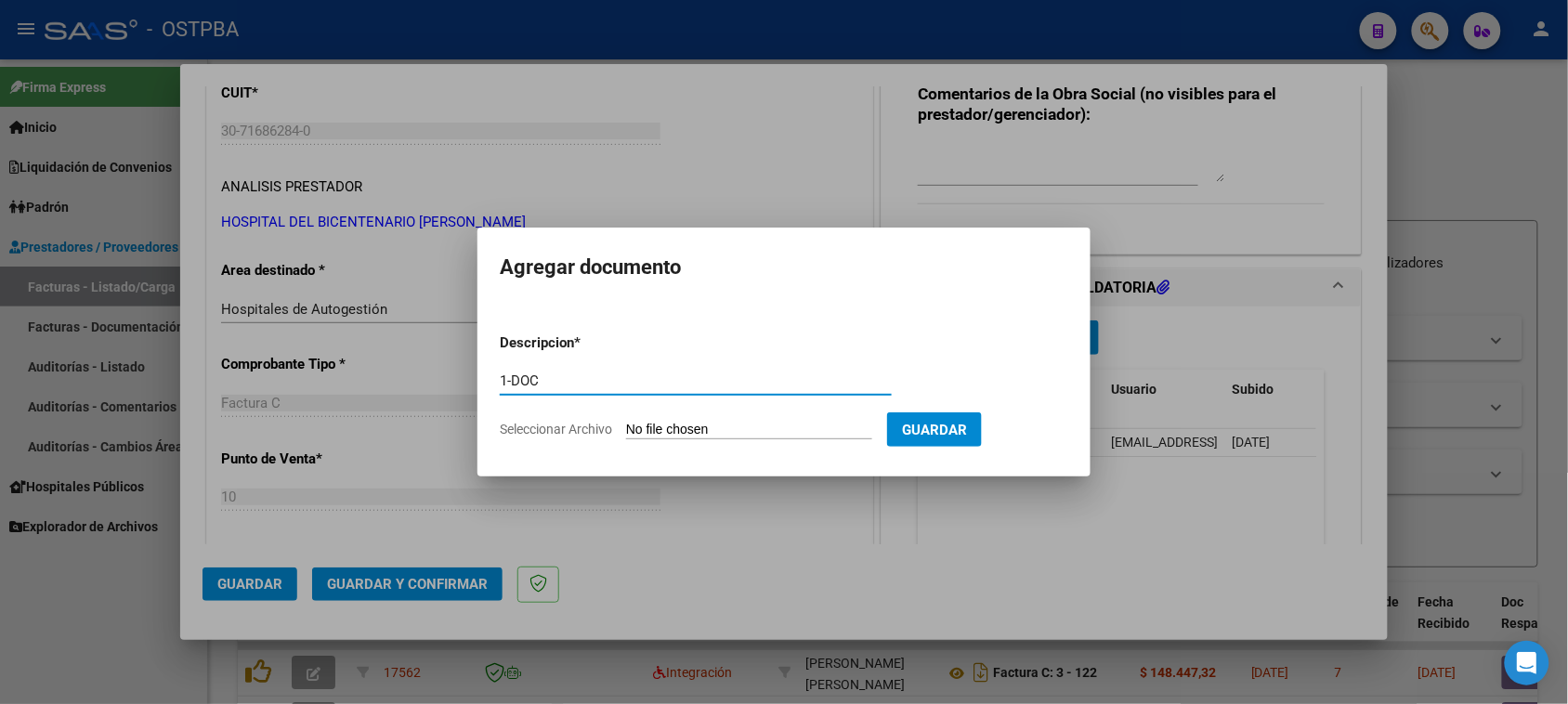
type input "1-DOC"
click at [626, 421] on input "Seleccionar Archivo" at bounding box center [749, 430] width 246 height 17
type input "C:\fakepath\1-8252.pdf"
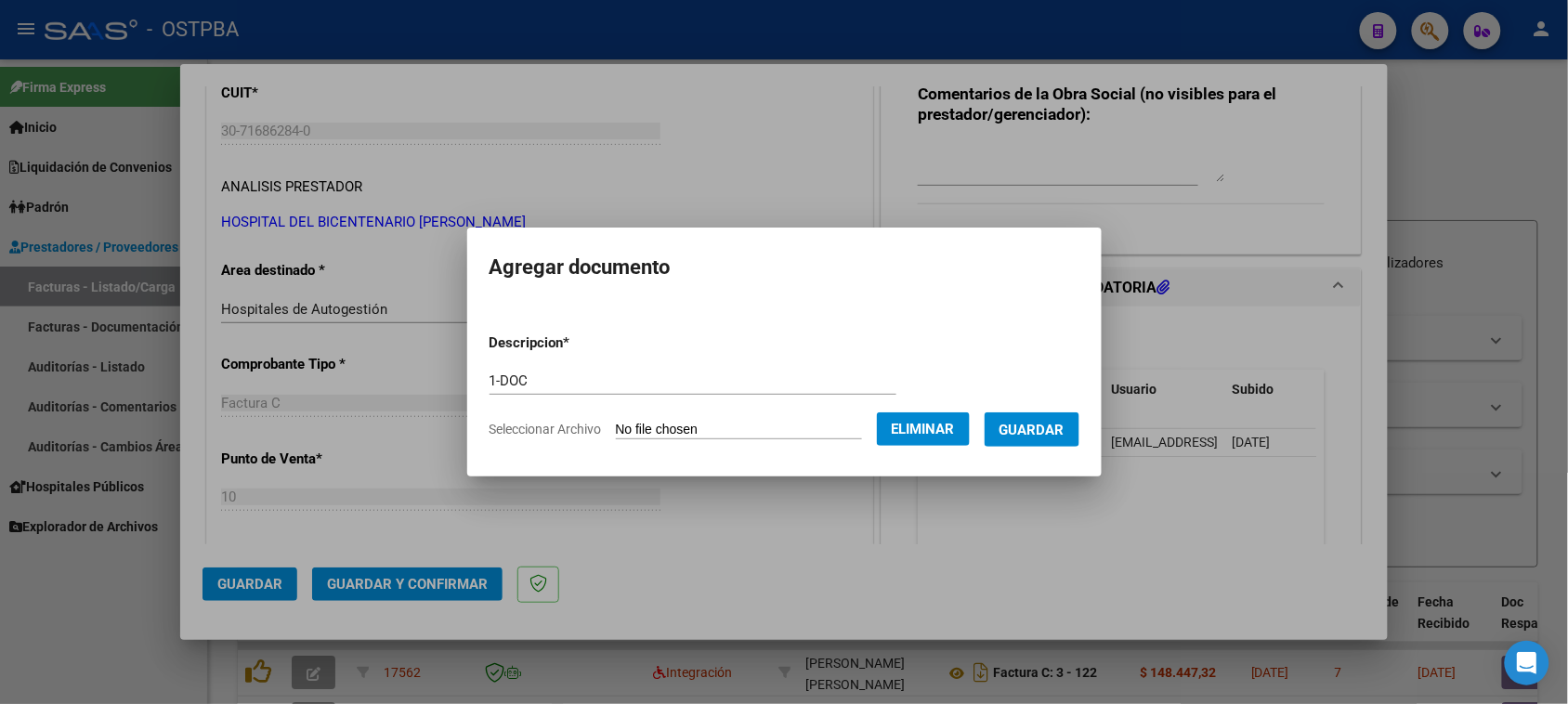
click at [1048, 430] on span "Guardar" at bounding box center [1032, 429] width 65 height 16
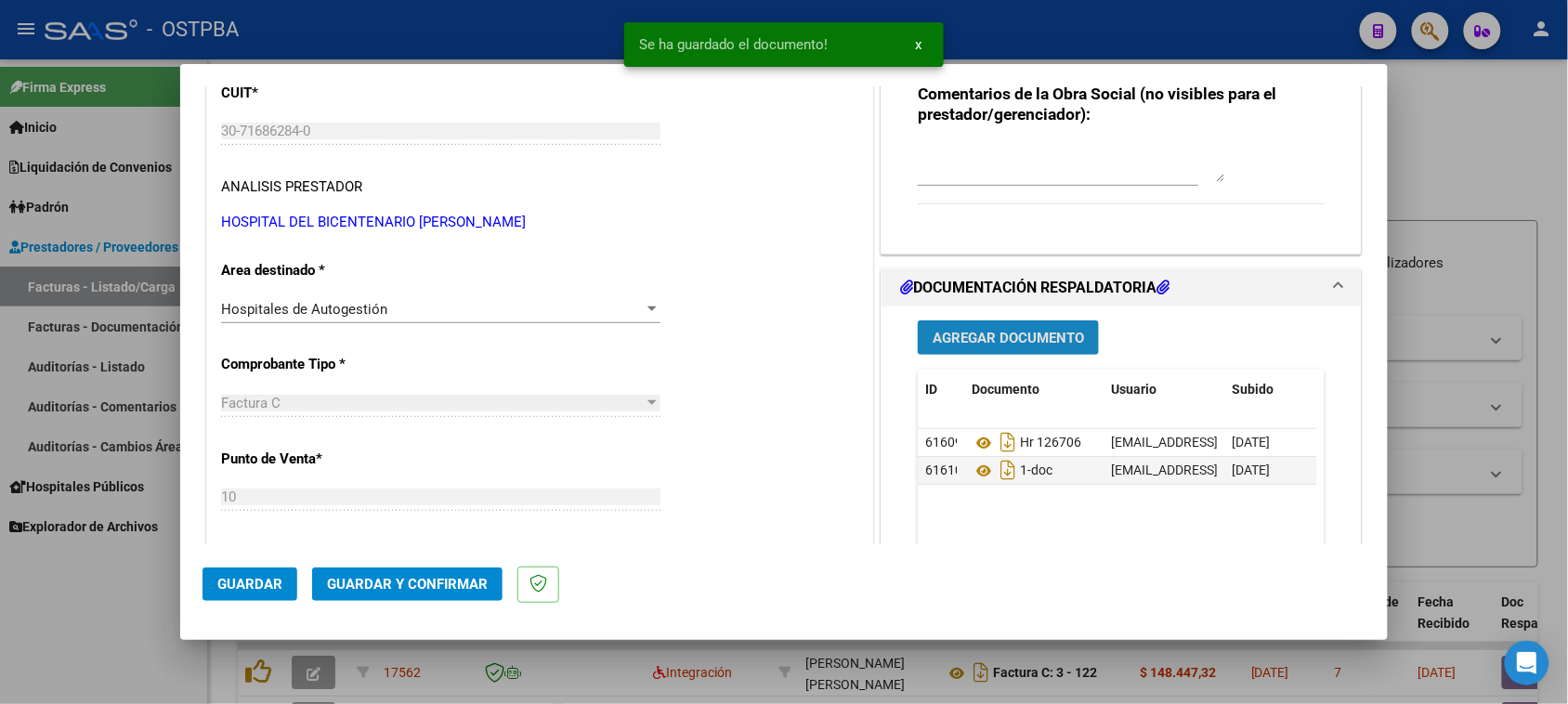
click at [994, 326] on button "Agregar Documento" at bounding box center [1008, 338] width 181 height 35
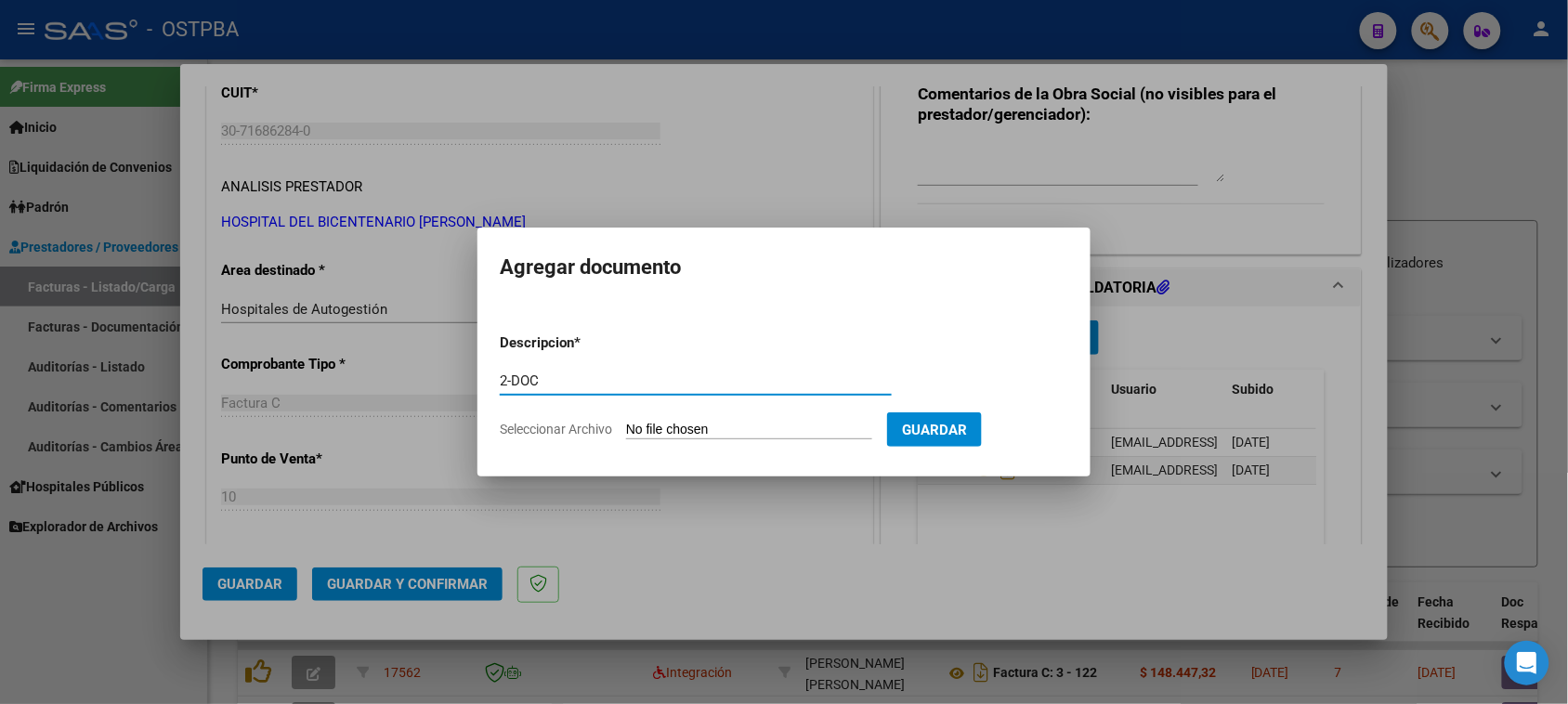
type input "2-DOC"
click at [626, 421] on input "Seleccionar Archivo" at bounding box center [749, 430] width 246 height 17
type input "C:\fakepath\2-8252.pdf"
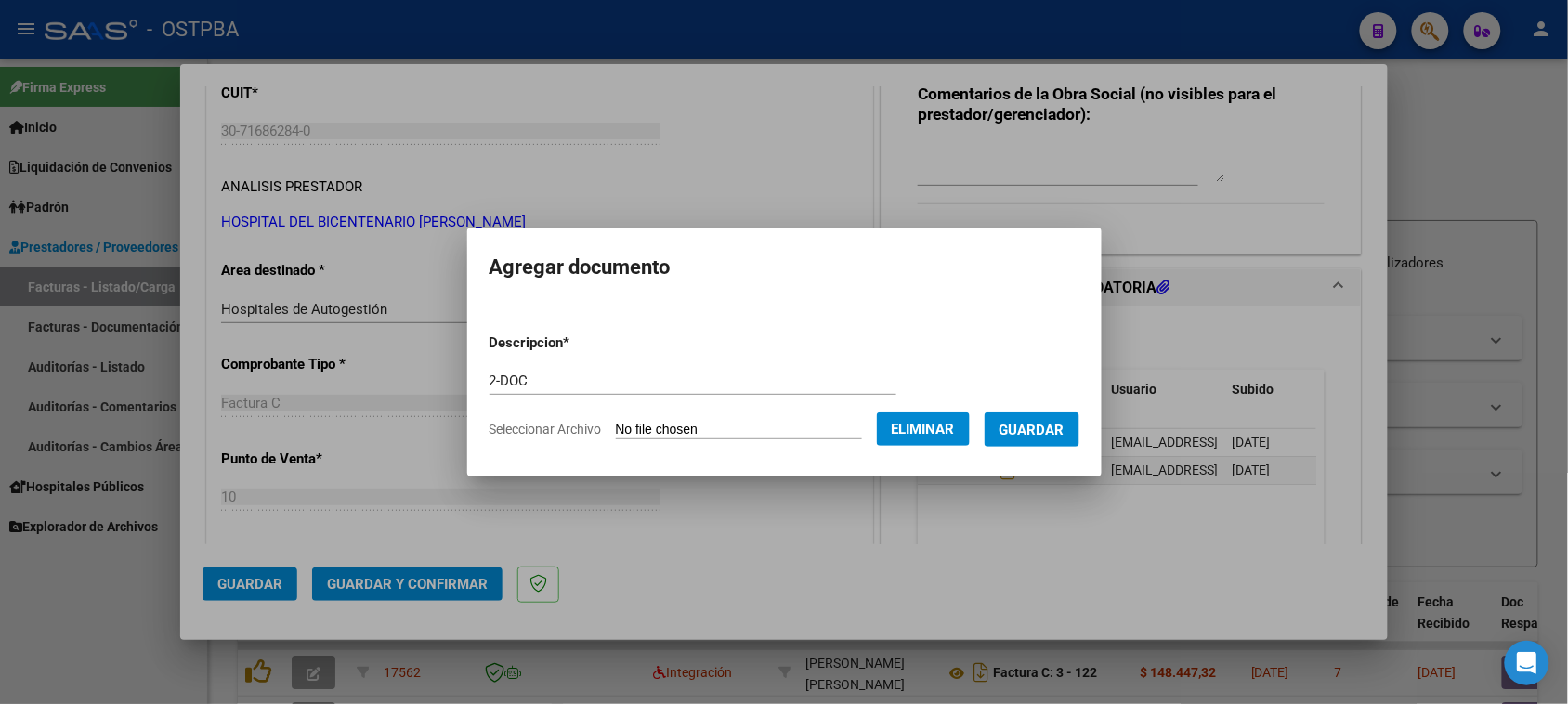
click at [1064, 436] on span "Guardar" at bounding box center [1032, 429] width 65 height 16
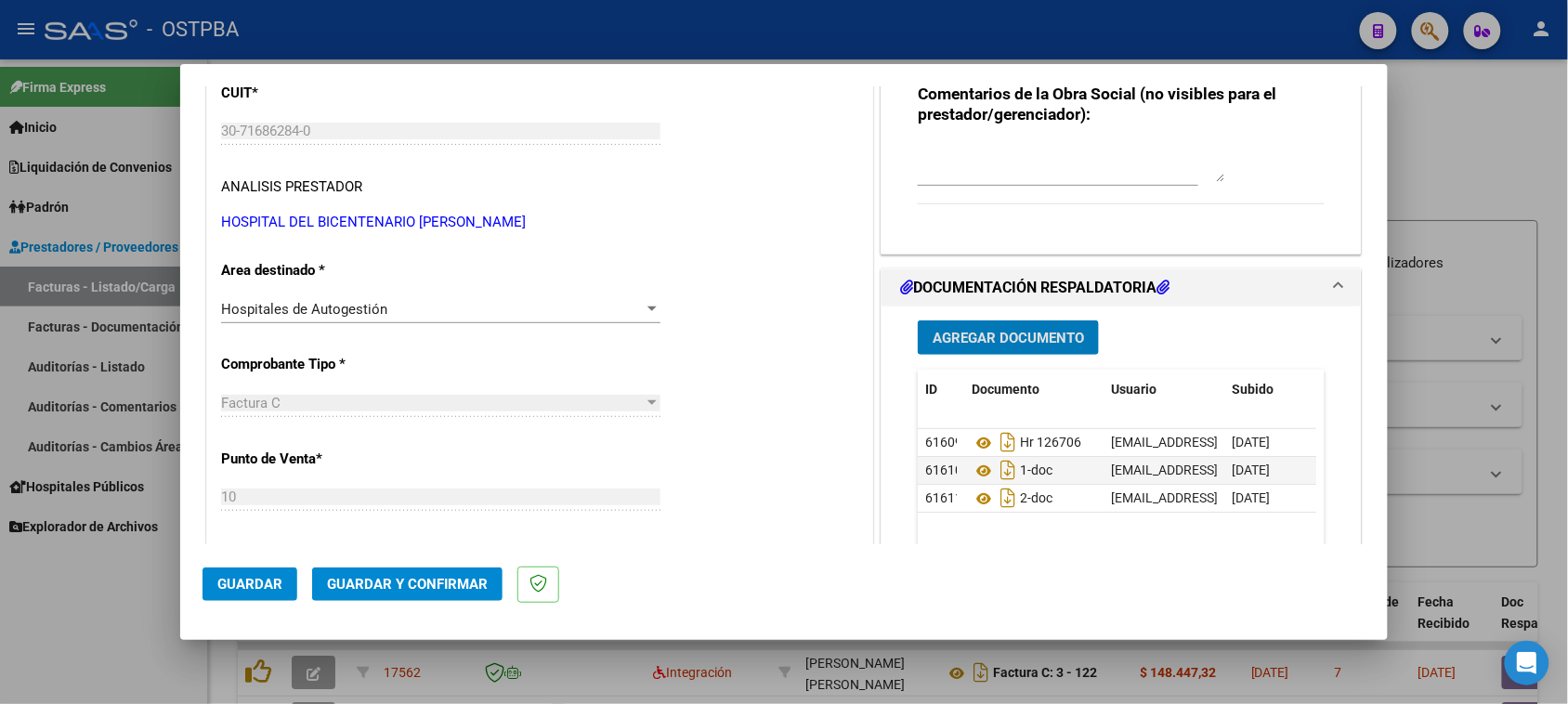
click at [1006, 338] on span "Agregar Documento" at bounding box center [1008, 338] width 151 height 16
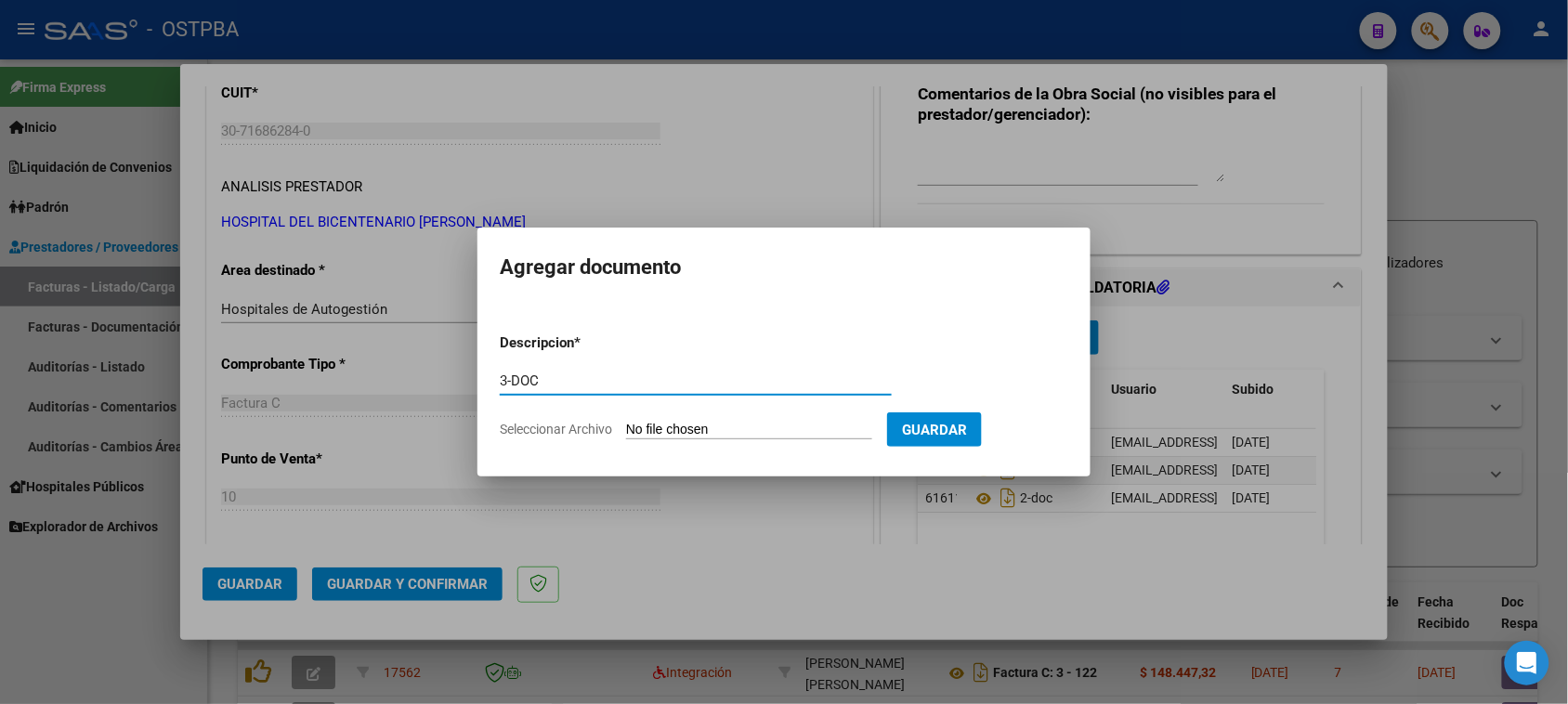
type input "3-DOC"
click at [626, 421] on input "Seleccionar Archivo" at bounding box center [749, 430] width 246 height 17
type input "C:\fakepath\3-8252.pdf"
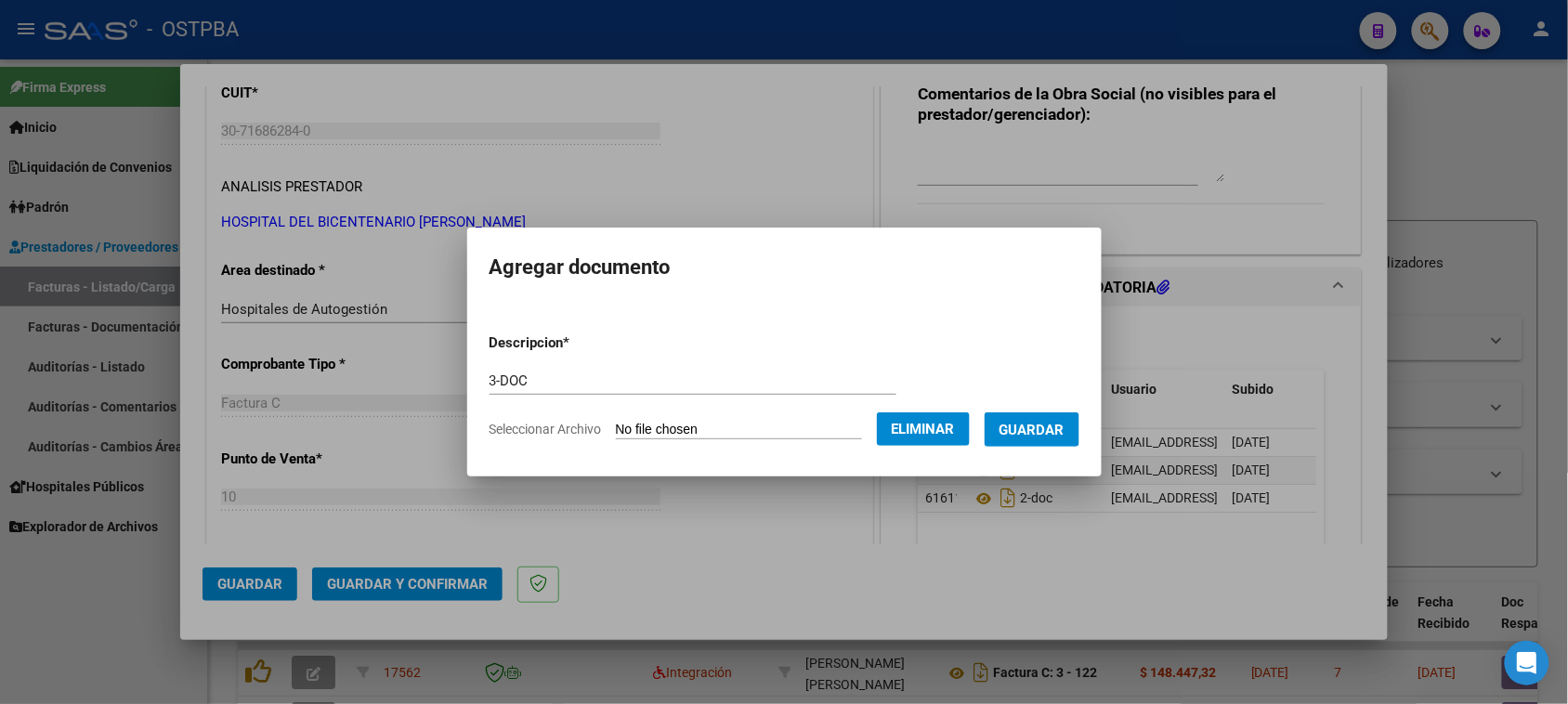
click at [1063, 430] on span "Guardar" at bounding box center [1032, 429] width 65 height 16
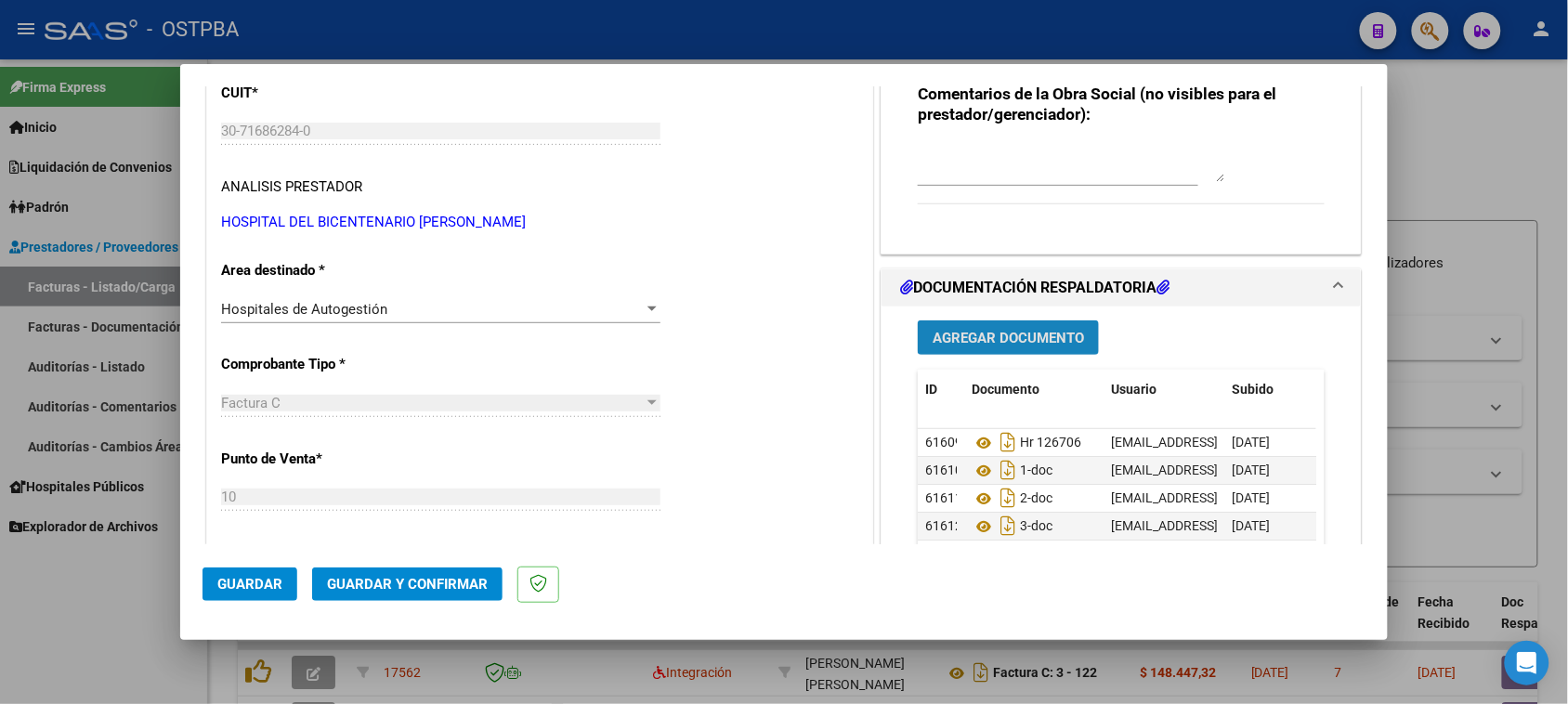
click at [1059, 349] on button "Agregar Documento" at bounding box center [1008, 338] width 181 height 35
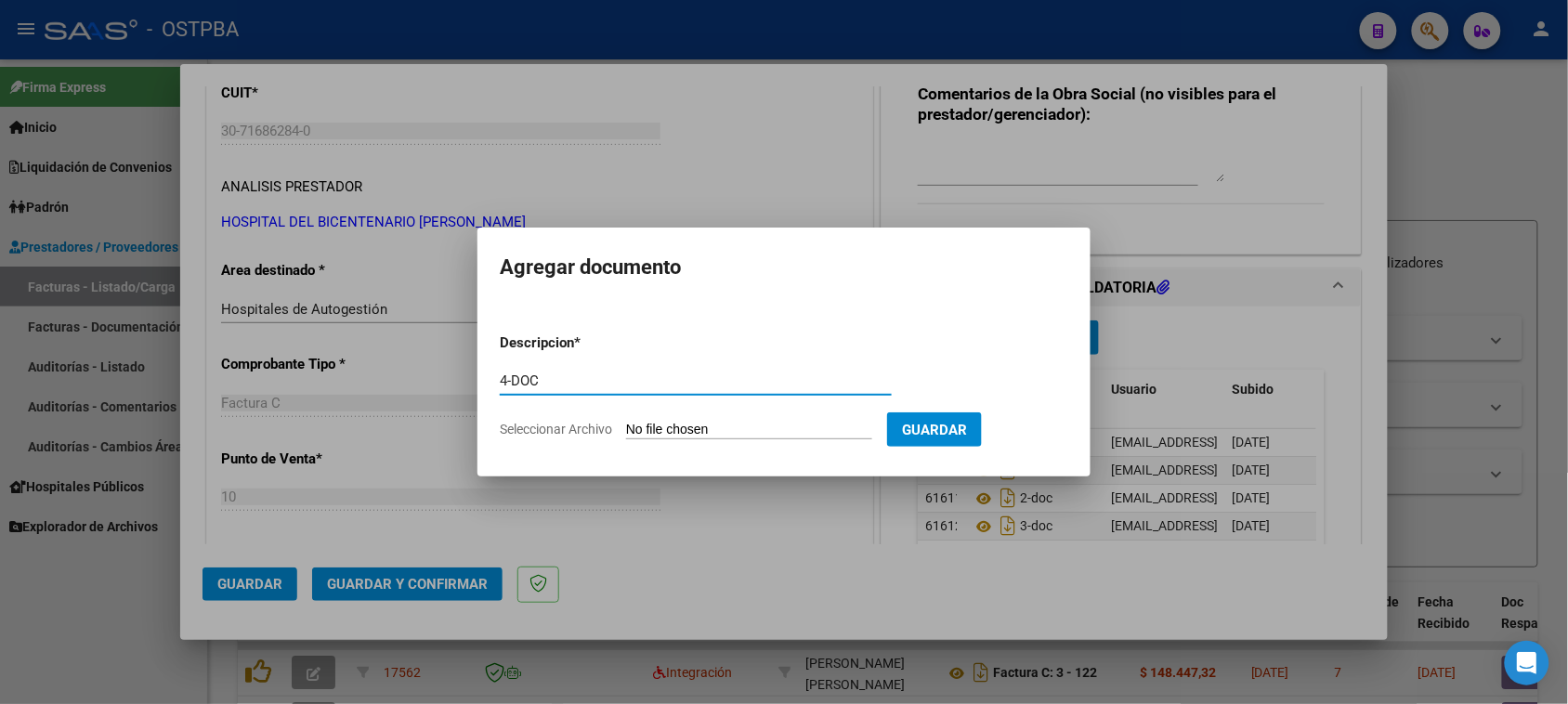
type input "4-DOC"
click at [626, 421] on input "Seleccionar Archivo" at bounding box center [749, 430] width 246 height 17
type input "C:\fakepath\4-8252.pdf"
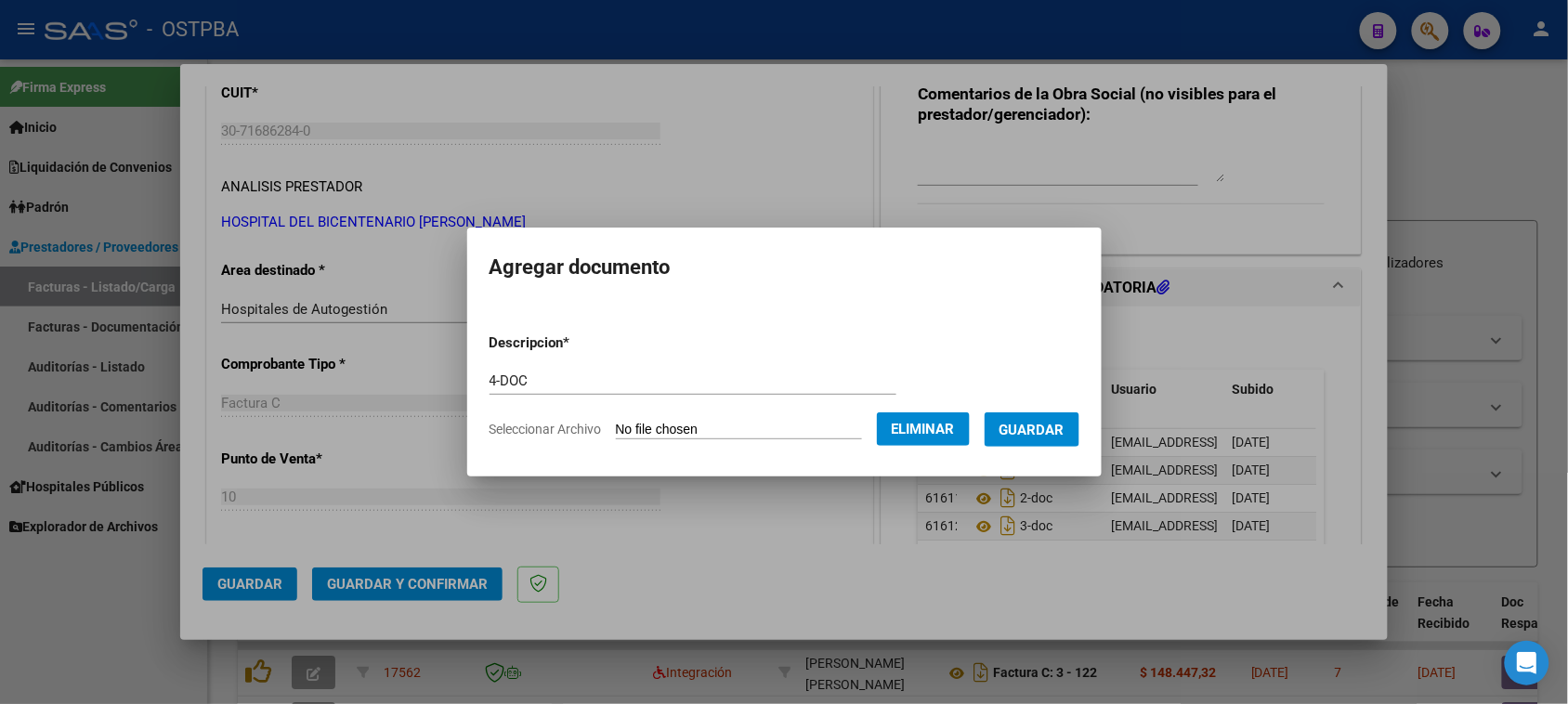
click at [1043, 432] on span "Guardar" at bounding box center [1032, 429] width 65 height 16
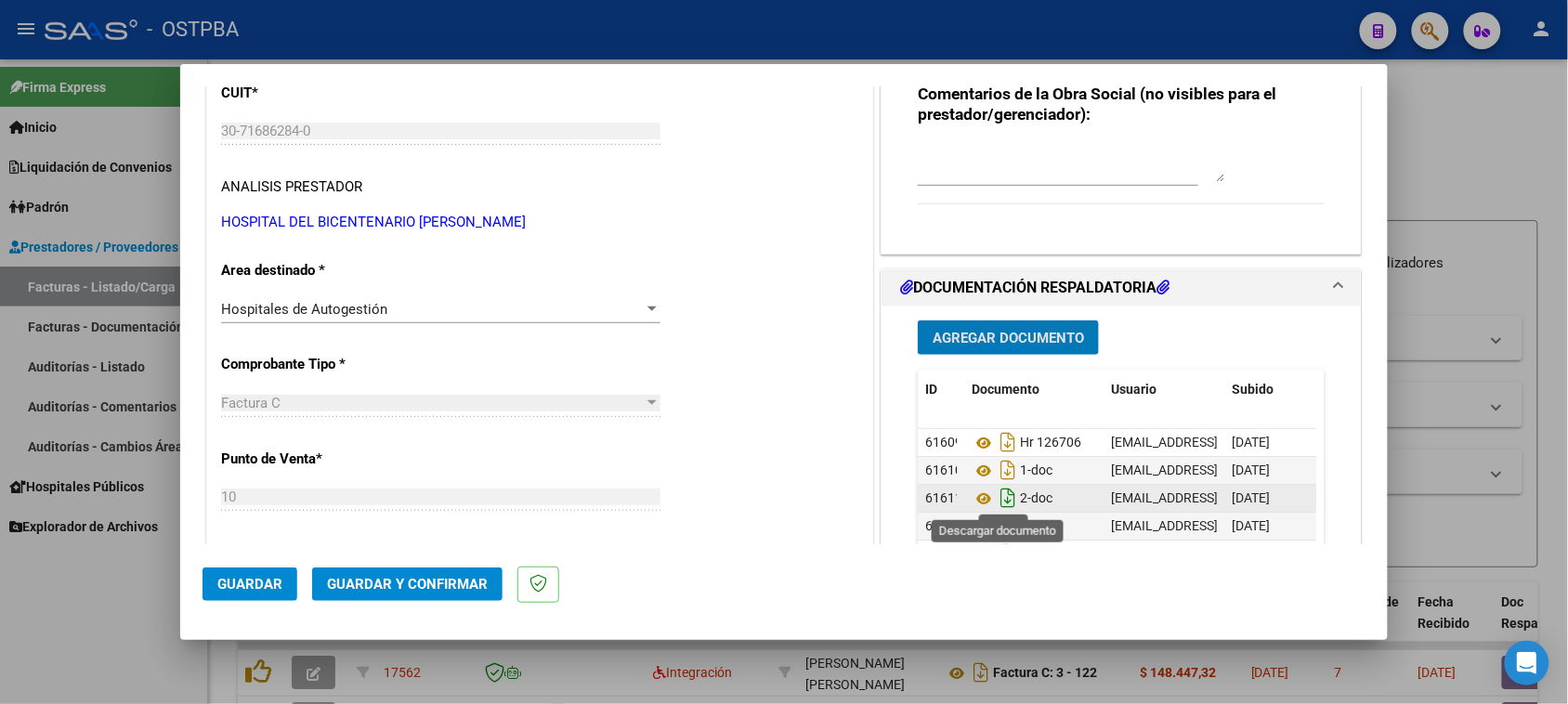
scroll to position [348, 0]
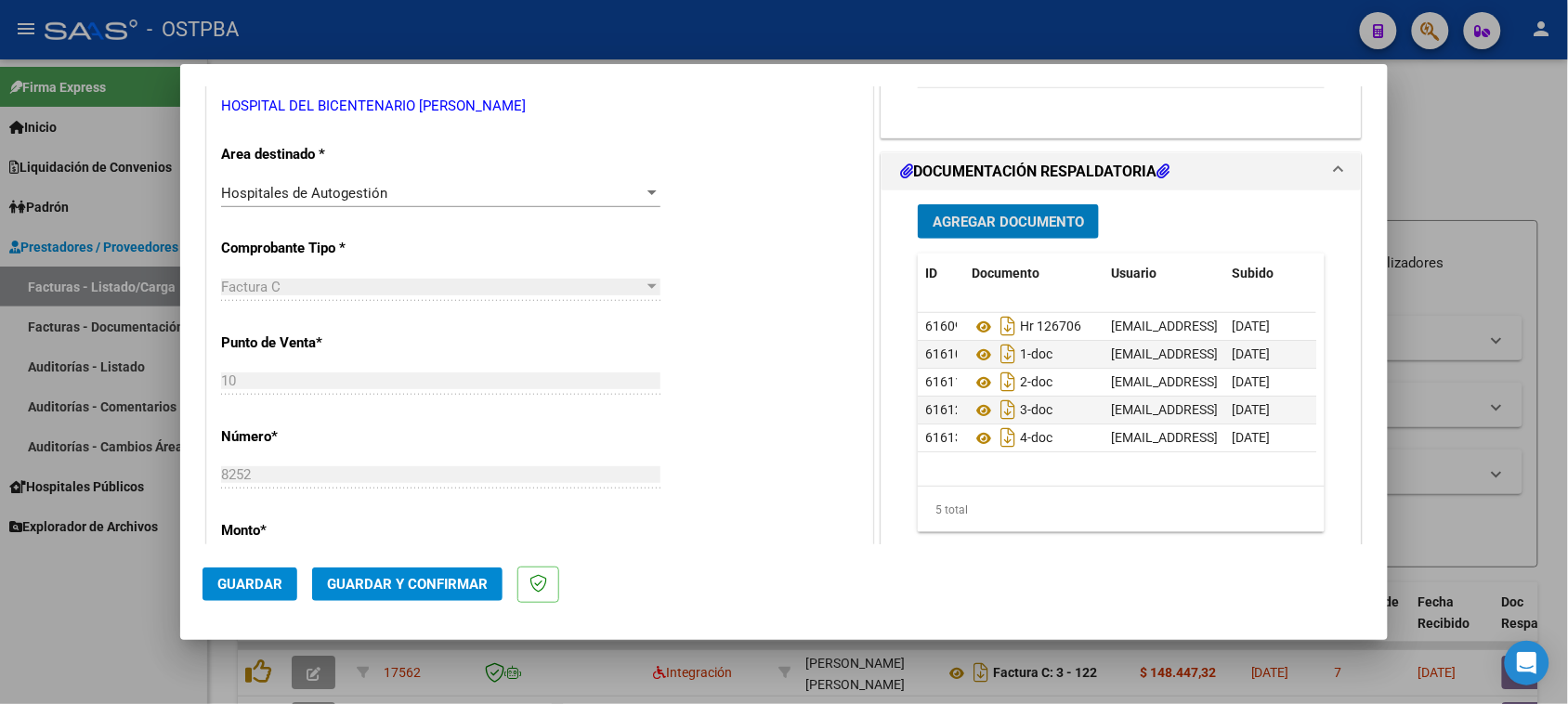
click at [1005, 223] on span "Agregar Documento" at bounding box center [1008, 221] width 151 height 16
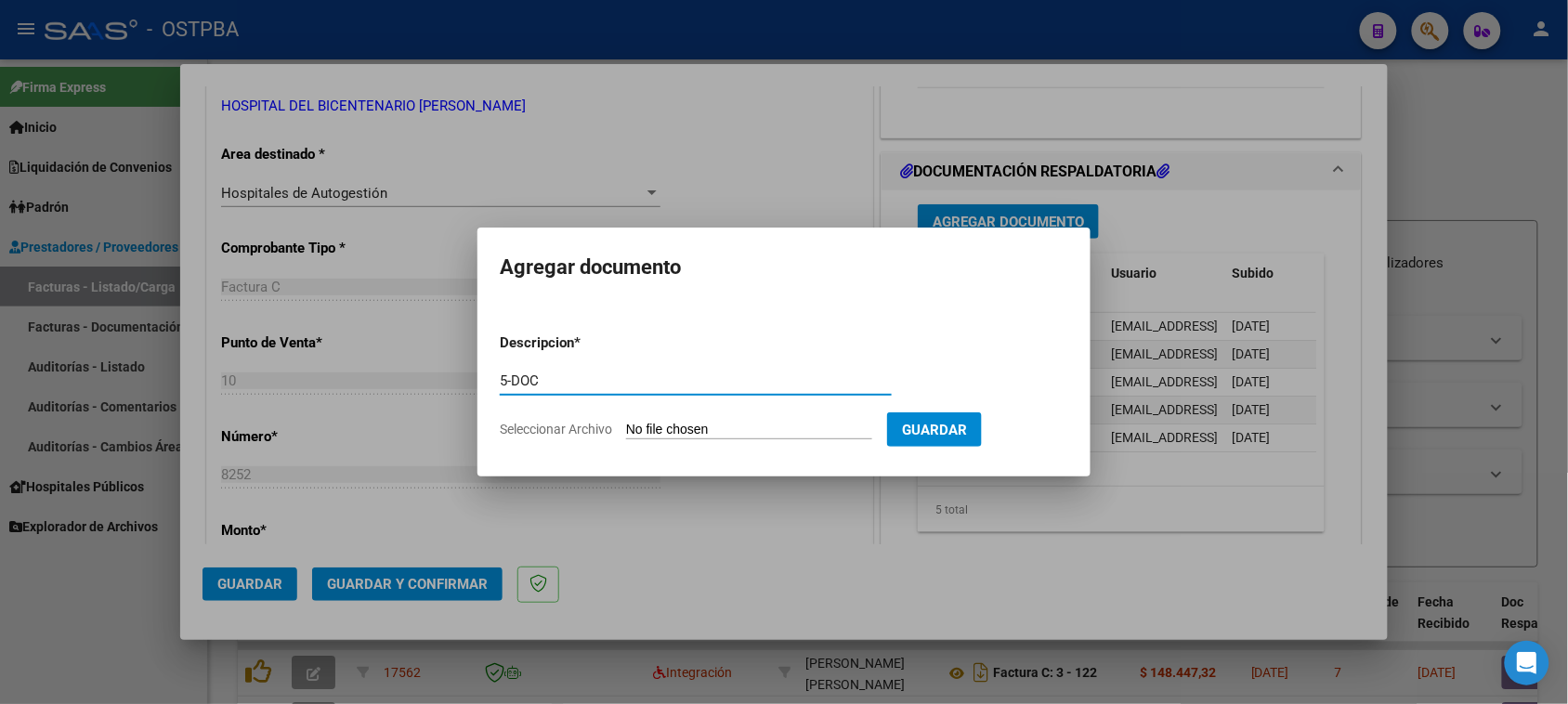
type input "5-DOC"
click at [626, 421] on input "Seleccionar Archivo" at bounding box center [749, 430] width 246 height 17
type input "C:\fakepath\5-8252.pdf"
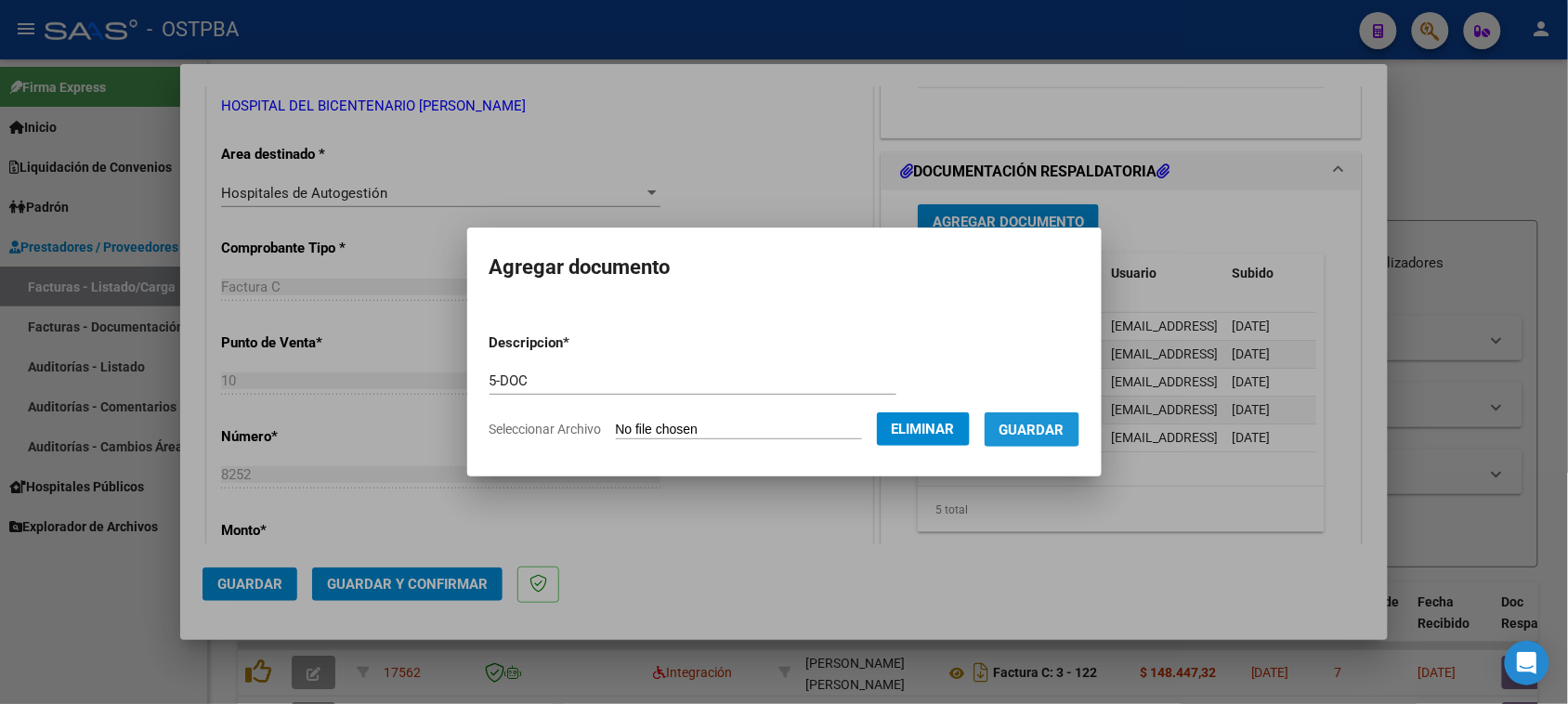
click at [1057, 434] on span "Guardar" at bounding box center [1032, 429] width 65 height 16
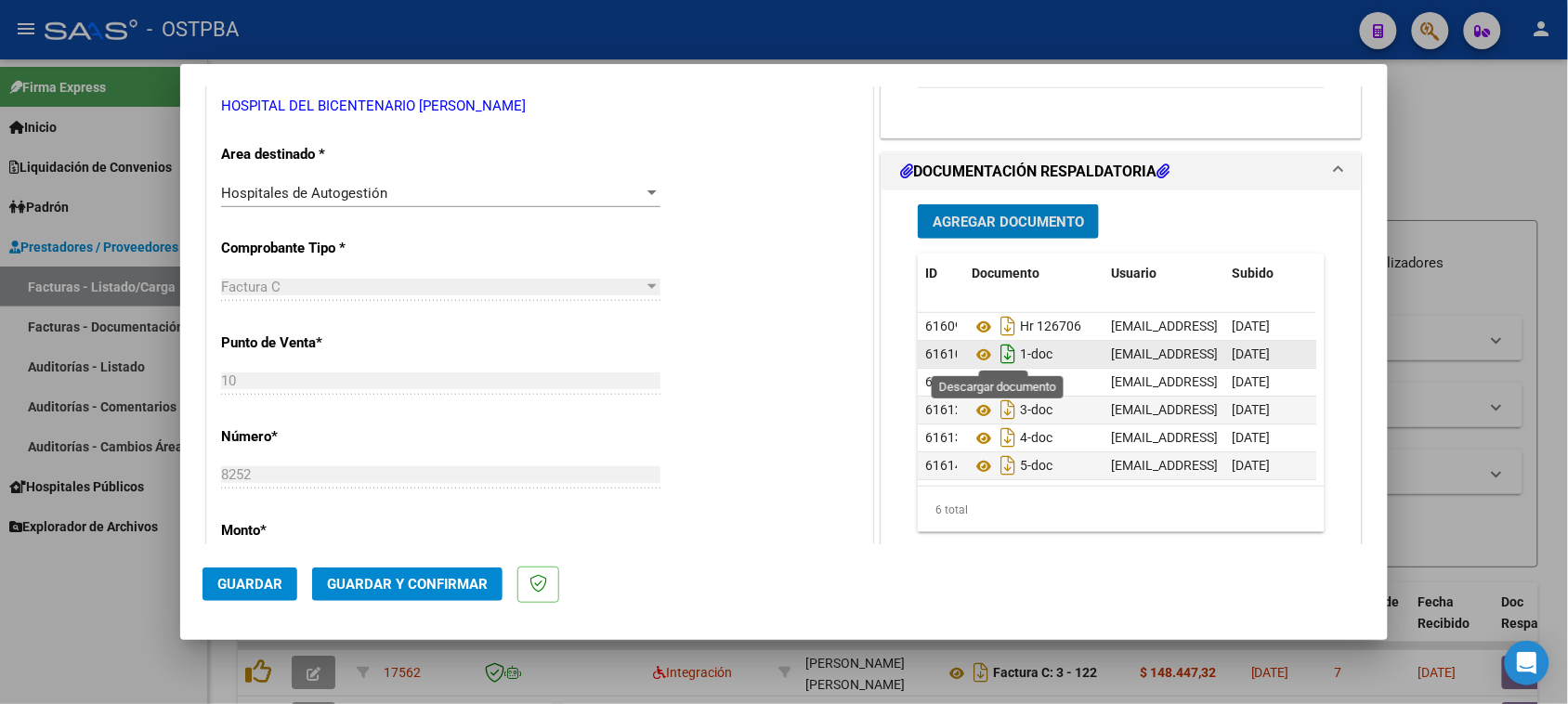
scroll to position [18, 0]
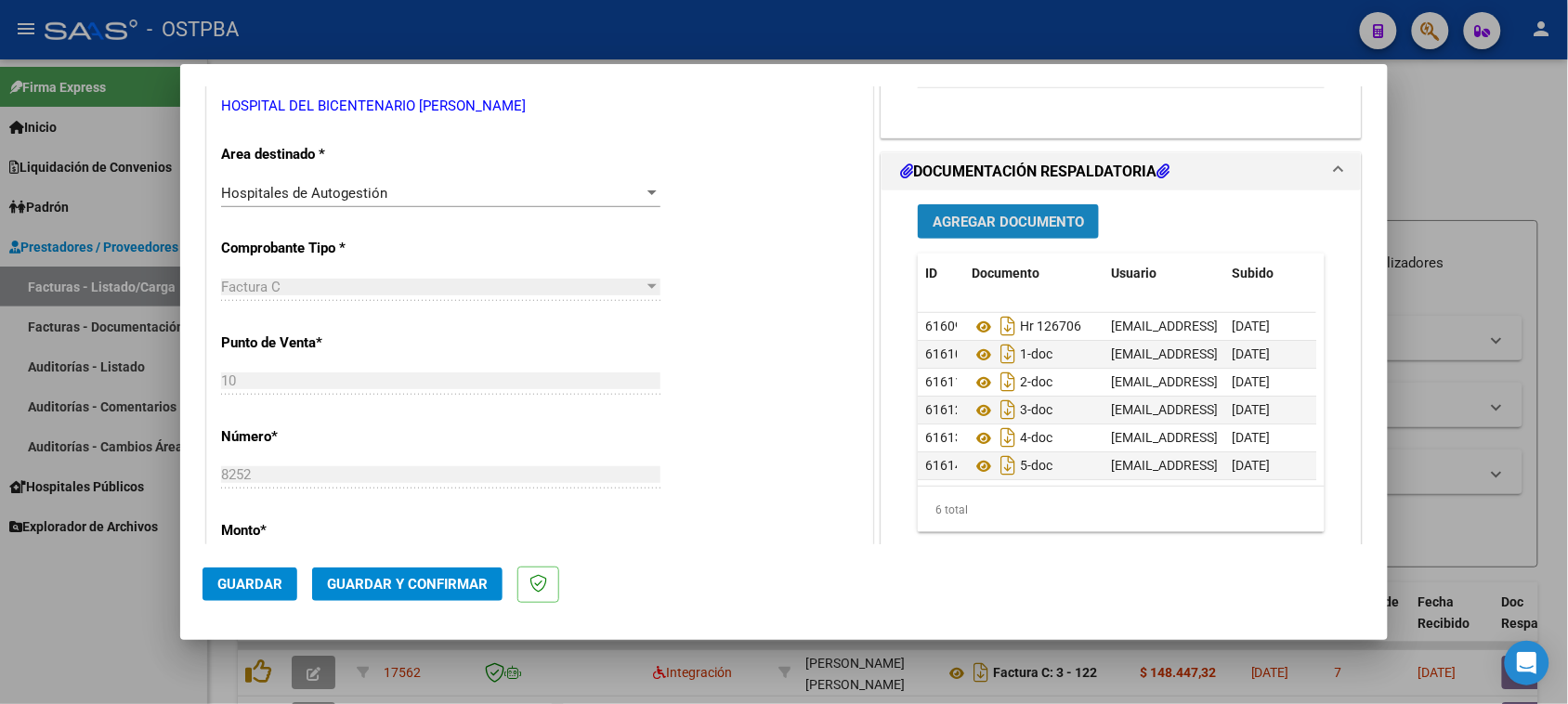
click at [983, 223] on span "Agregar Documento" at bounding box center [1008, 221] width 151 height 16
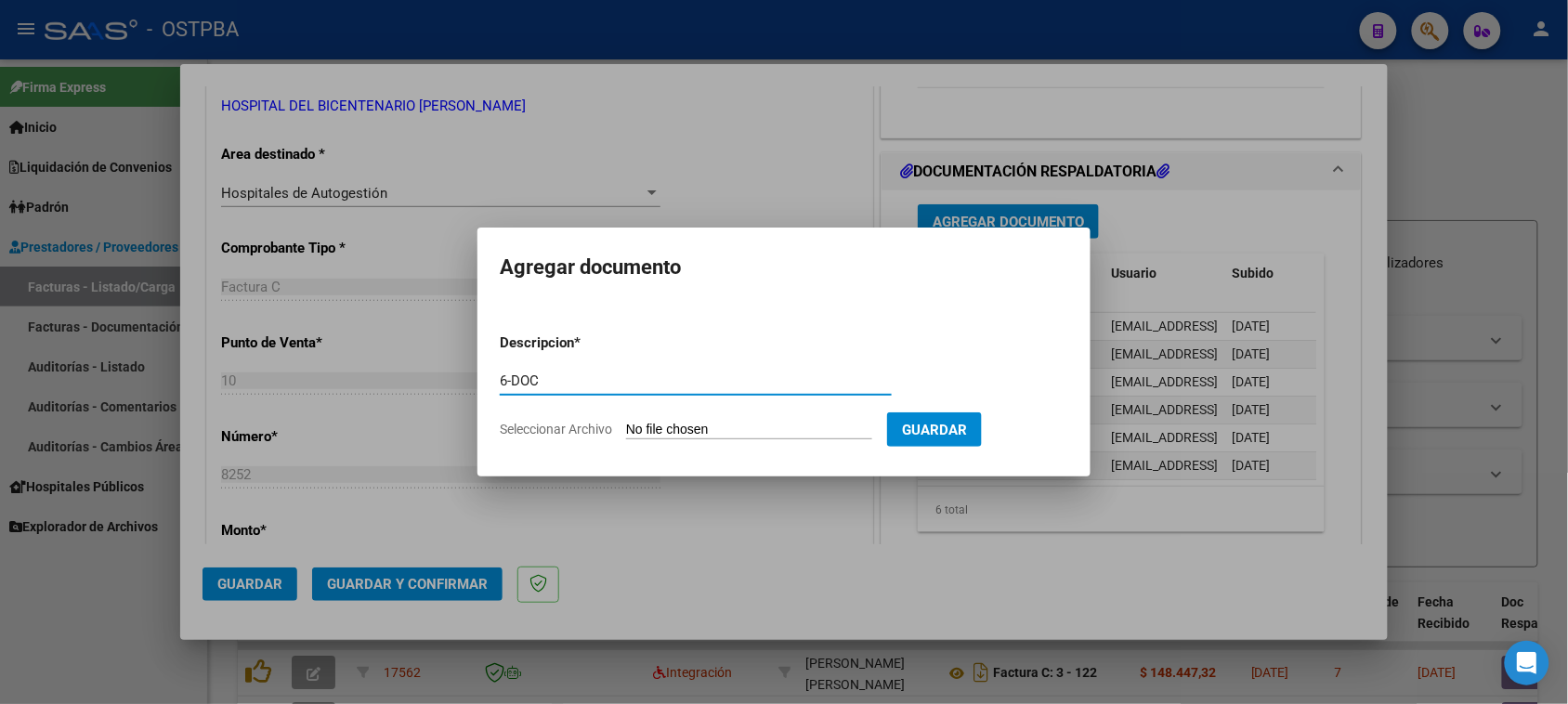
type input "6-DOC"
click at [626, 421] on input "Seleccionar Archivo" at bounding box center [749, 430] width 246 height 17
type input "C:\fakepath\6-8252.pdf"
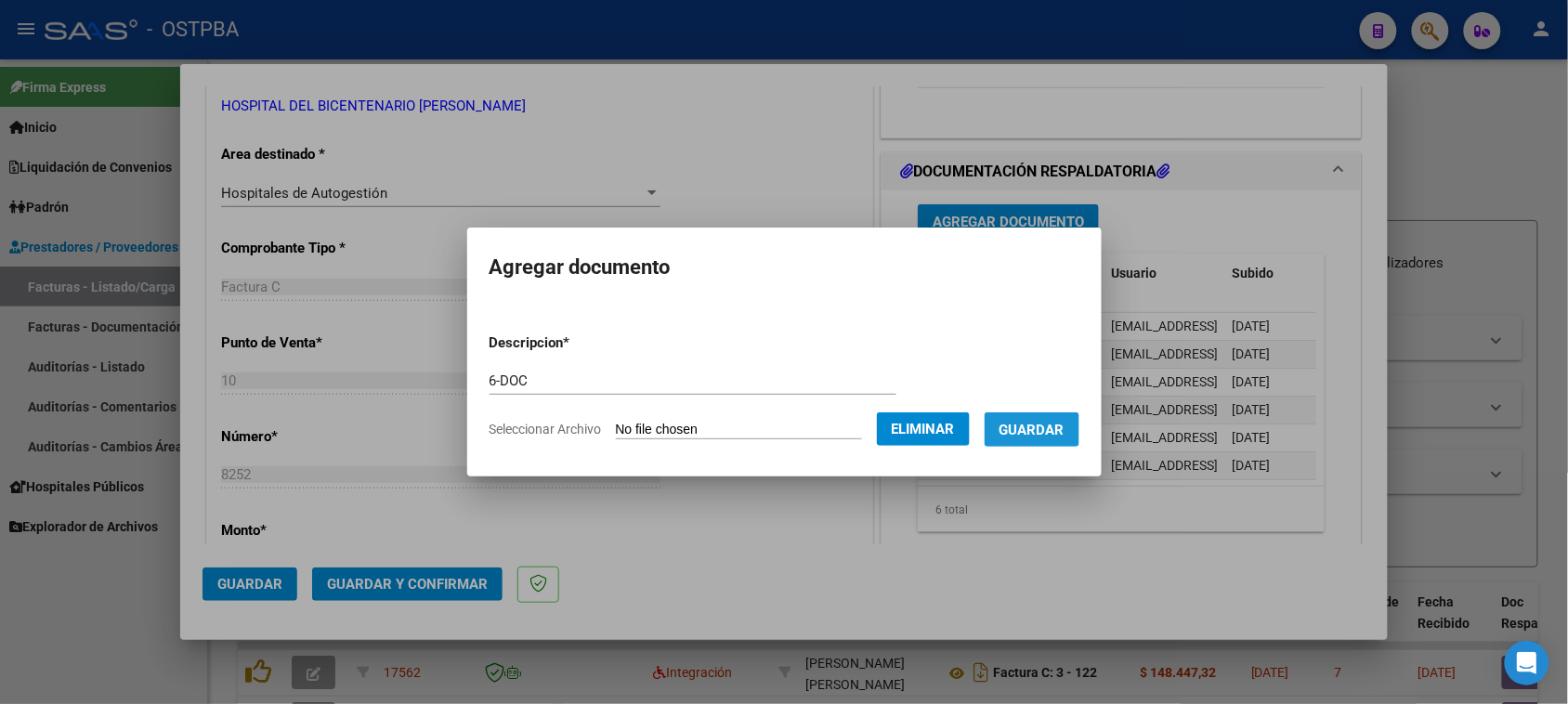
click at [1048, 439] on button "Guardar" at bounding box center [1032, 429] width 95 height 35
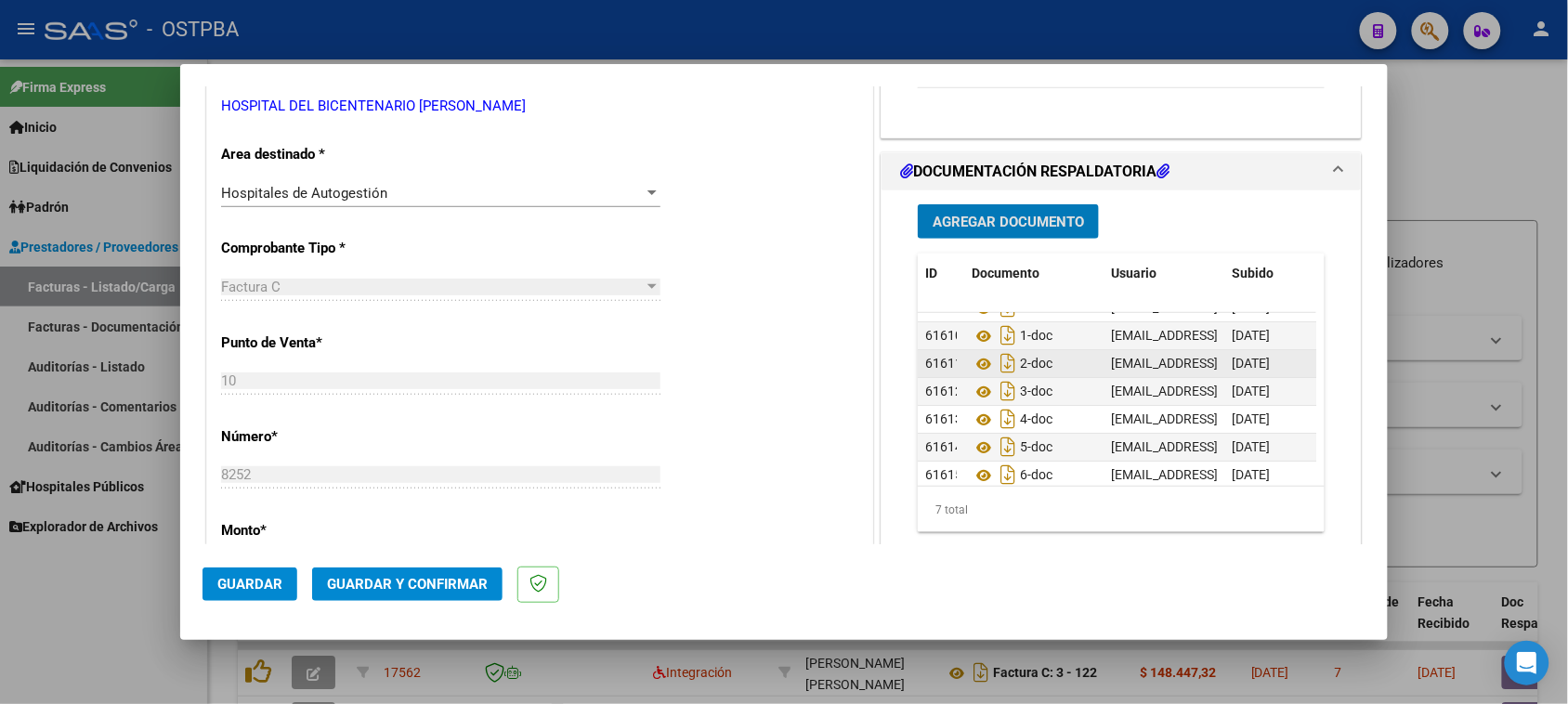
scroll to position [46, 0]
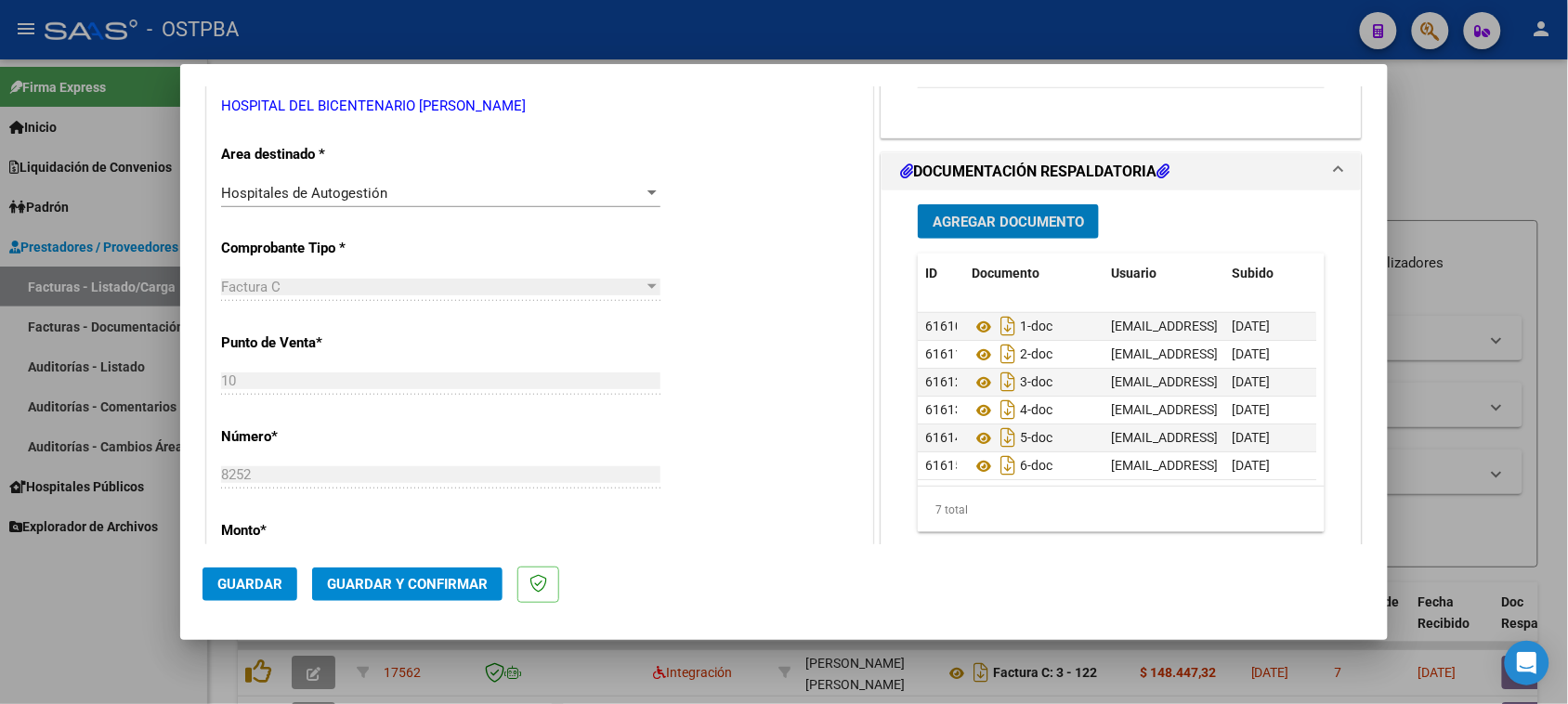
click at [1036, 230] on button "Agregar Documento" at bounding box center [1008, 222] width 181 height 35
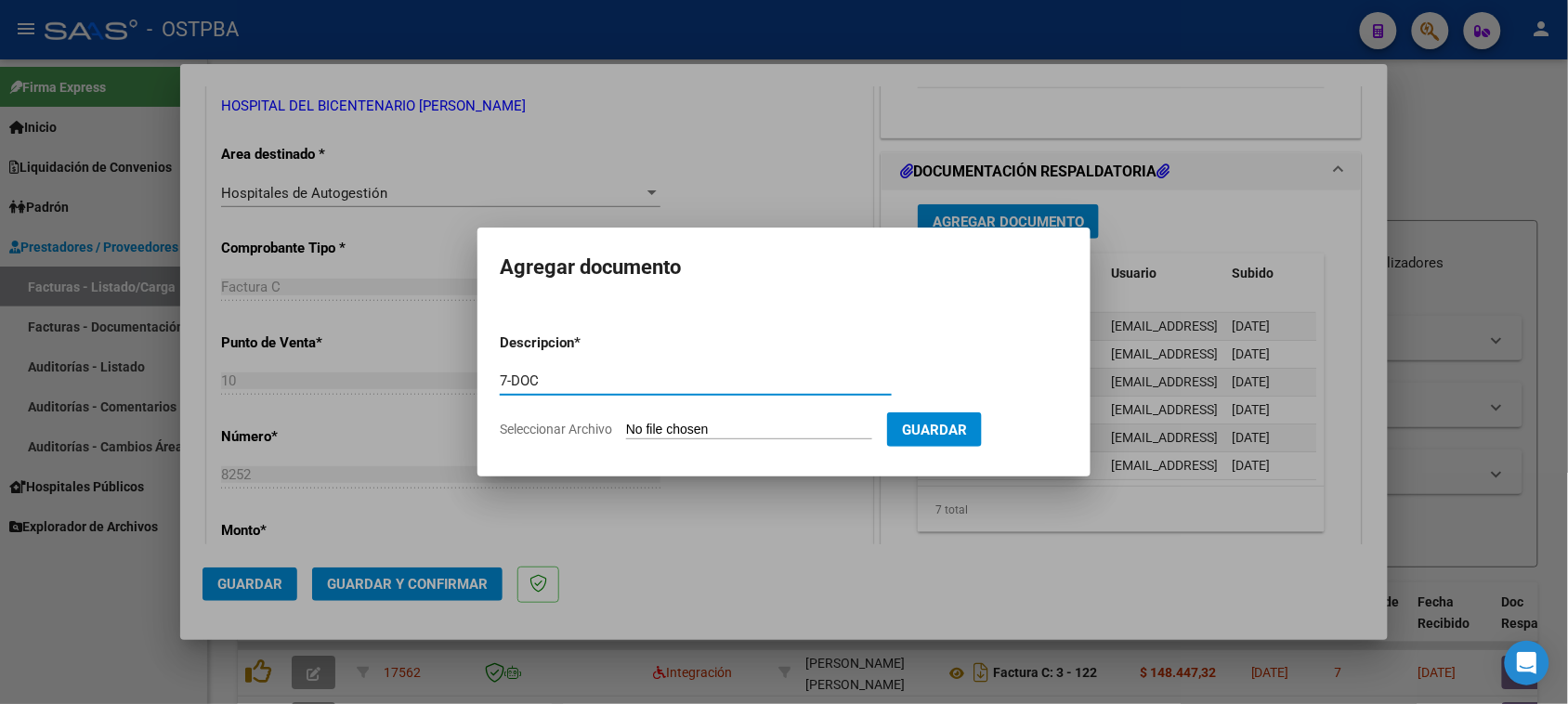
type input "7-DOC"
click at [626, 421] on input "Seleccionar Archivo" at bounding box center [749, 430] width 246 height 17
type input "C:\fakepath\7-8252.pdf"
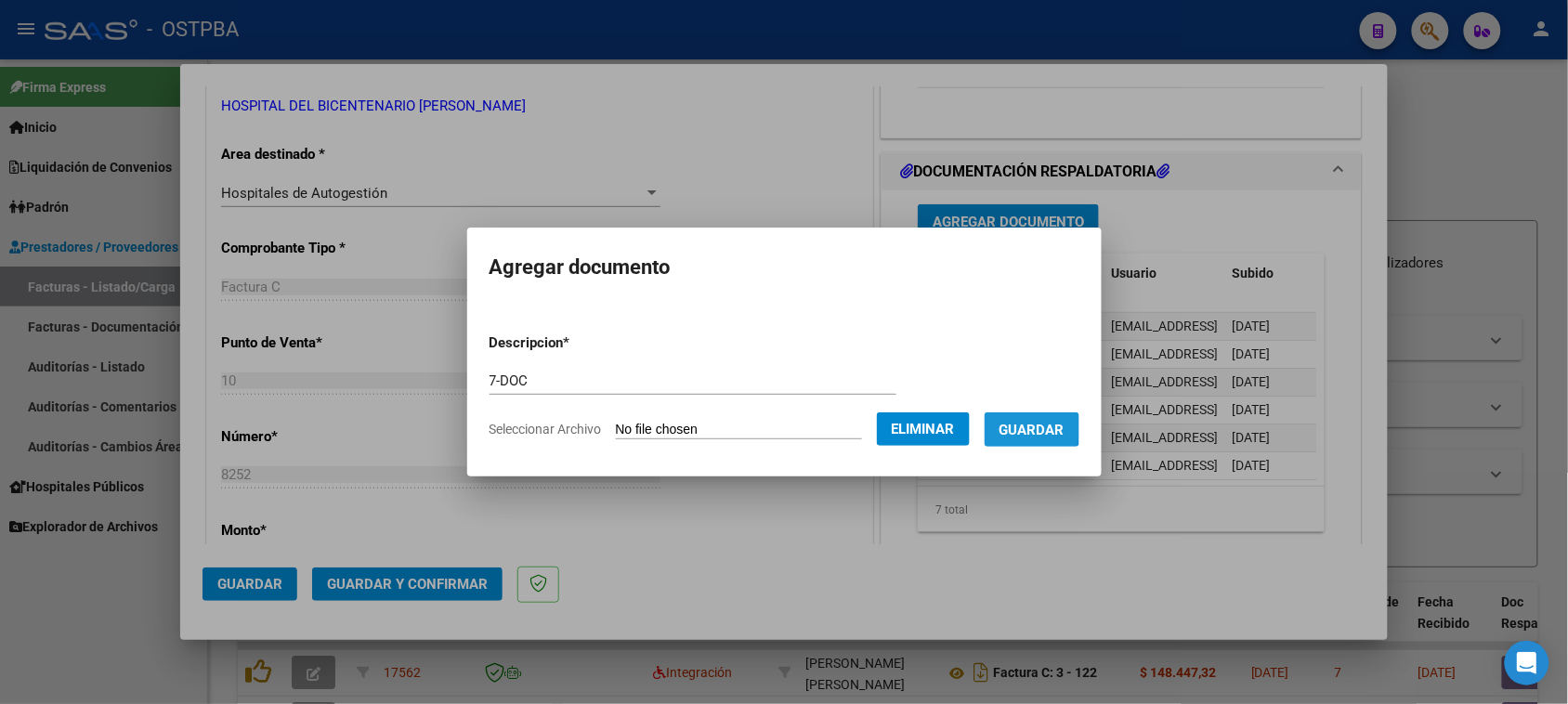
click at [1040, 428] on span "Guardar" at bounding box center [1032, 429] width 65 height 16
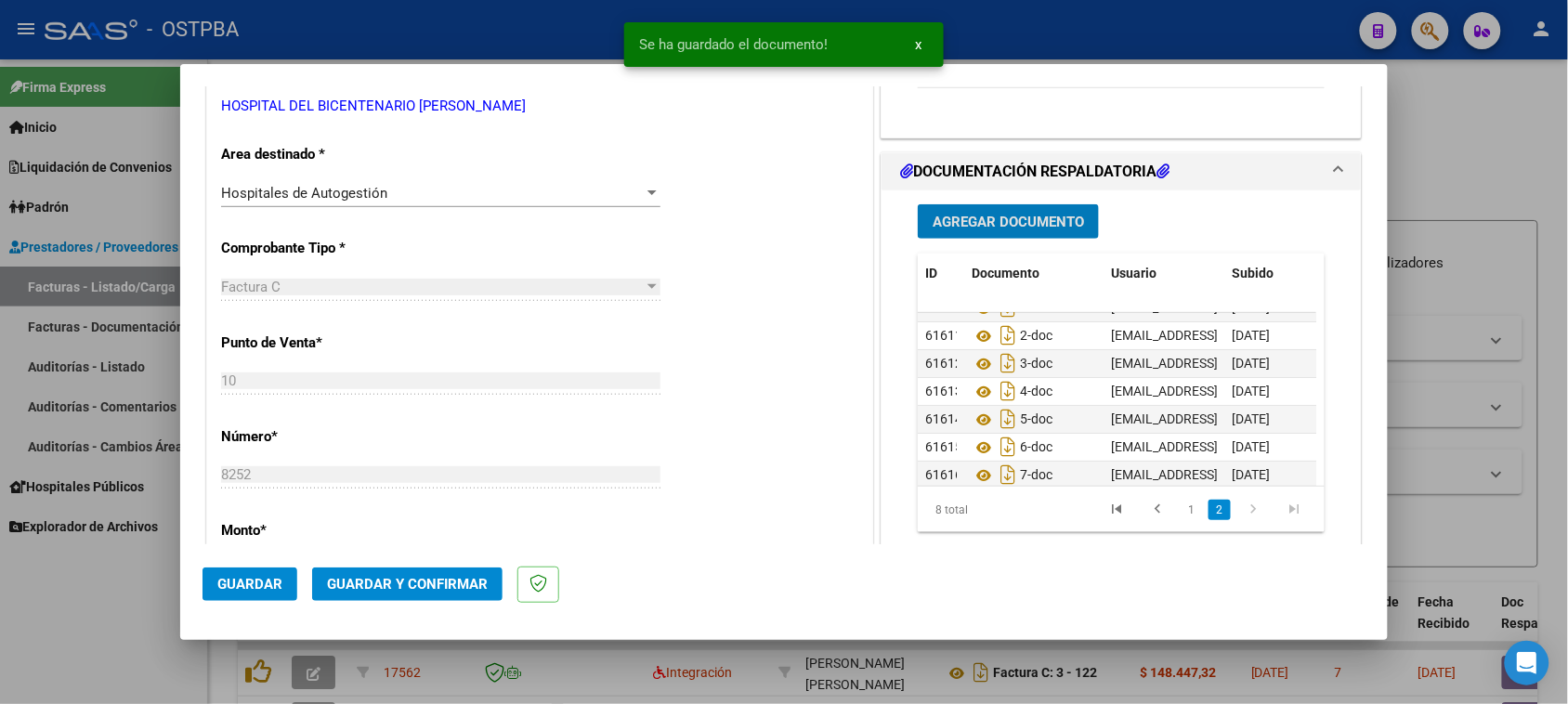
click at [1020, 226] on span "Agregar Documento" at bounding box center [1008, 221] width 151 height 16
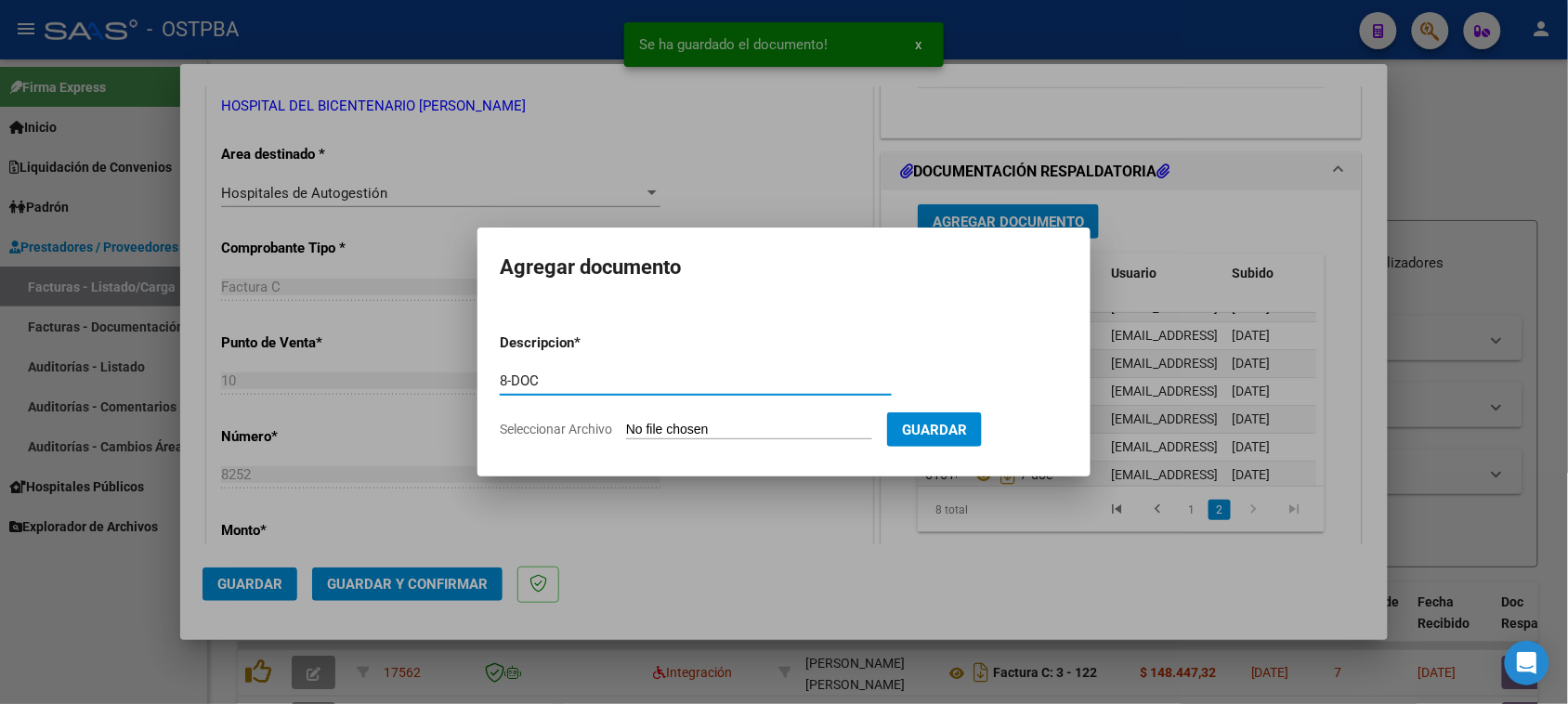
type input "8-DOC"
click at [626, 421] on input "Seleccionar Archivo" at bounding box center [749, 430] width 246 height 17
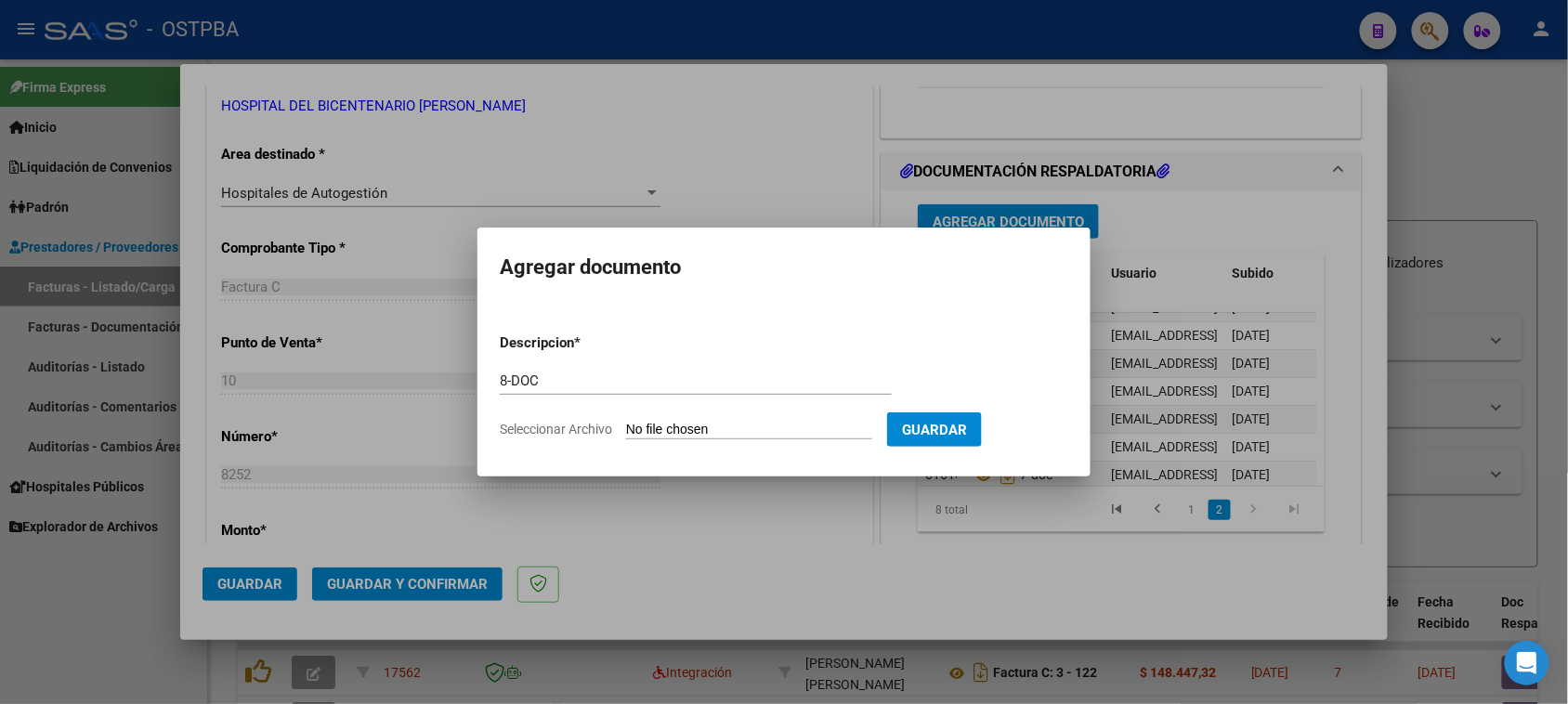
type input "C:\fakepath\8-8252.pdf"
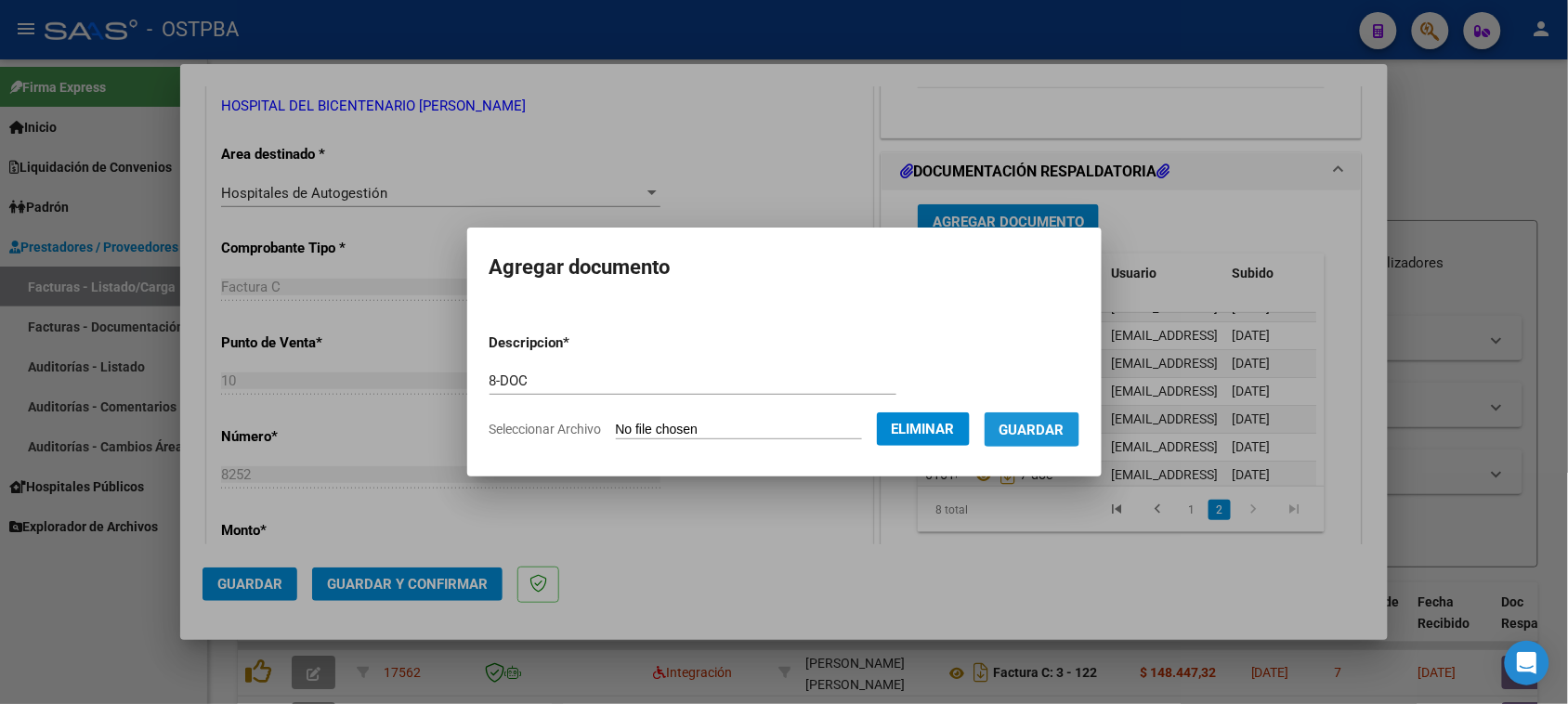
click at [1052, 430] on span "Guardar" at bounding box center [1032, 429] width 65 height 16
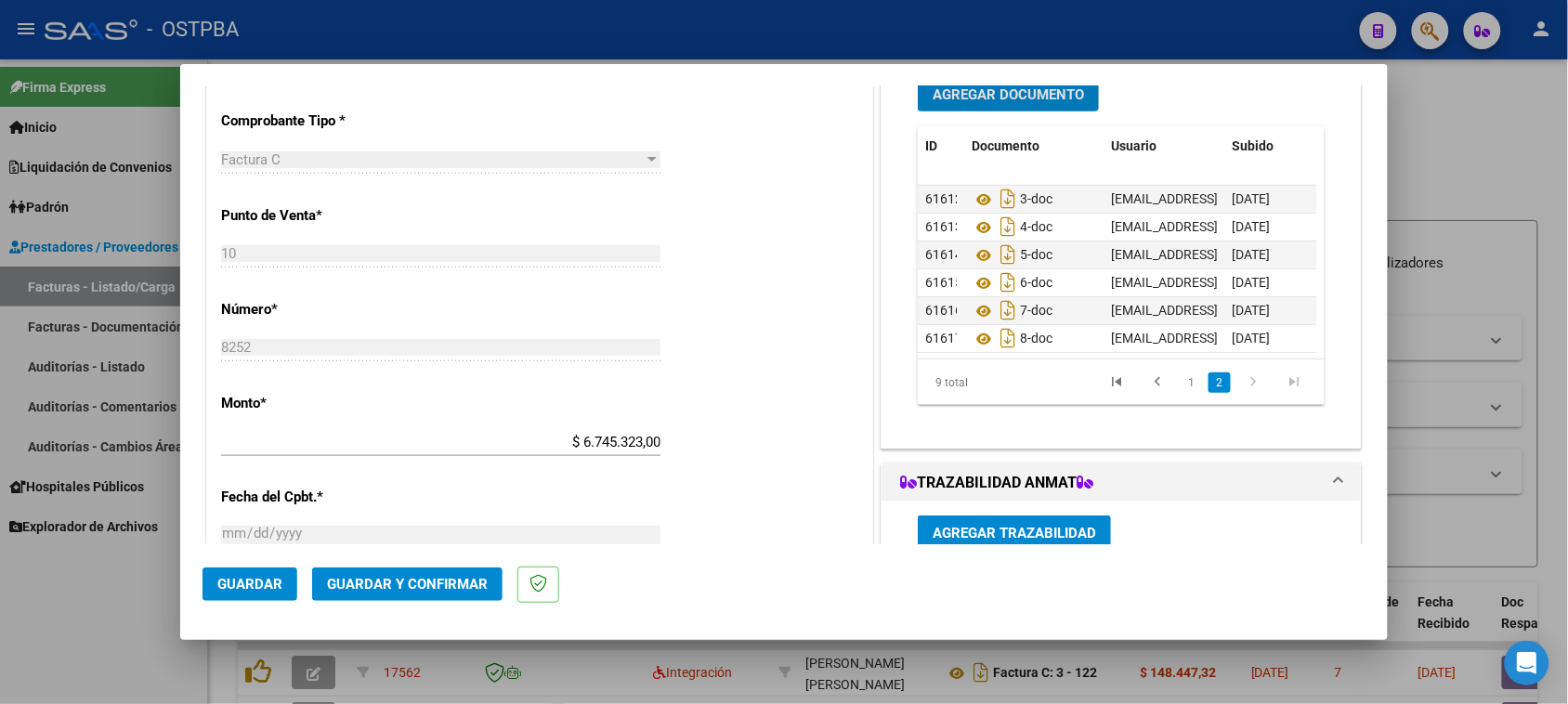
scroll to position [348, 0]
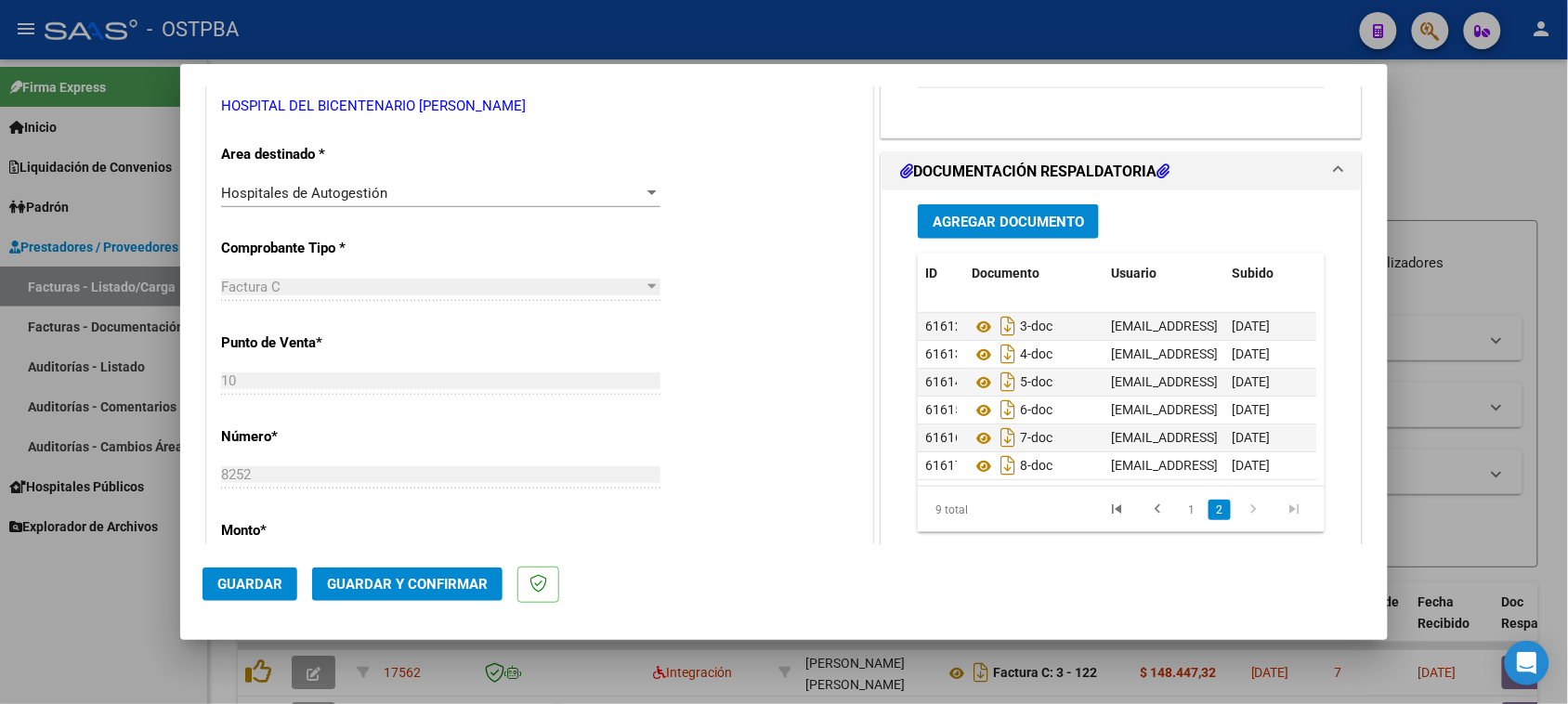
click at [1048, 219] on span "Agregar Documento" at bounding box center [1008, 221] width 151 height 16
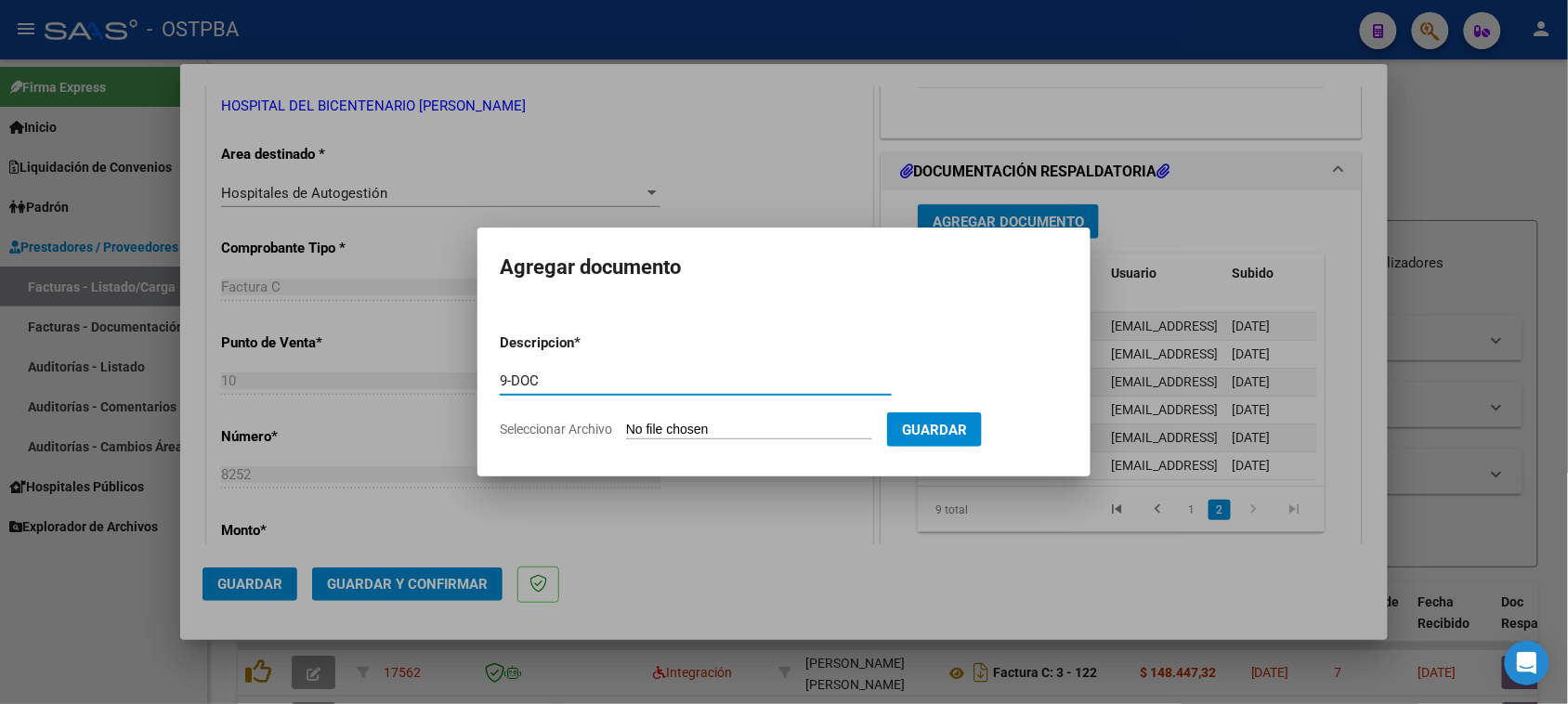
type input "9-DOC"
click at [626, 421] on input "Seleccionar Archivo" at bounding box center [749, 430] width 246 height 17
type input "C:\fakepath\9-8252.pdf"
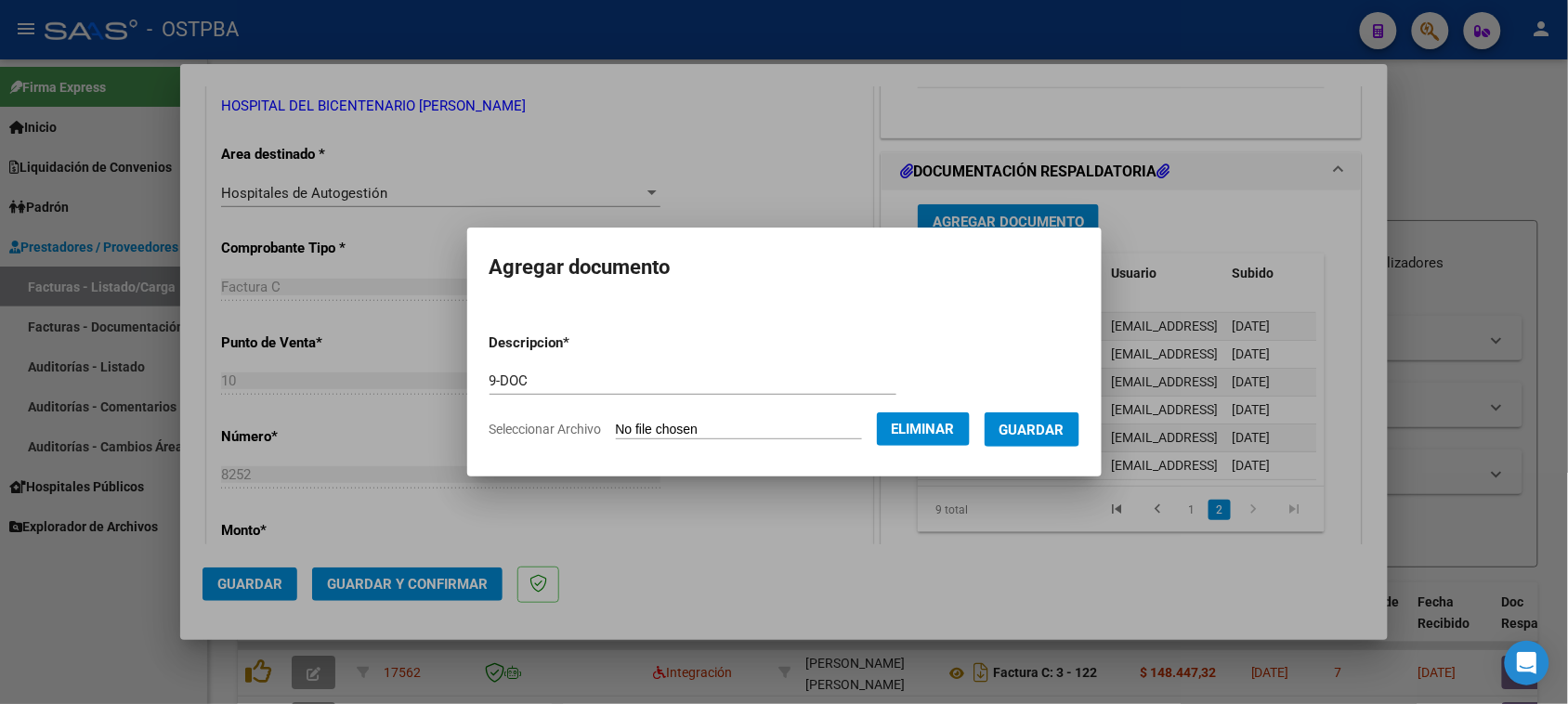
drag, startPoint x: 1041, startPoint y: 432, endPoint x: 1040, endPoint y: 418, distance: 14.0
click at [1041, 430] on span "Guardar" at bounding box center [1032, 429] width 65 height 16
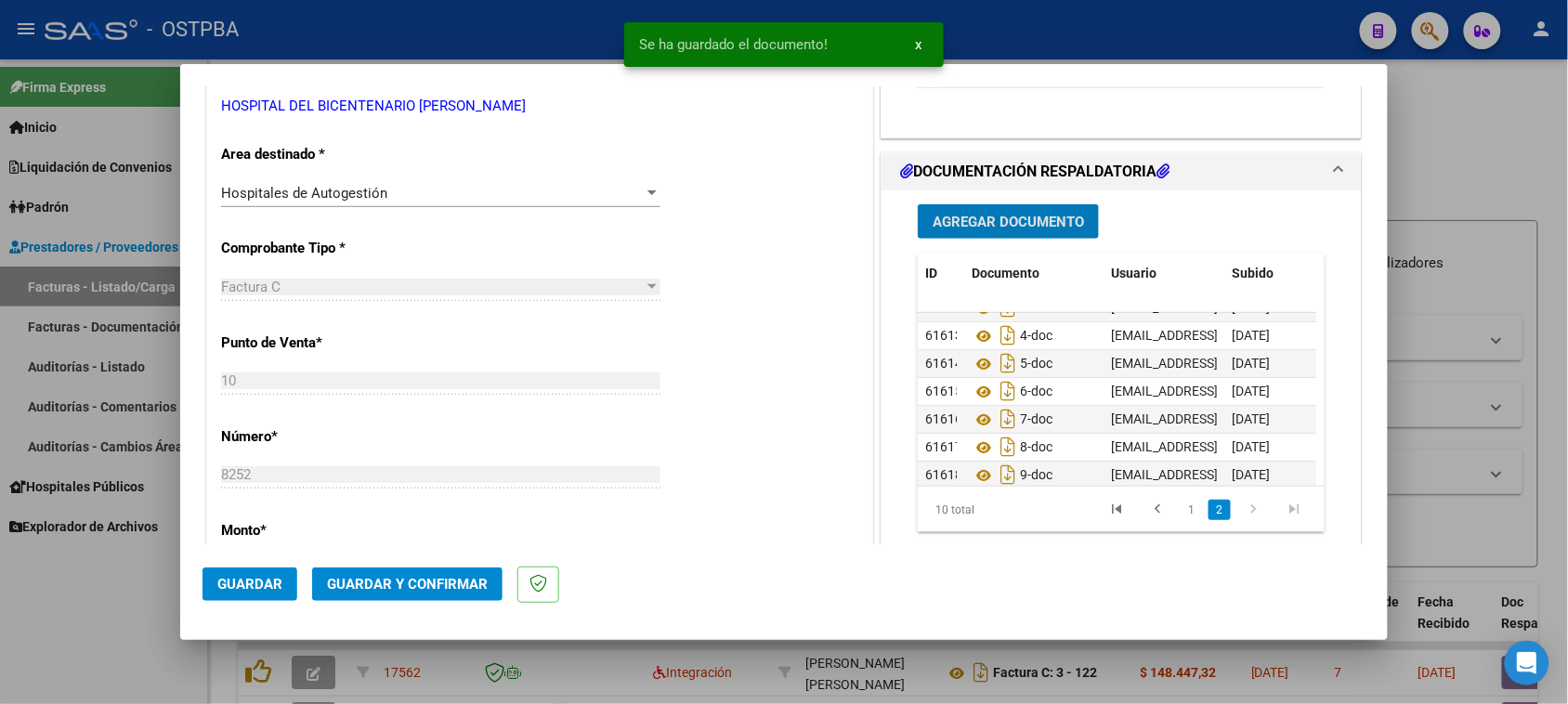
click at [1032, 221] on span "Agregar Documento" at bounding box center [1008, 221] width 151 height 16
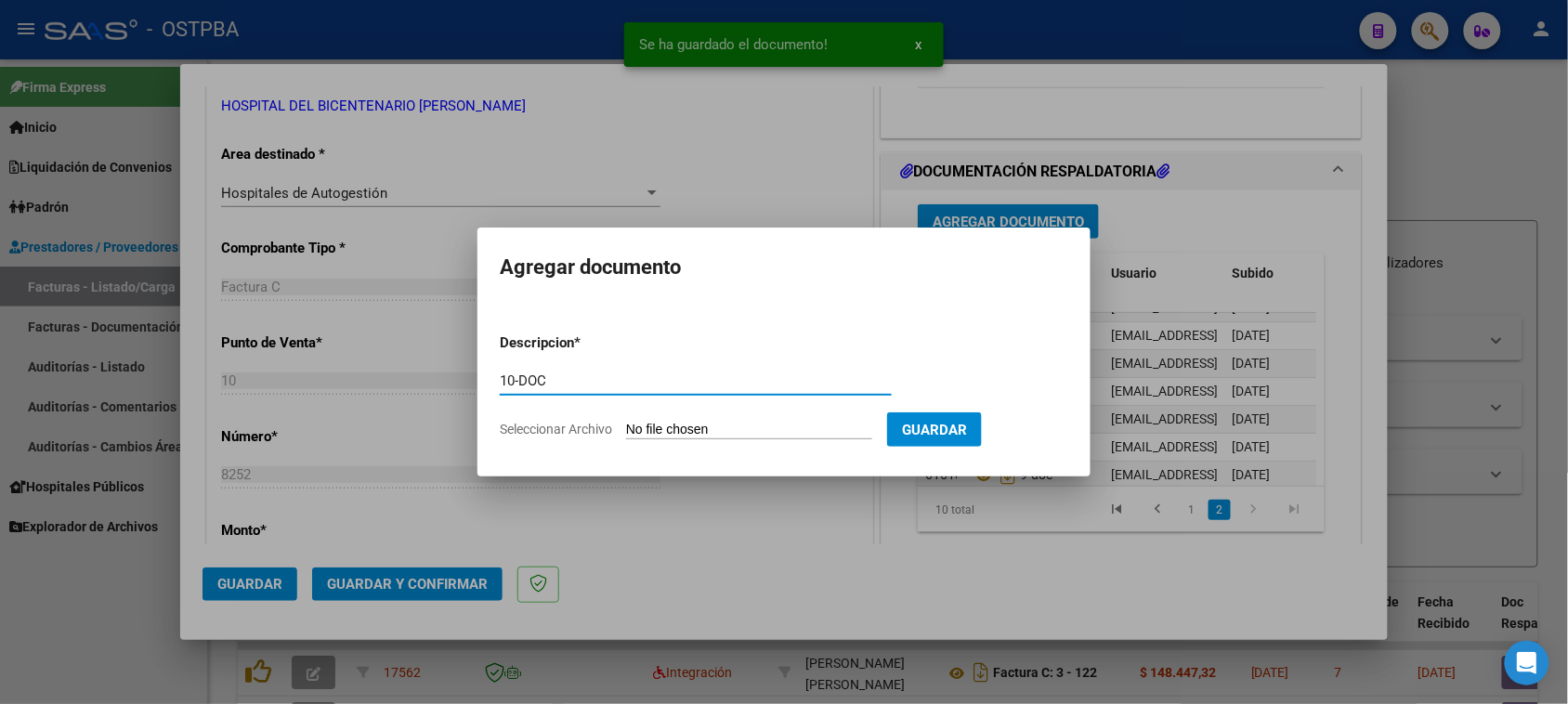
type input "10-DOC"
click at [626, 421] on input "Seleccionar Archivo" at bounding box center [749, 430] width 246 height 17
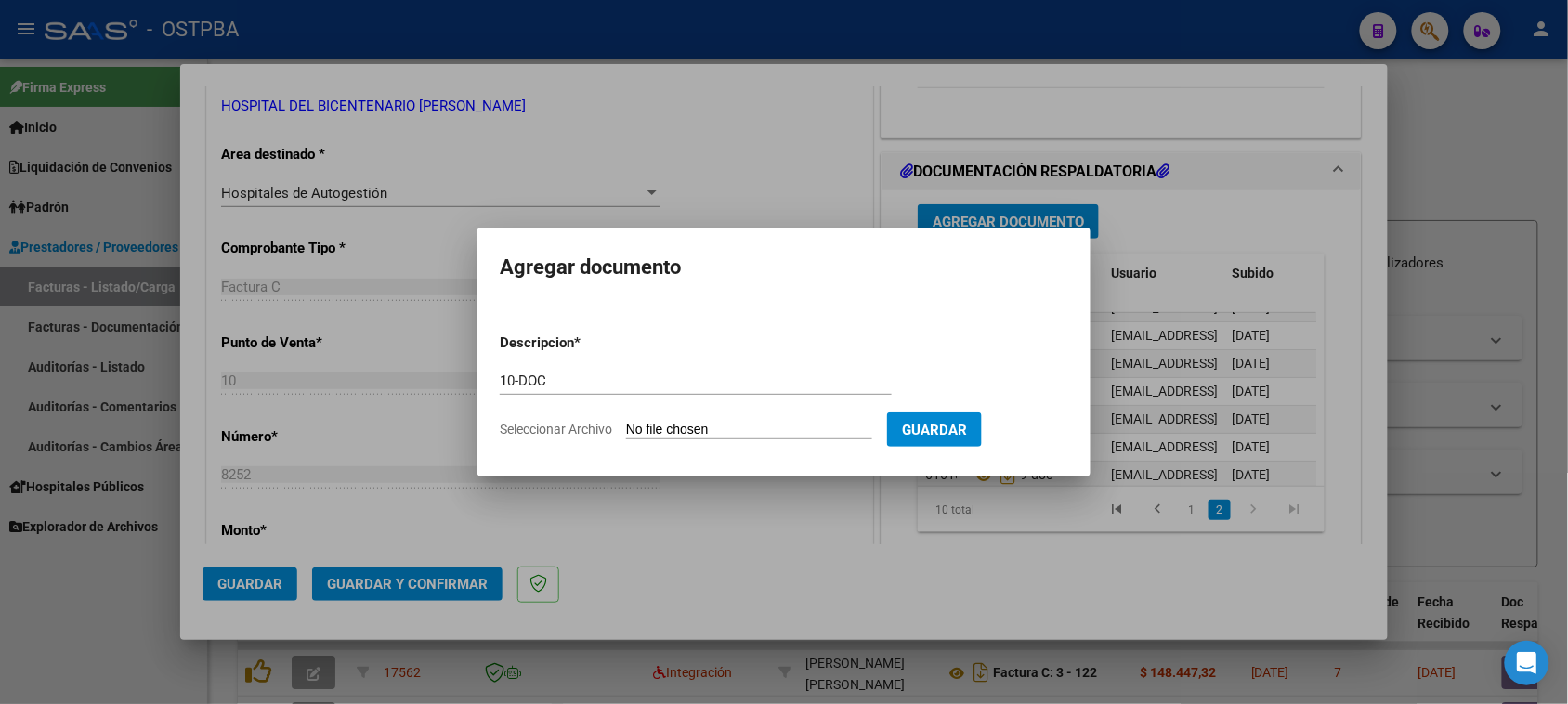
type input "C:\fakepath\10-8252.pdf"
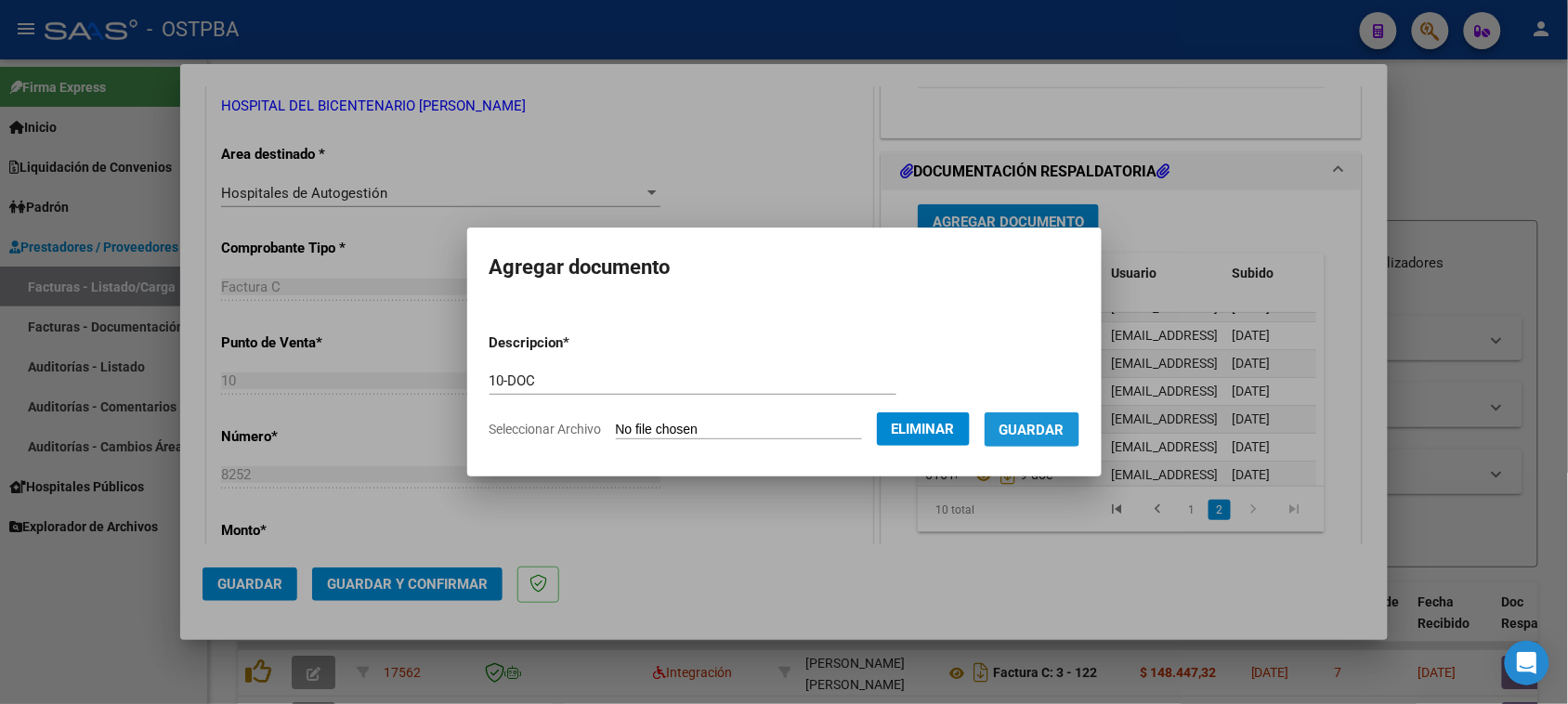
click at [1046, 427] on span "Guardar" at bounding box center [1032, 429] width 65 height 16
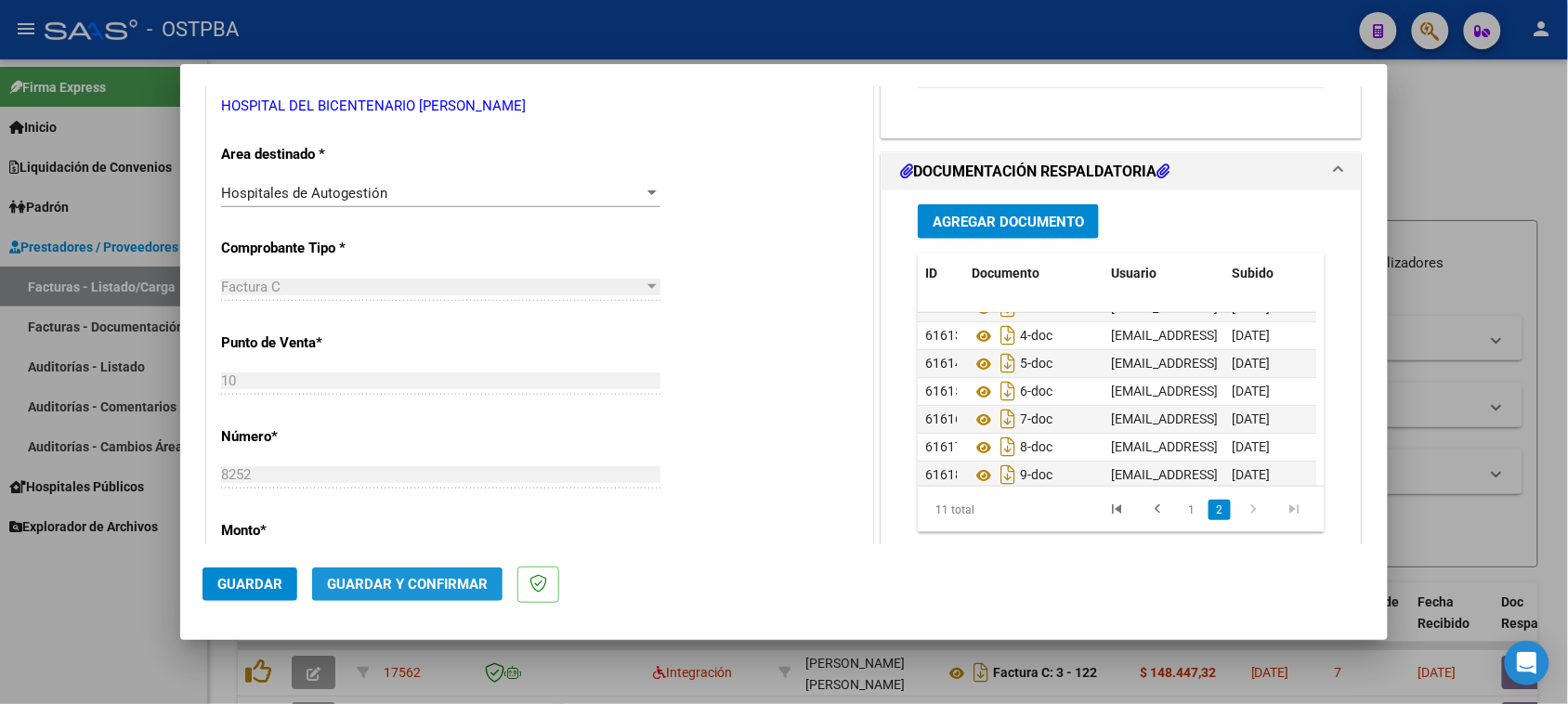
click at [387, 587] on span "Guardar y Confirmar" at bounding box center [407, 583] width 161 height 16
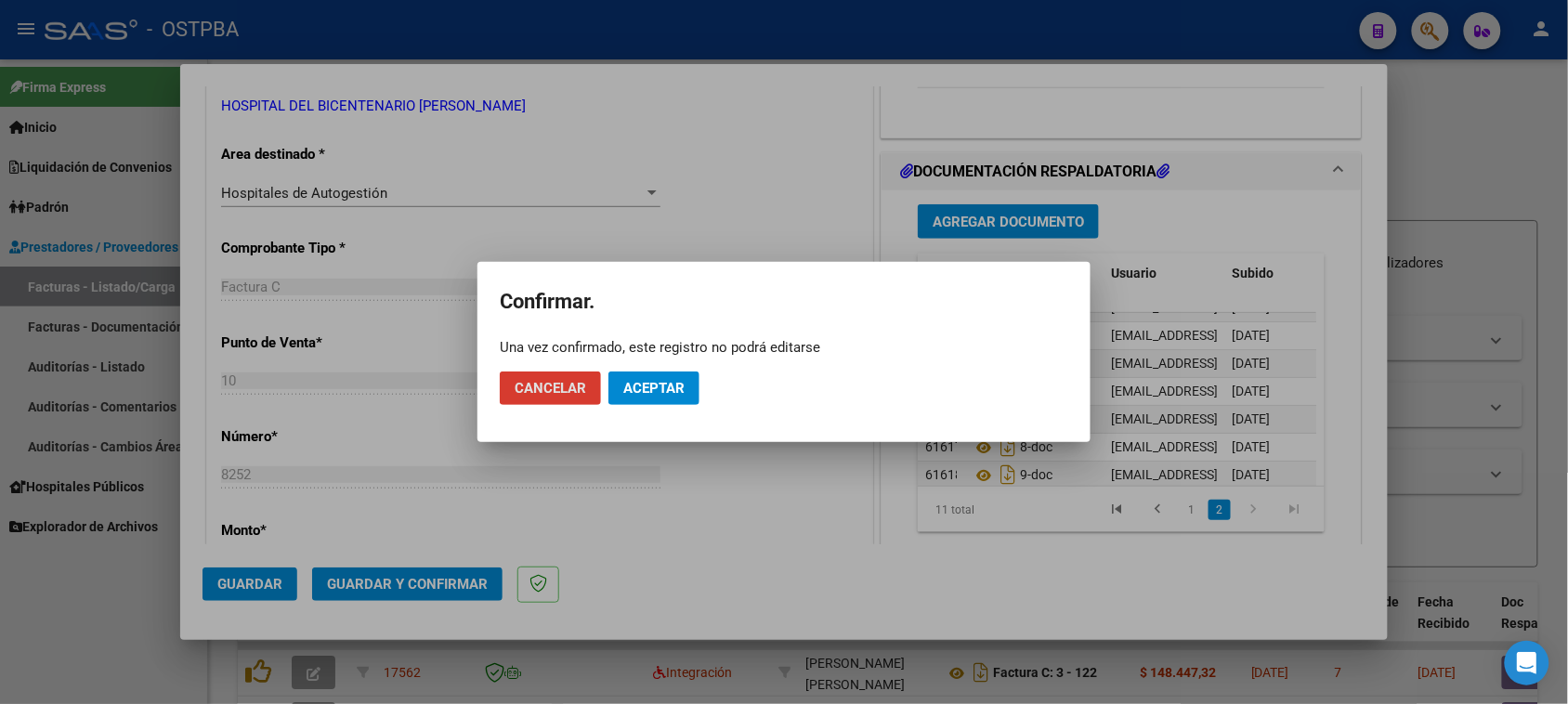
click at [632, 371] on button "Aceptar" at bounding box center [654, 388] width 91 height 34
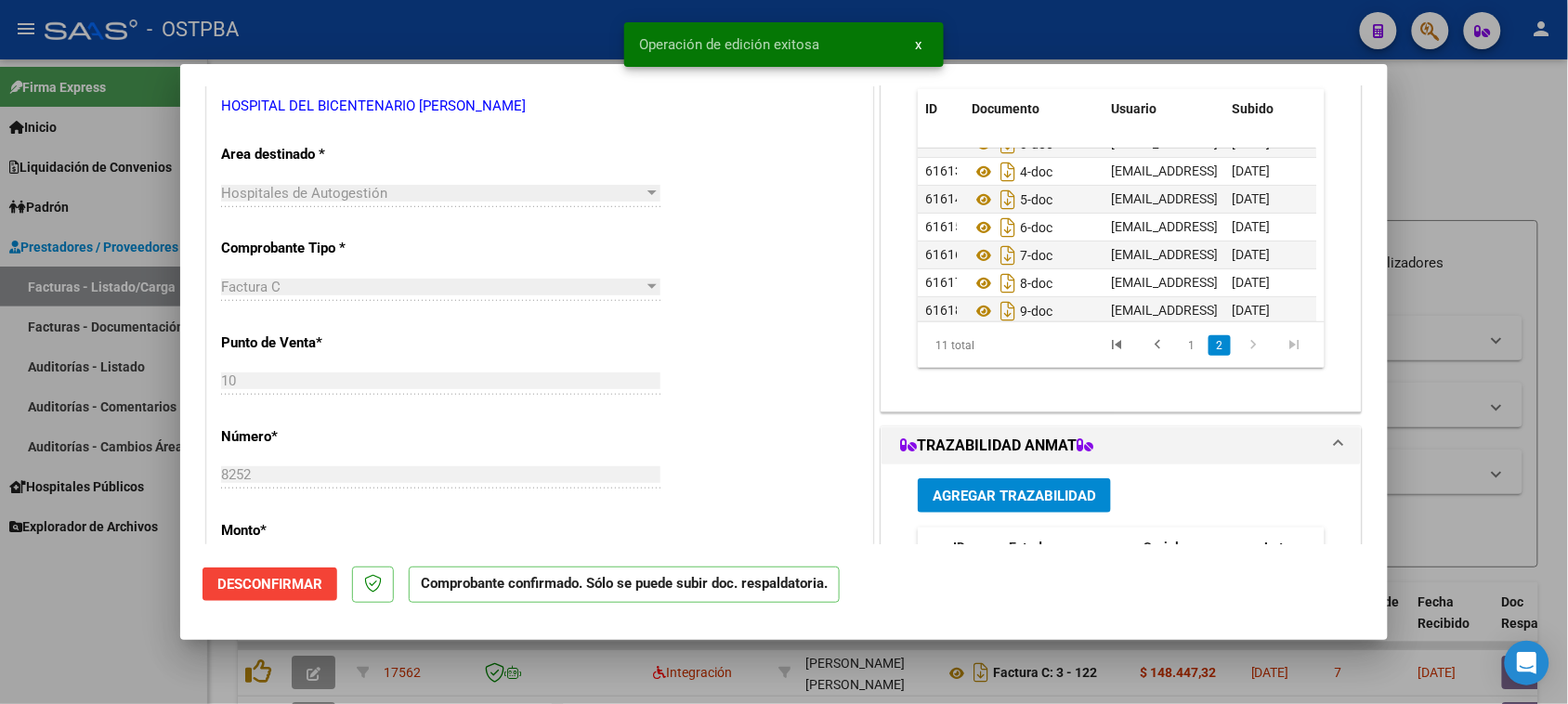
click at [82, 367] on div at bounding box center [784, 352] width 1568 height 704
type input "$ 0,00"
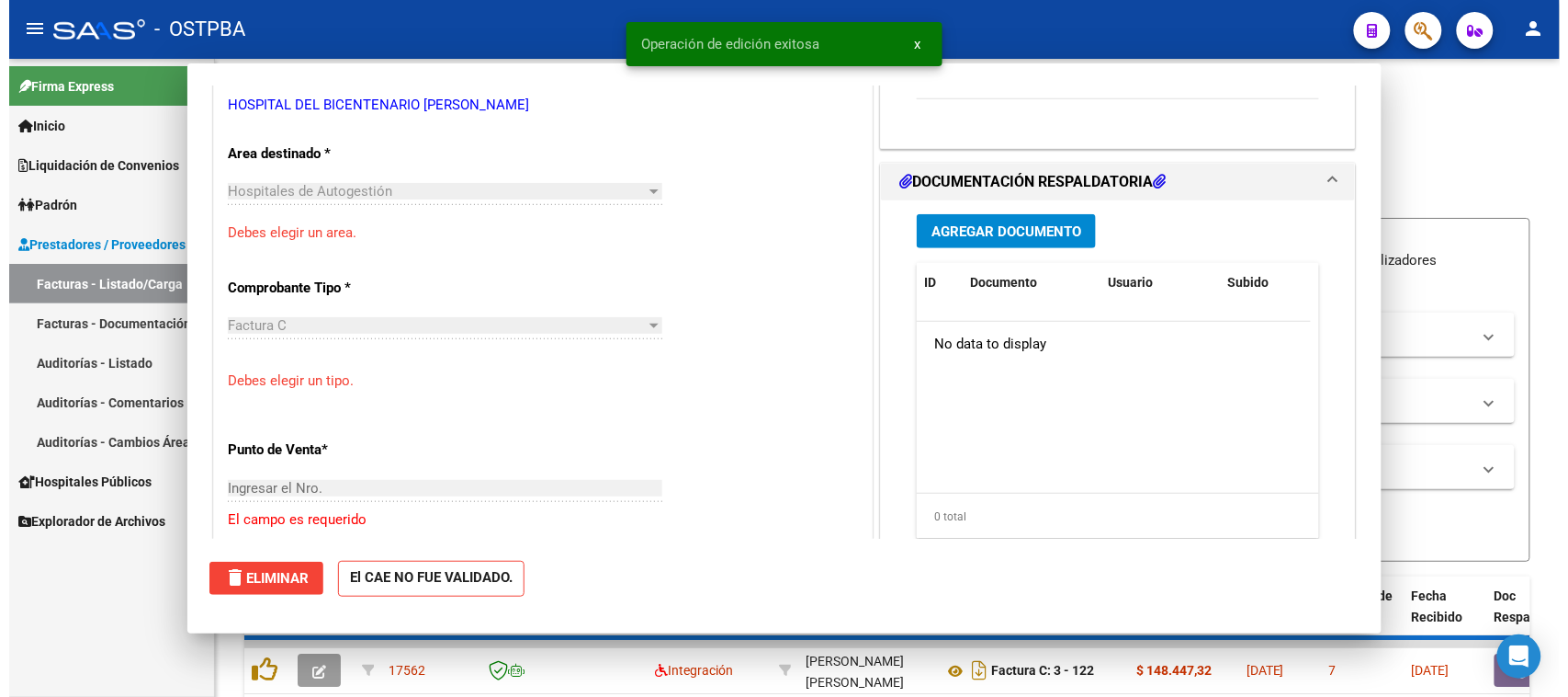
scroll to position [0, 0]
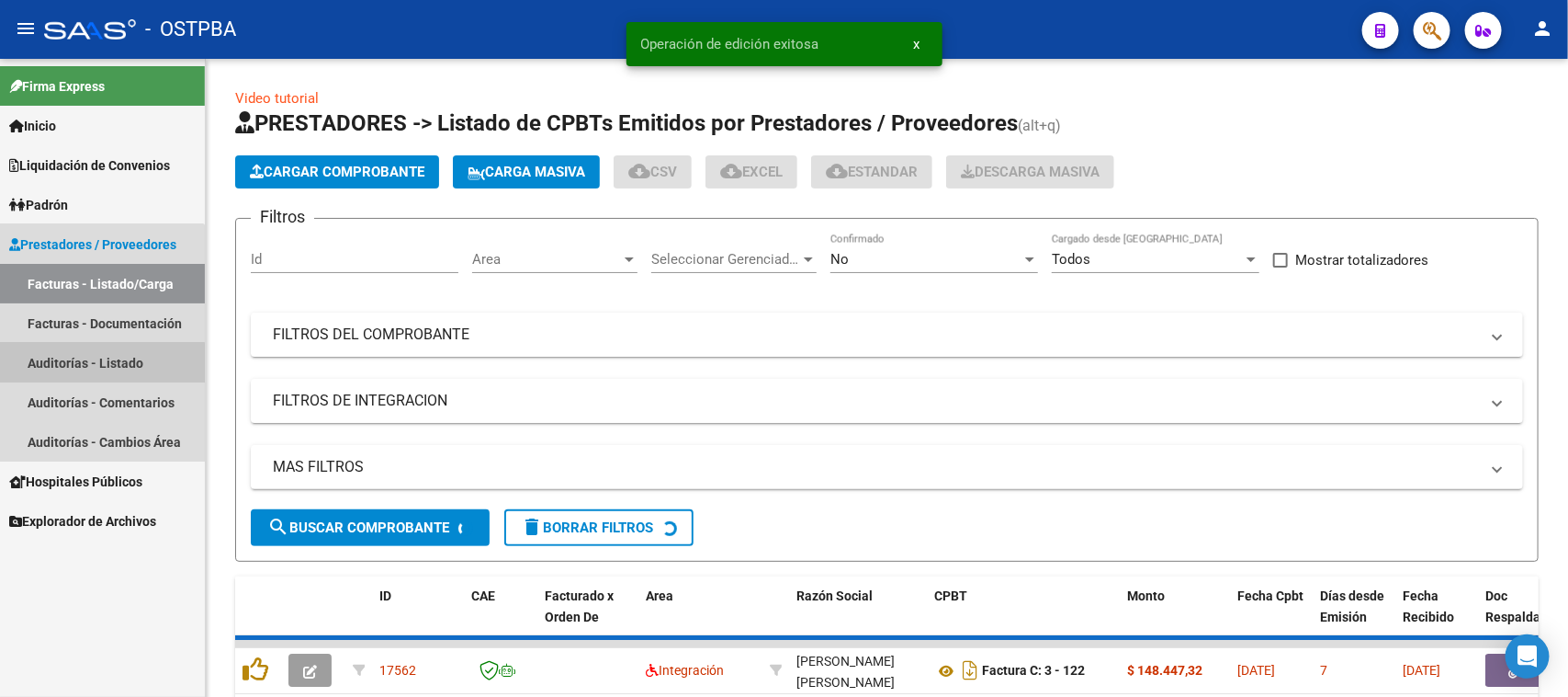
click at [81, 364] on link "Auditorías - Listado" at bounding box center [102, 362] width 205 height 39
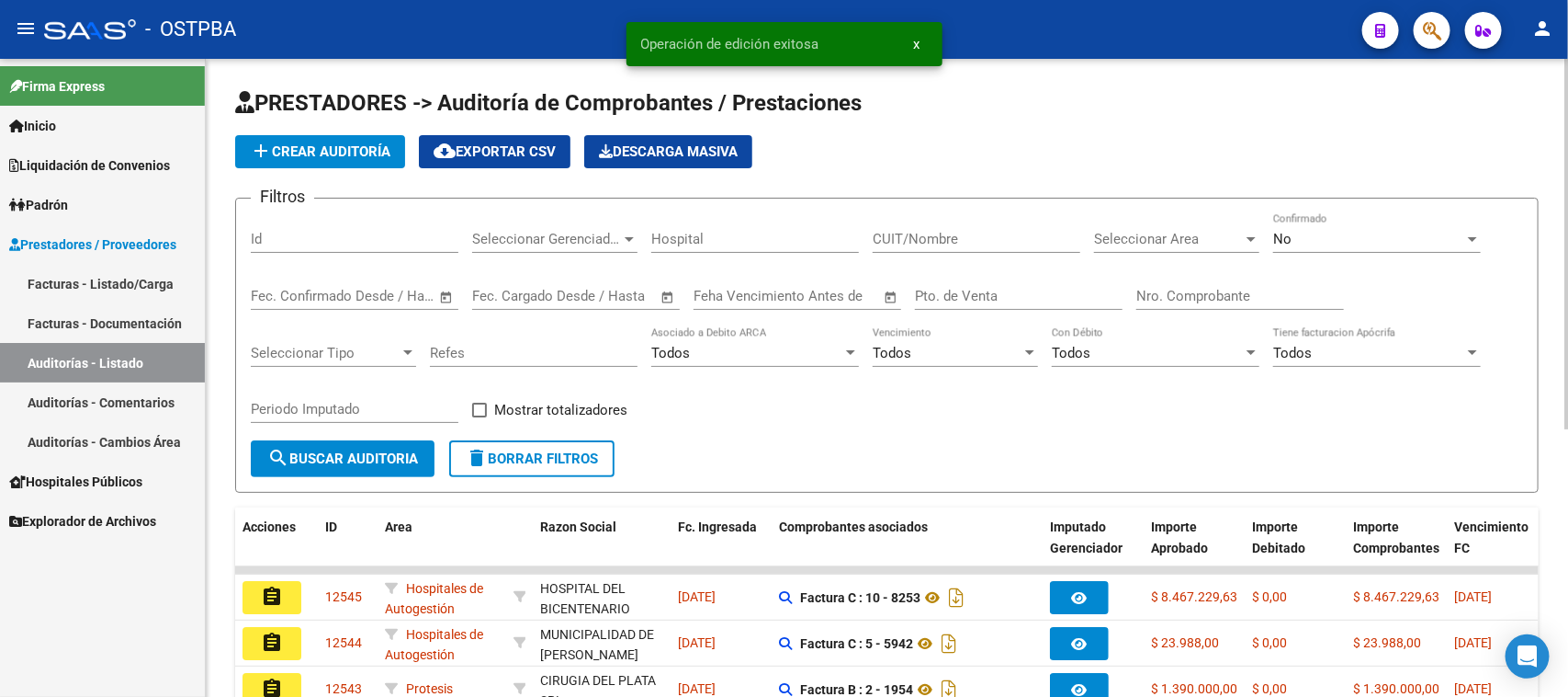
click at [309, 136] on button "add Crear Auditoría" at bounding box center [320, 152] width 170 height 33
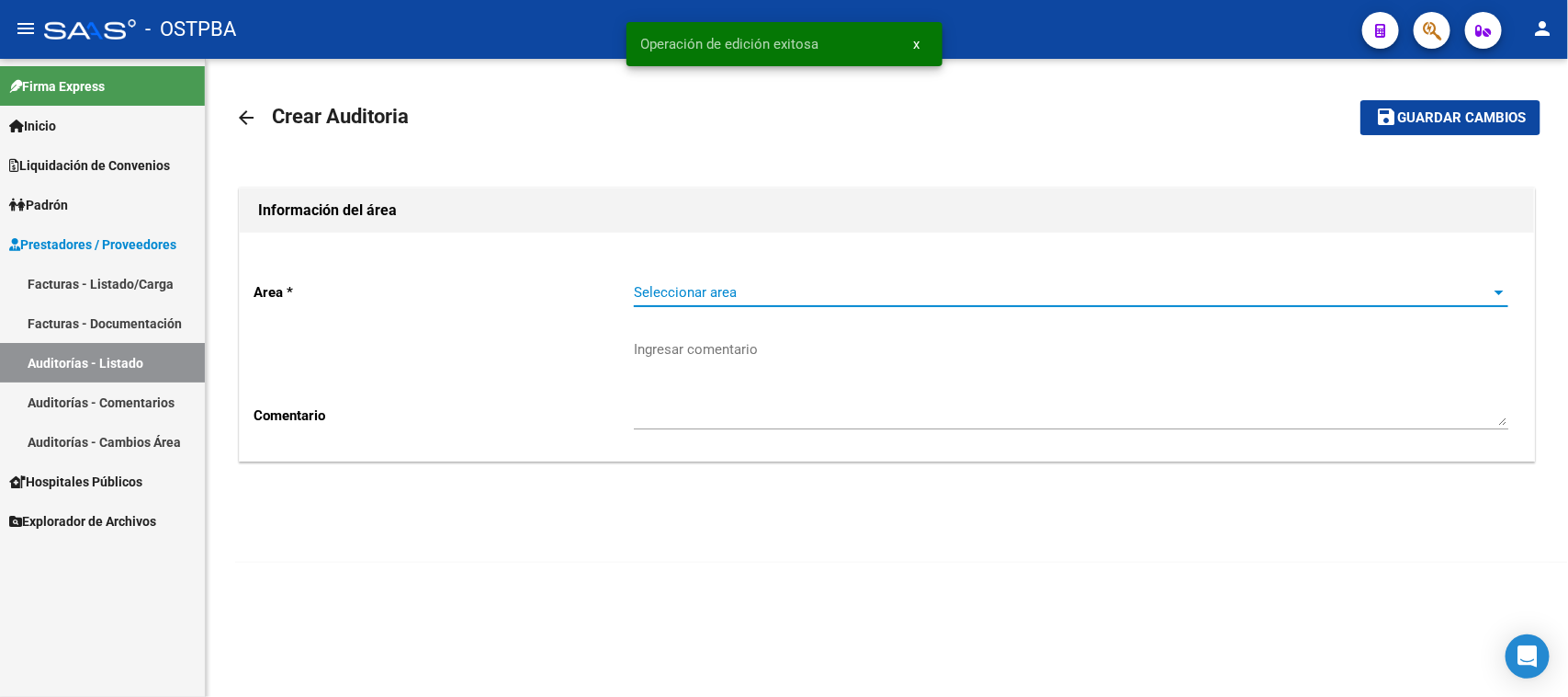
click at [653, 285] on span "Seleccionar area" at bounding box center [1062, 291] width 858 height 16
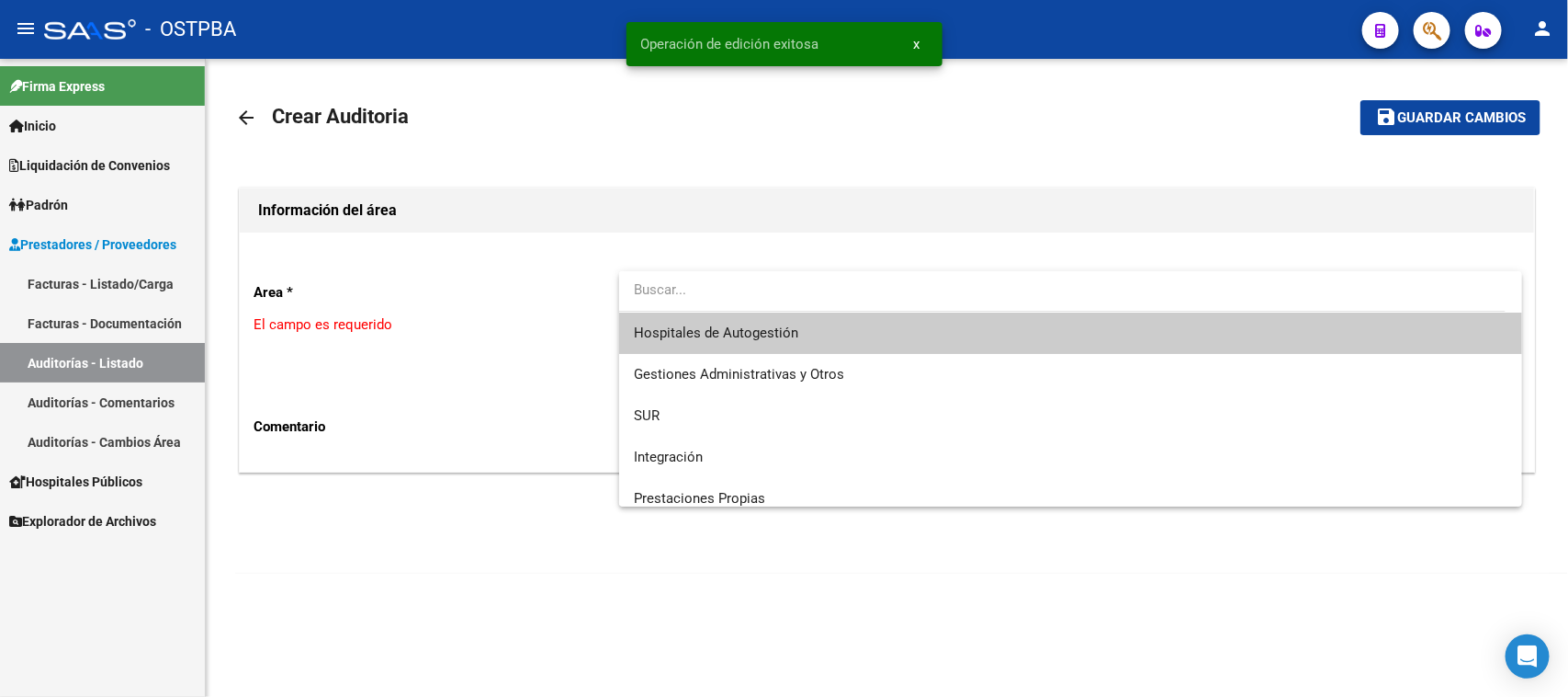
click at [669, 341] on span "Hospitales de Autogestión" at bounding box center [1071, 332] width 874 height 41
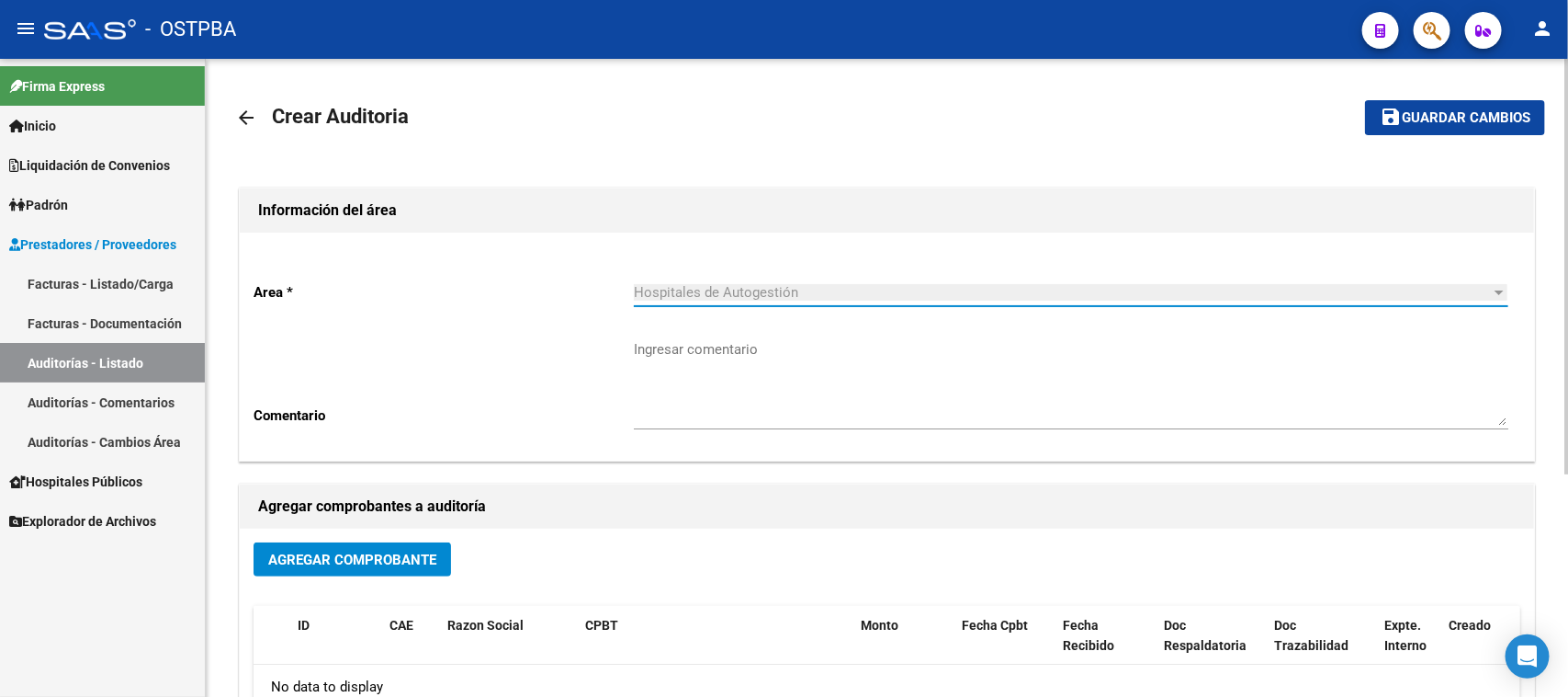
click at [430, 556] on span "Agregar Comprobante" at bounding box center [352, 560] width 168 height 16
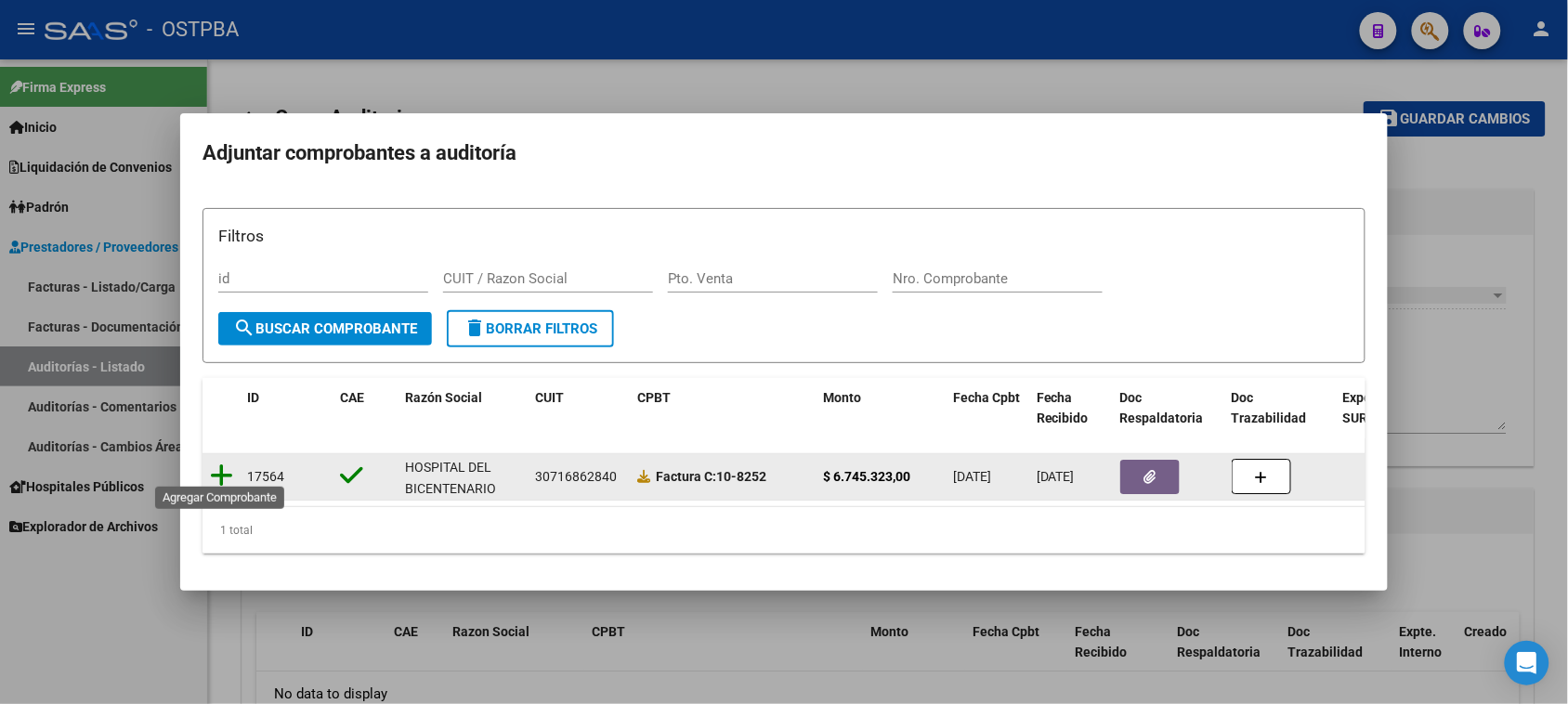
click at [220, 464] on icon at bounding box center [222, 474] width 23 height 26
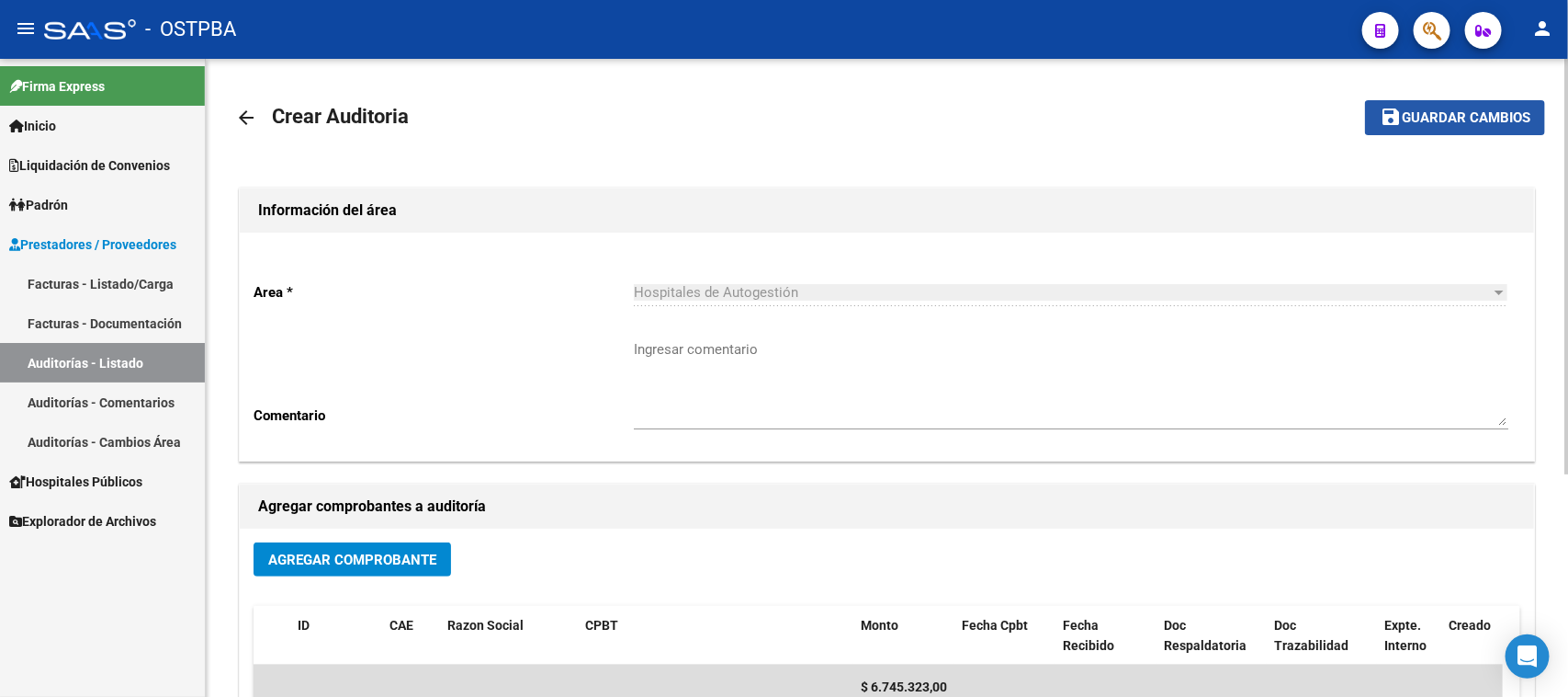
click at [1432, 120] on span "Guardar cambios" at bounding box center [1466, 118] width 129 height 16
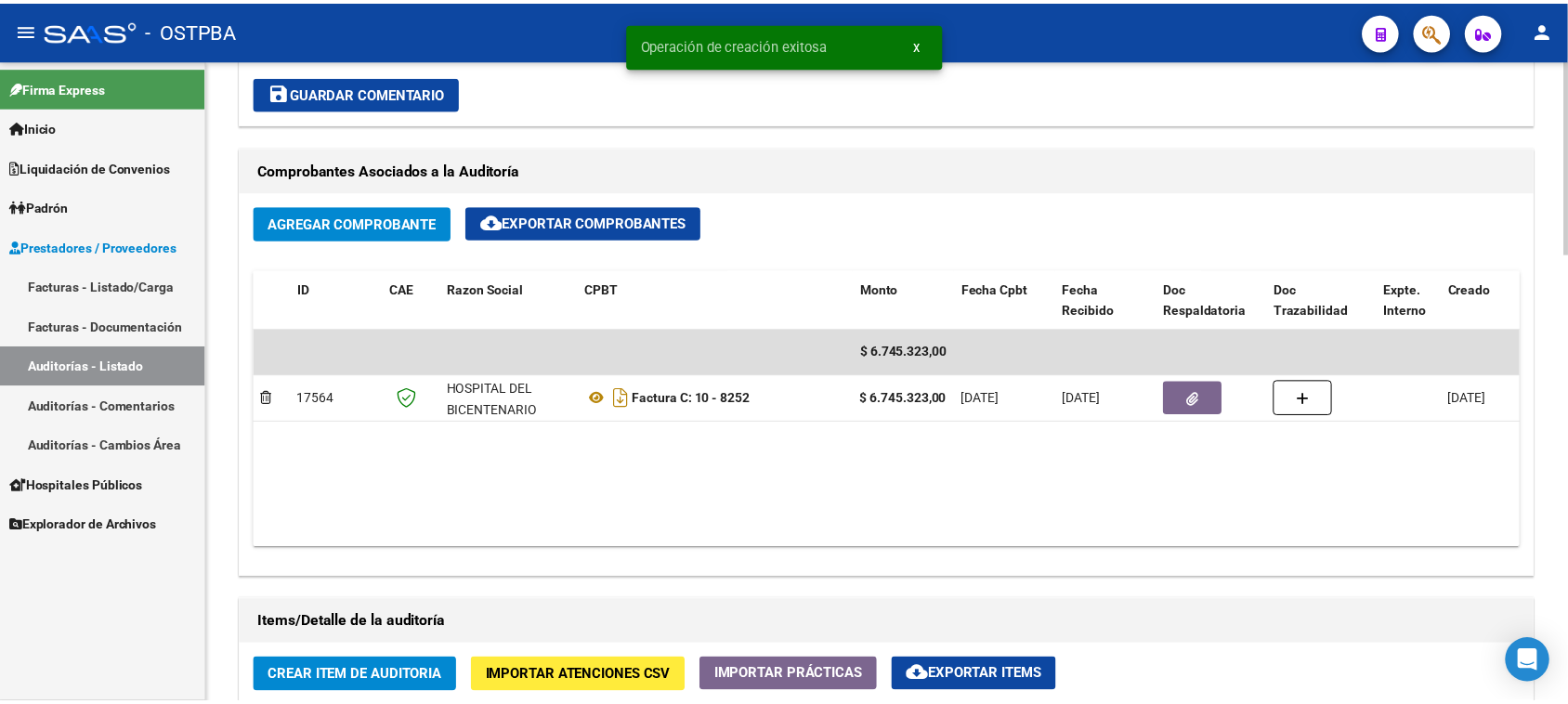
scroll to position [1044, 0]
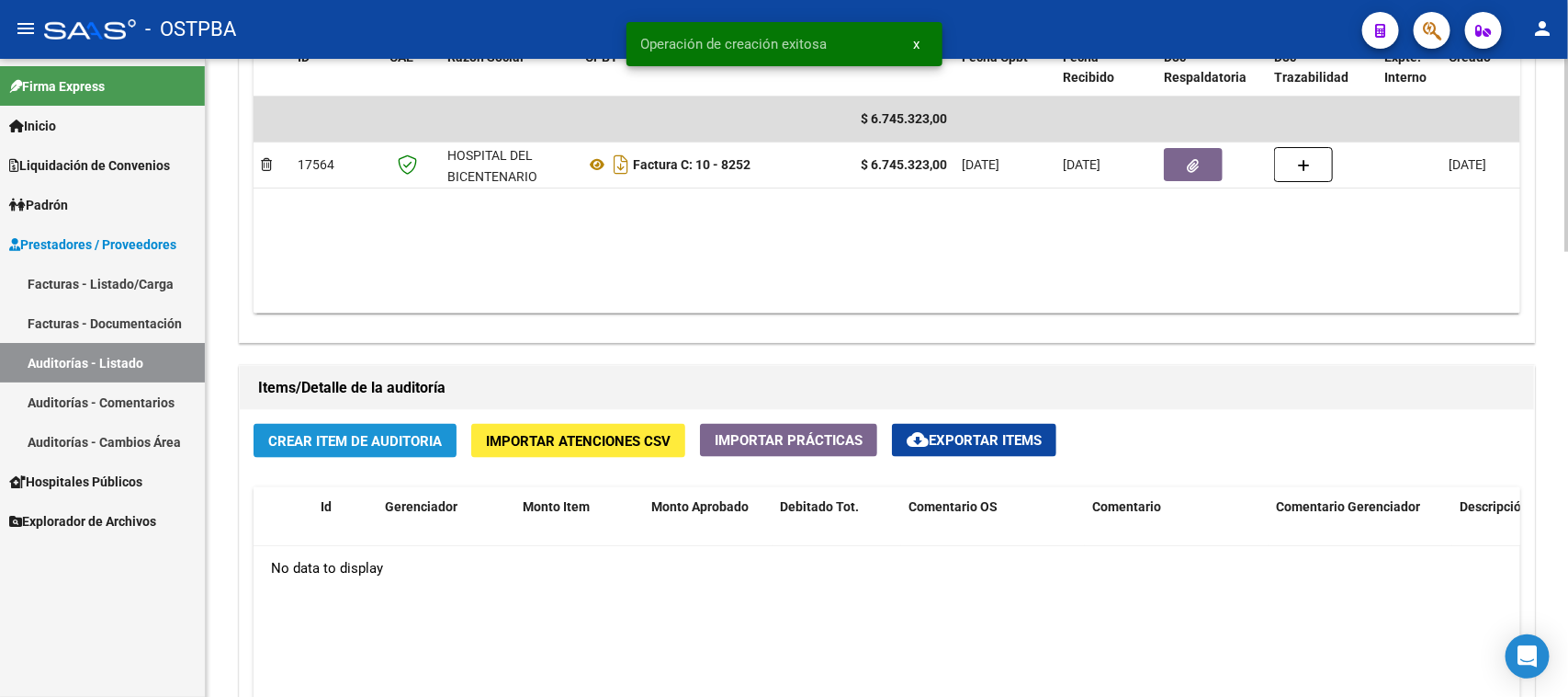
click at [396, 439] on span "Crear Item de Auditoria" at bounding box center [355, 440] width 174 height 16
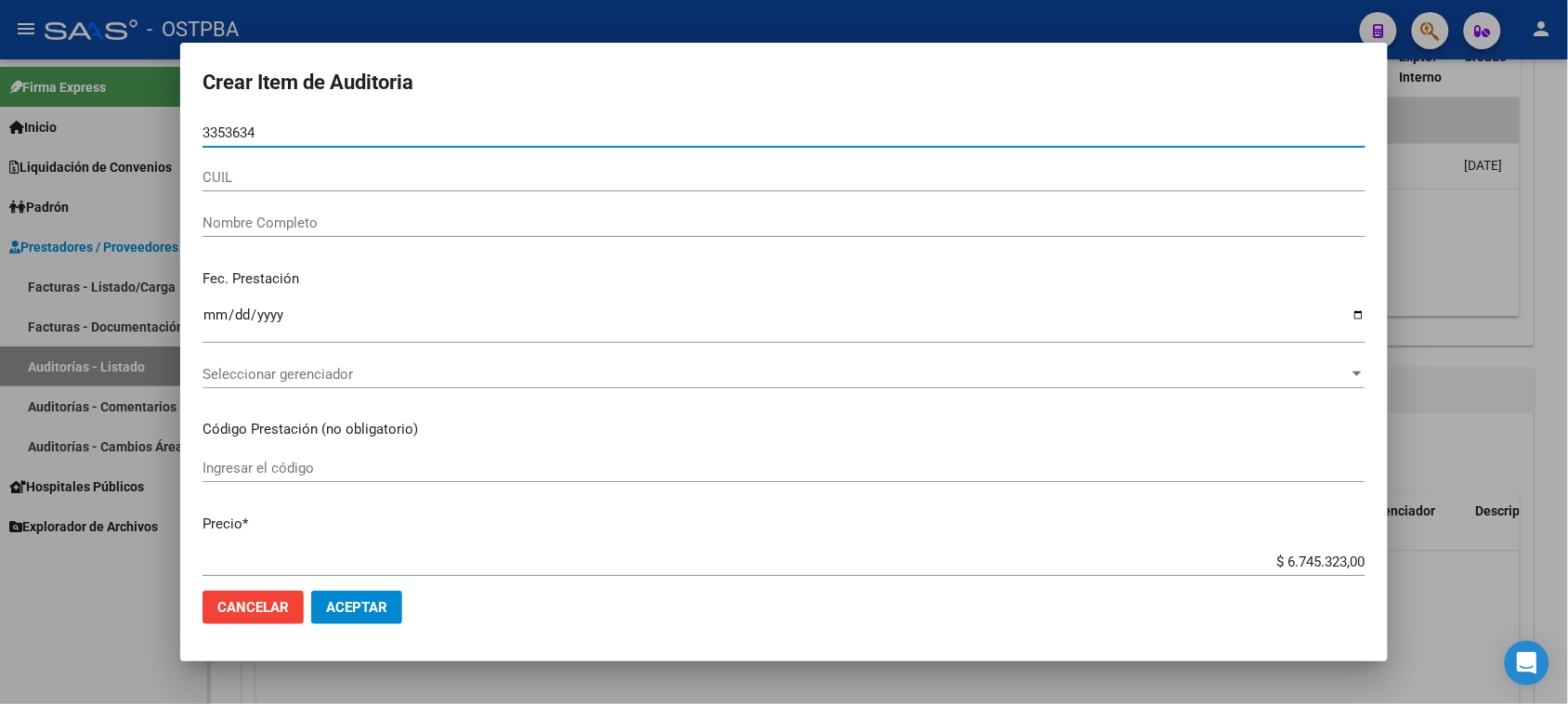
type input "33536343"
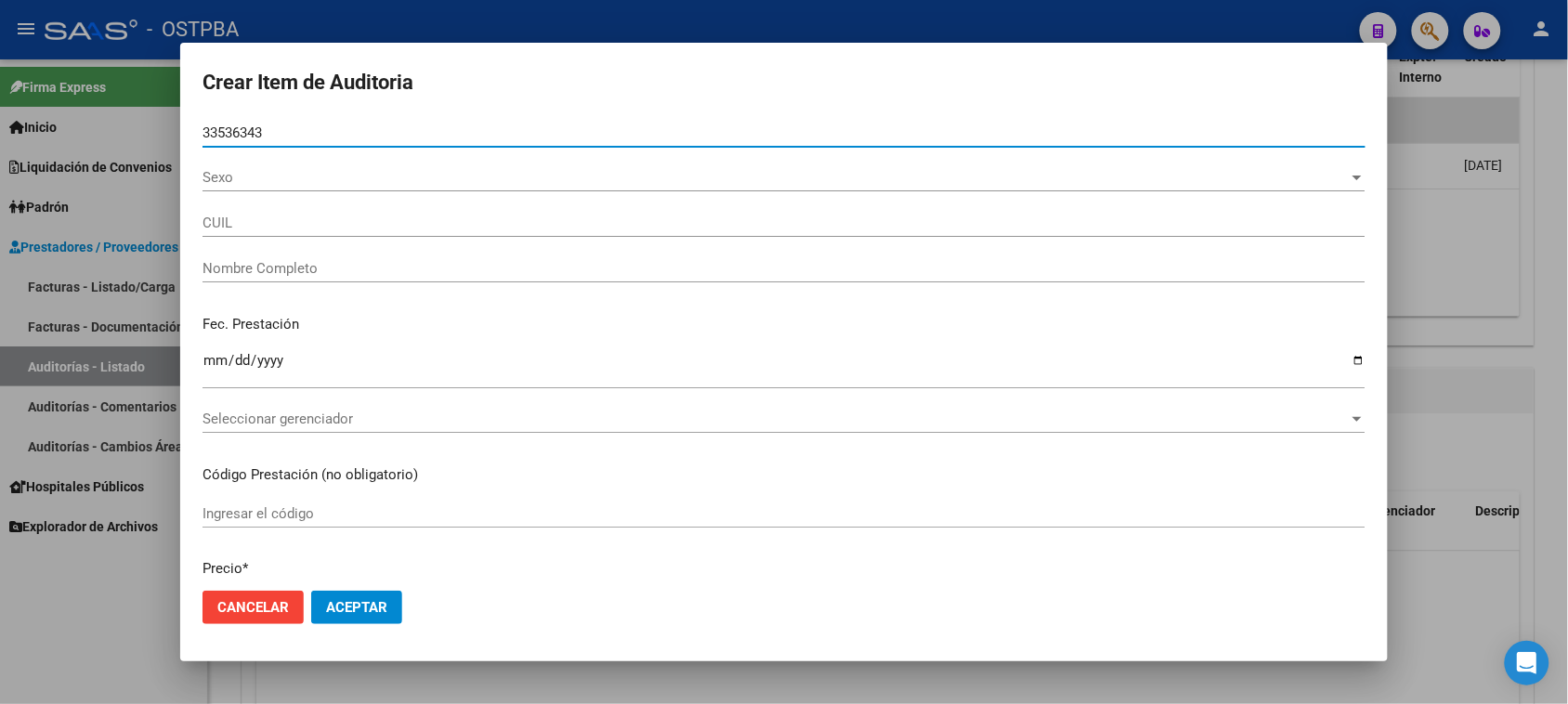
type input "20335363435"
type input "[PERSON_NAME] [PERSON_NAME] -"
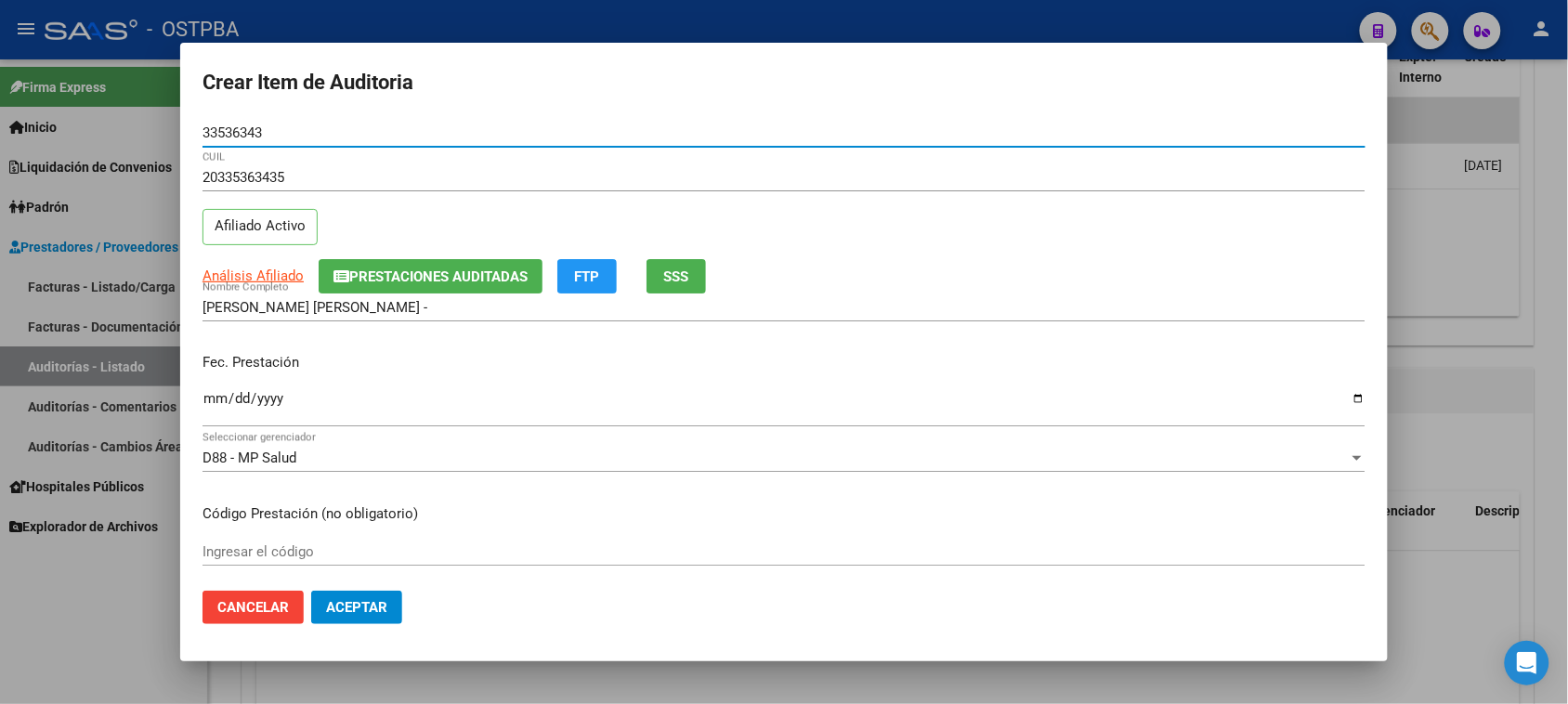
type input "33536343"
click at [211, 400] on input "Ingresar la fecha" at bounding box center [784, 405] width 1163 height 30
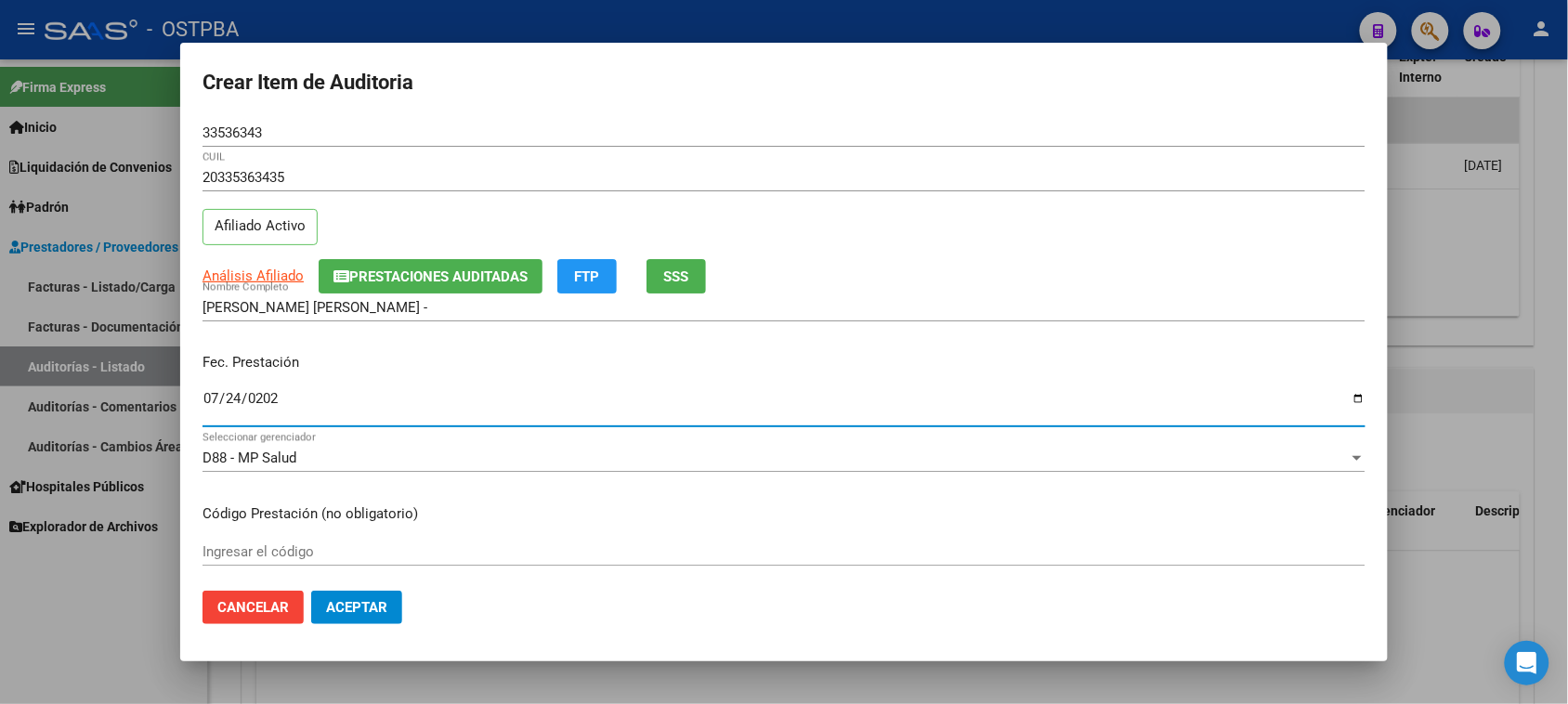
type input "[DATE]"
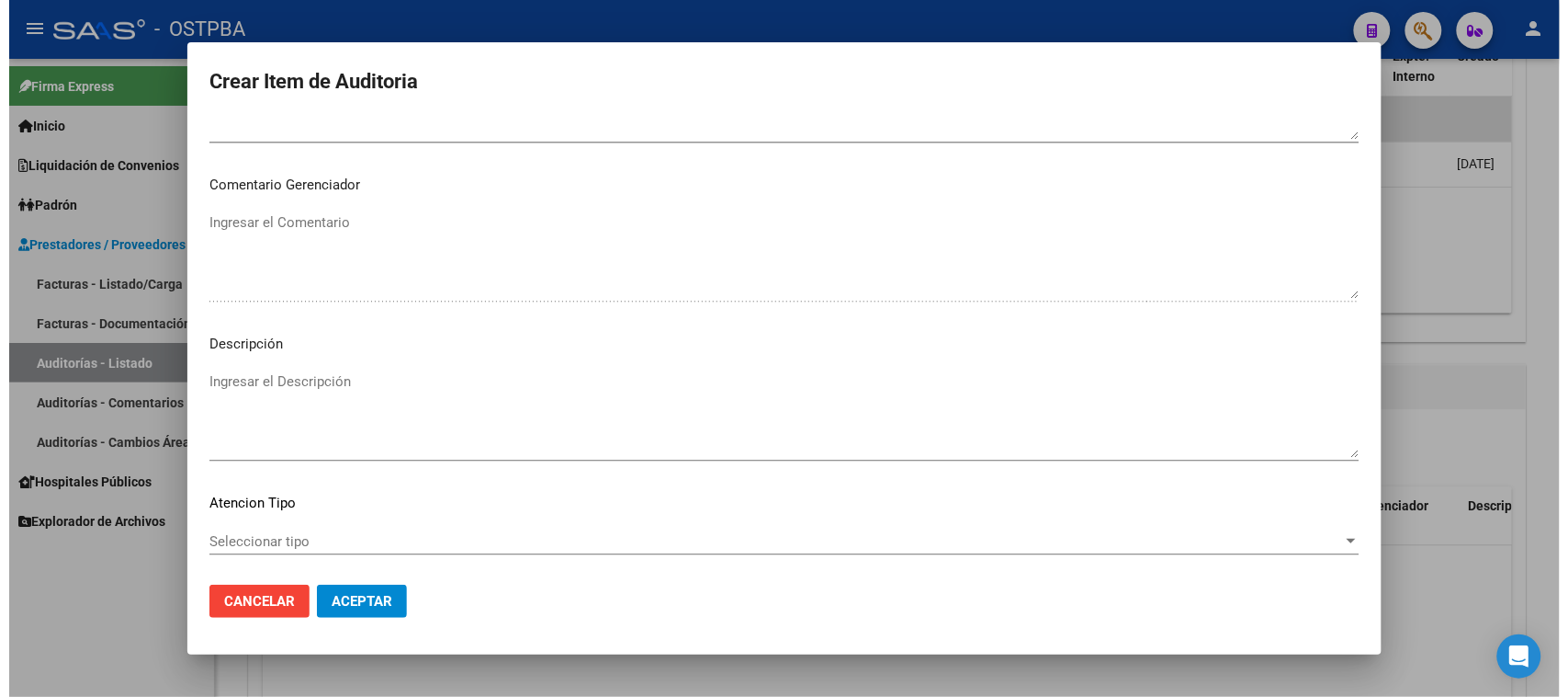
scroll to position [1200, 0]
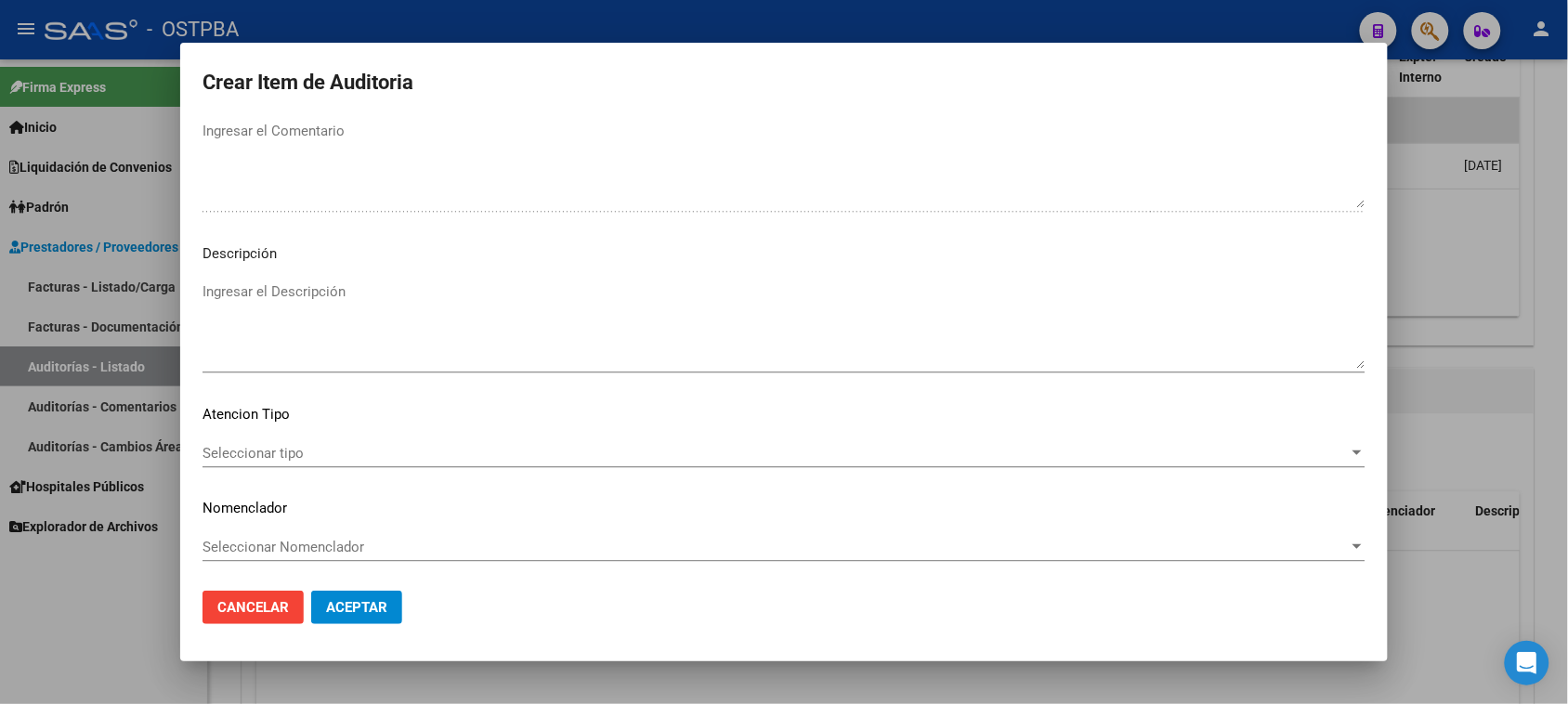
click at [236, 452] on span "Seleccionar tipo" at bounding box center [776, 452] width 1146 height 16
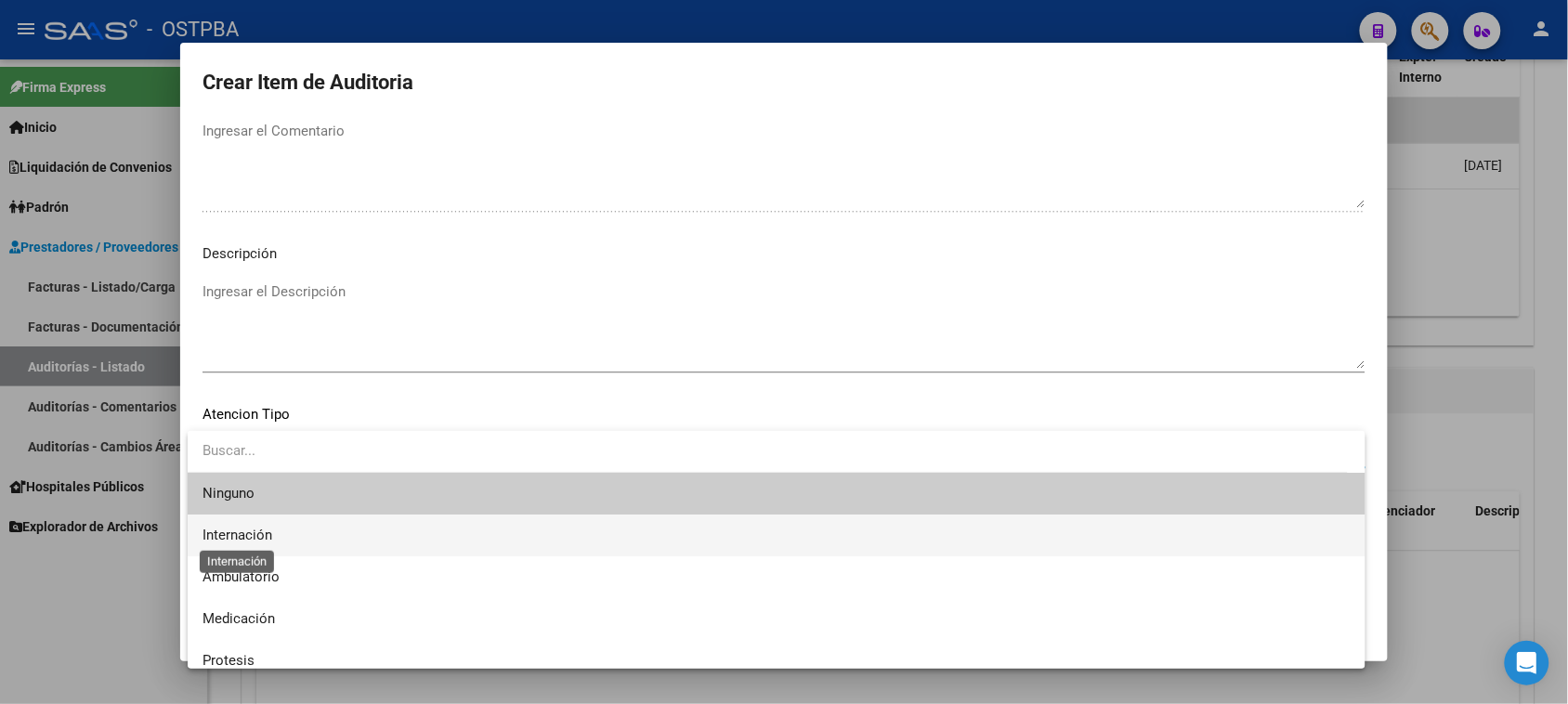
click at [241, 535] on span "Internación" at bounding box center [237, 534] width 69 height 16
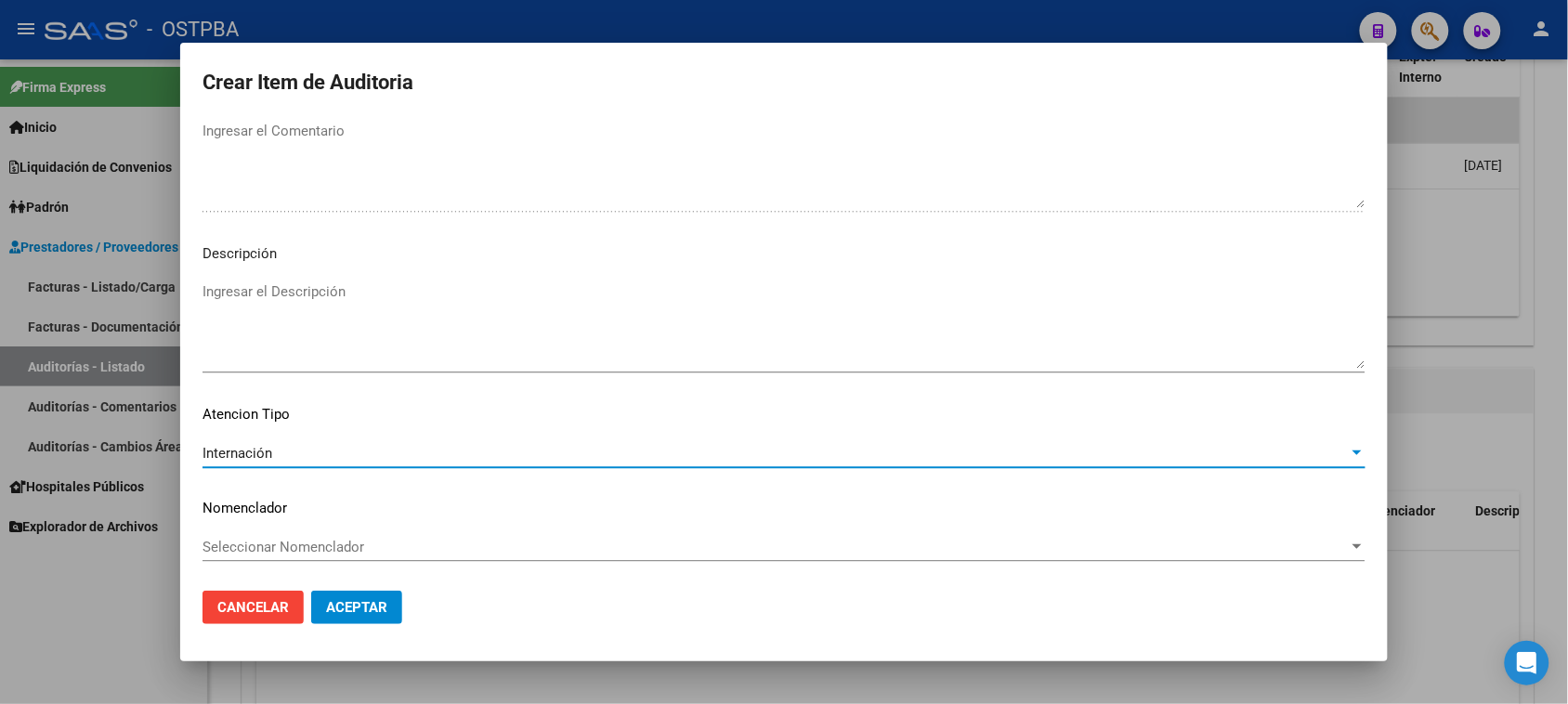
click at [368, 602] on span "Aceptar" at bounding box center [357, 607] width 62 height 16
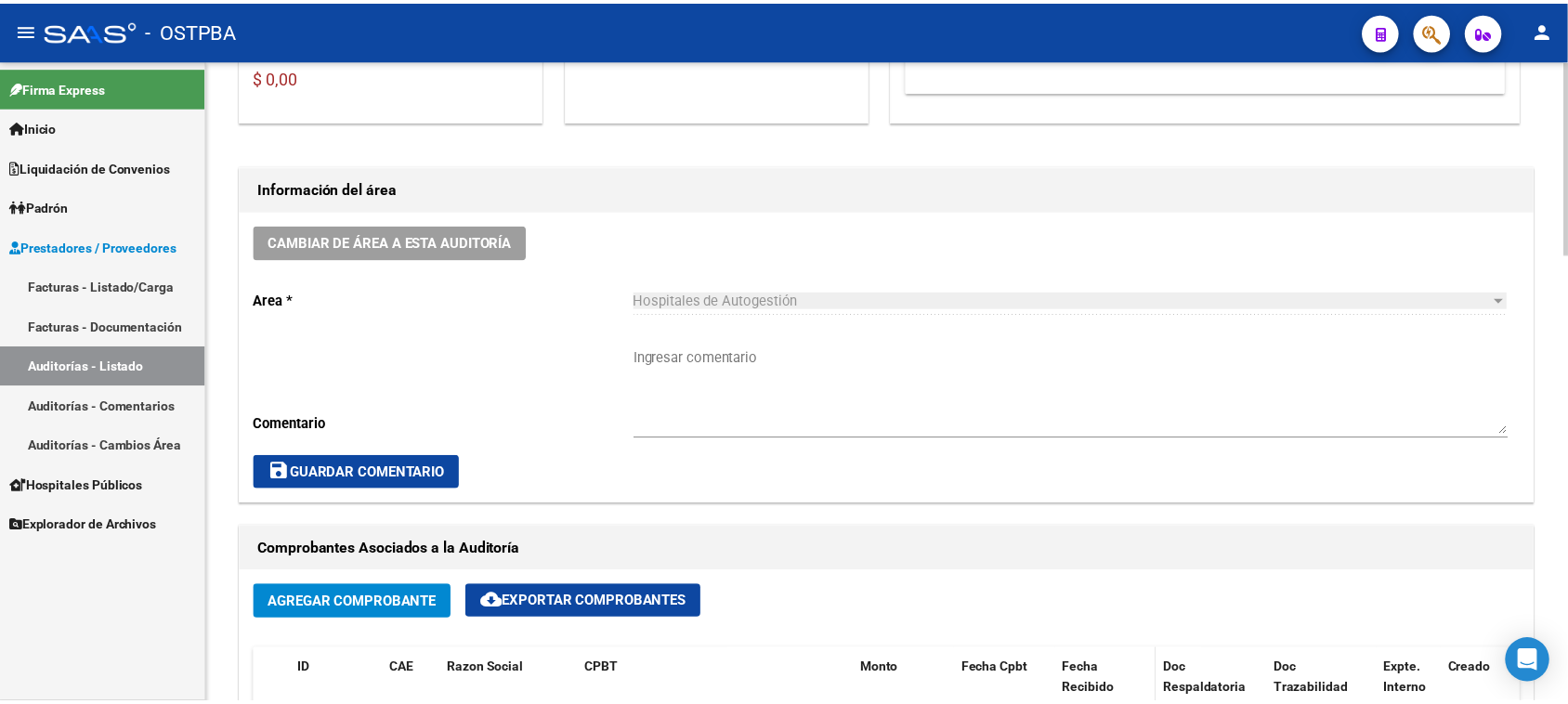
scroll to position [581, 0]
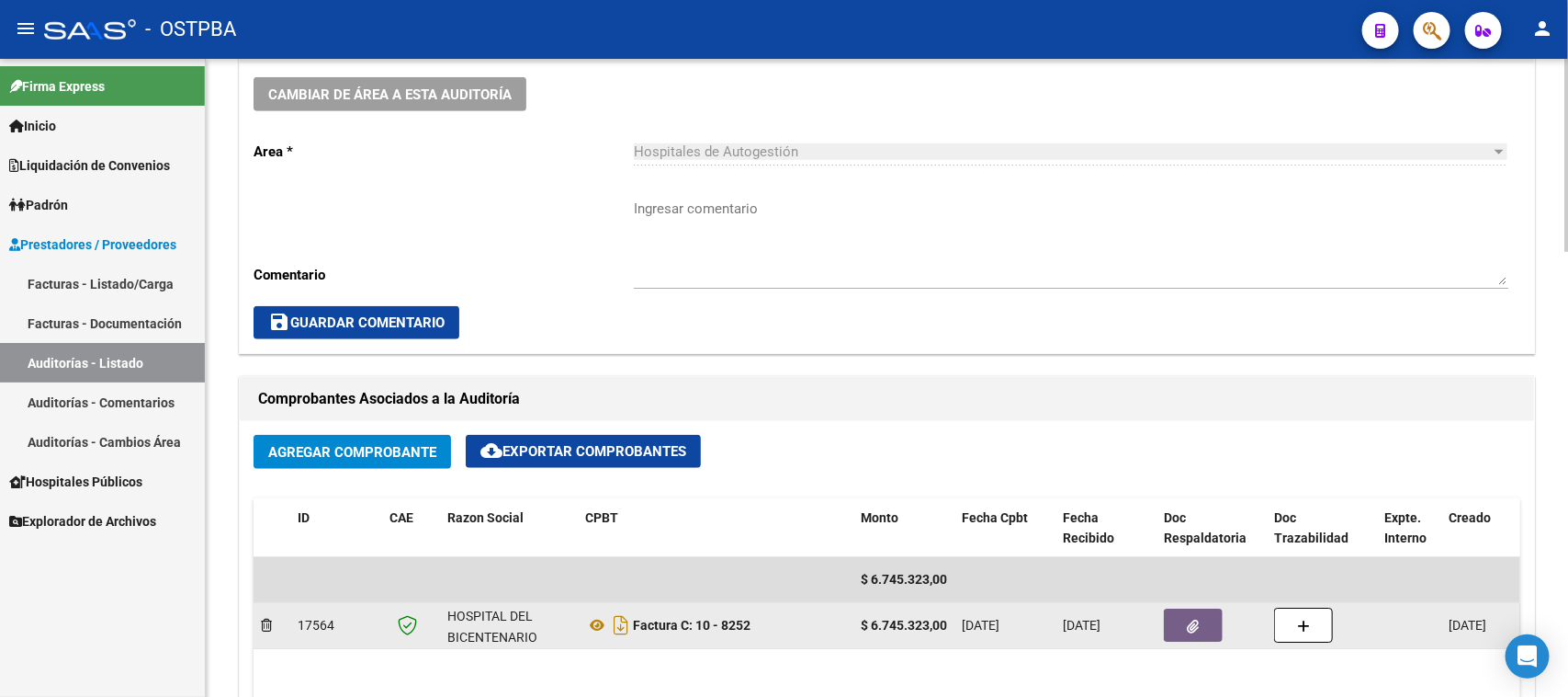
click at [1199, 617] on span "button" at bounding box center [1194, 624] width 12 height 16
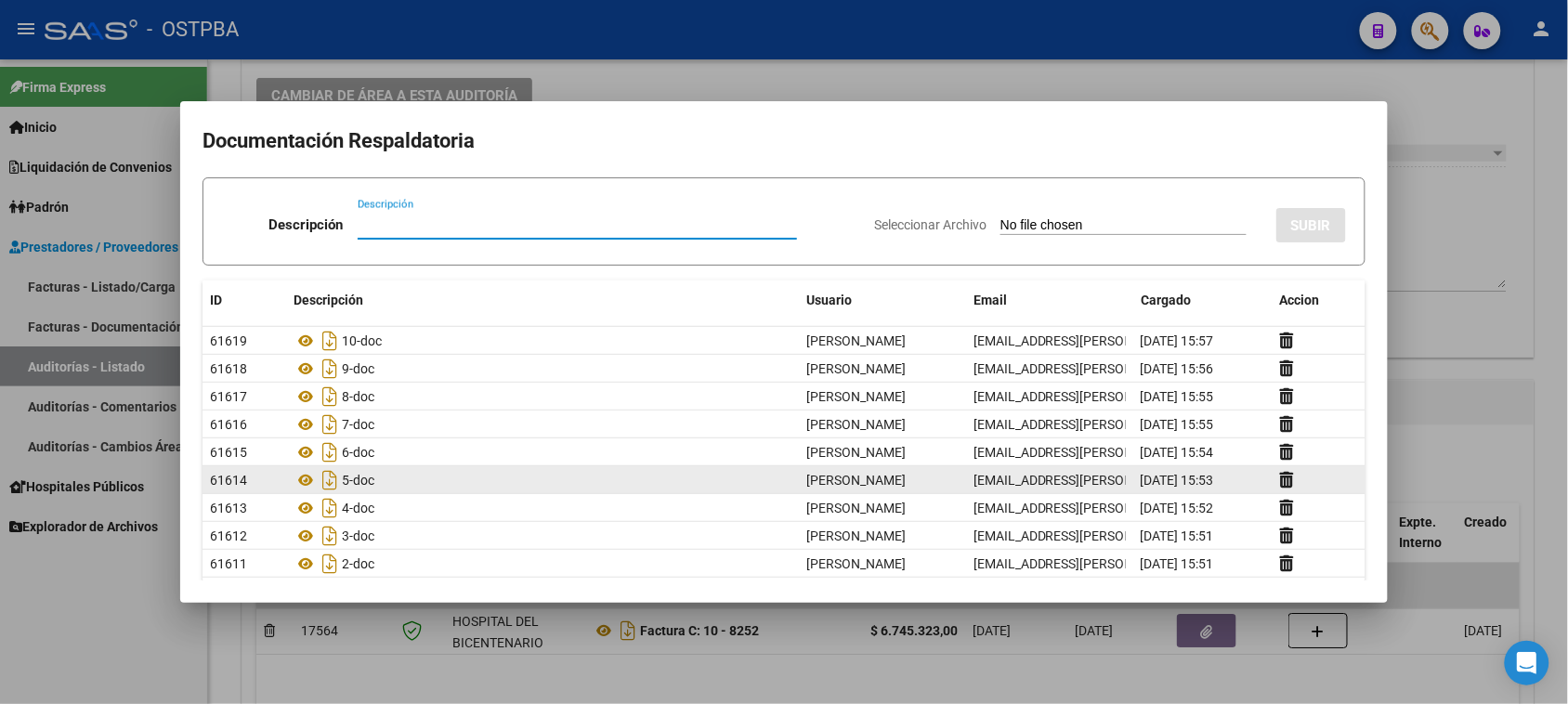
scroll to position [93, 0]
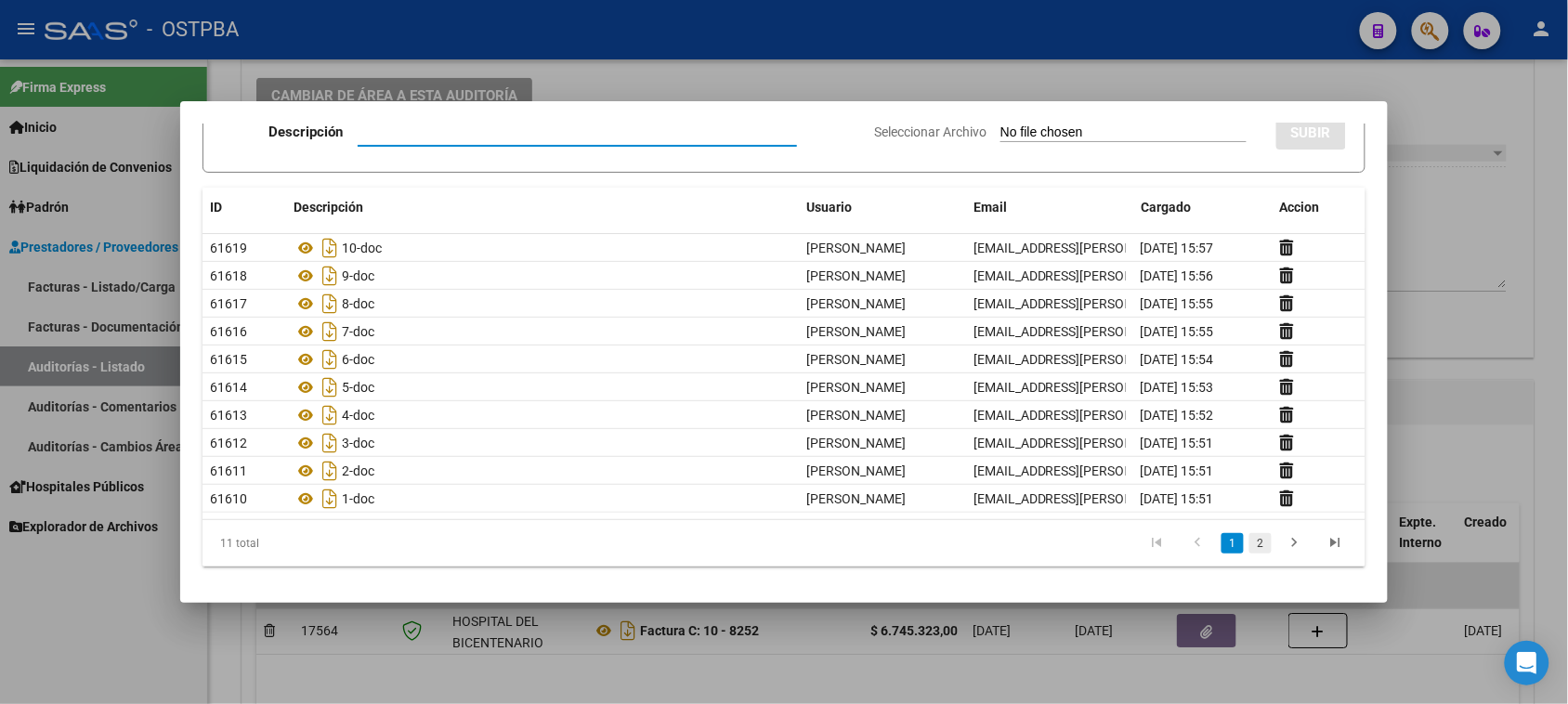
click at [1250, 543] on link "2" at bounding box center [1260, 543] width 22 height 20
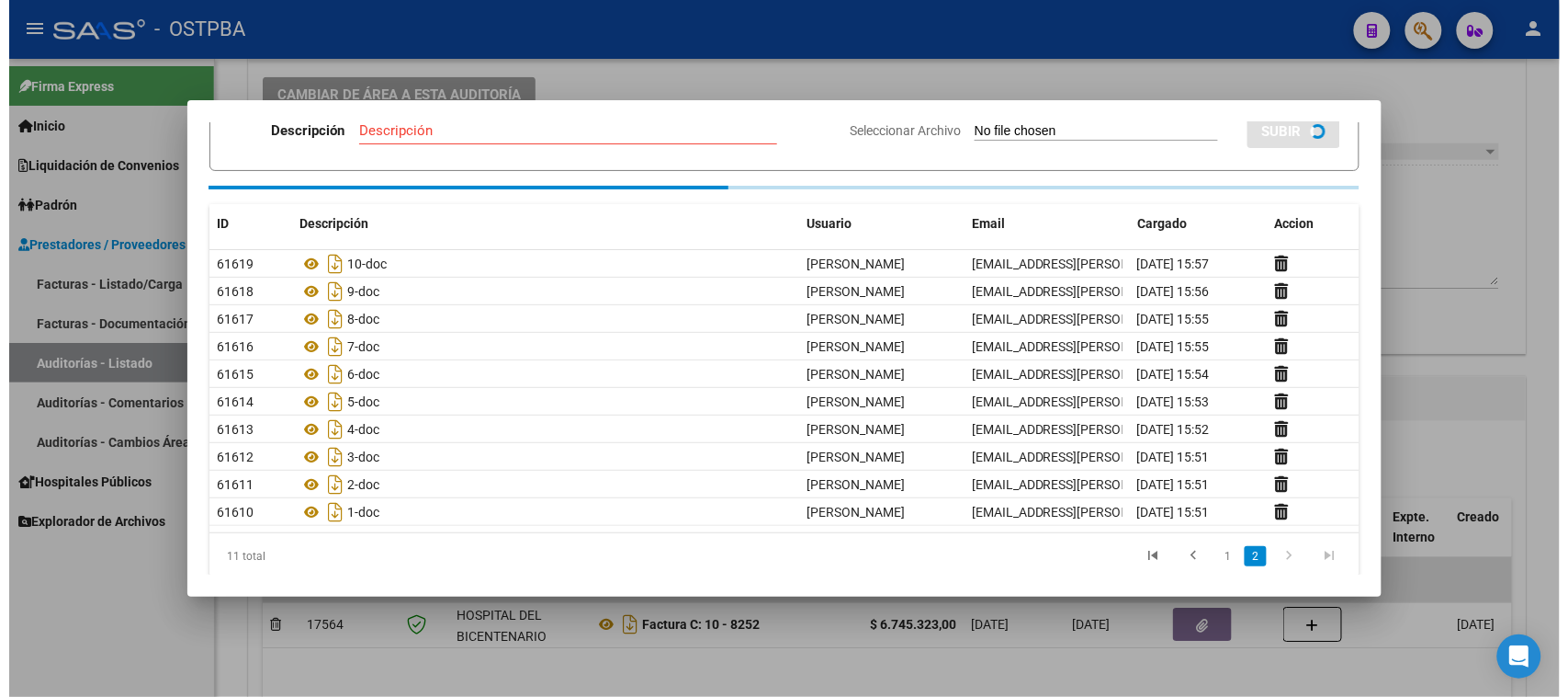
scroll to position [0, 0]
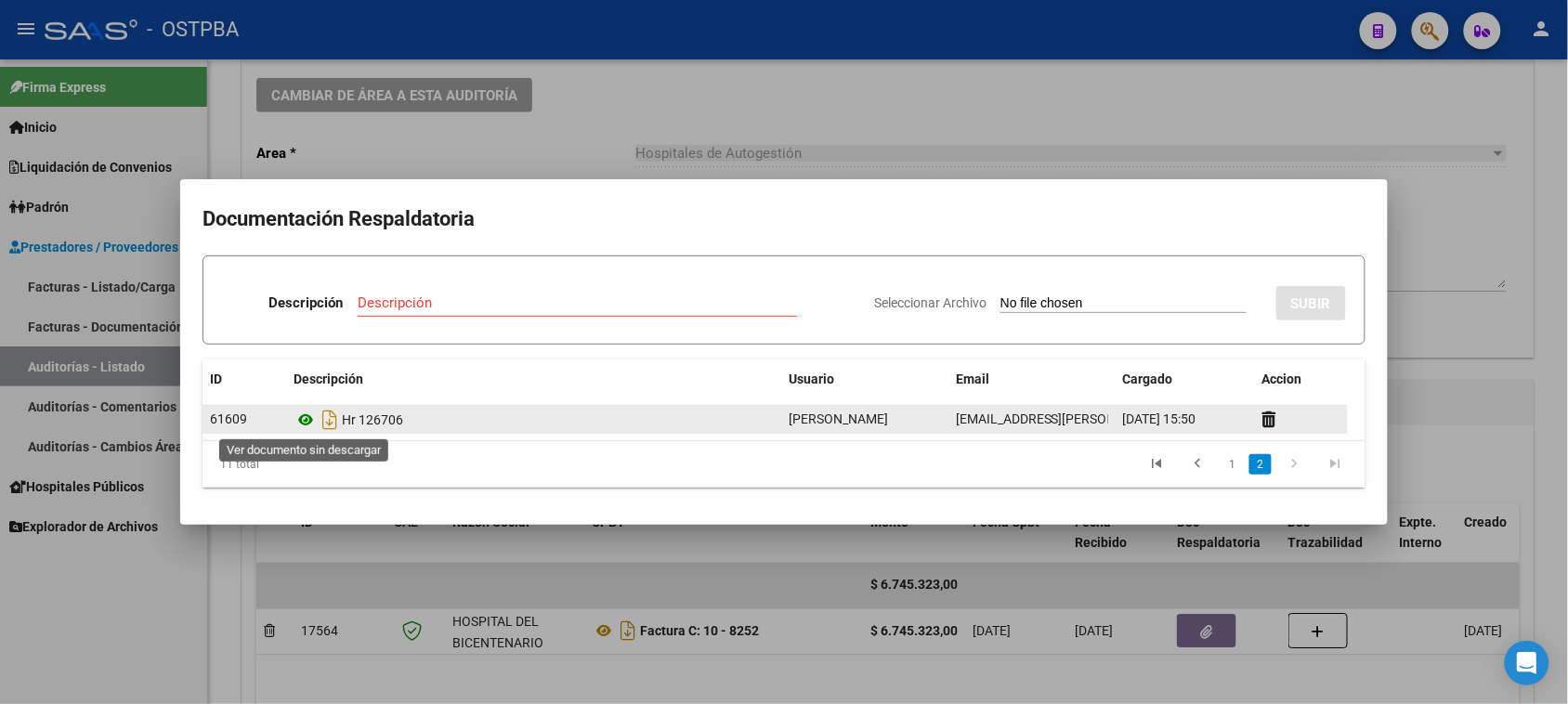
click at [309, 420] on icon at bounding box center [305, 420] width 24 height 22
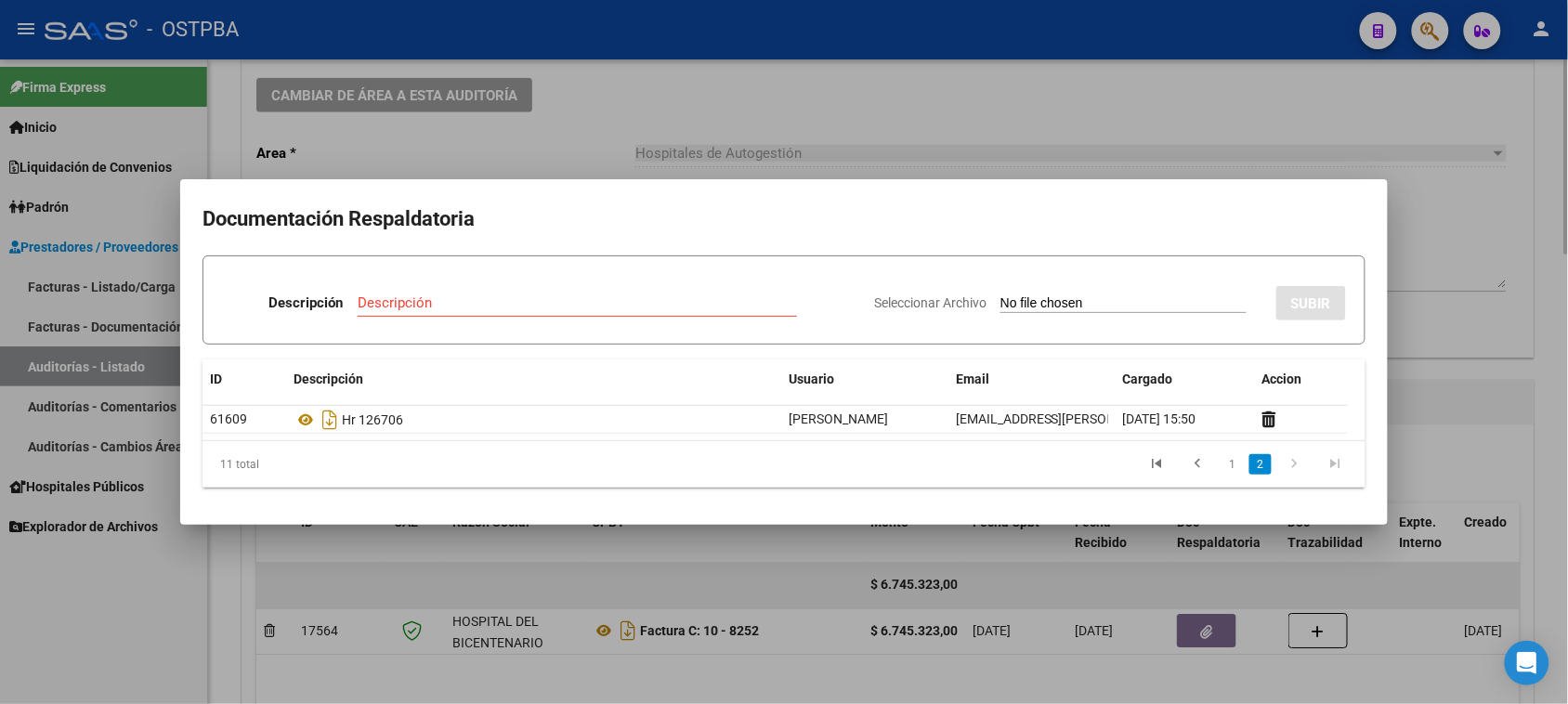
drag, startPoint x: 211, startPoint y: 641, endPoint x: 335, endPoint y: 574, distance: 140.9
click at [214, 636] on div at bounding box center [784, 352] width 1568 height 704
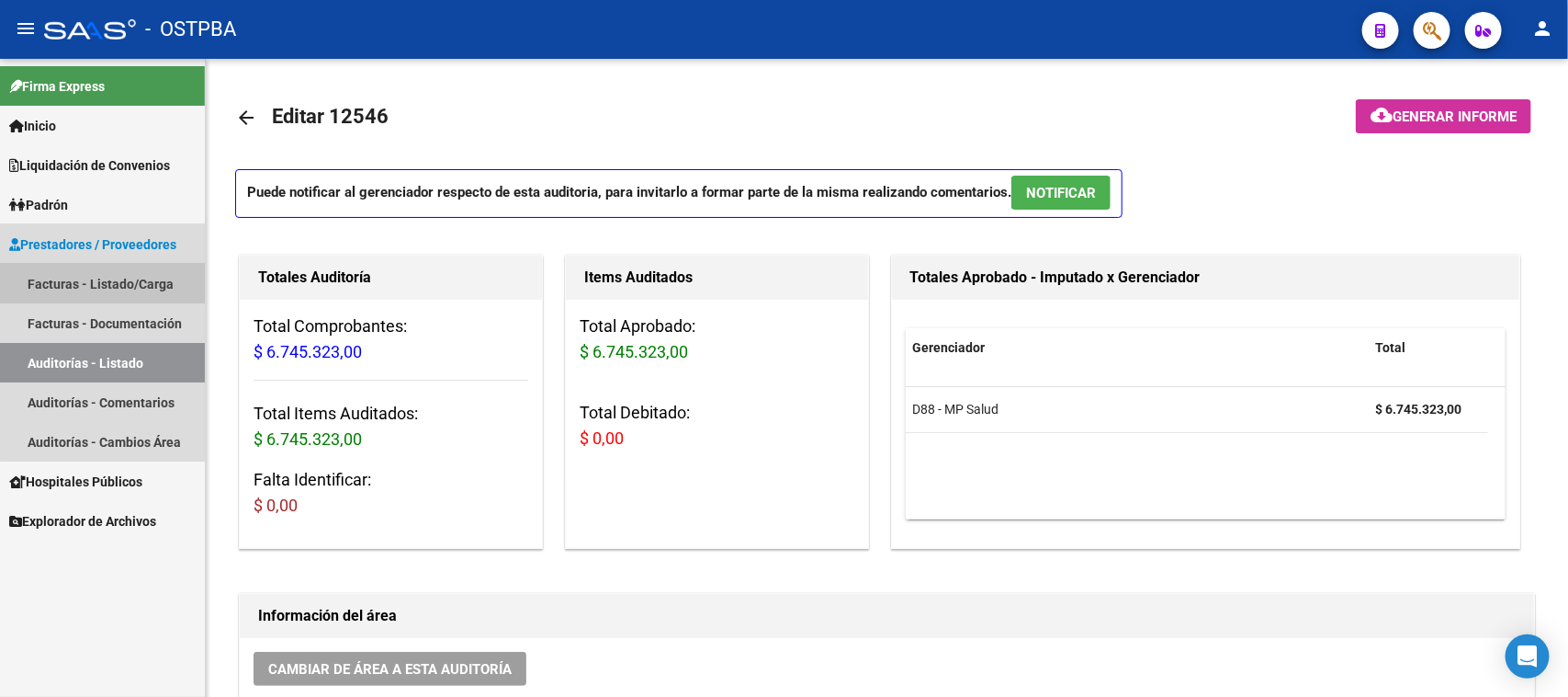
click at [143, 271] on link "Facturas - Listado/Carga" at bounding box center [102, 283] width 205 height 39
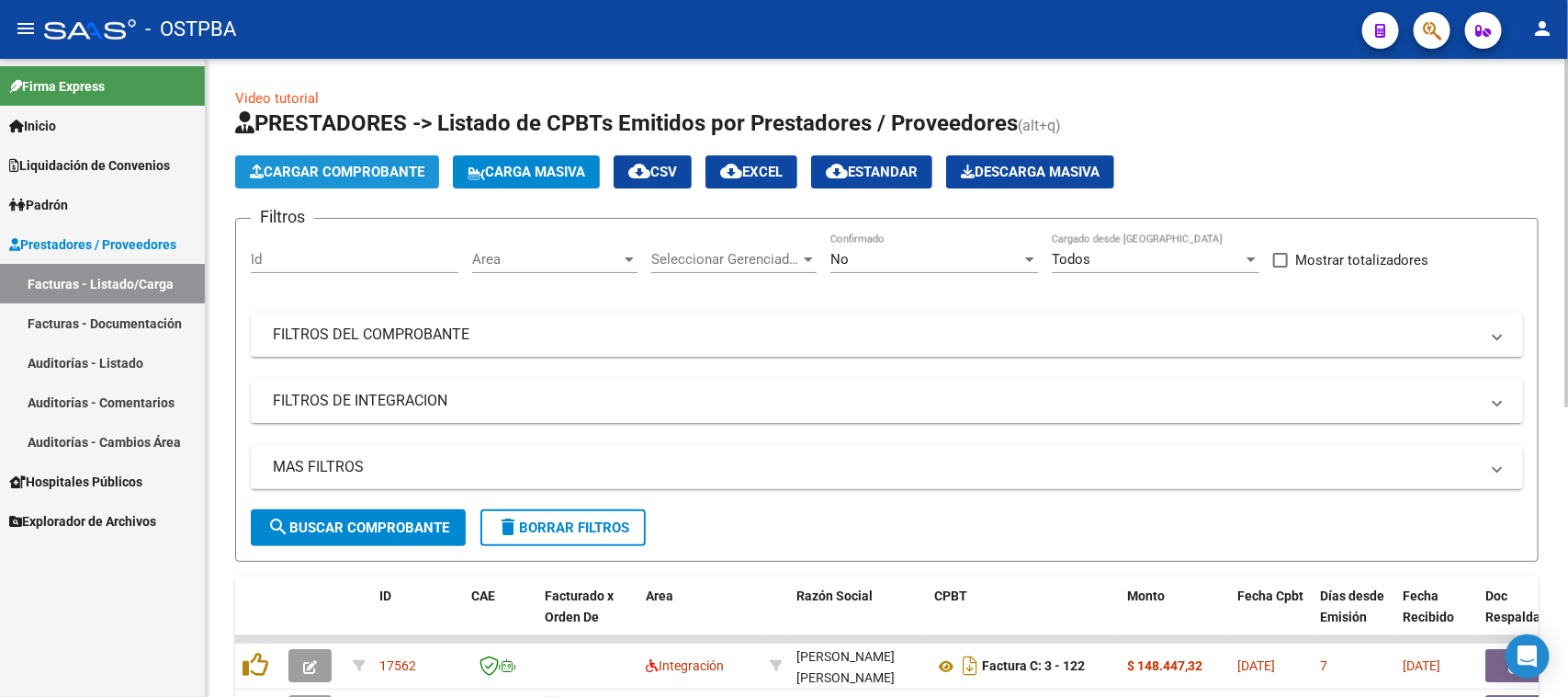
click at [309, 171] on span "Cargar Comprobante" at bounding box center [337, 171] width 175 height 16
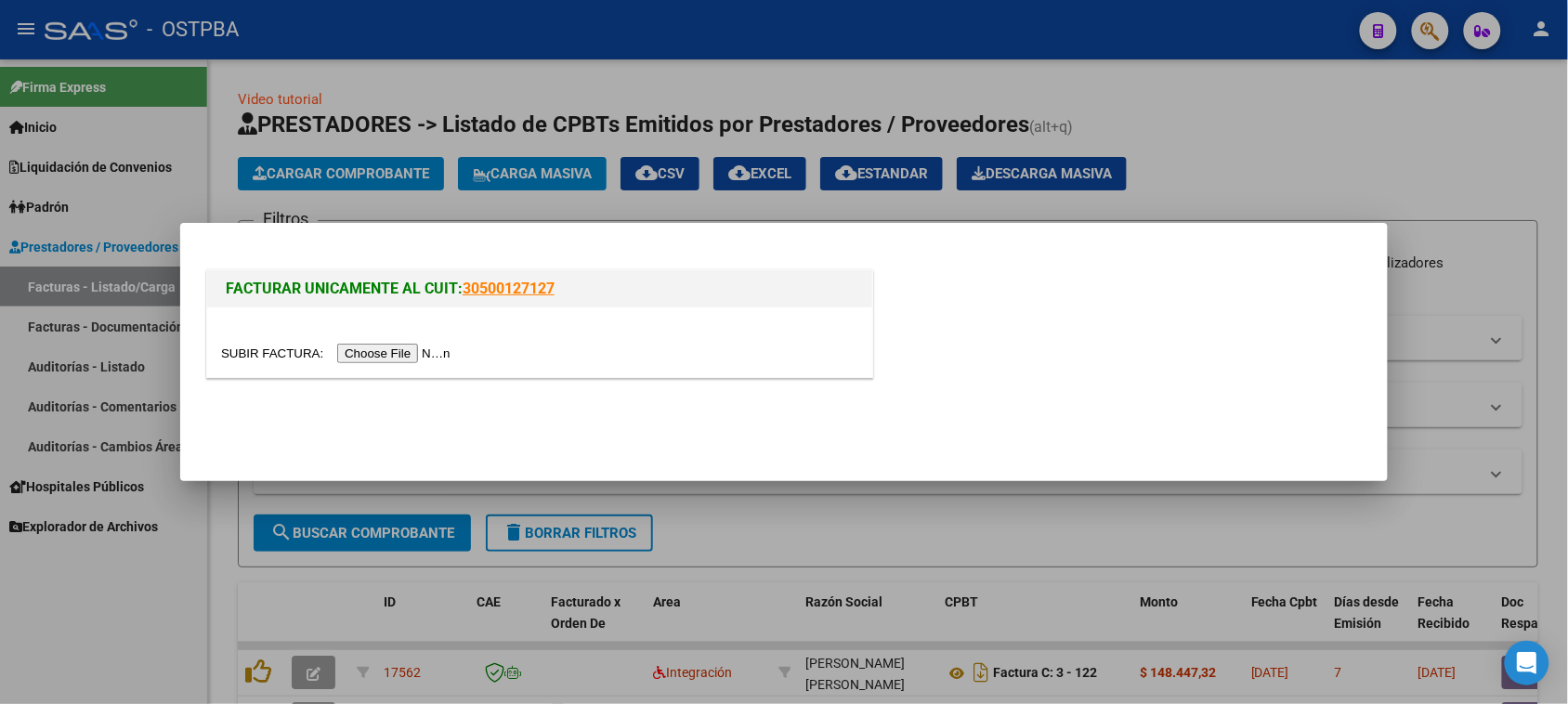
click at [361, 350] on input "file" at bounding box center [339, 353] width 235 height 19
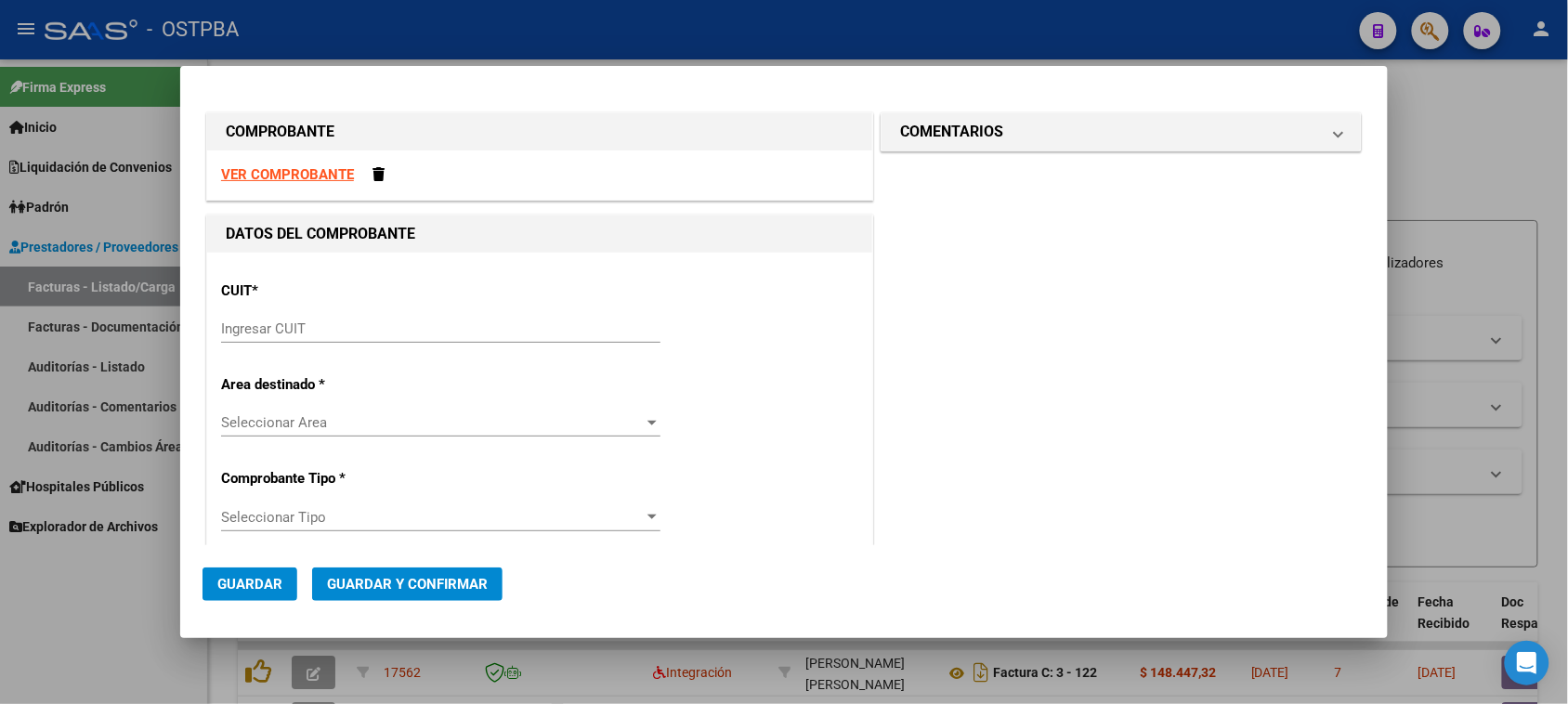
click at [289, 170] on strong "VER COMPROBANTE" at bounding box center [288, 174] width 133 height 16
drag, startPoint x: 257, startPoint y: 332, endPoint x: 379, endPoint y: 343, distance: 122.5
click at [258, 332] on input "Ingresar CUIT" at bounding box center [440, 328] width 439 height 16
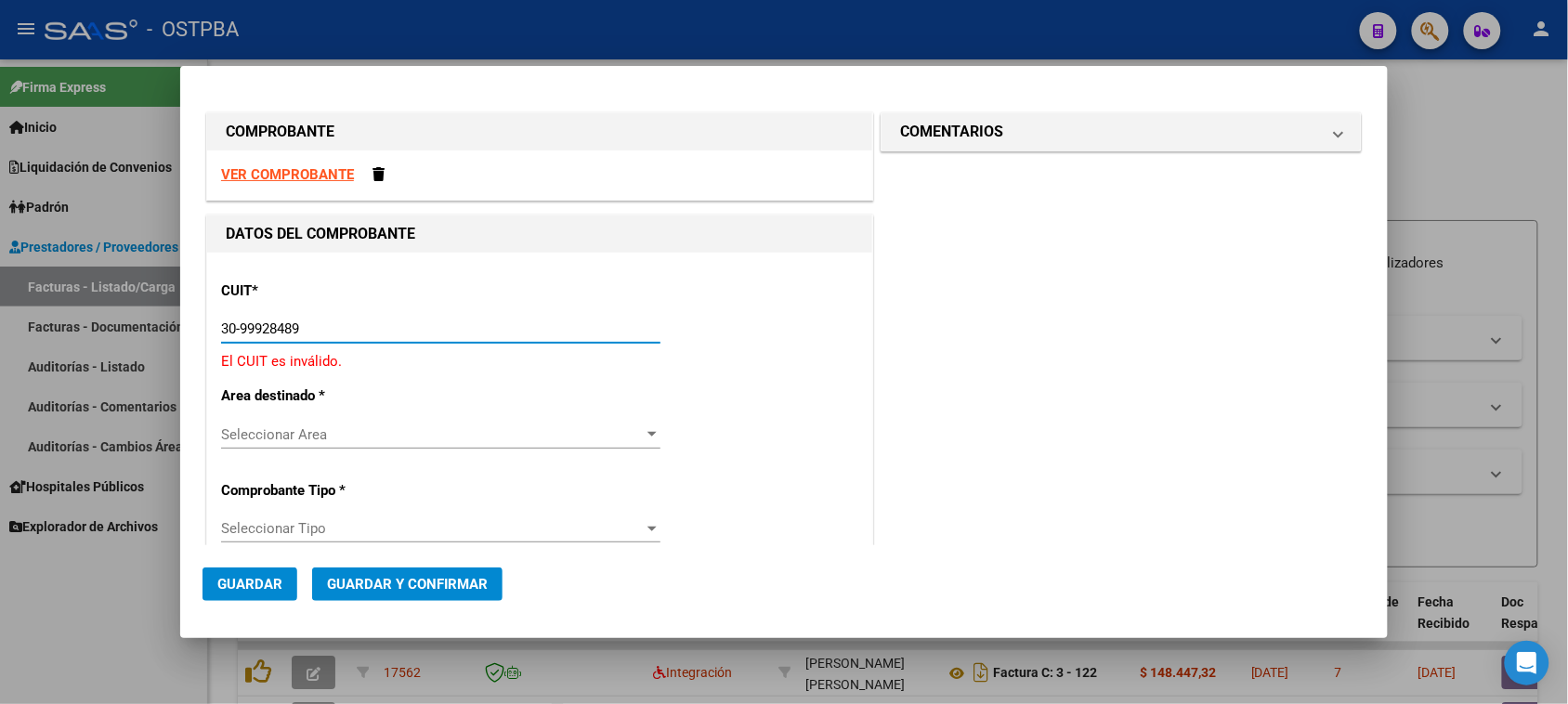
type input "30-99928489-9"
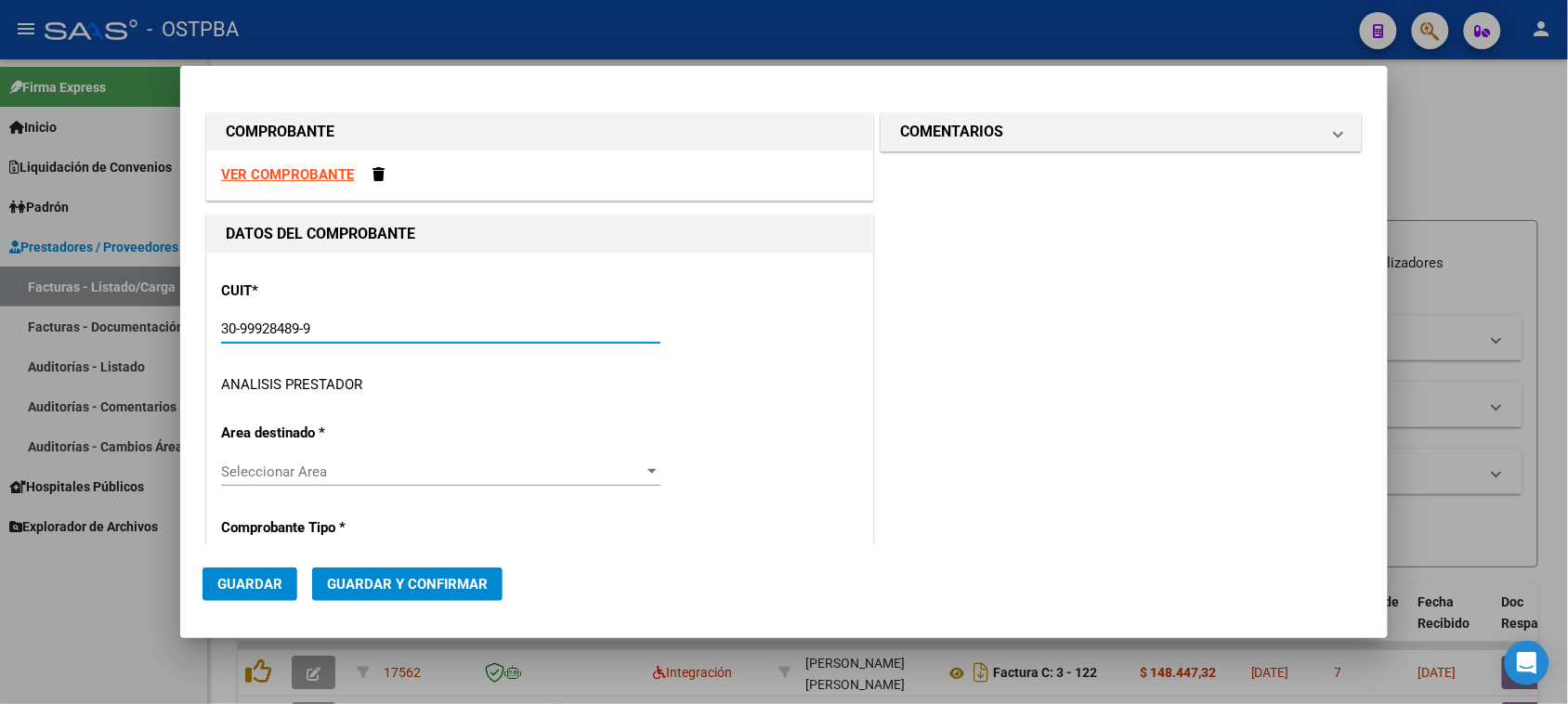
type input "3"
type input "30-99928489-9"
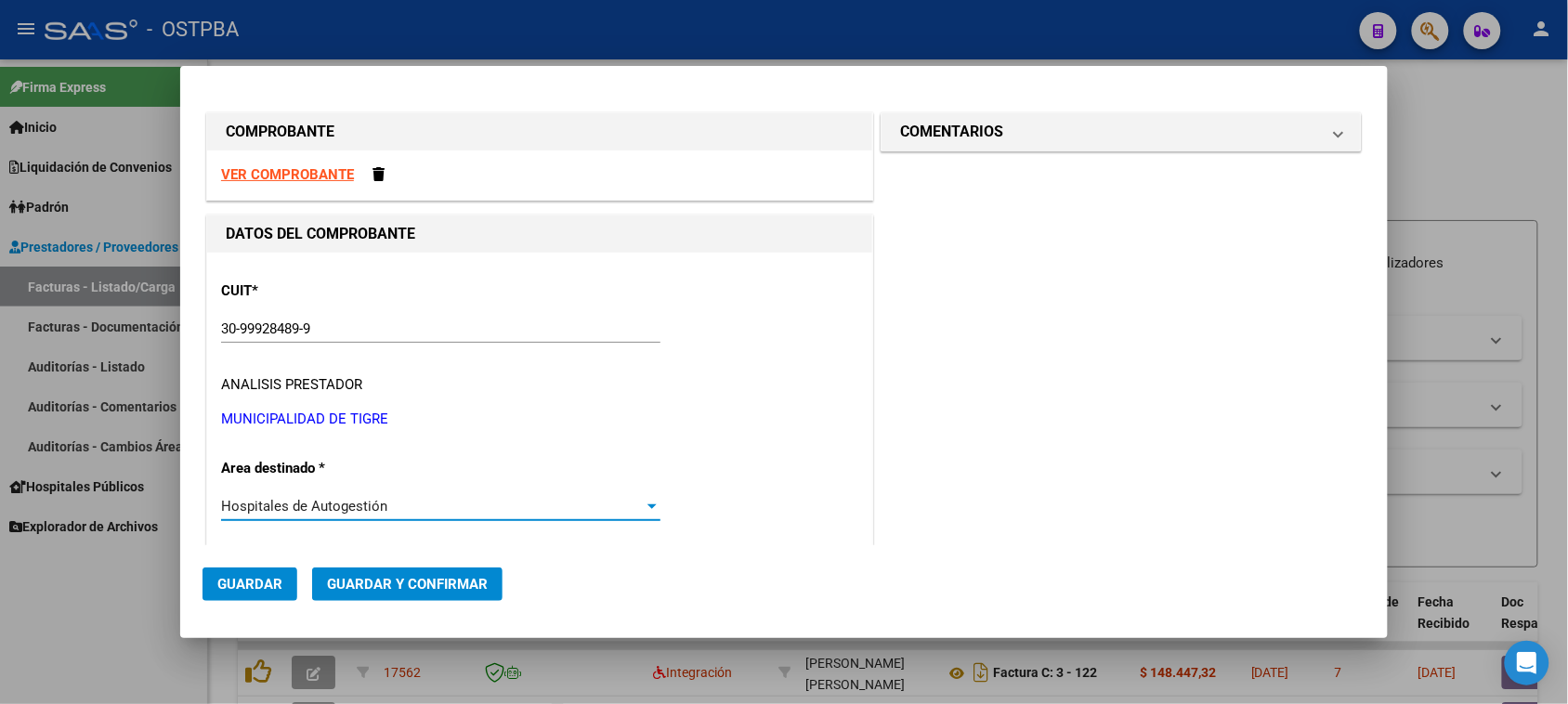
scroll to position [284, 0]
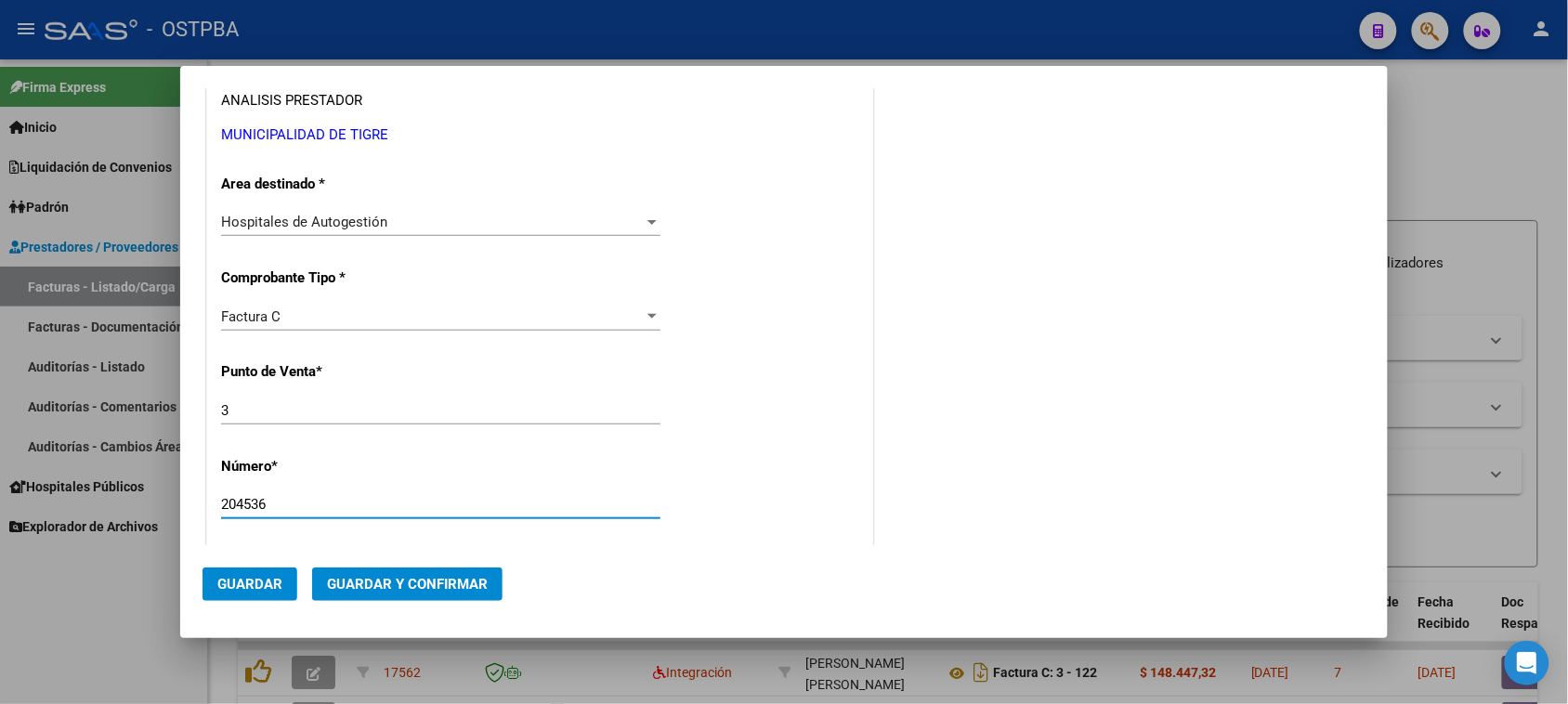
type input "204536"
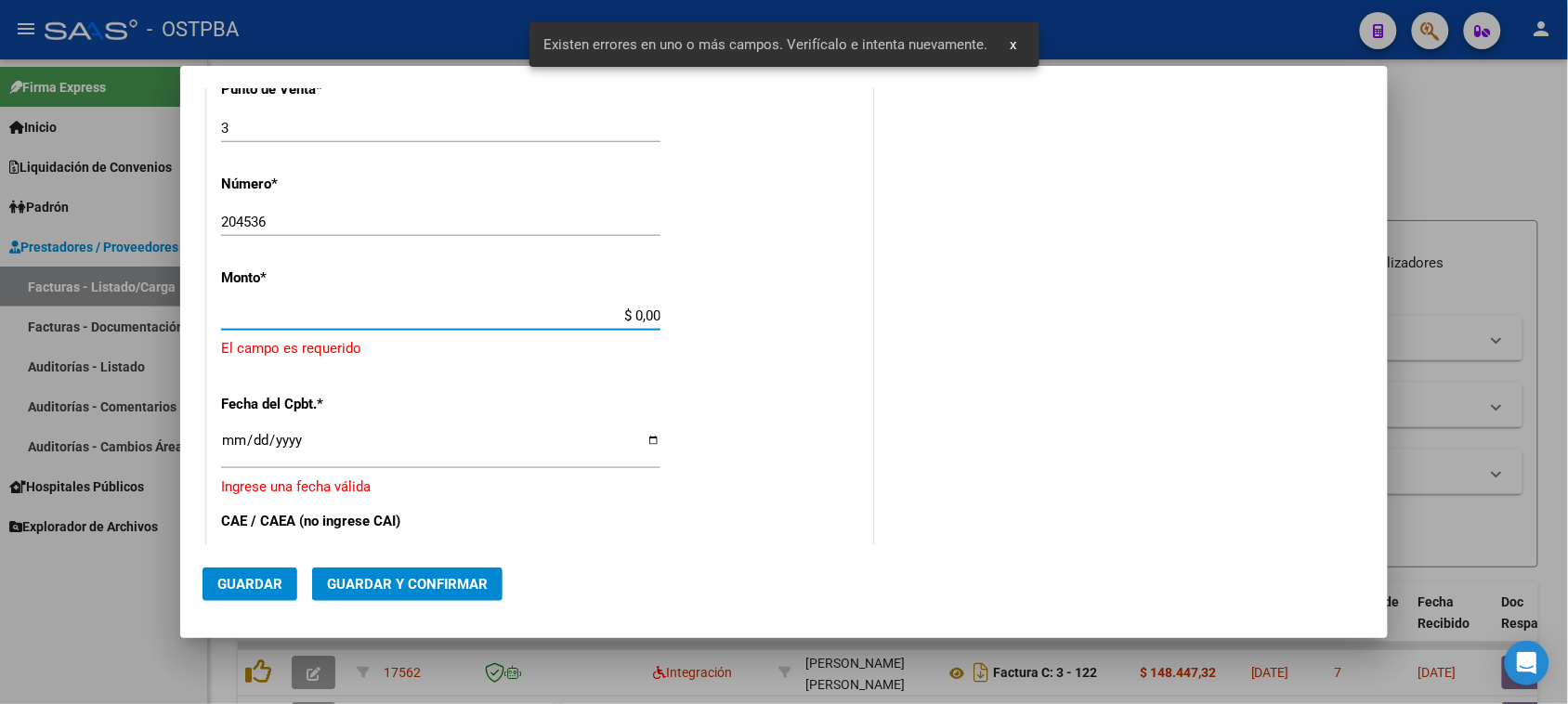
scroll to position [557, 0]
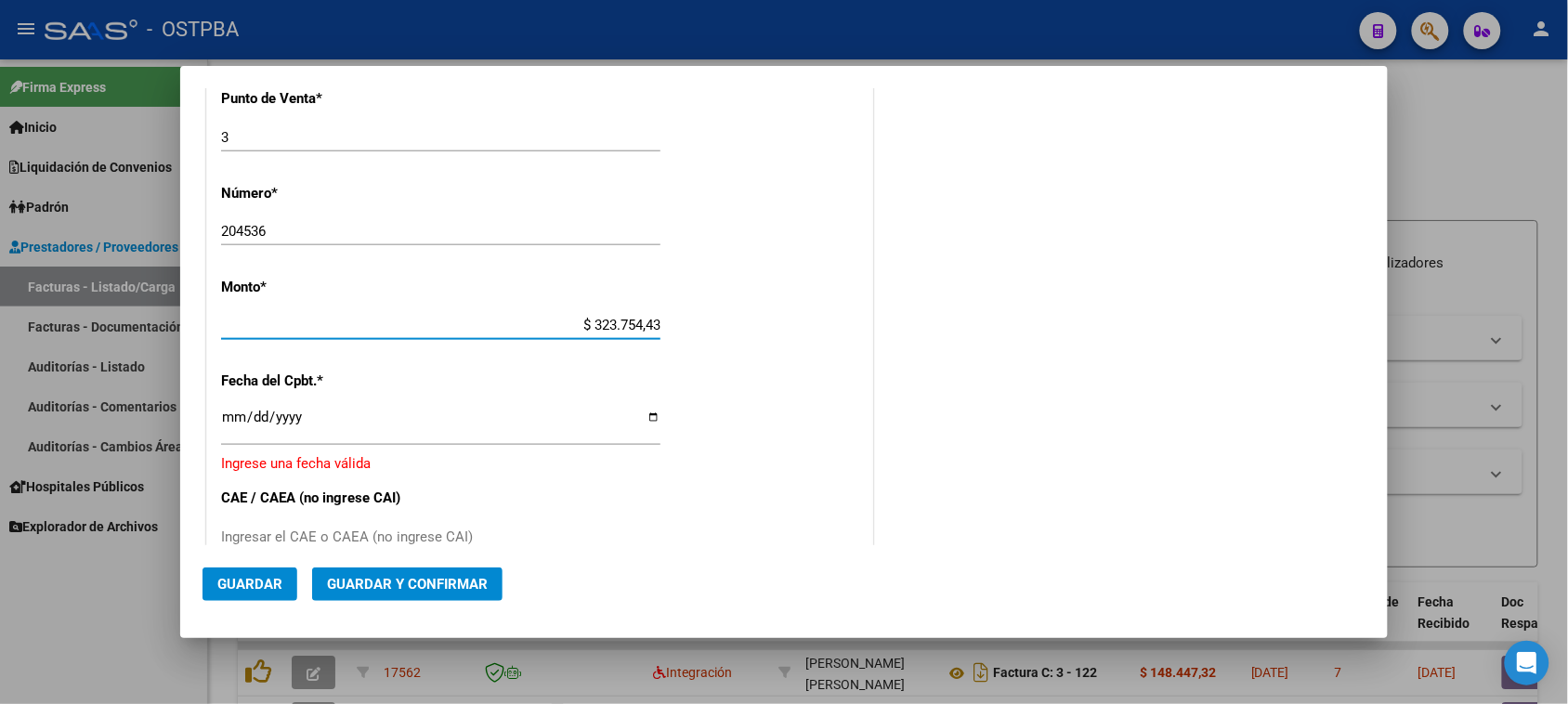
type input "$ 3.237.544,30"
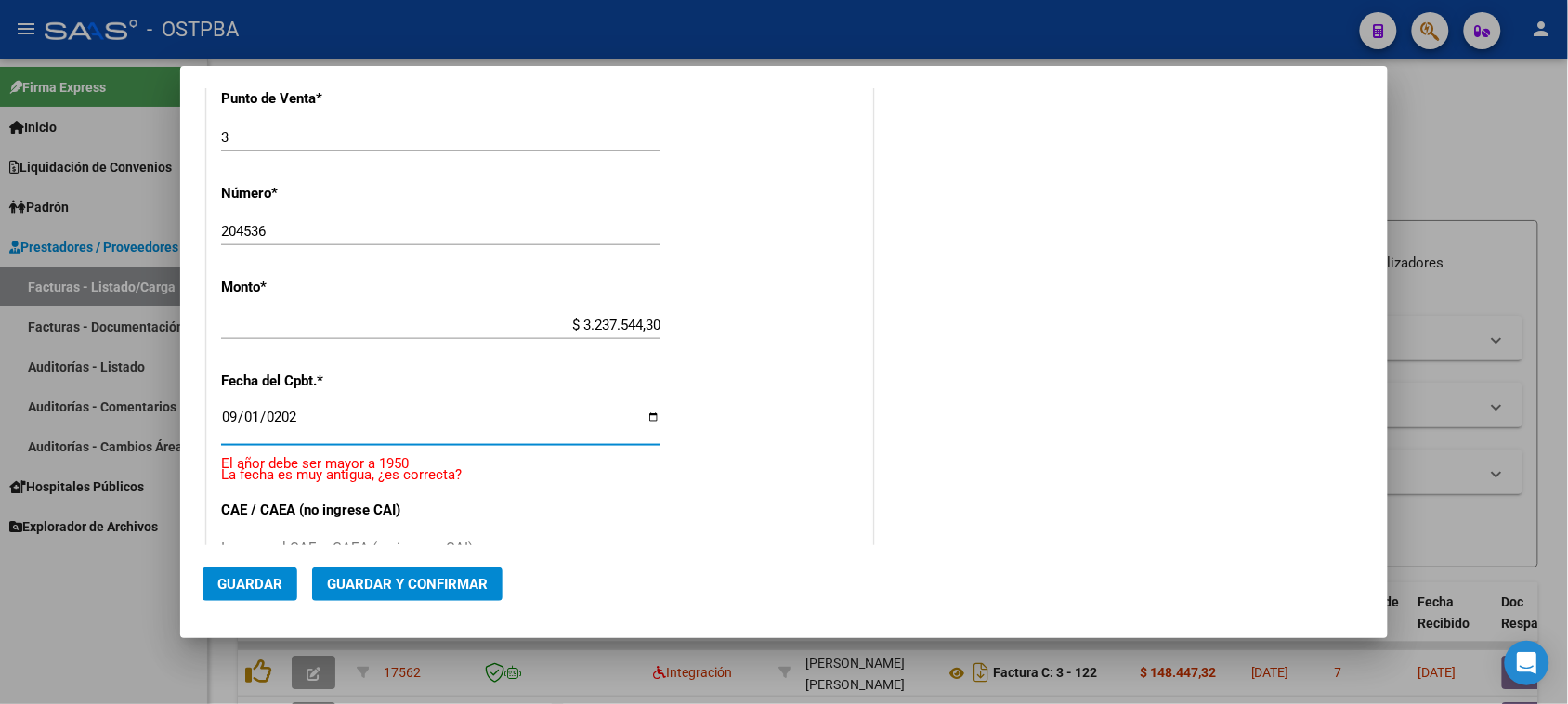
type input "[DATE]"
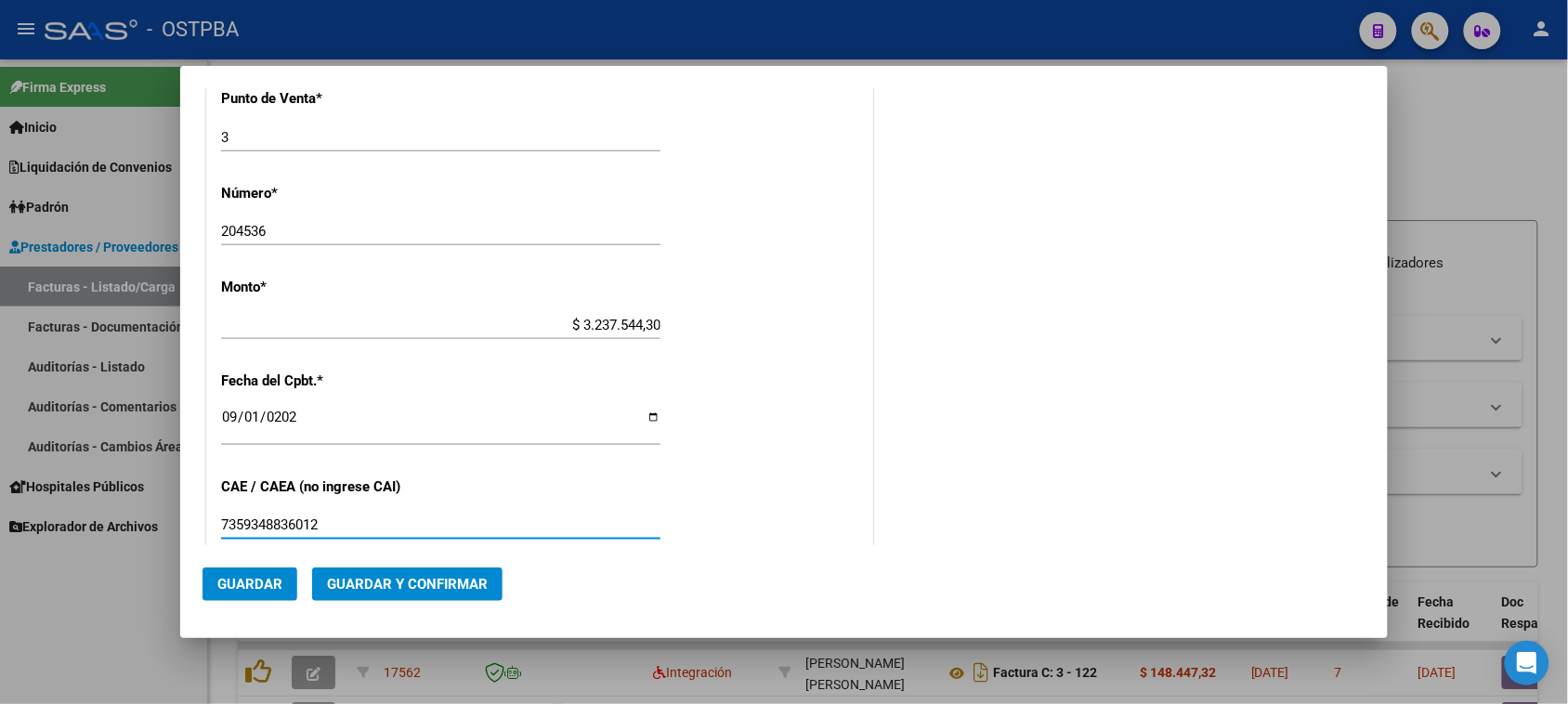
click at [234, 522] on input "7359348836012" at bounding box center [440, 524] width 439 height 16
click at [229, 520] on input "7359348836012" at bounding box center [440, 524] width 439 height 16
click at [356, 525] on input "75359348836012" at bounding box center [440, 524] width 439 height 16
type input "75359348836012"
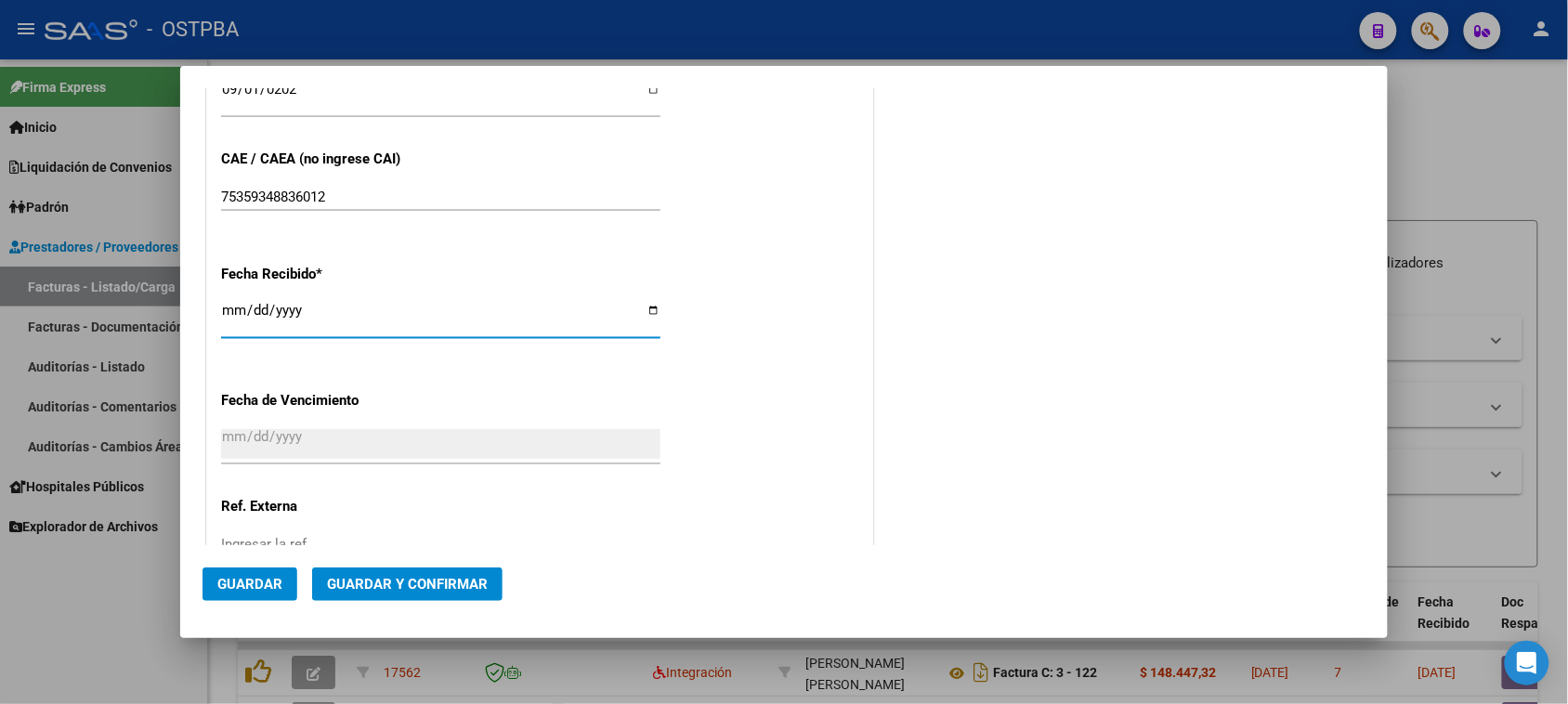
type input "[DATE]"
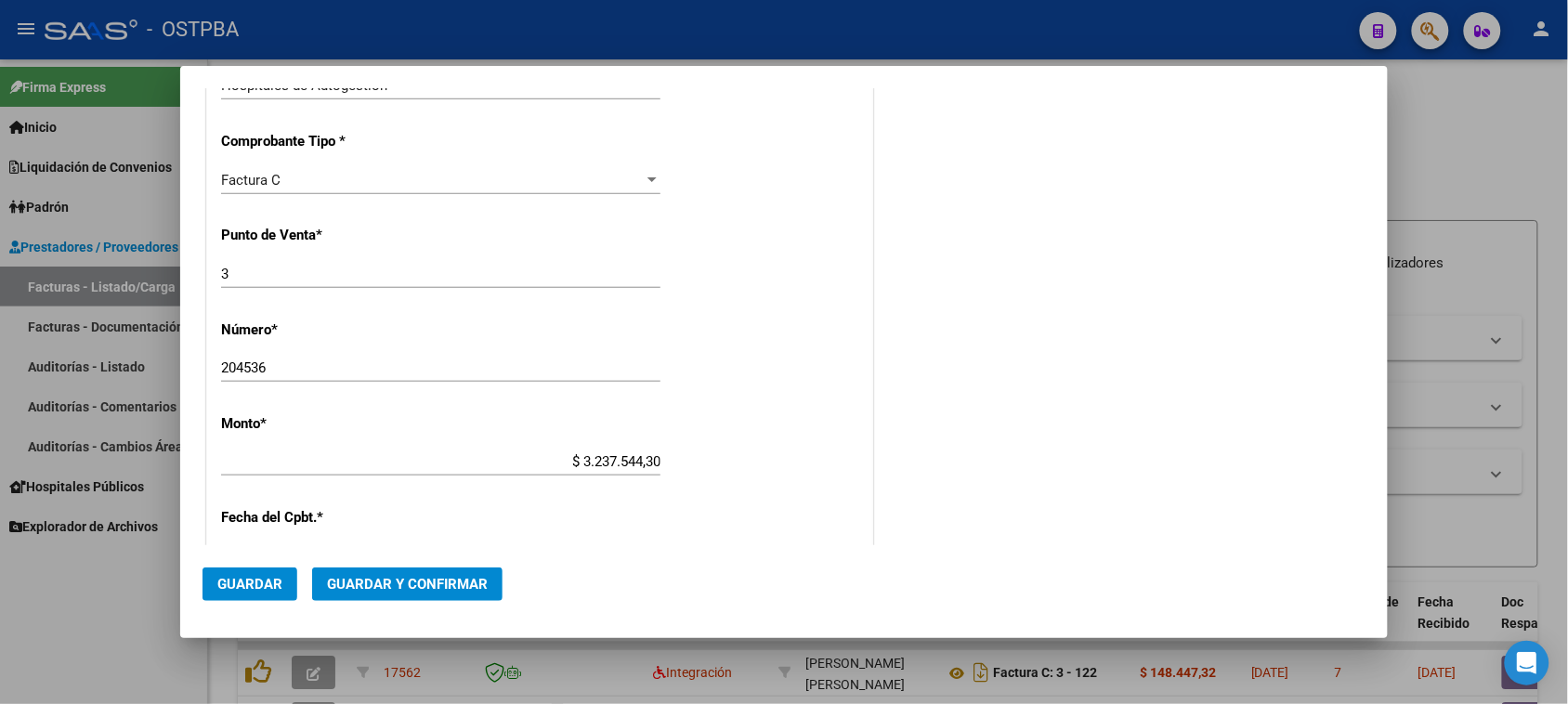
scroll to position [0, 0]
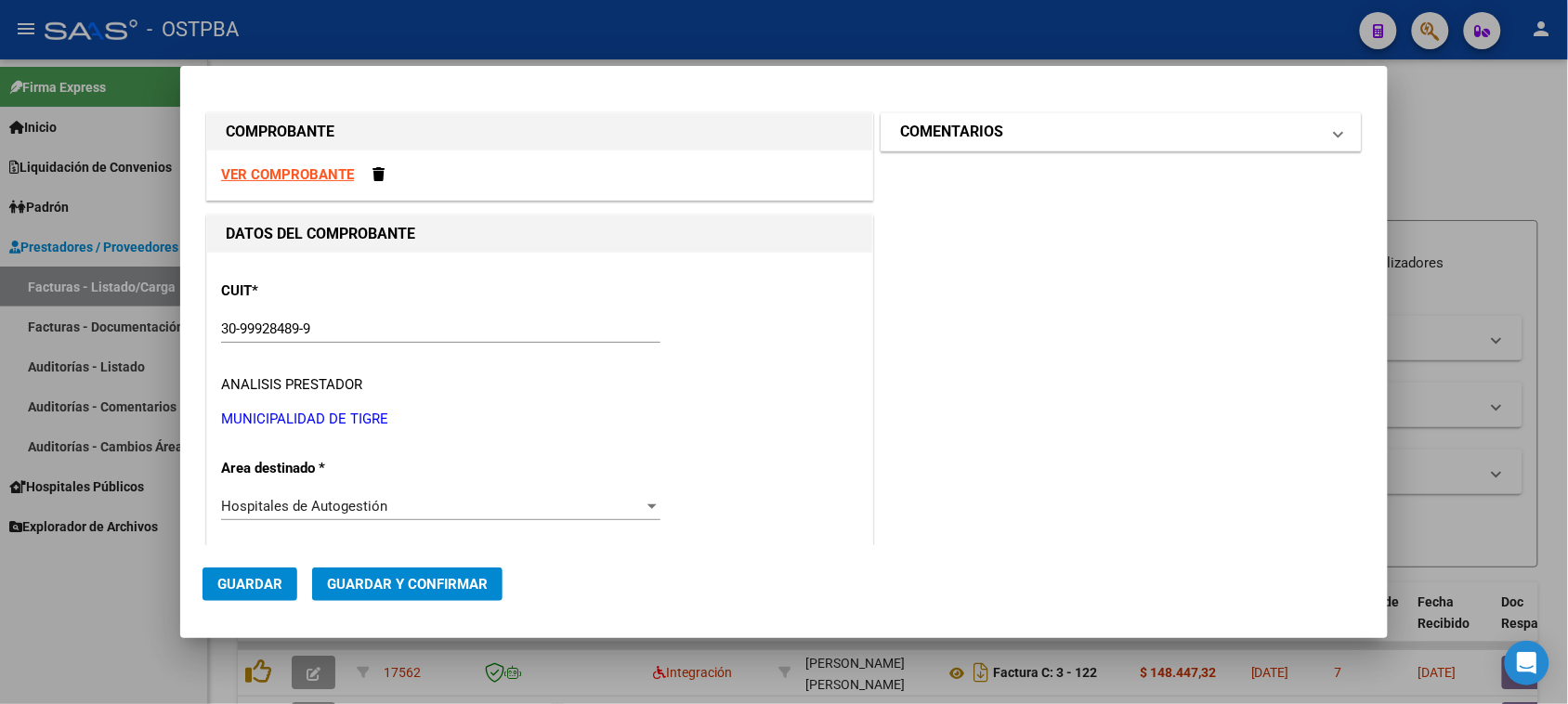
click at [924, 144] on mat-expansion-panel-header "COMENTARIOS" at bounding box center [1121, 131] width 480 height 38
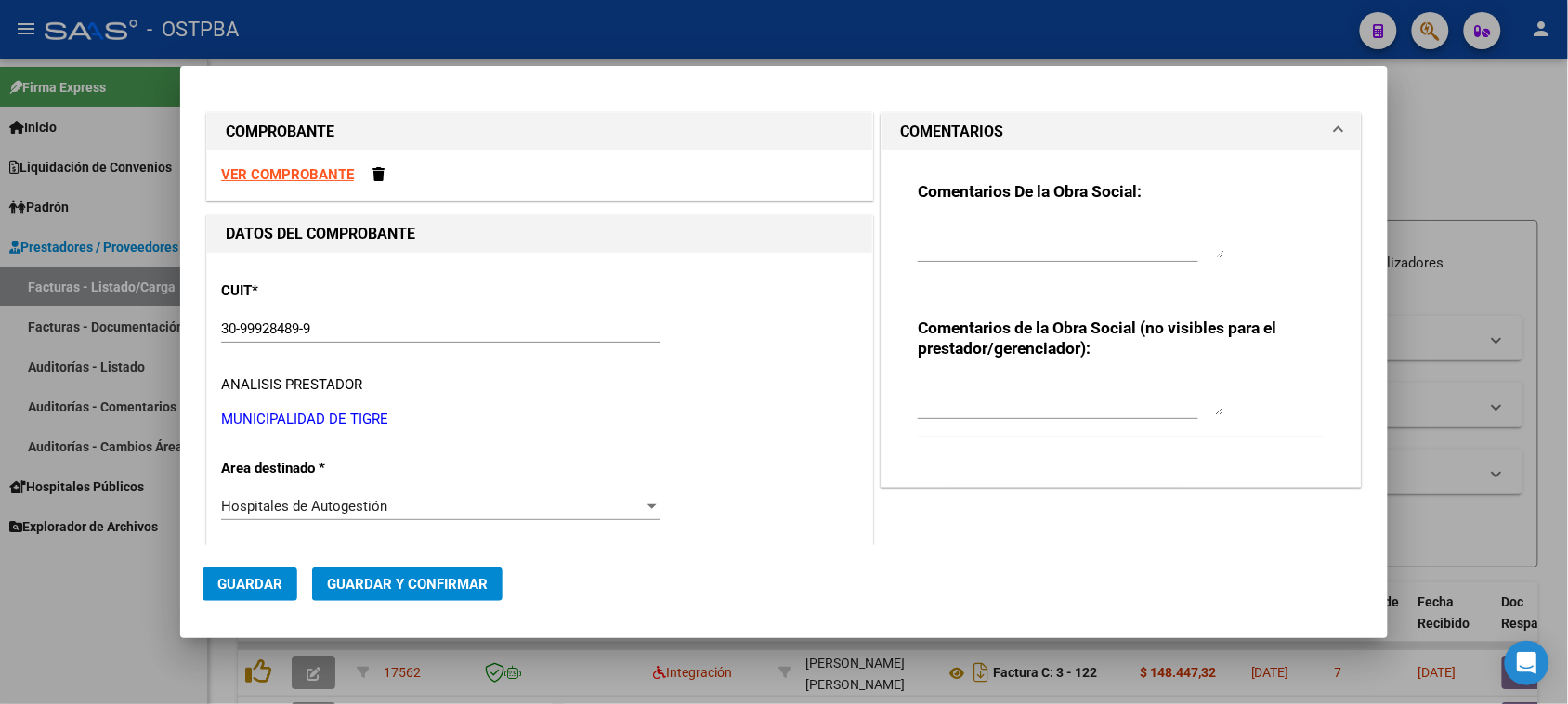
click at [1019, 242] on textarea at bounding box center [1071, 239] width 307 height 38
type textarea "HR 126728"
click at [279, 587] on span "Guardar" at bounding box center [249, 583] width 65 height 16
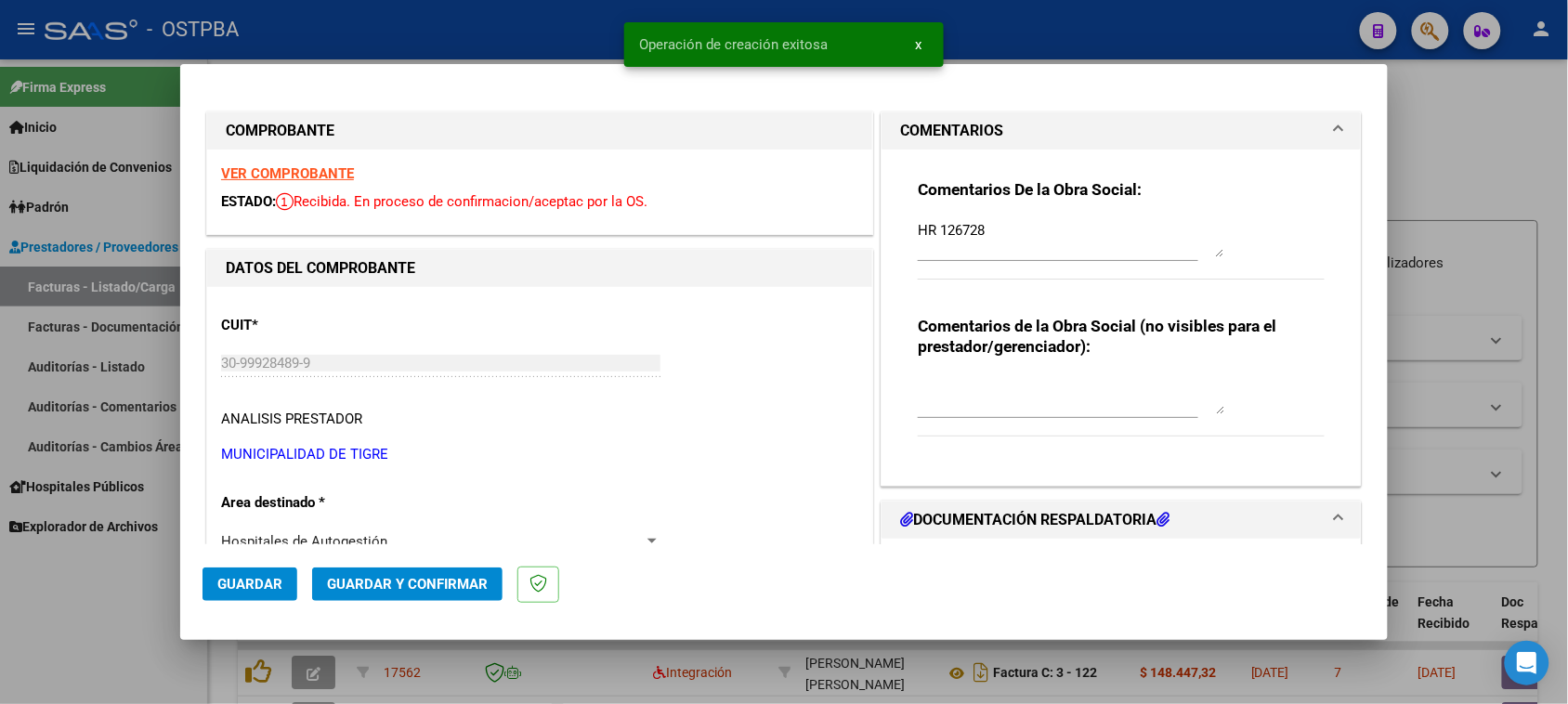
type input "[DATE]"
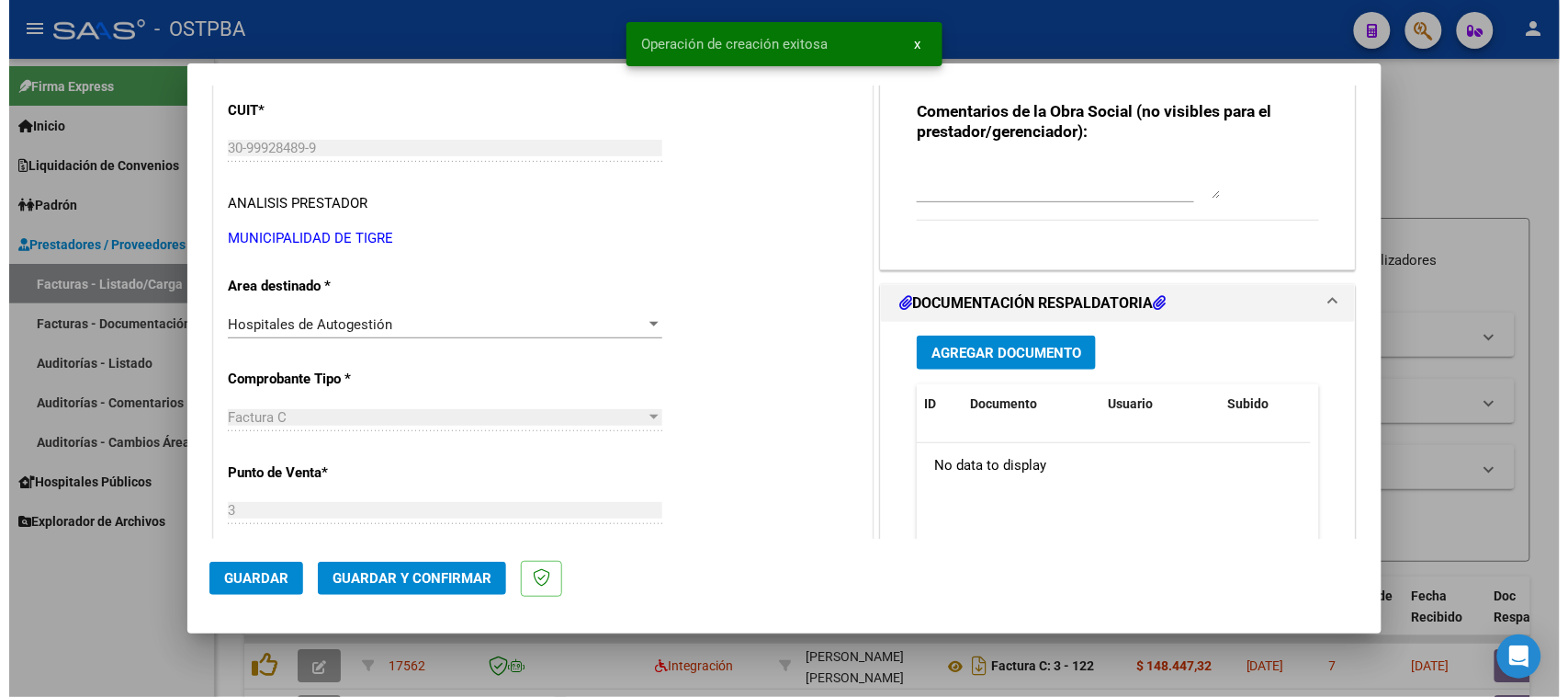
scroll to position [230, 0]
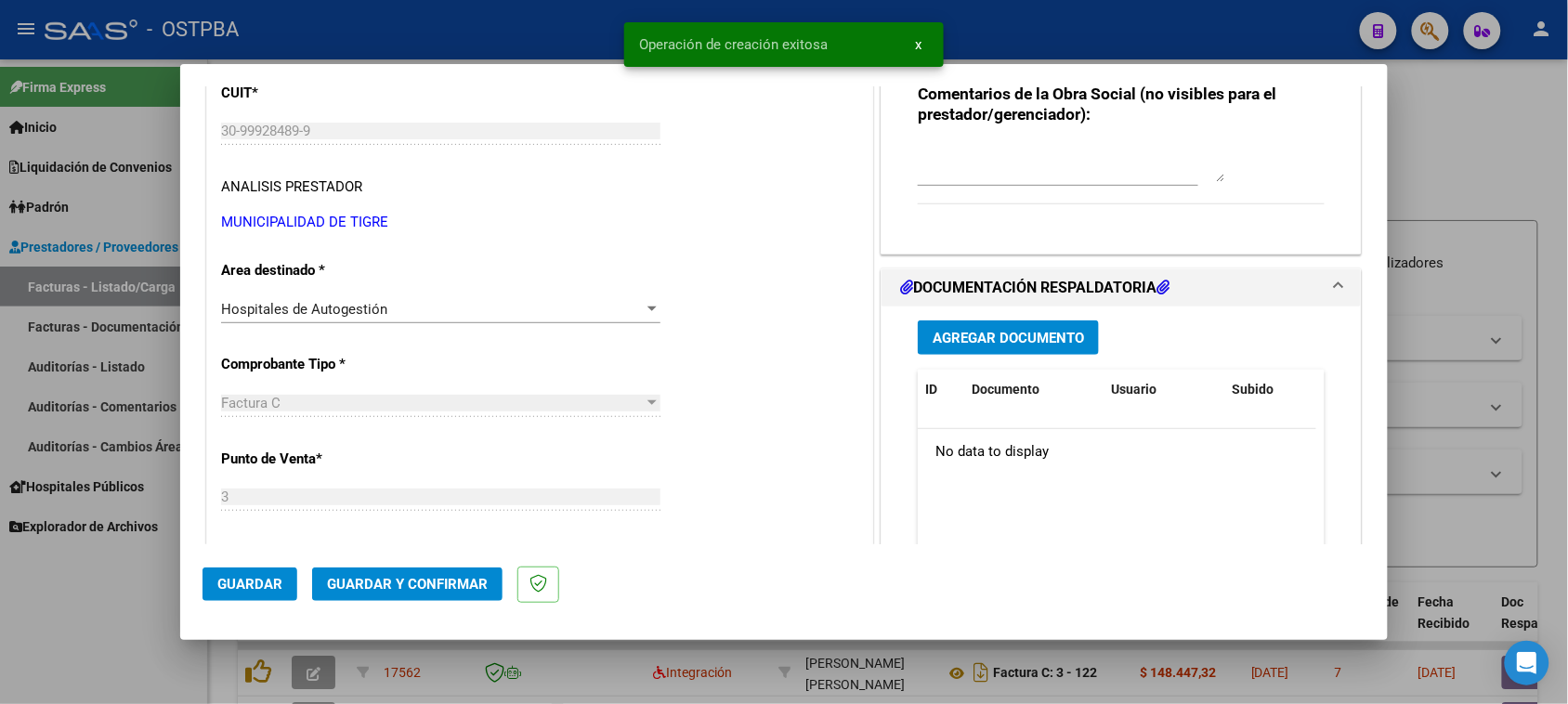
click at [990, 344] on span "Agregar Documento" at bounding box center [1008, 338] width 151 height 16
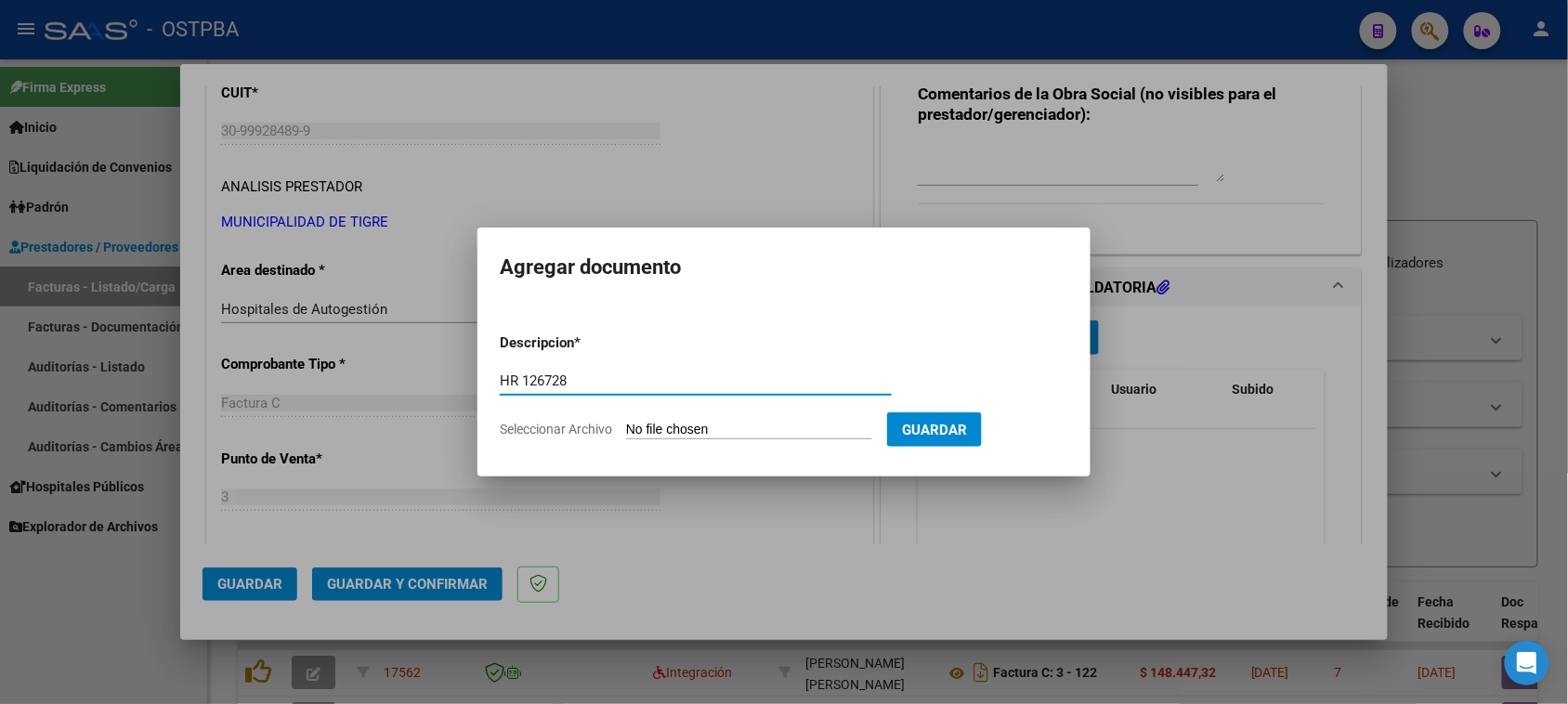
type input "HR 126728"
click at [626, 421] on input "Seleccionar Archivo" at bounding box center [749, 430] width 246 height 17
type input "C:\fakepath\HR 126728.pdf"
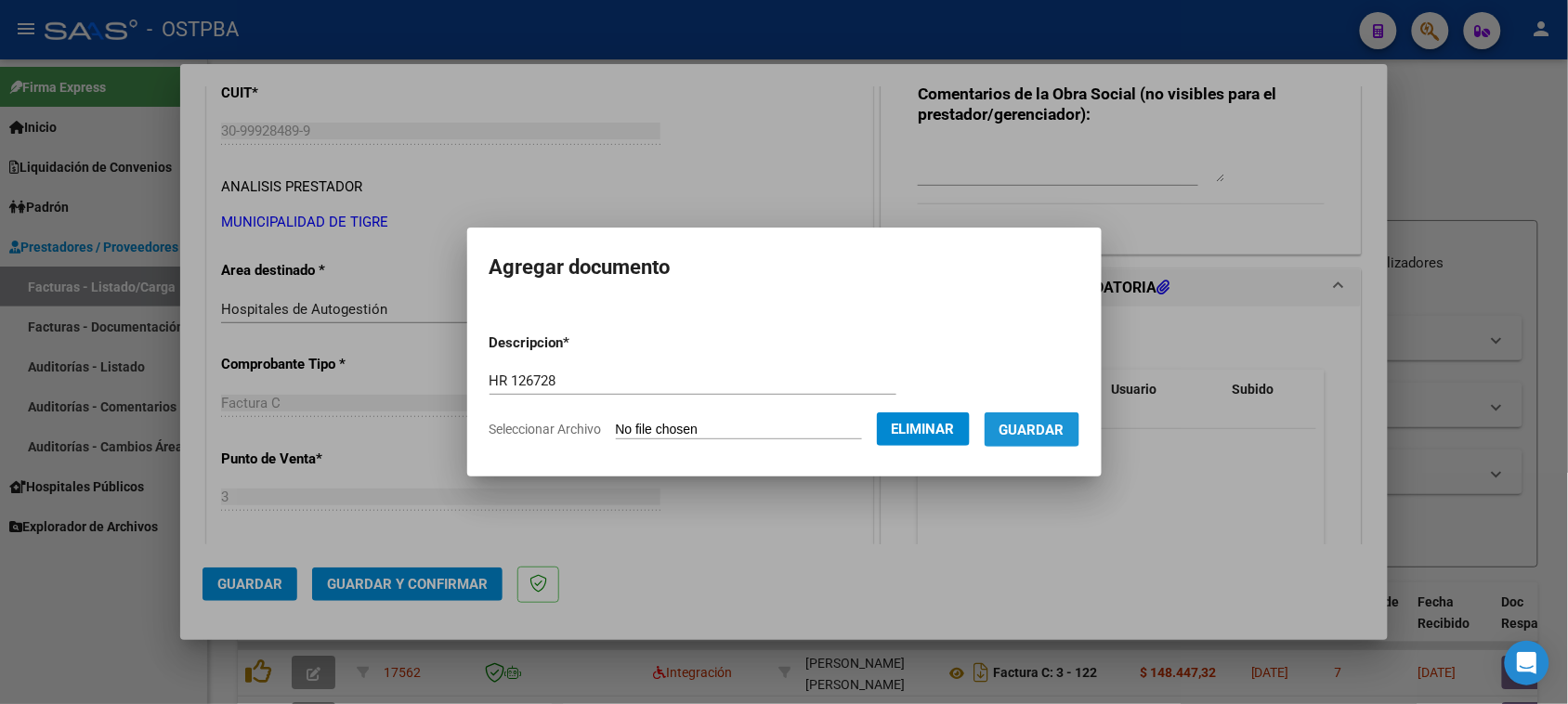
click at [1032, 438] on button "Guardar" at bounding box center [1032, 429] width 95 height 35
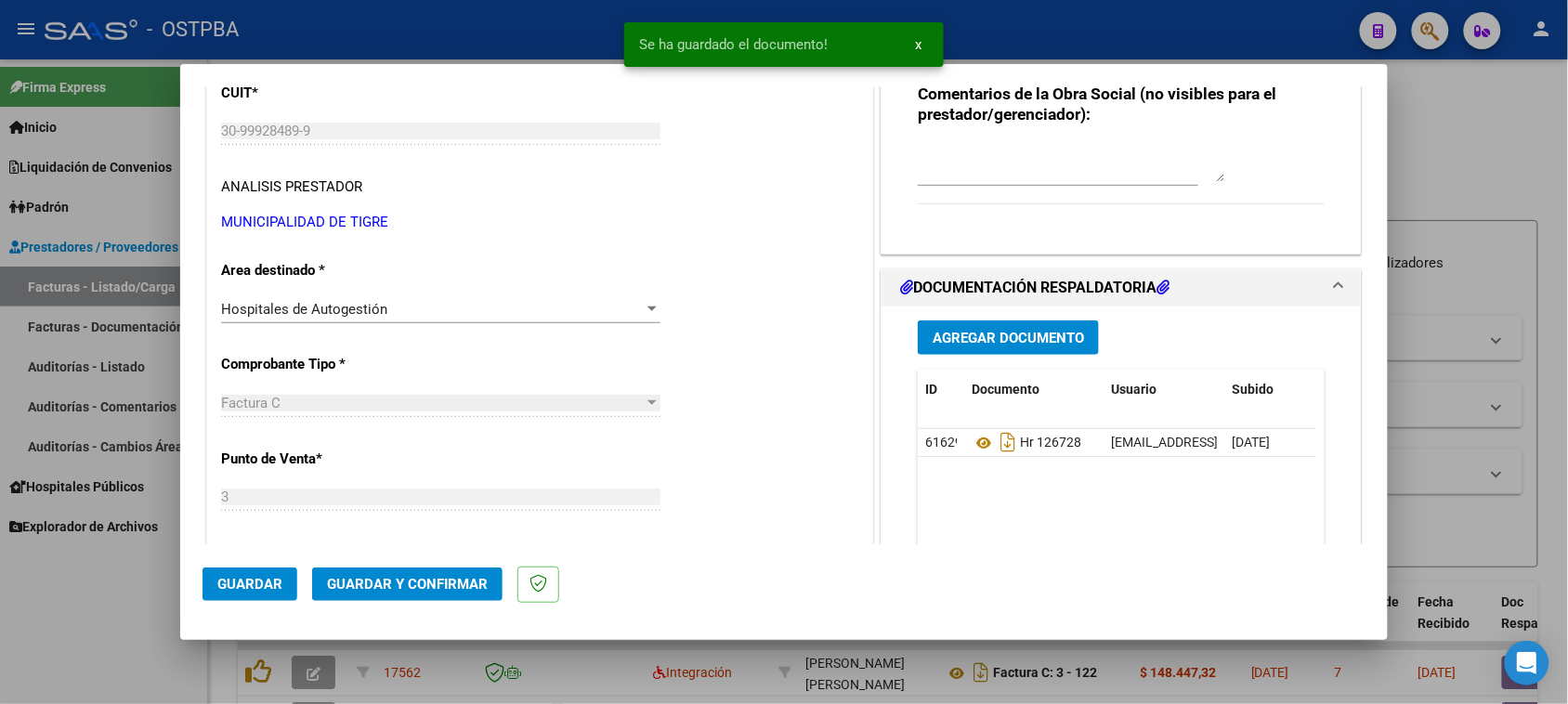
click at [1032, 316] on div "Agregar Documento ID Documento Usuario Subido Acción 61629 Hr 126728 [EMAIL_ADD…" at bounding box center [1121, 492] width 435 height 370
click at [1023, 340] on span "Agregar Documento" at bounding box center [1008, 338] width 151 height 16
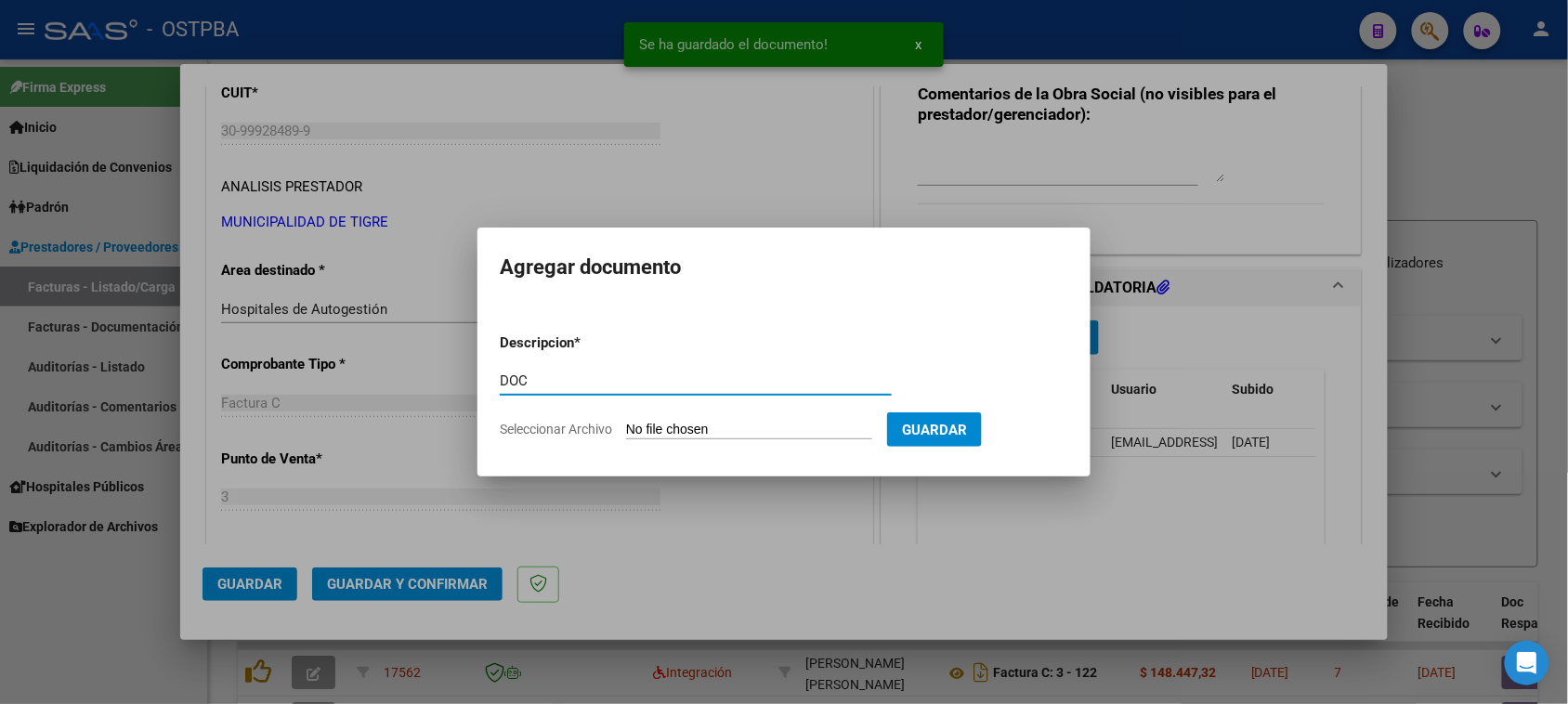
type input "DOC"
click at [626, 421] on input "Seleccionar Archivo" at bounding box center [749, 430] width 246 height 17
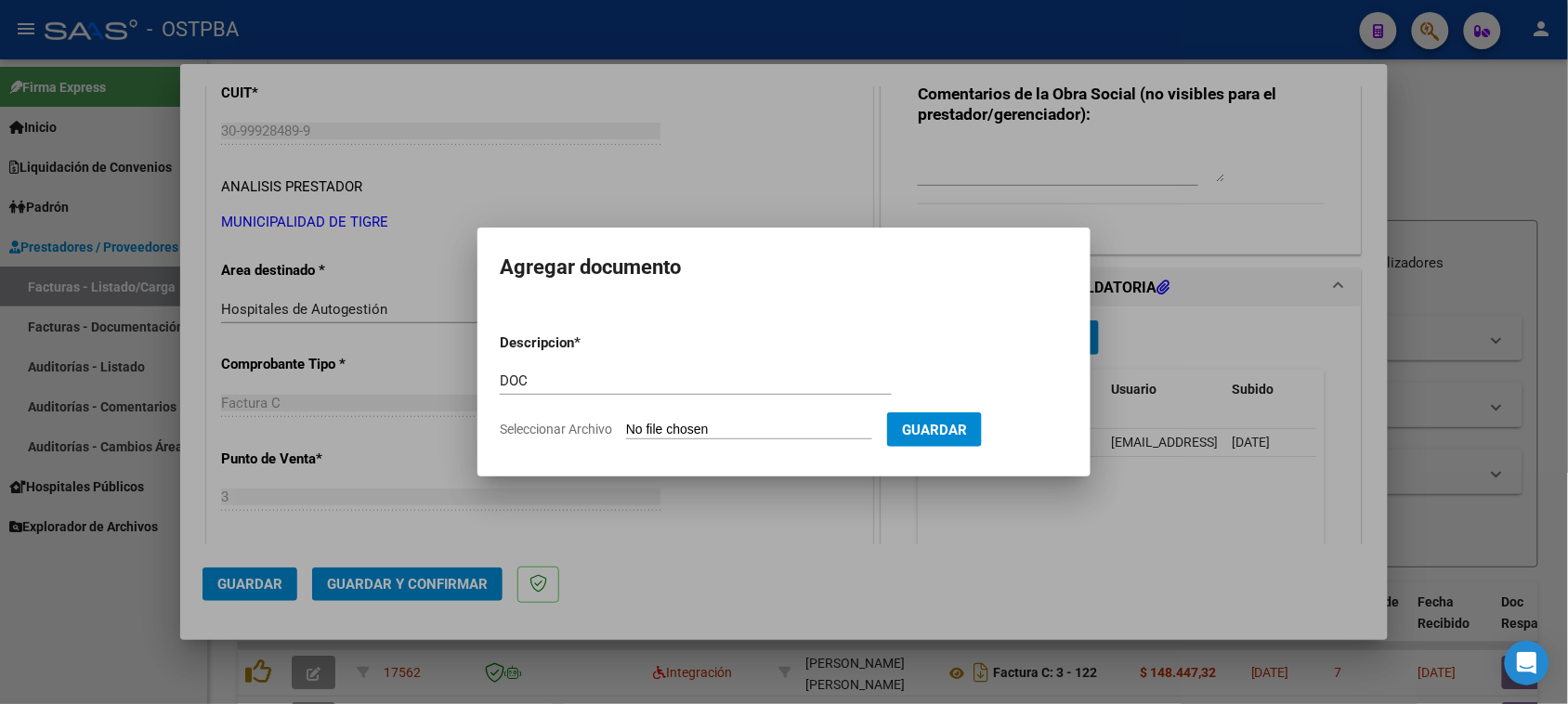
type input "C:\fakepath\DOC 204536.zip"
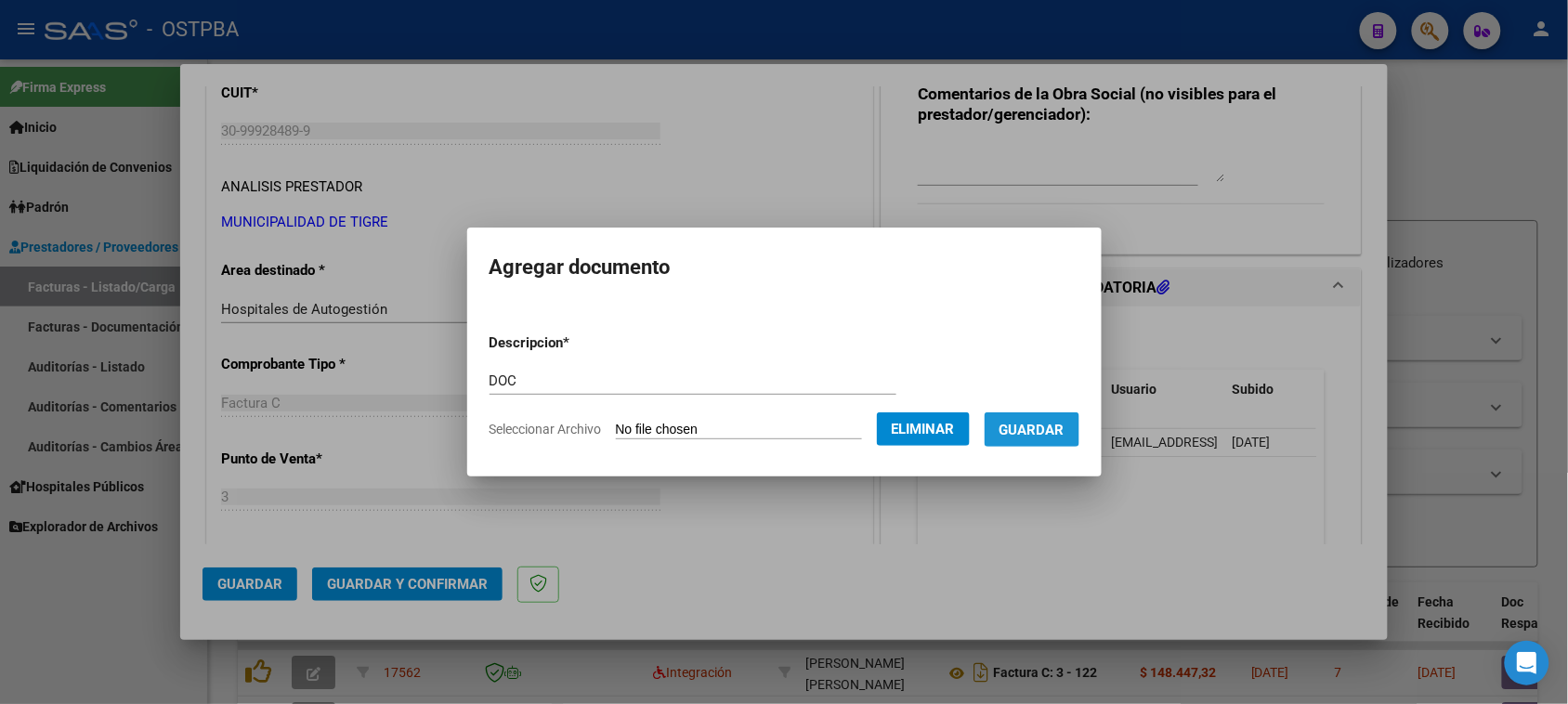
click at [1055, 433] on span "Guardar" at bounding box center [1032, 429] width 65 height 16
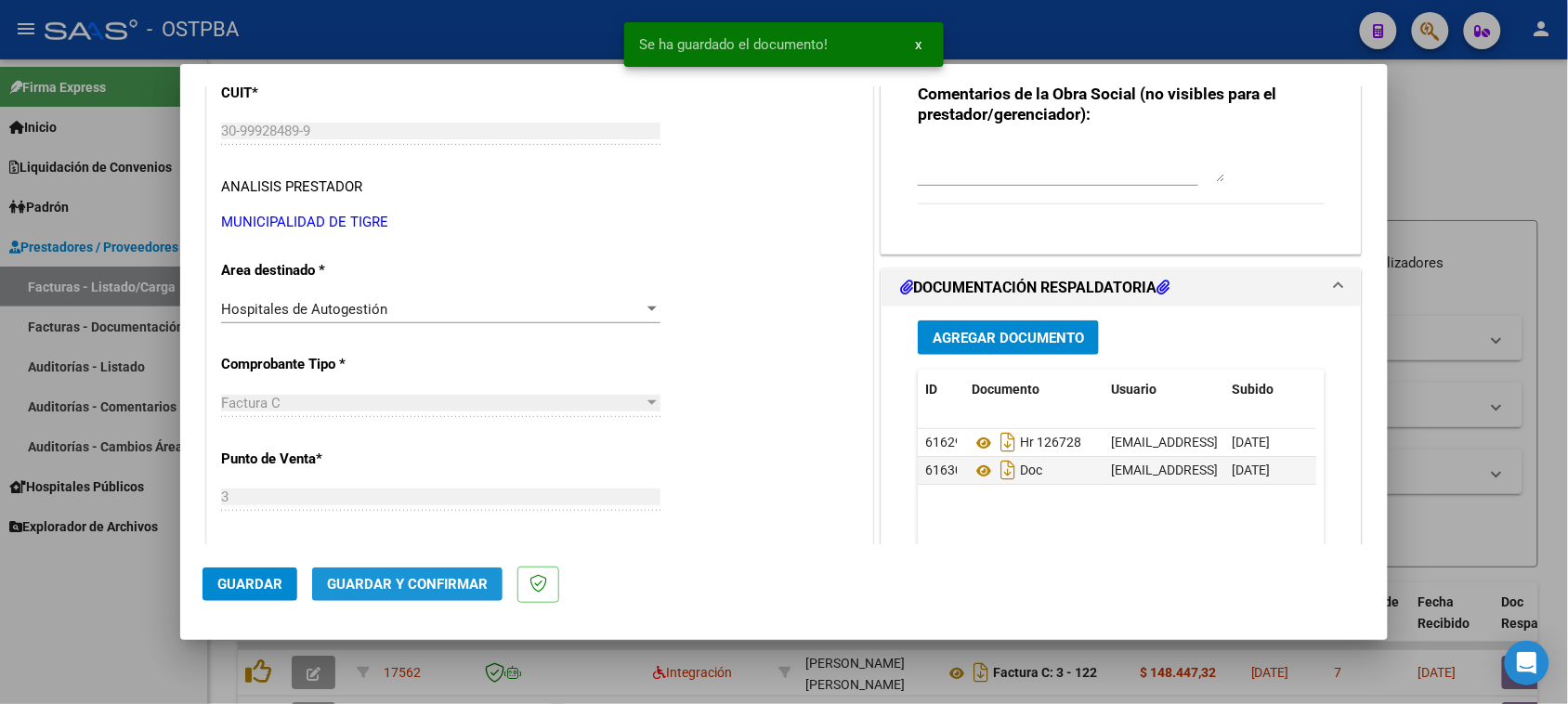
click at [418, 585] on span "Guardar y Confirmar" at bounding box center [407, 583] width 161 height 16
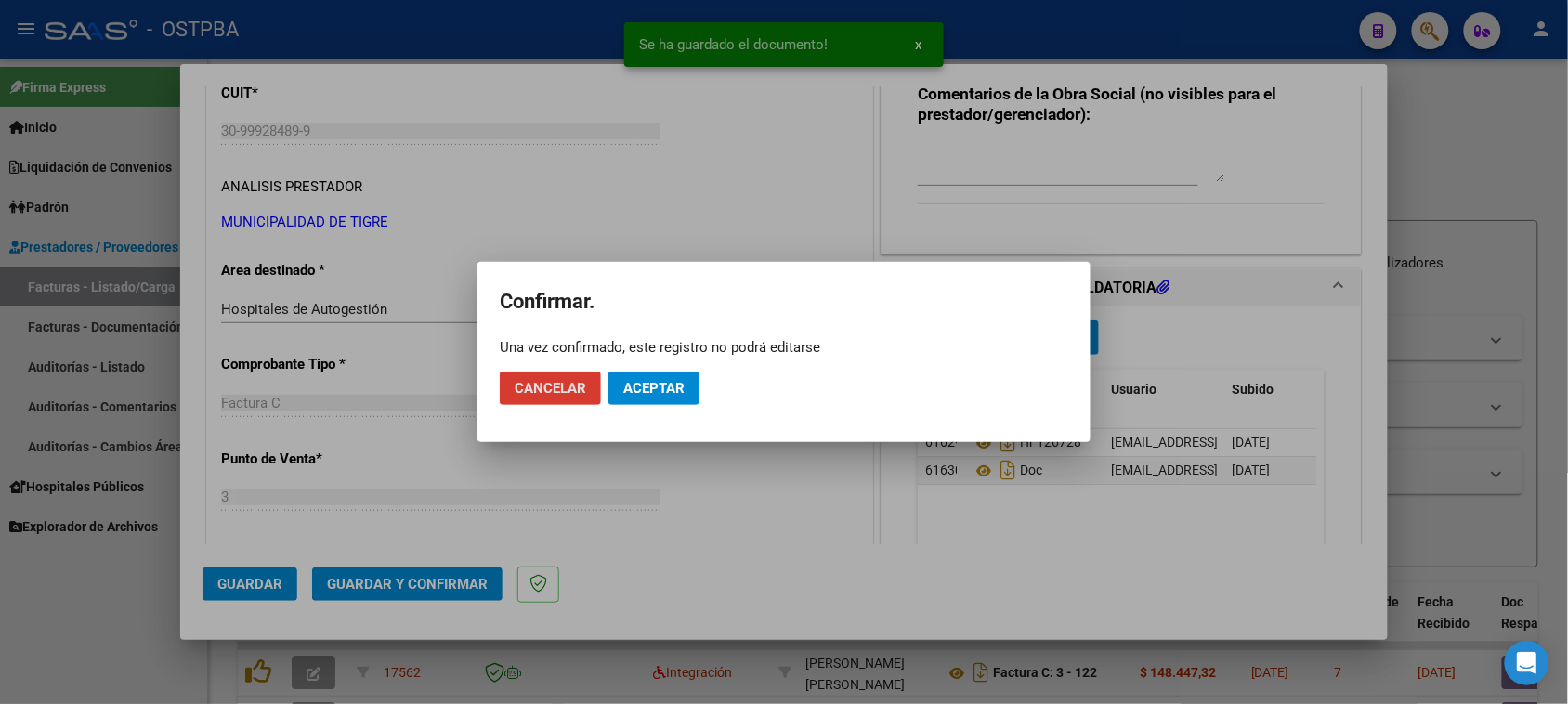
click at [674, 392] on span "Aceptar" at bounding box center [654, 388] width 62 height 16
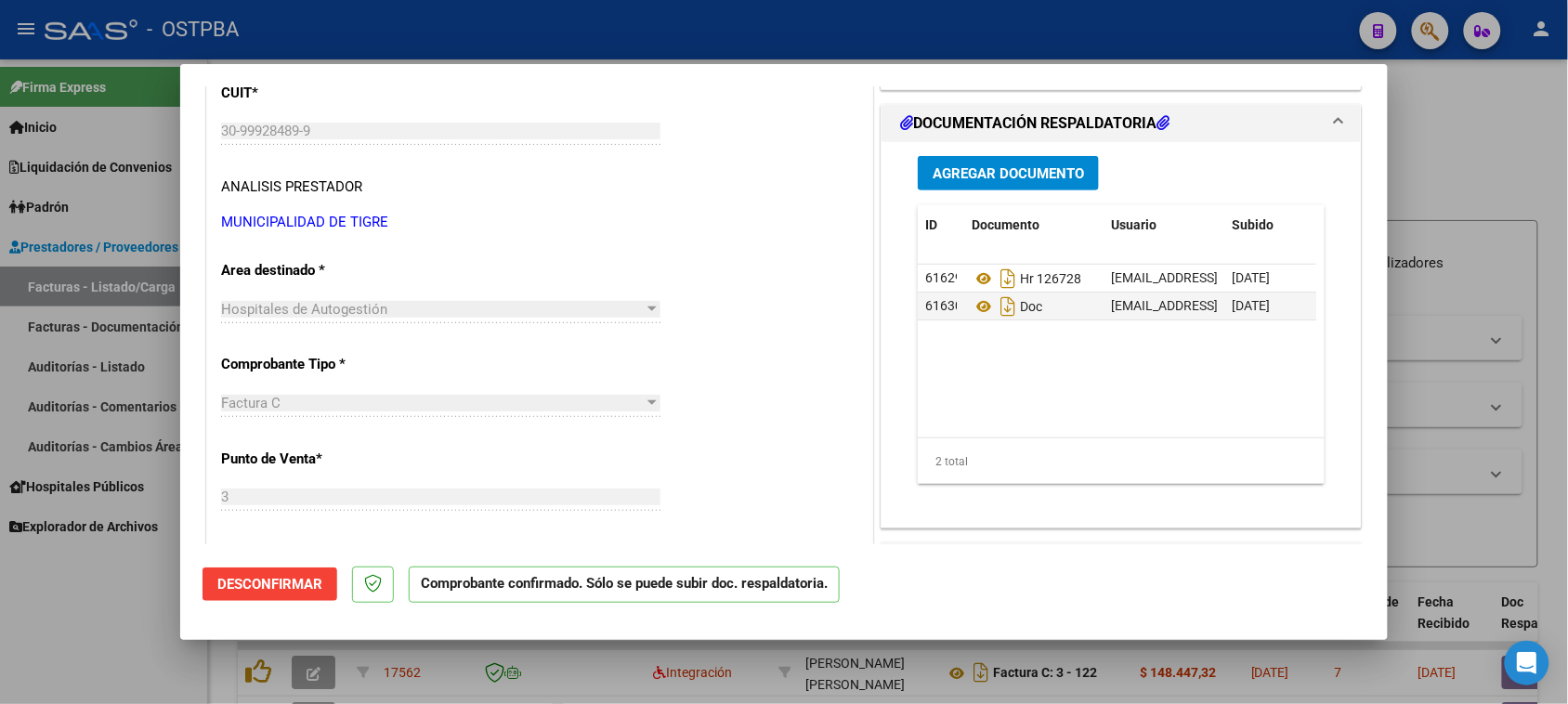
click at [84, 361] on div at bounding box center [784, 352] width 1568 height 704
type input "$ 0,00"
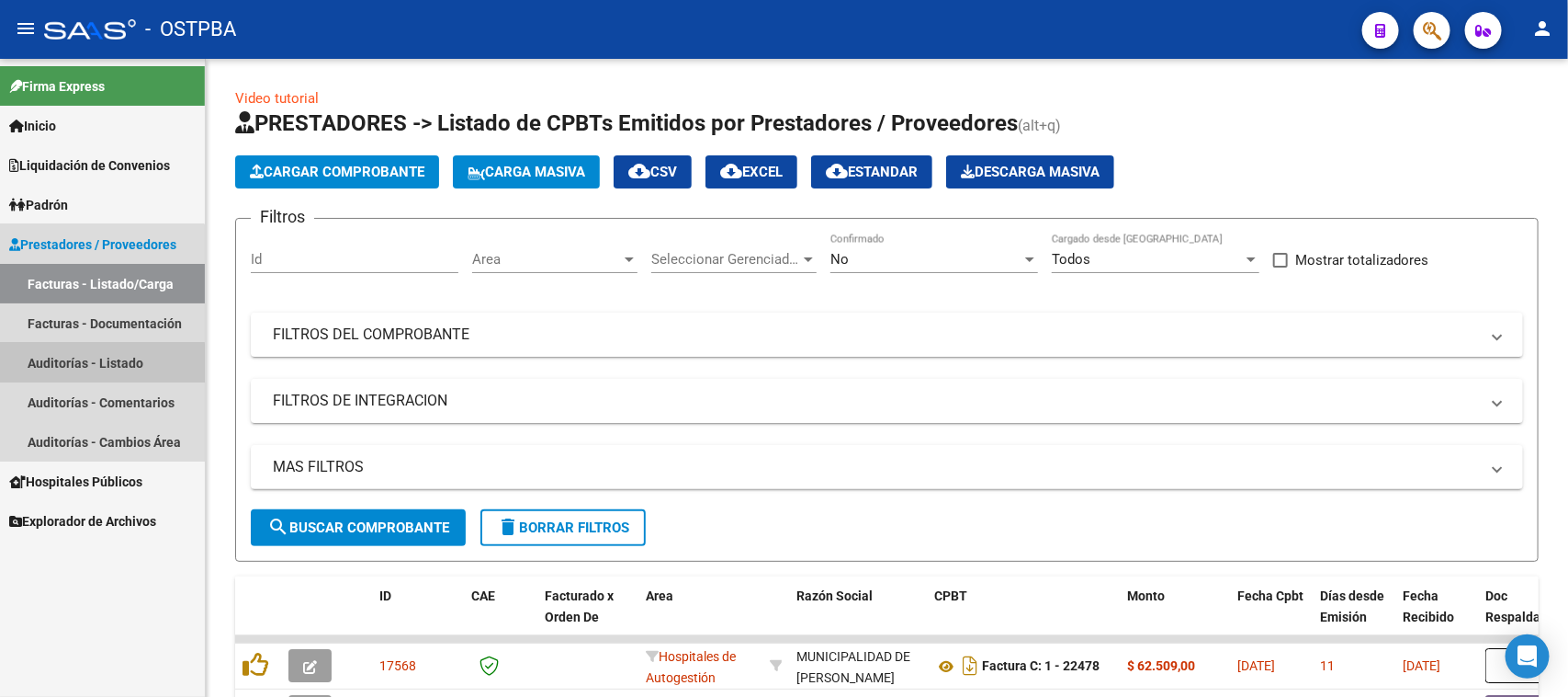
click at [85, 363] on link "Auditorías - Listado" at bounding box center [102, 362] width 205 height 39
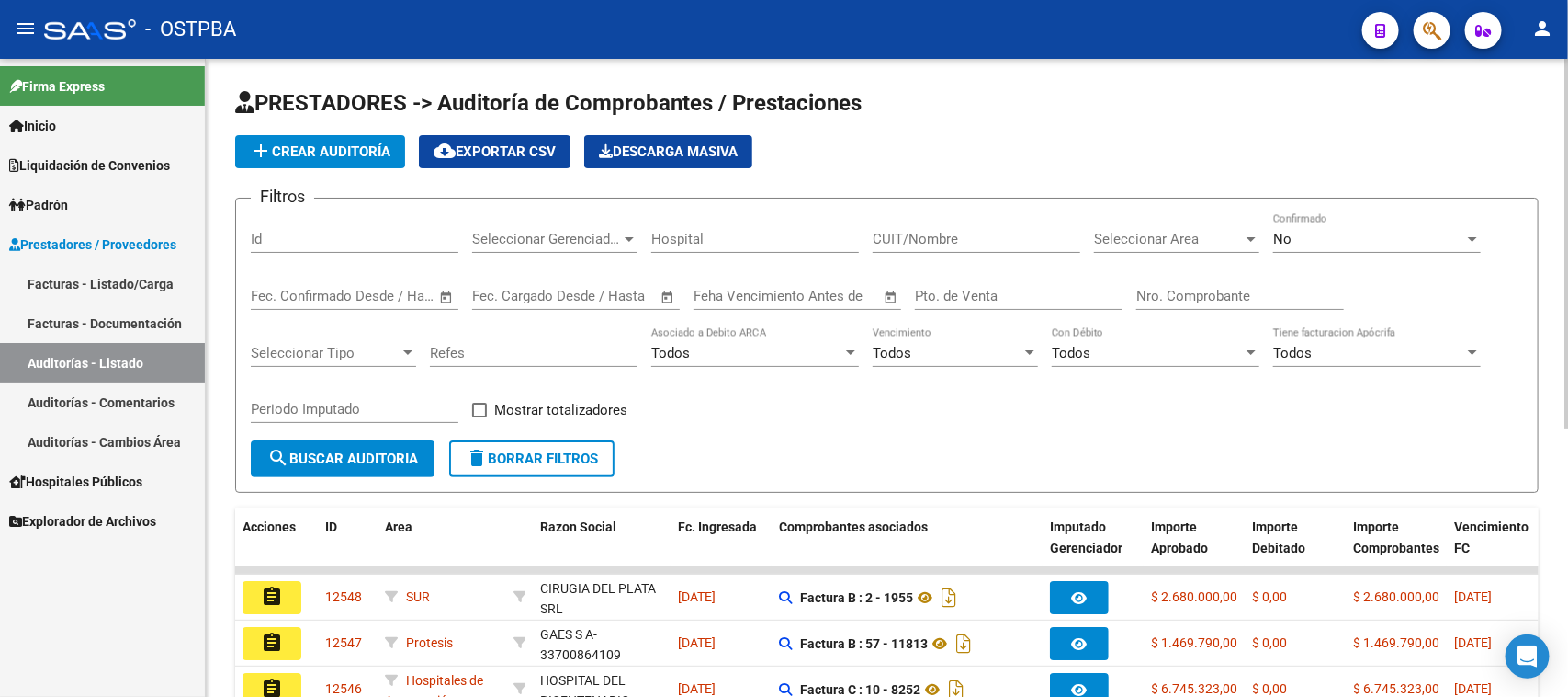
click at [302, 143] on span "add Crear Auditoría" at bounding box center [320, 151] width 140 height 16
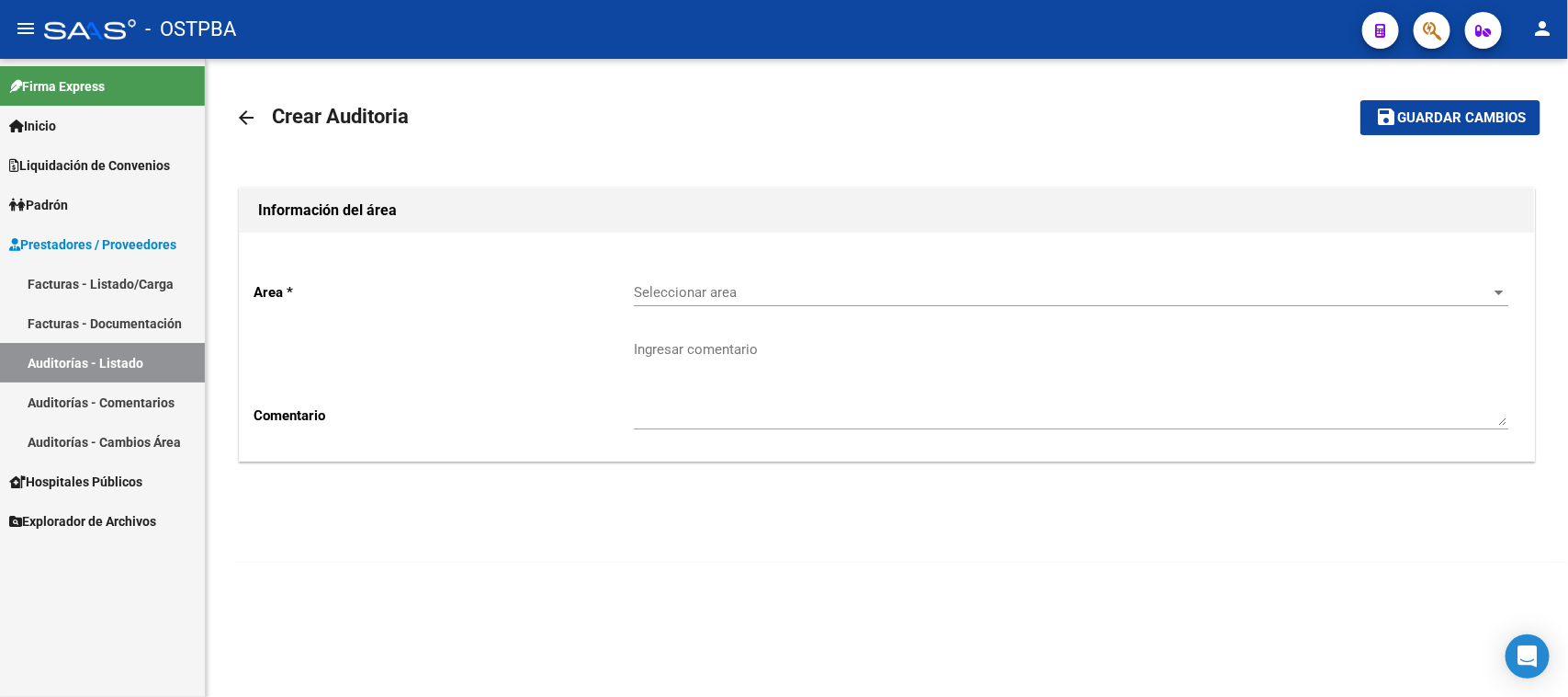
click at [671, 294] on span "Seleccionar area" at bounding box center [1062, 291] width 858 height 16
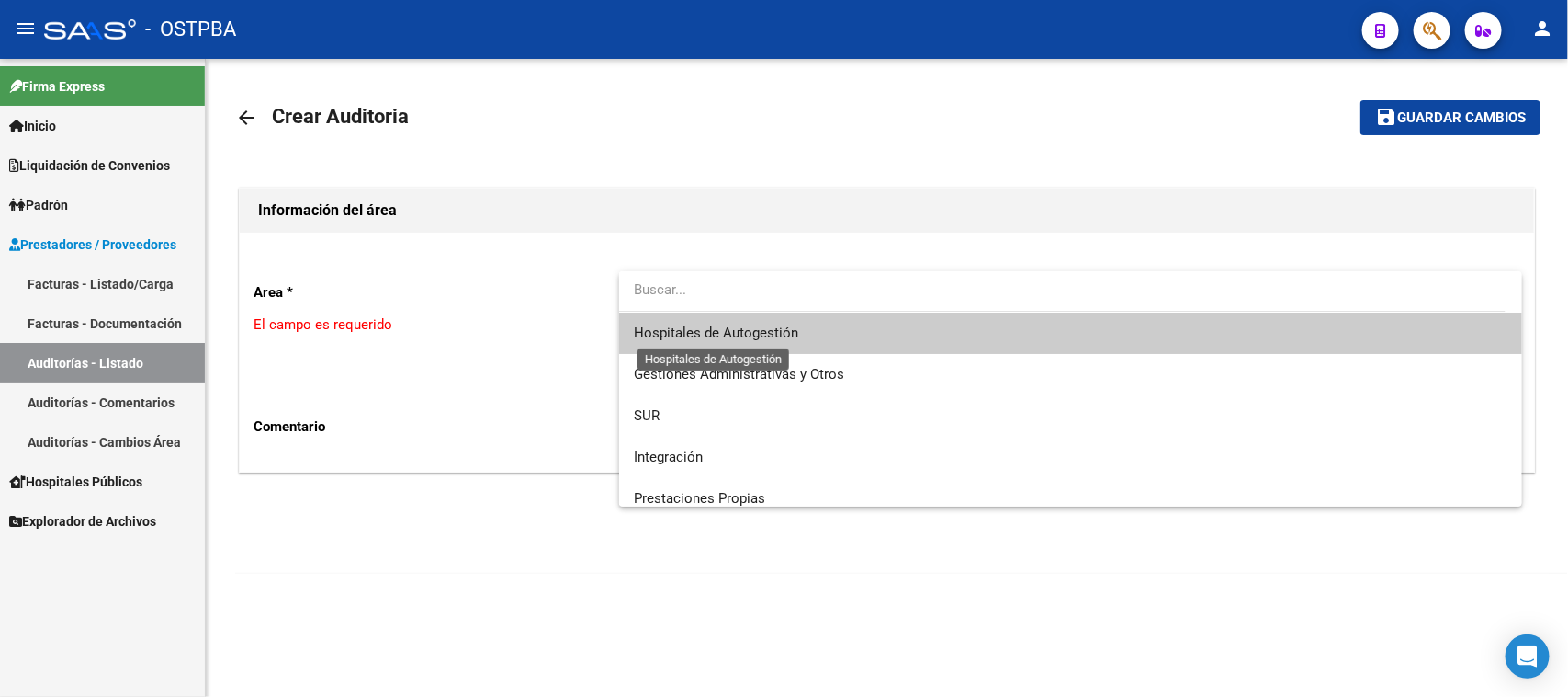
click at [667, 345] on span "Hospitales de Autogestión" at bounding box center [1071, 332] width 874 height 41
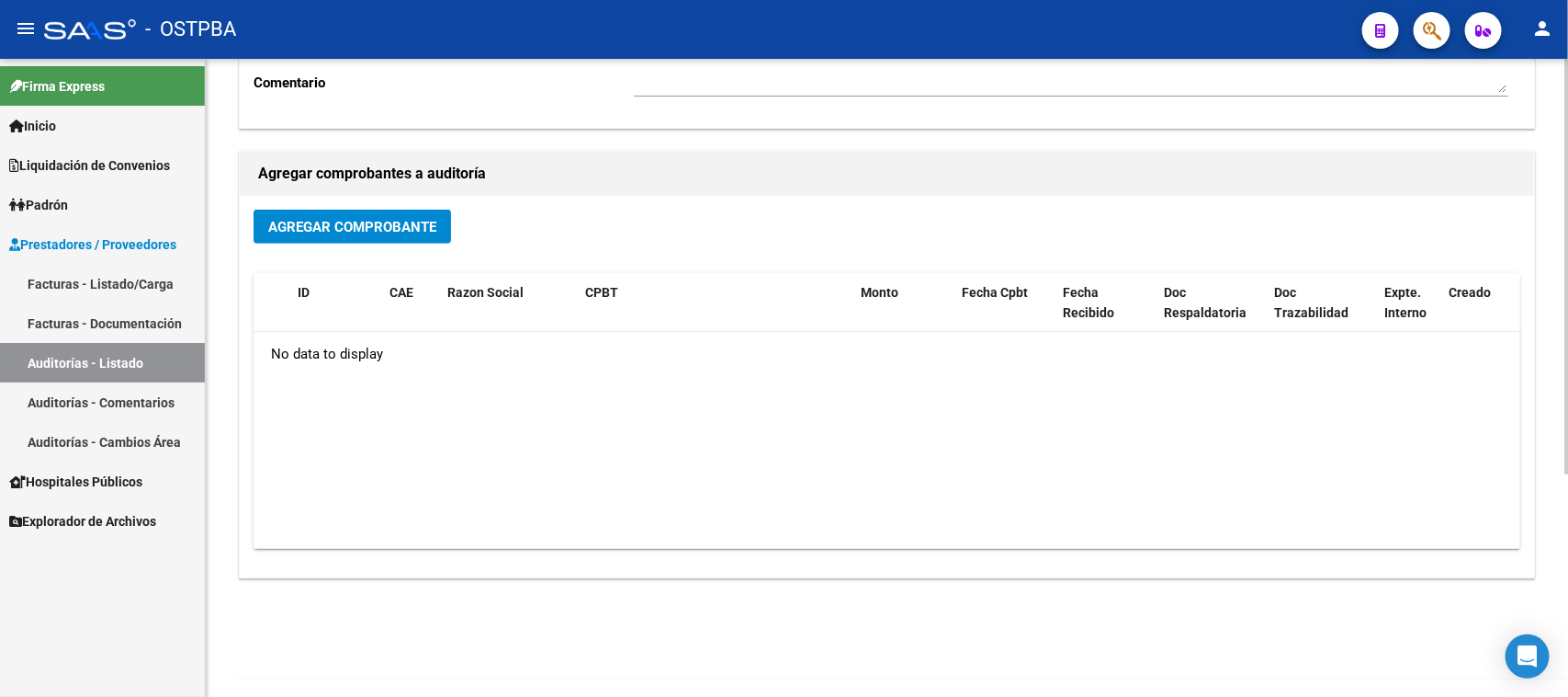
scroll to position [342, 0]
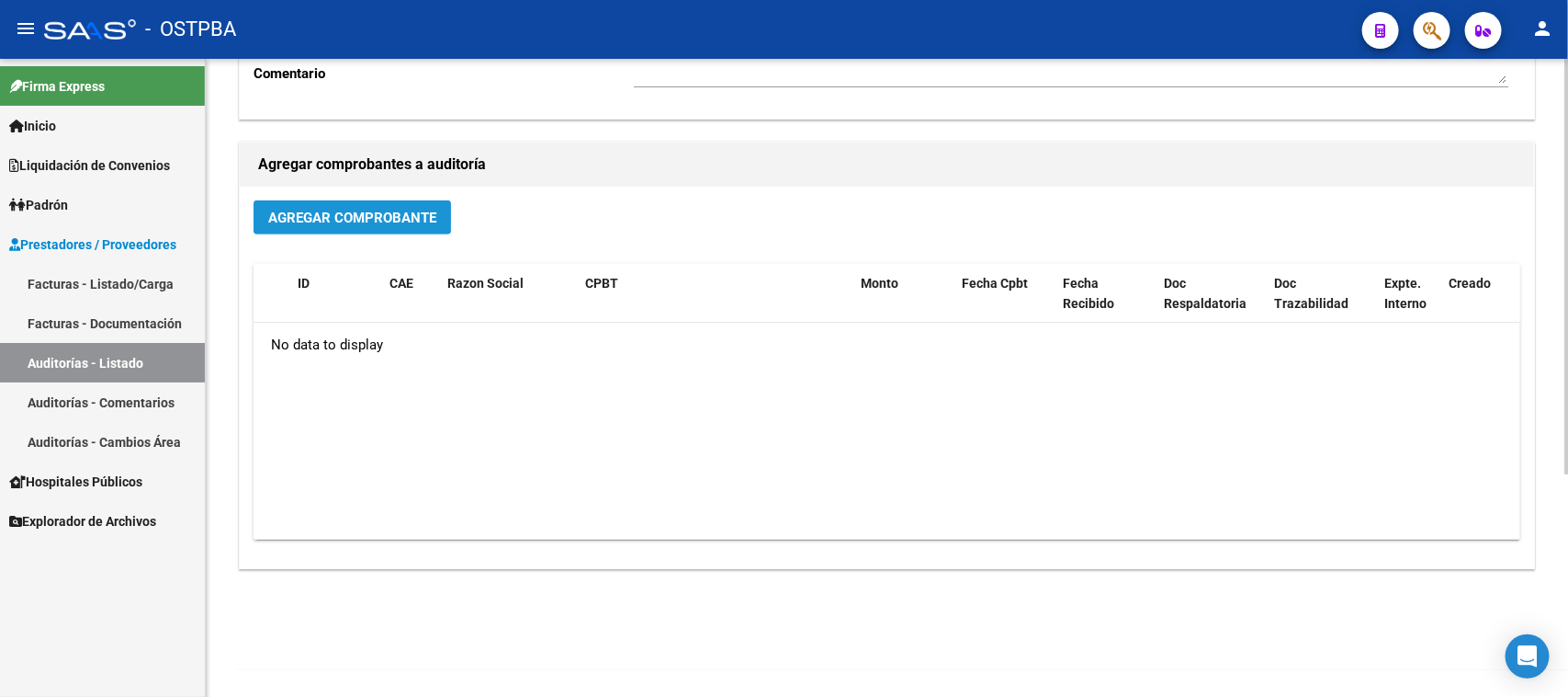
click at [375, 209] on span "Agregar Comprobante" at bounding box center [352, 217] width 168 height 16
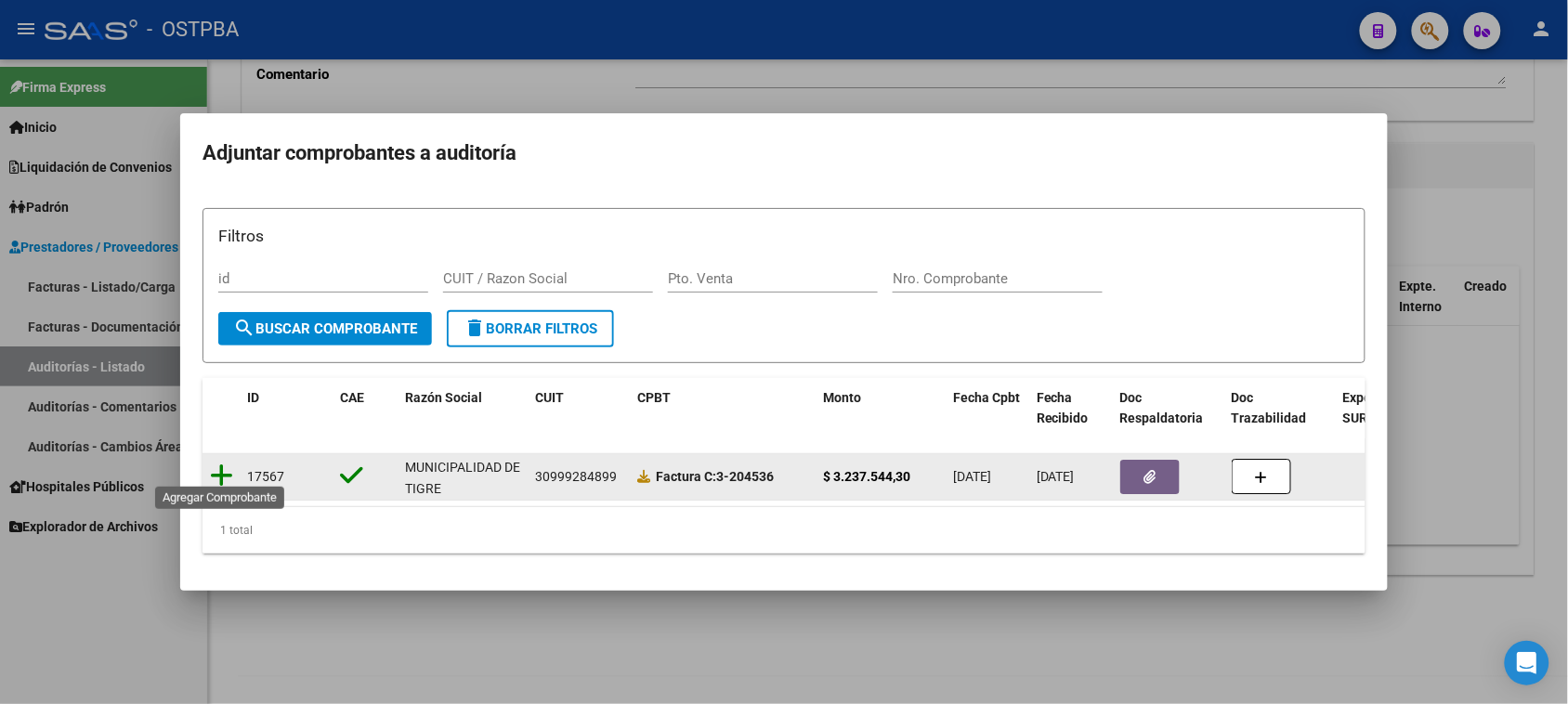
click at [223, 462] on icon at bounding box center [222, 474] width 23 height 26
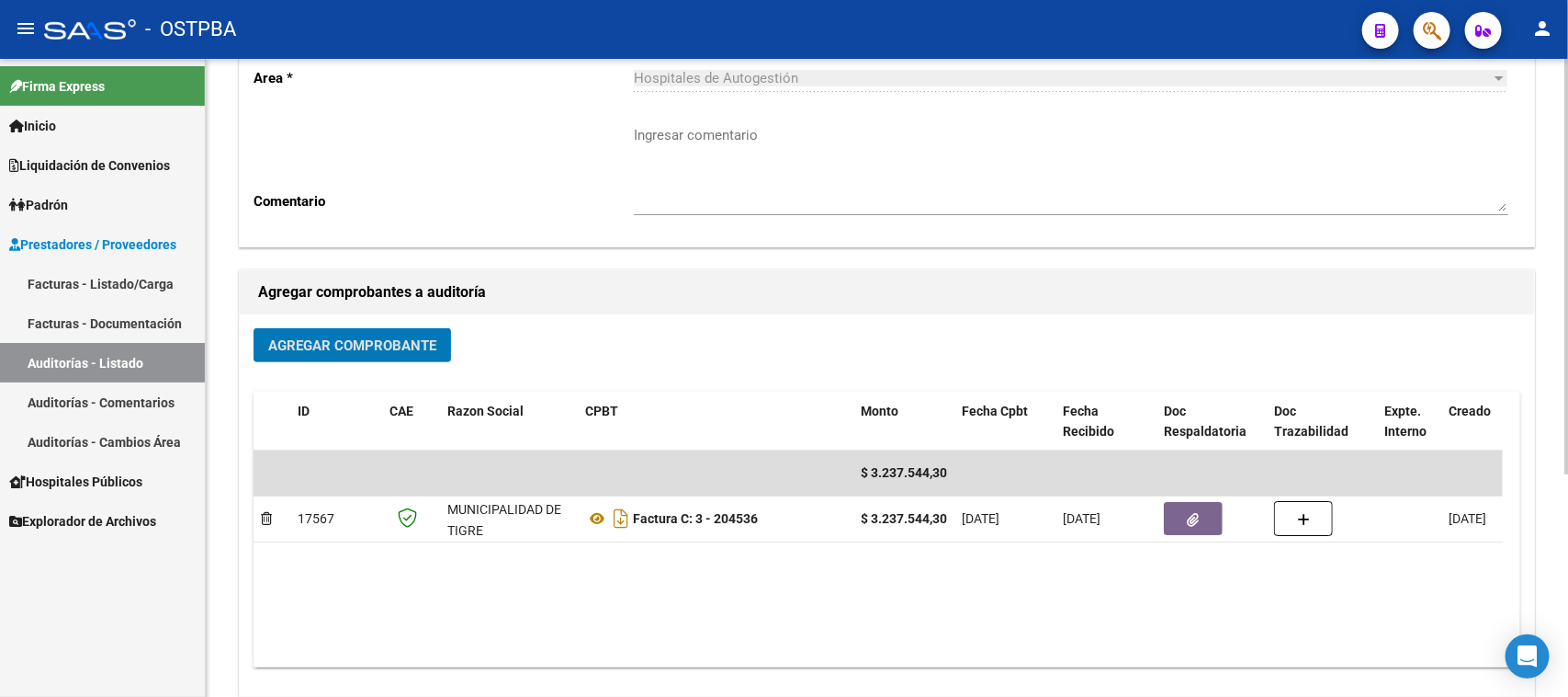
scroll to position [0, 0]
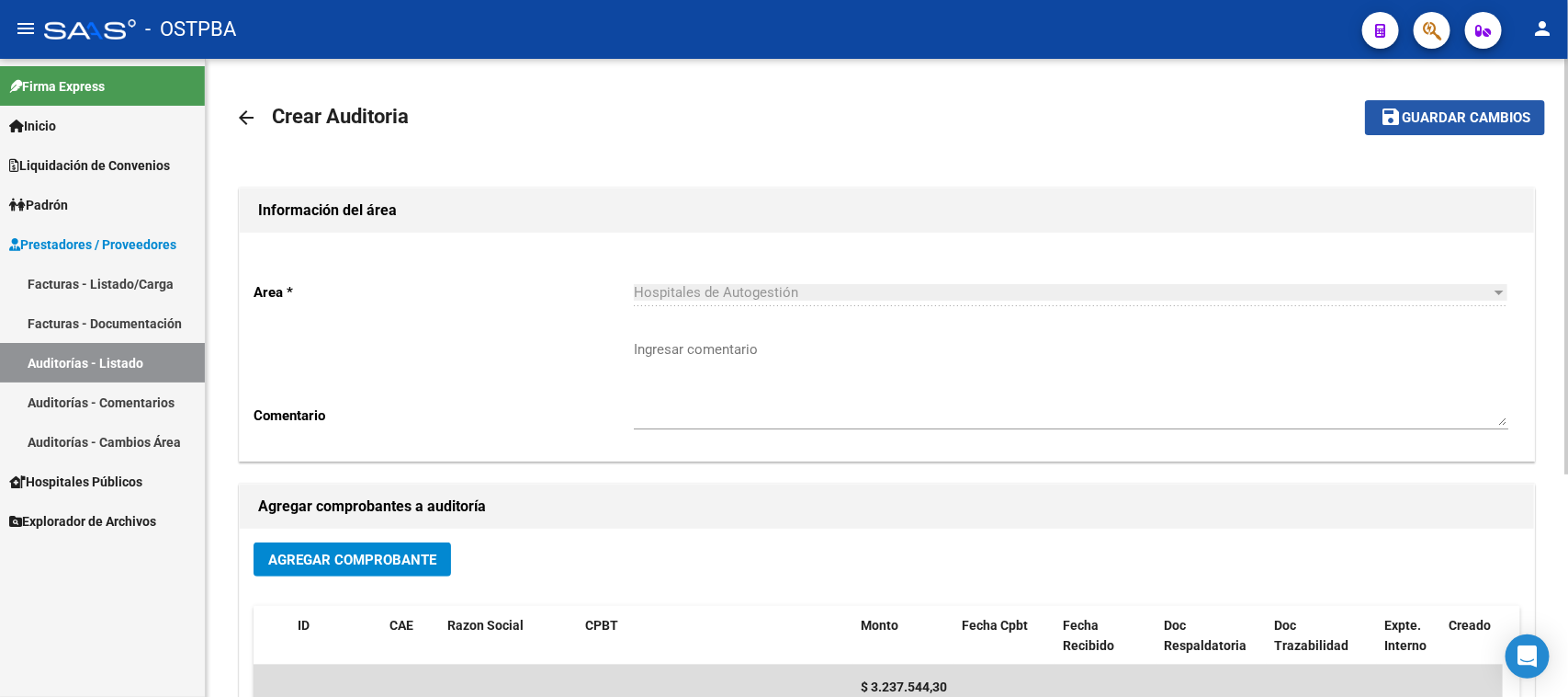
click at [1468, 124] on span "Guardar cambios" at bounding box center [1466, 118] width 129 height 16
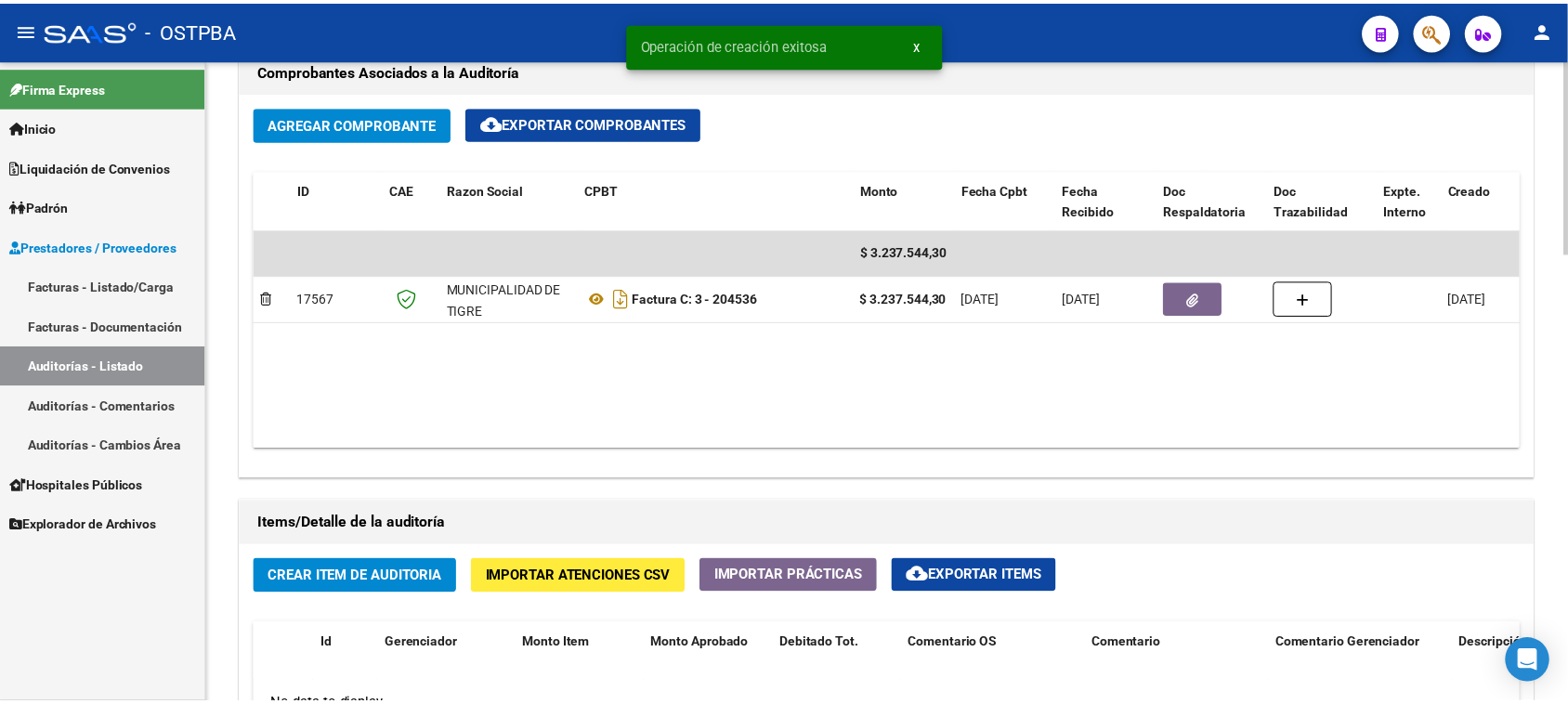
scroll to position [1044, 0]
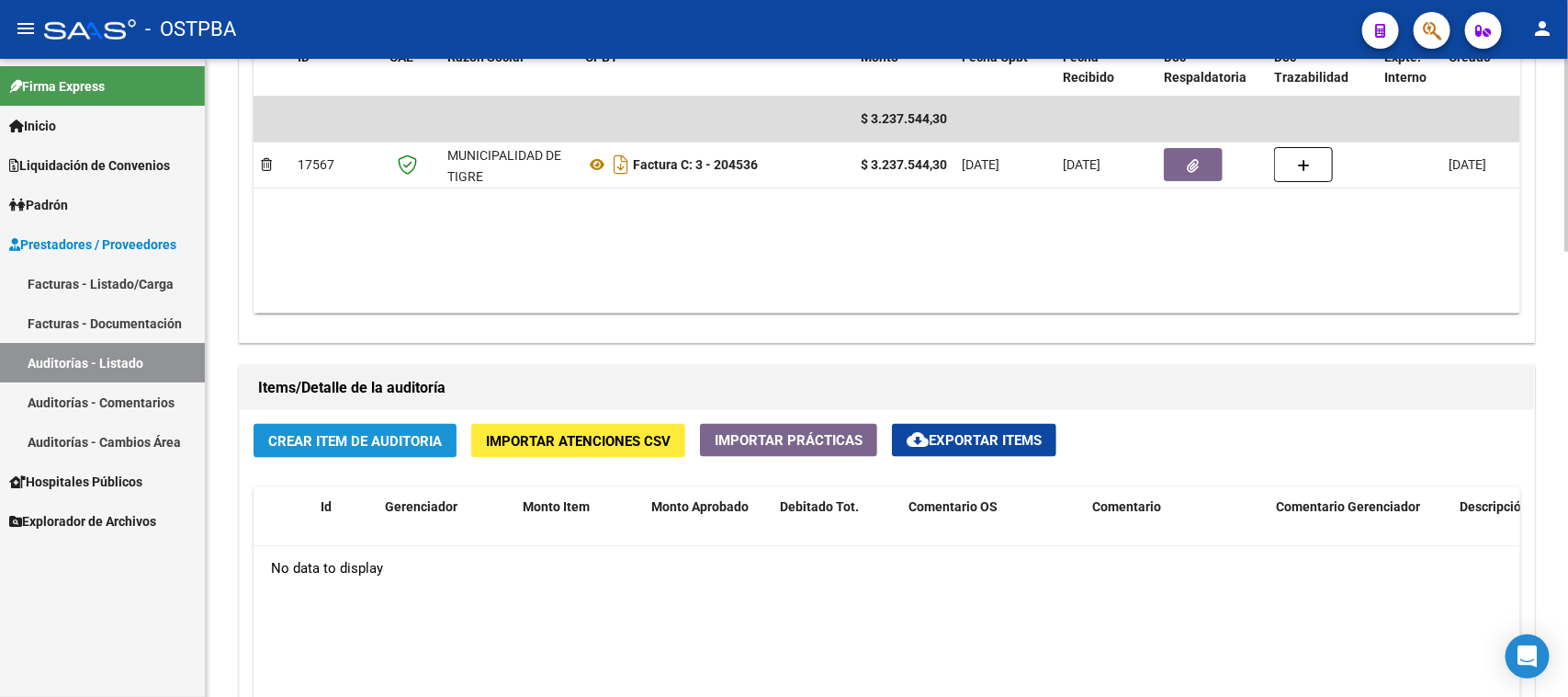
click at [375, 434] on span "Crear Item de Auditoria" at bounding box center [355, 440] width 174 height 16
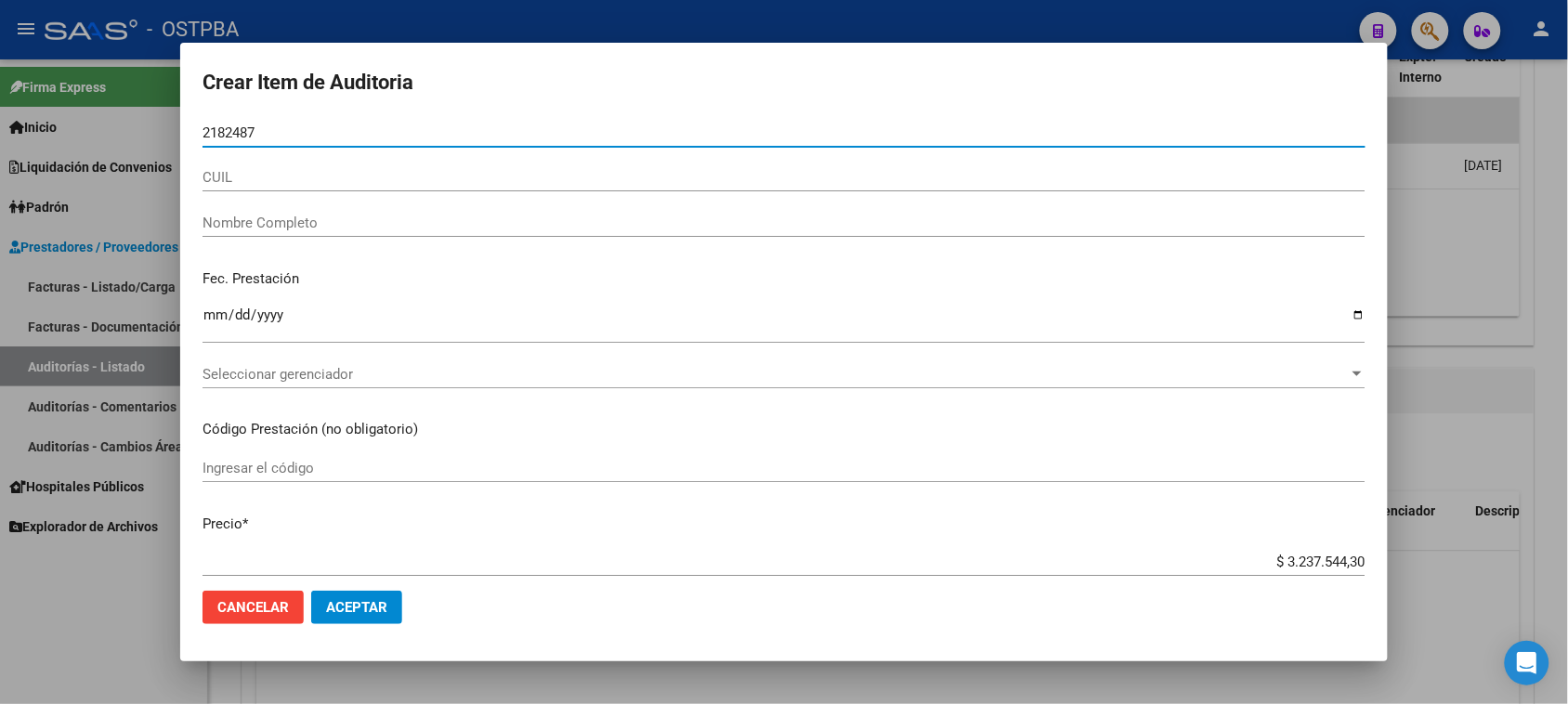
type input "21824874"
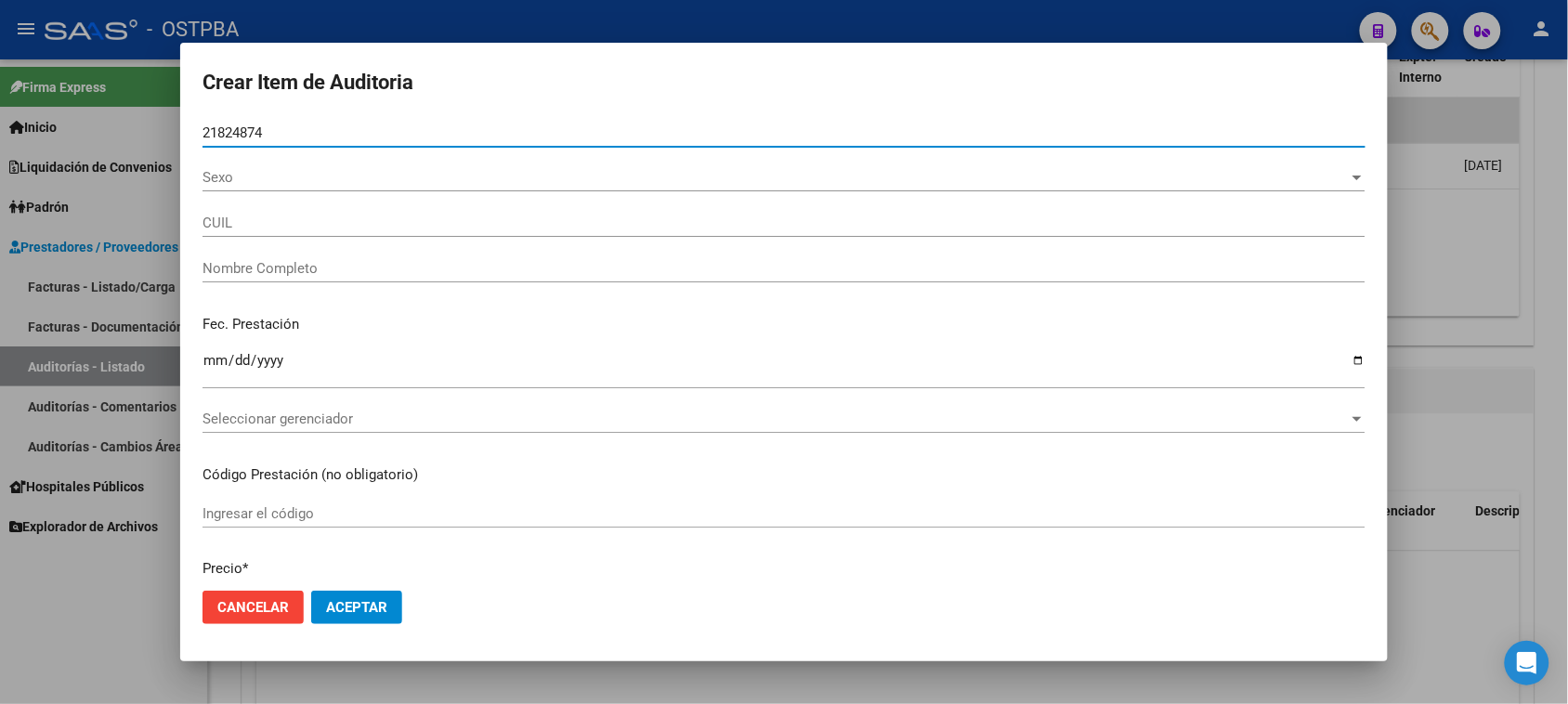
type input "27218248743"
type input "[PERSON_NAME] DE [PERSON_NAME] -"
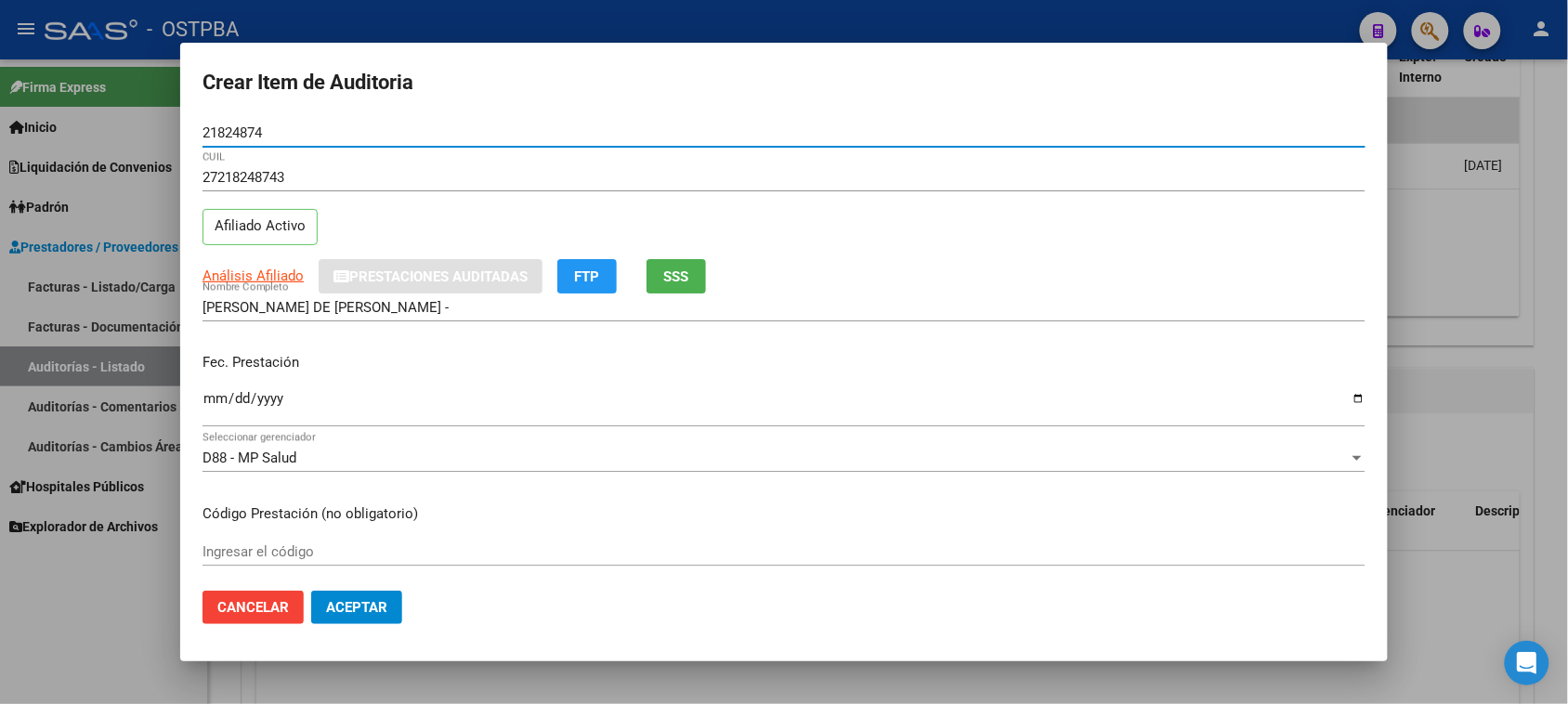
type input "21824874"
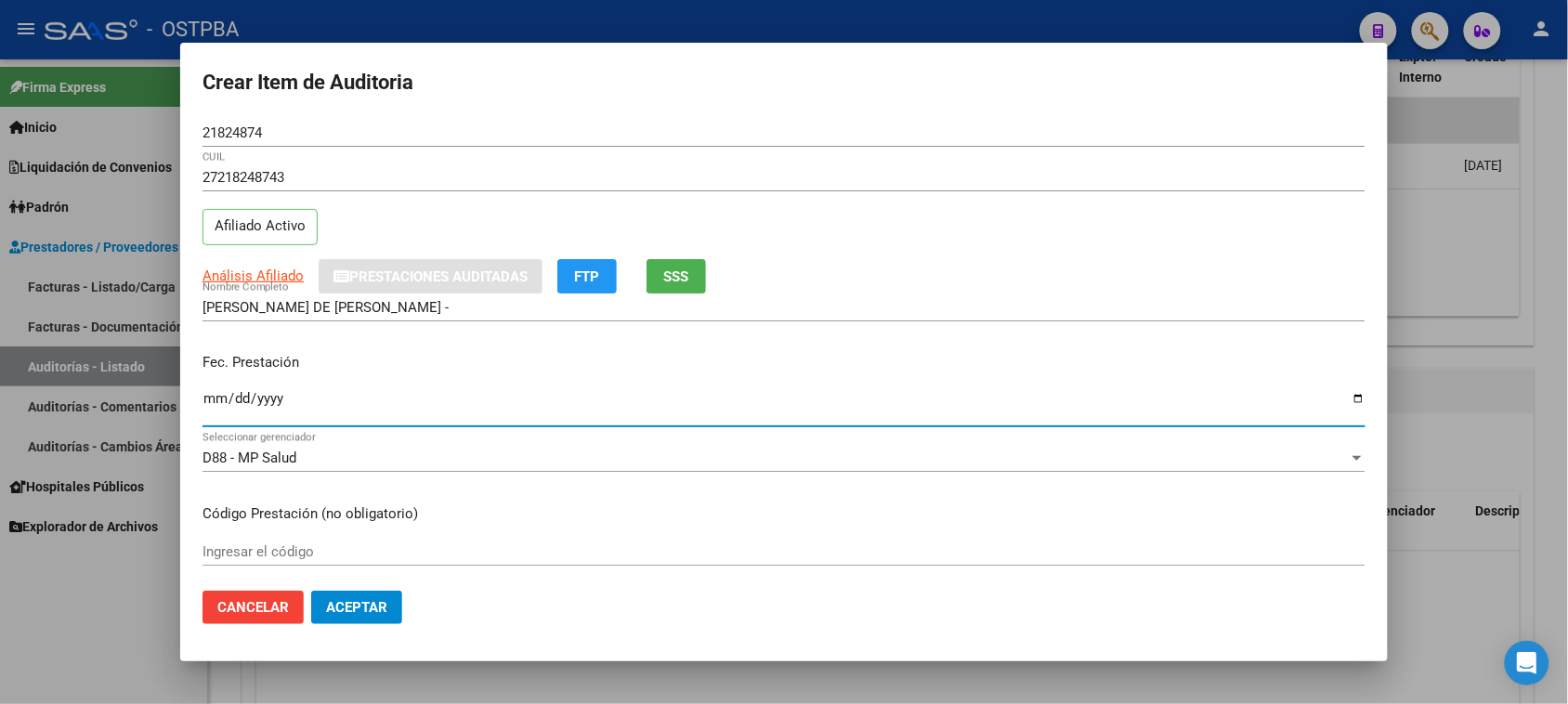
click at [211, 400] on input "Ingresar la fecha" at bounding box center [784, 405] width 1163 height 30
type input "[DATE]"
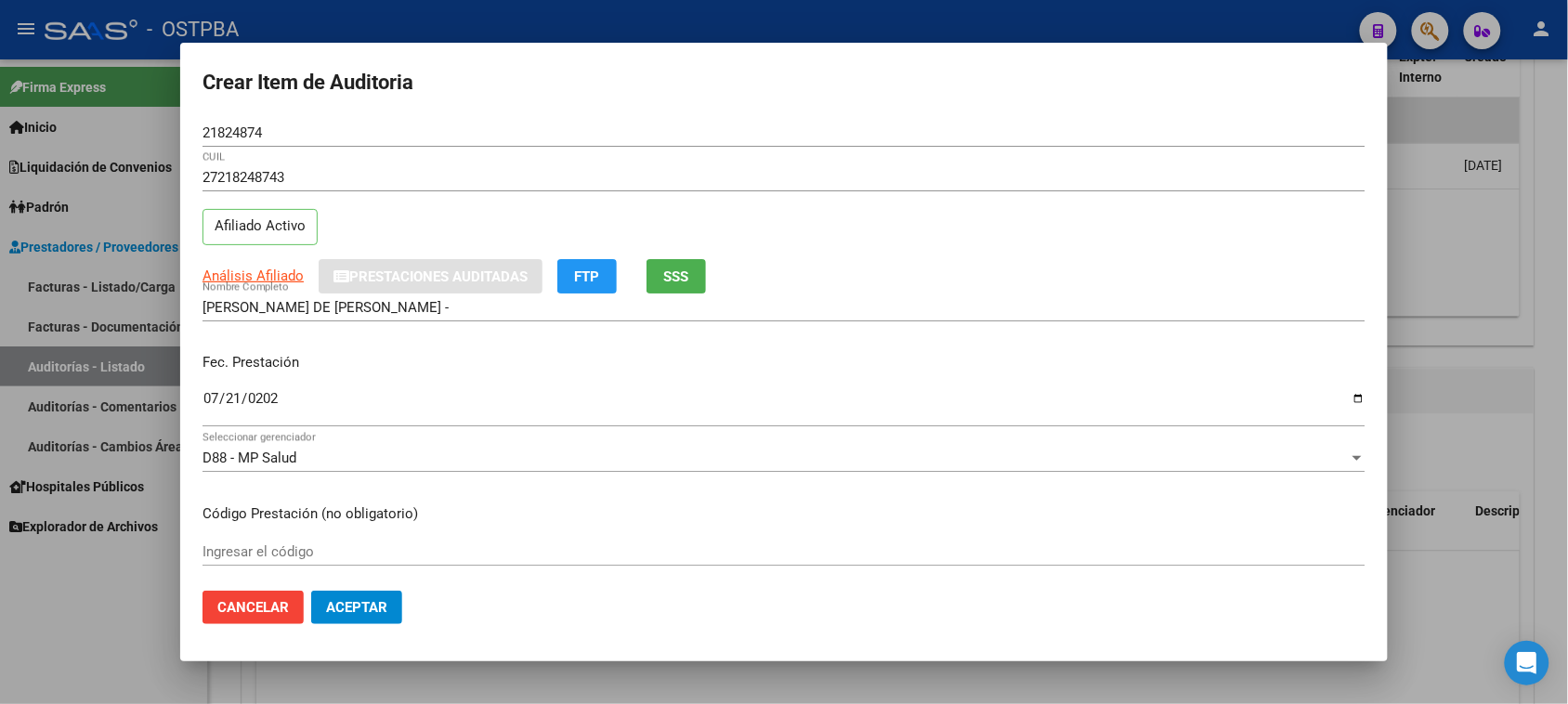
scroll to position [116, 0]
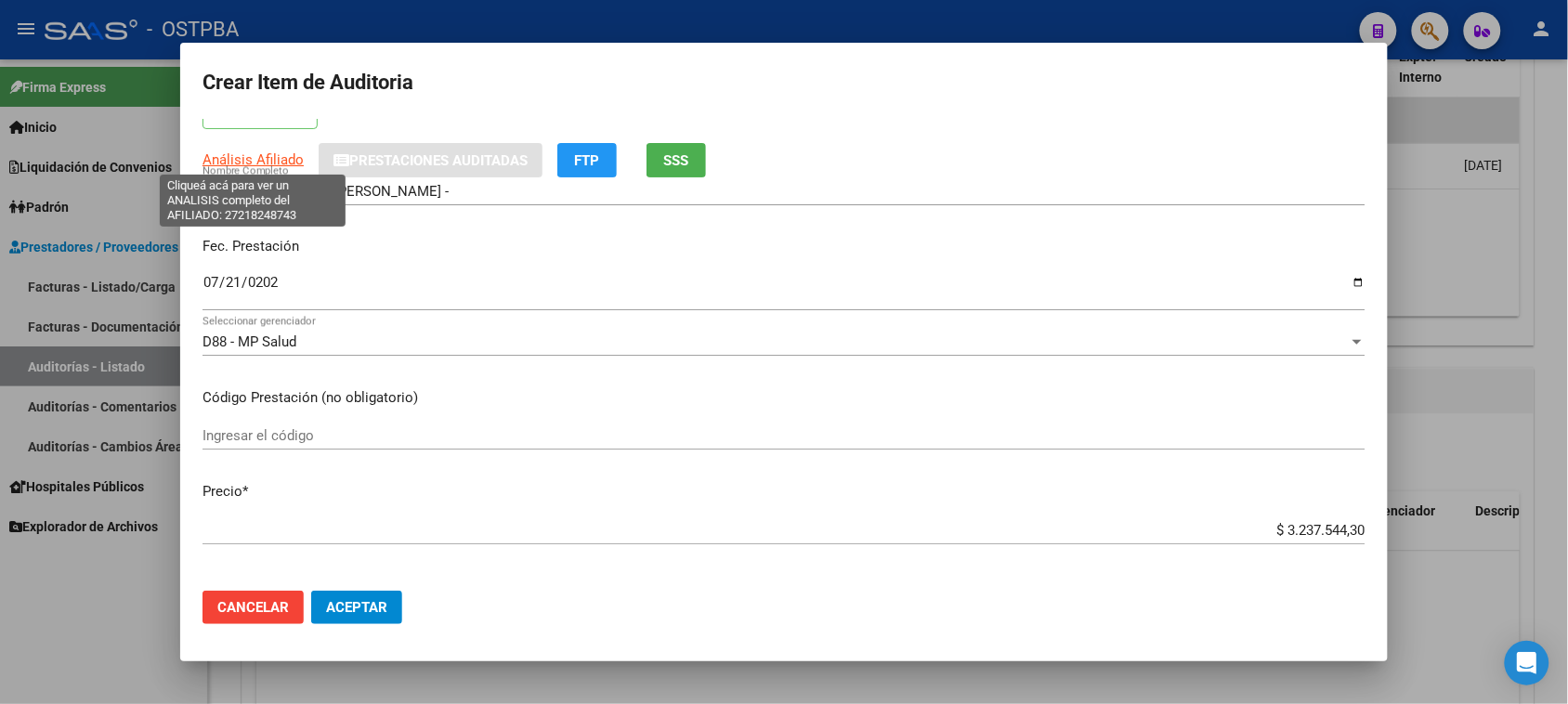
click at [270, 156] on span "Análisis Afiliado" at bounding box center [253, 159] width 101 height 16
type textarea "27218248743"
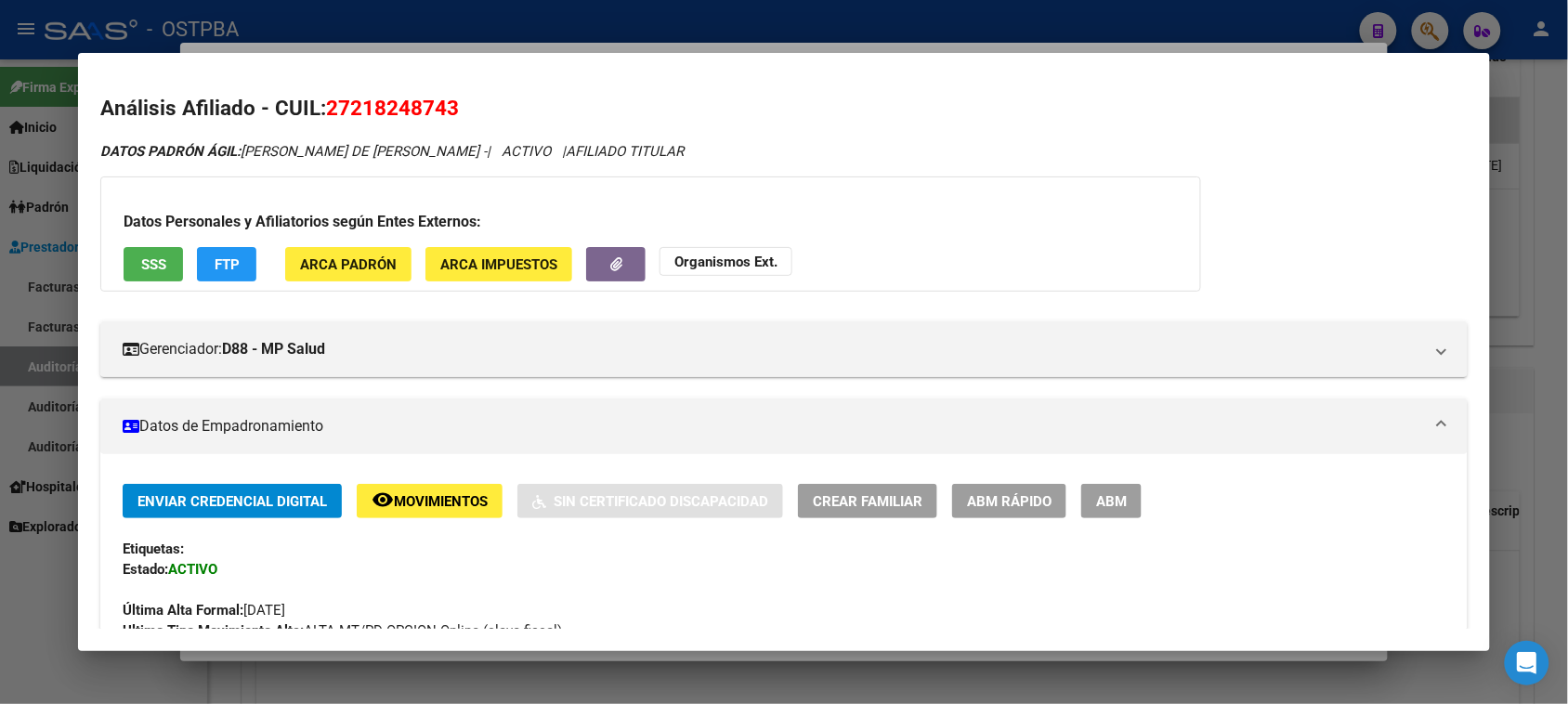
click at [151, 262] on span "SSS" at bounding box center [153, 264] width 25 height 16
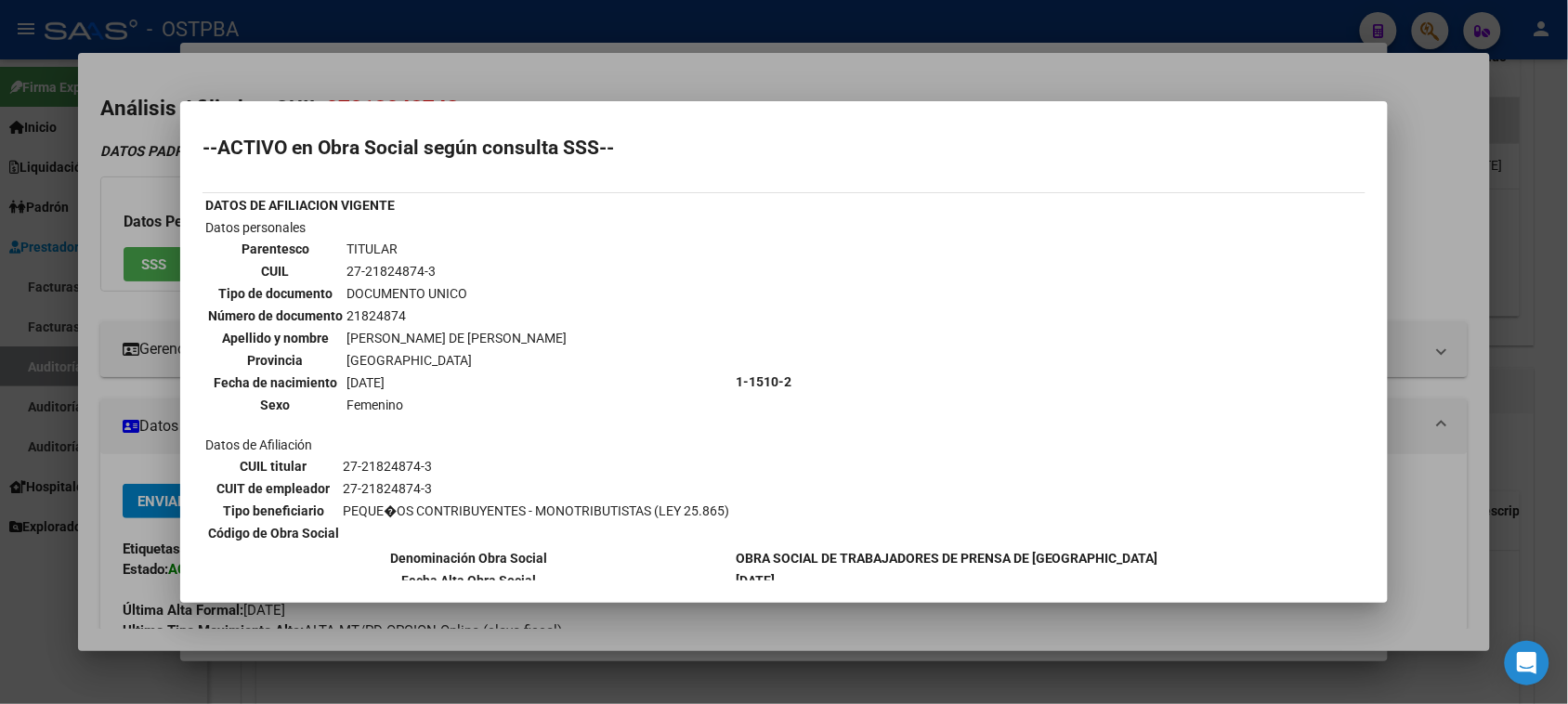
scroll to position [0, 0]
drag, startPoint x: 339, startPoint y: 269, endPoint x: 449, endPoint y: 266, distance: 110.0
click at [449, 266] on tr "CUIL 27-21824874-3" at bounding box center [388, 271] width 361 height 20
copy tr "27-21824874-3"
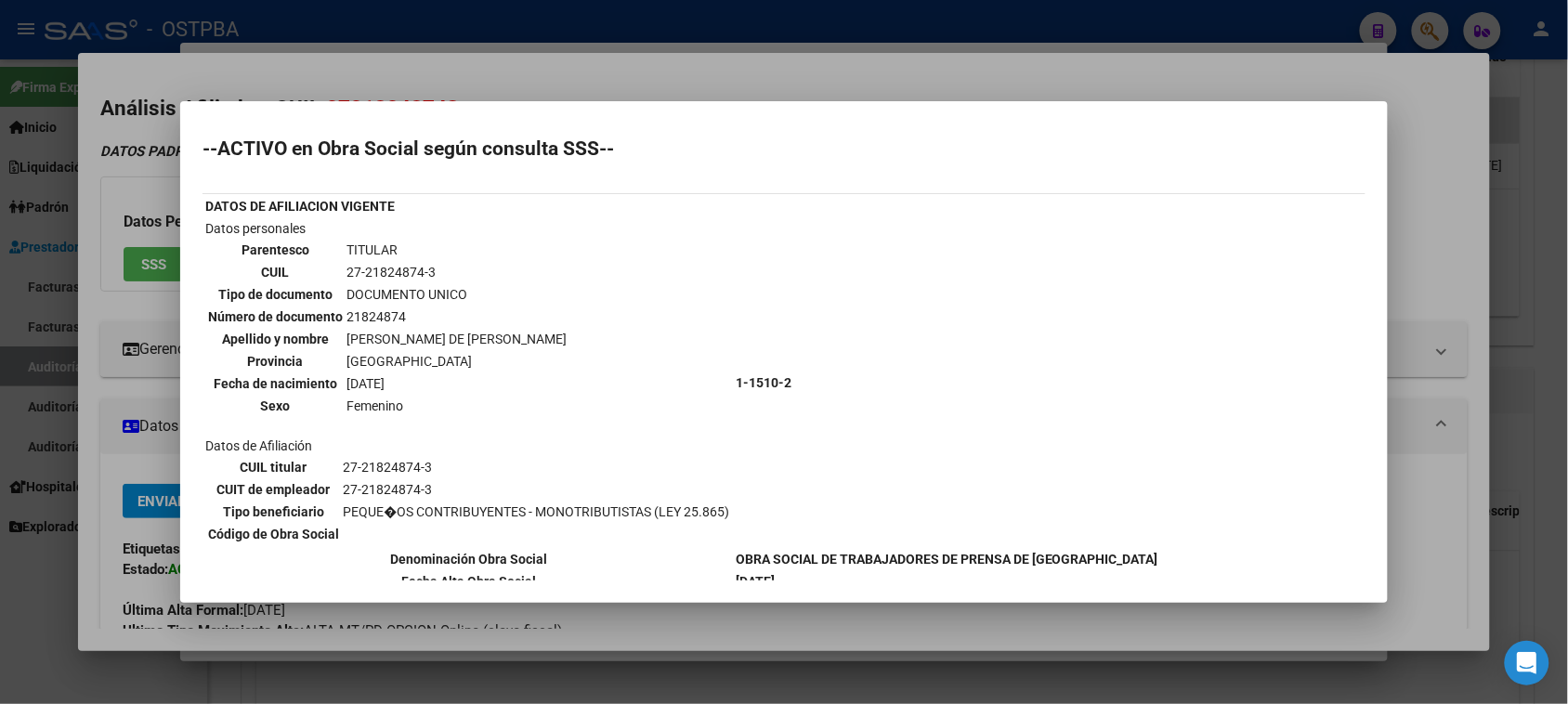
scroll to position [116, 0]
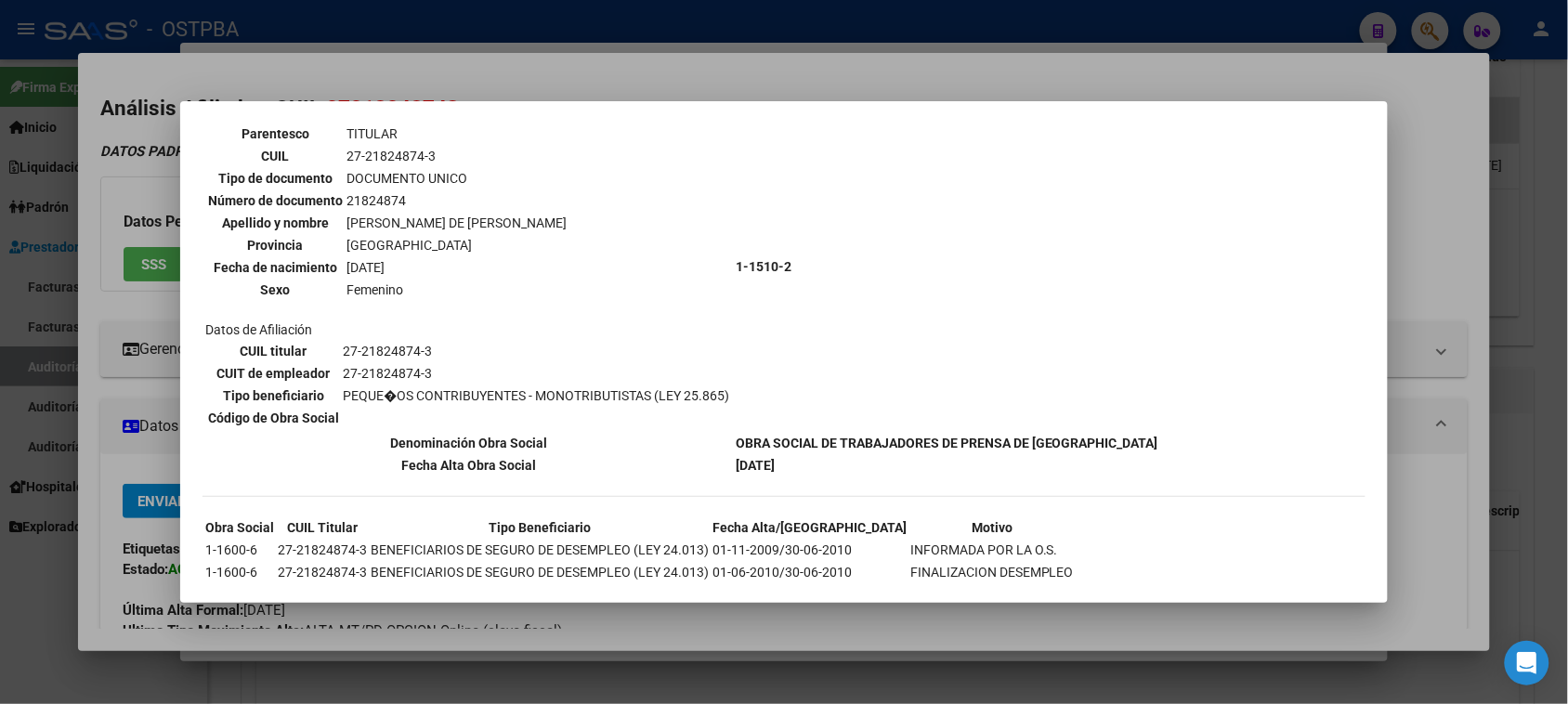
click at [77, 448] on div at bounding box center [784, 352] width 1568 height 704
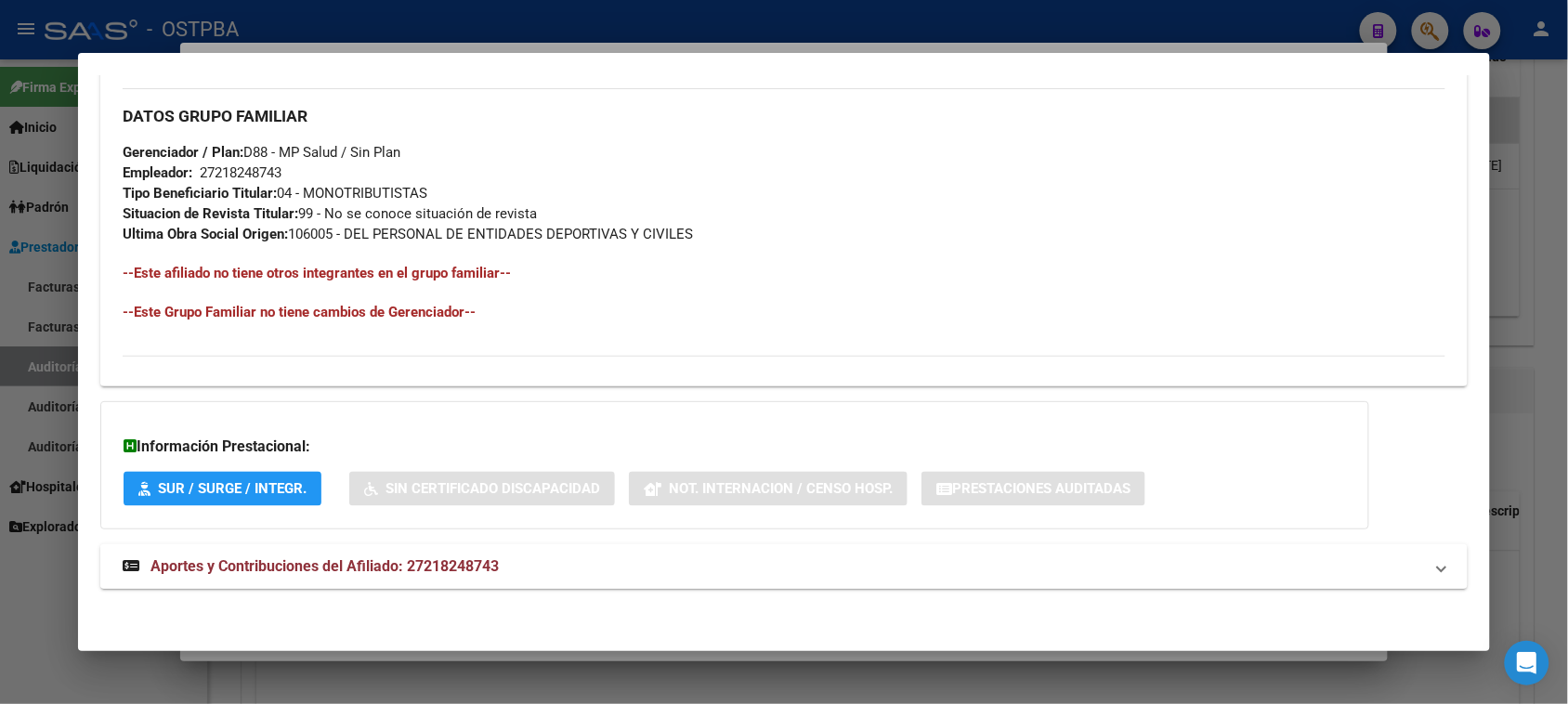
click at [484, 557] on span "Aportes y Contribuciones del Afiliado: 27218248743" at bounding box center [324, 566] width 348 height 17
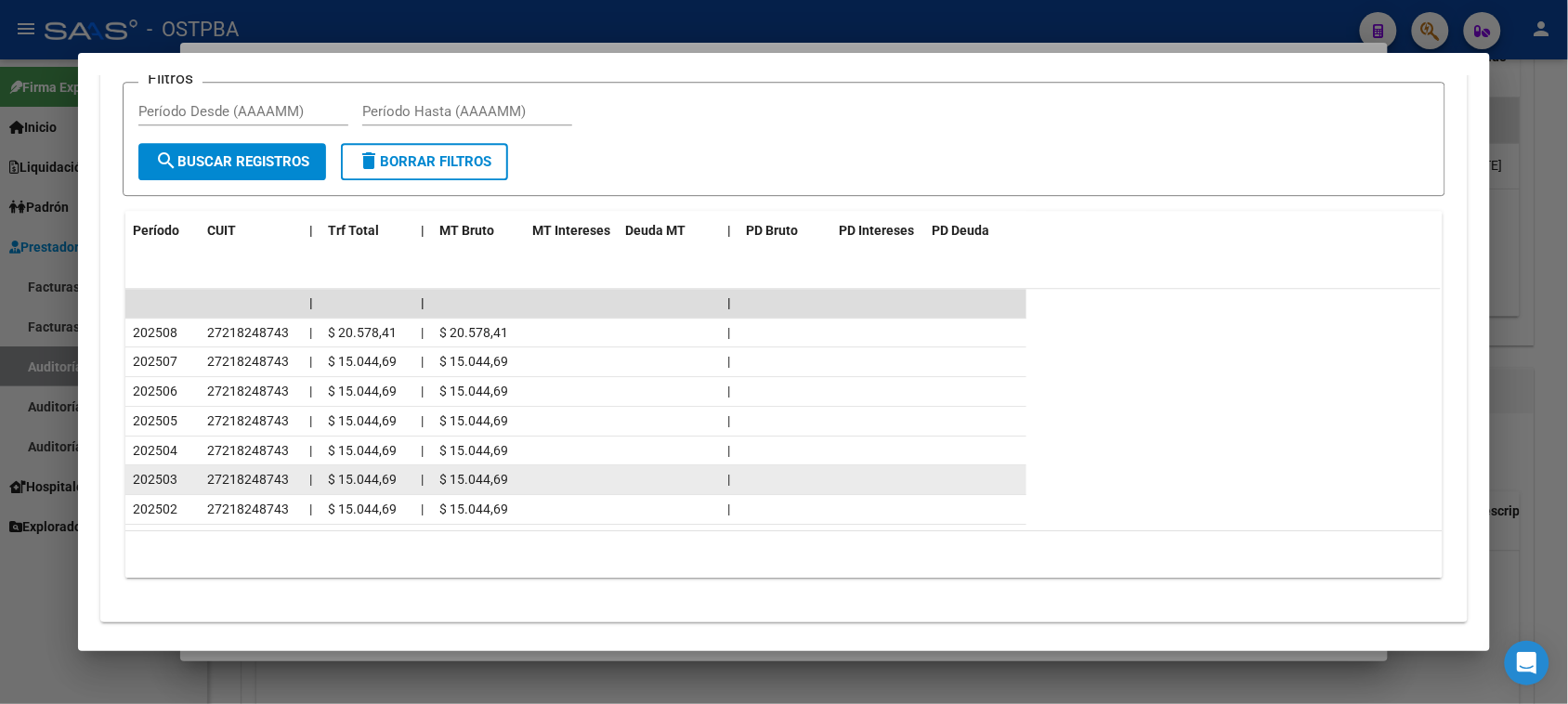
scroll to position [1472, 0]
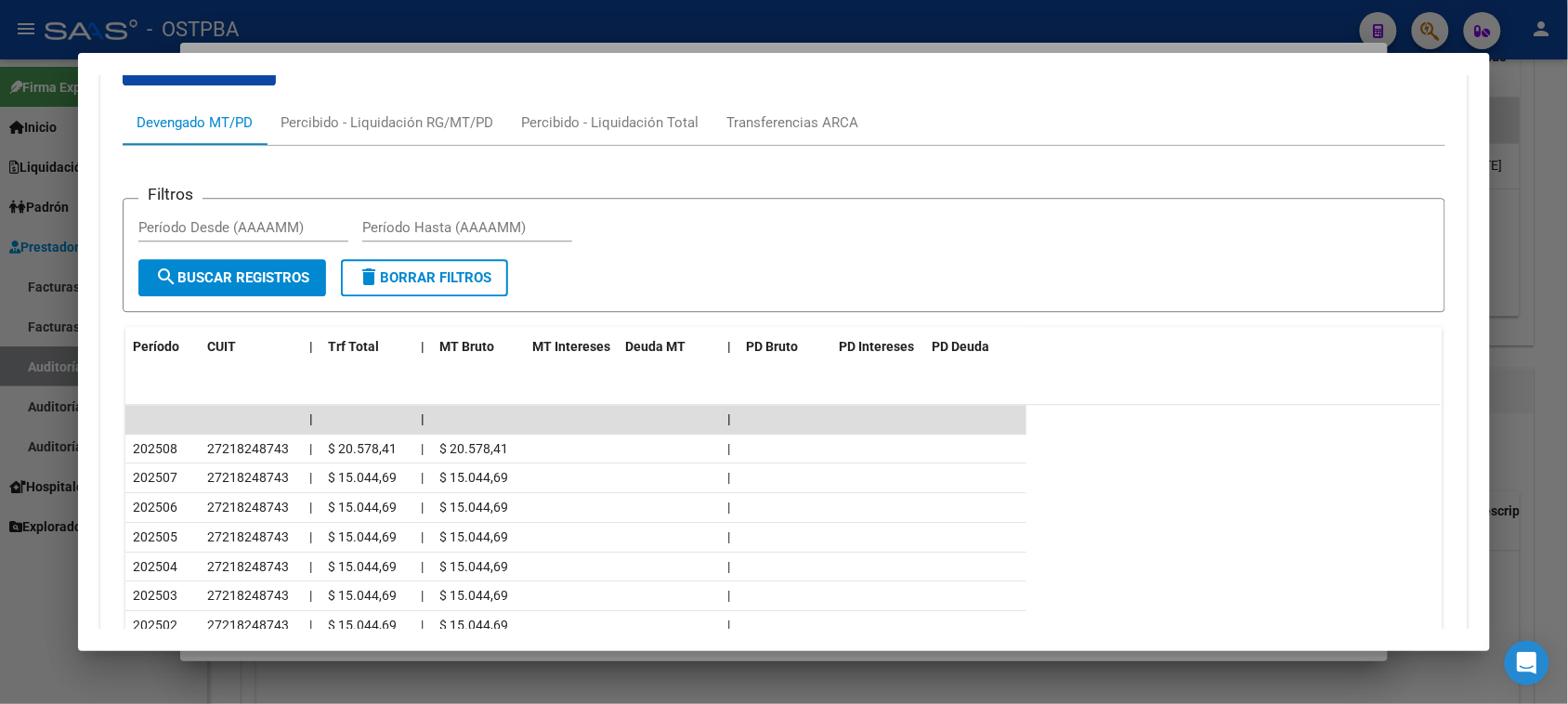
click at [100, 562] on div "cloud_download Exportar CSV Devengado MT/PD Percibido - Liquidación RG/MT/PD Pe…" at bounding box center [784, 380] width 1366 height 686
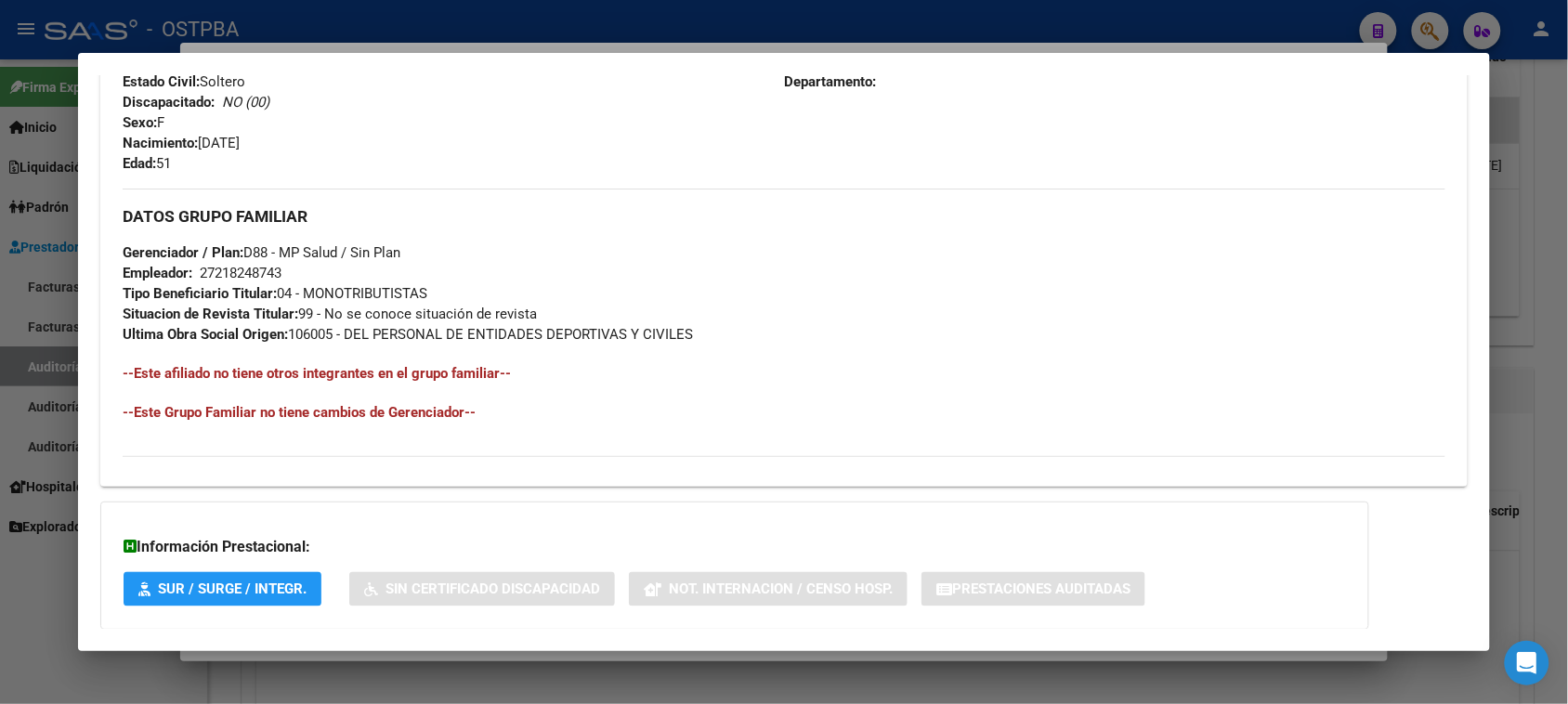
scroll to position [195, 0]
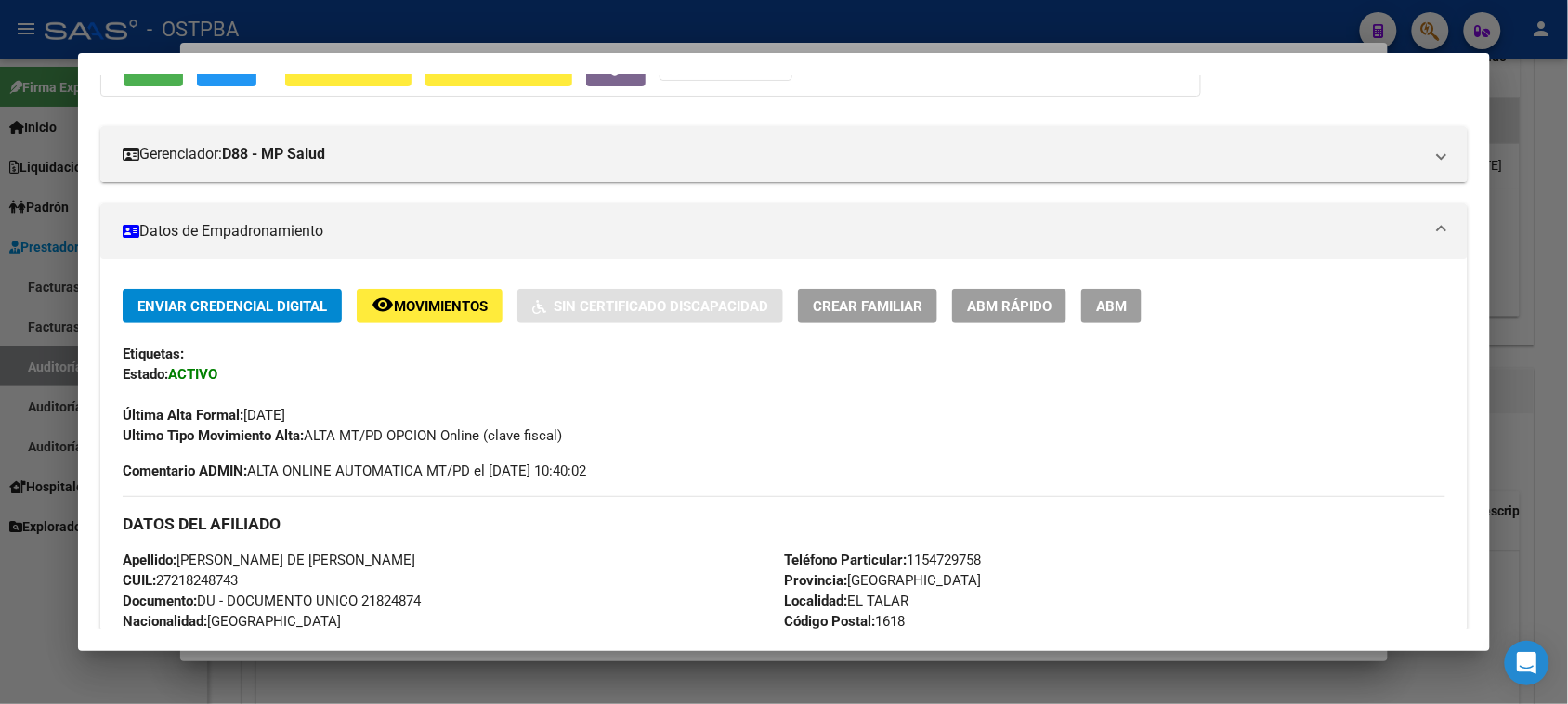
click at [0, 606] on div at bounding box center [784, 352] width 1568 height 704
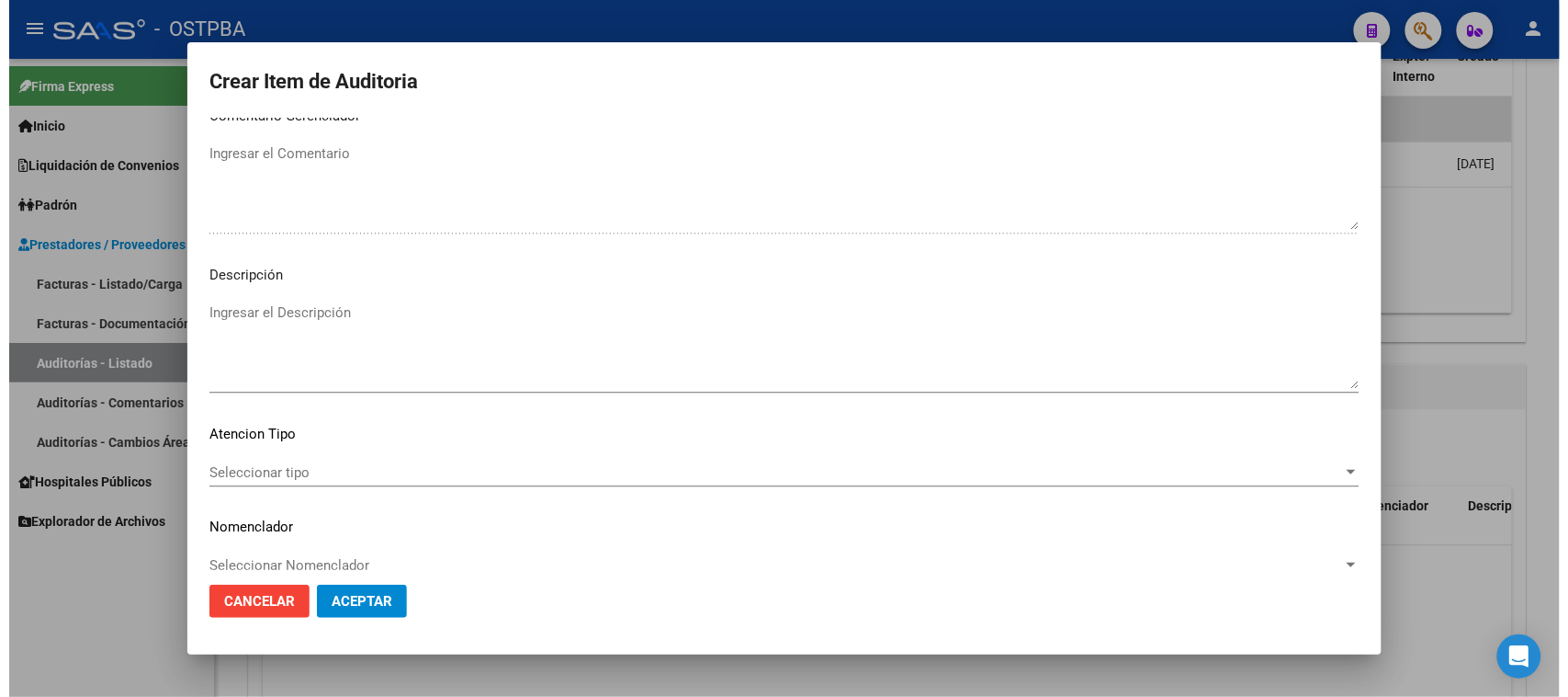
scroll to position [1200, 0]
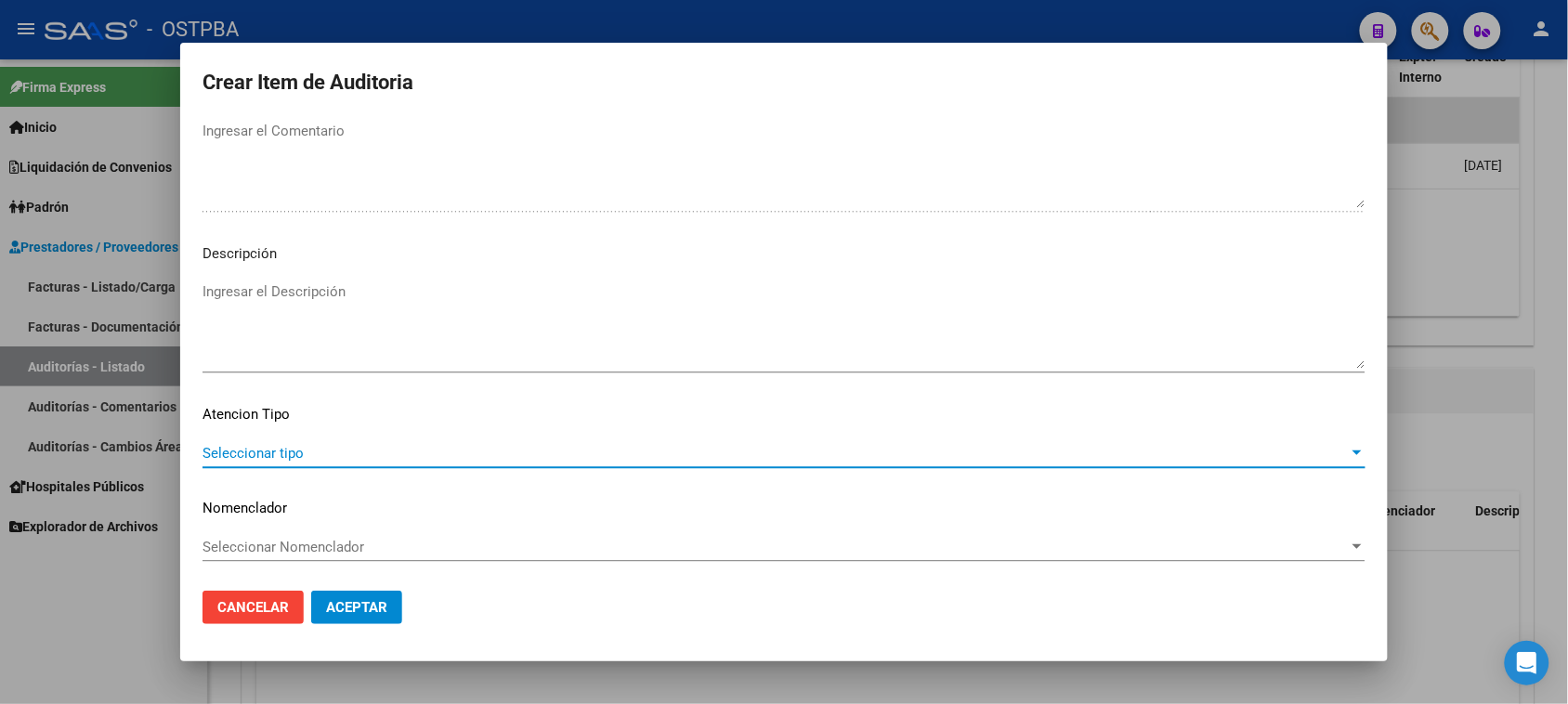
click at [289, 447] on span "Seleccionar tipo" at bounding box center [776, 452] width 1146 height 16
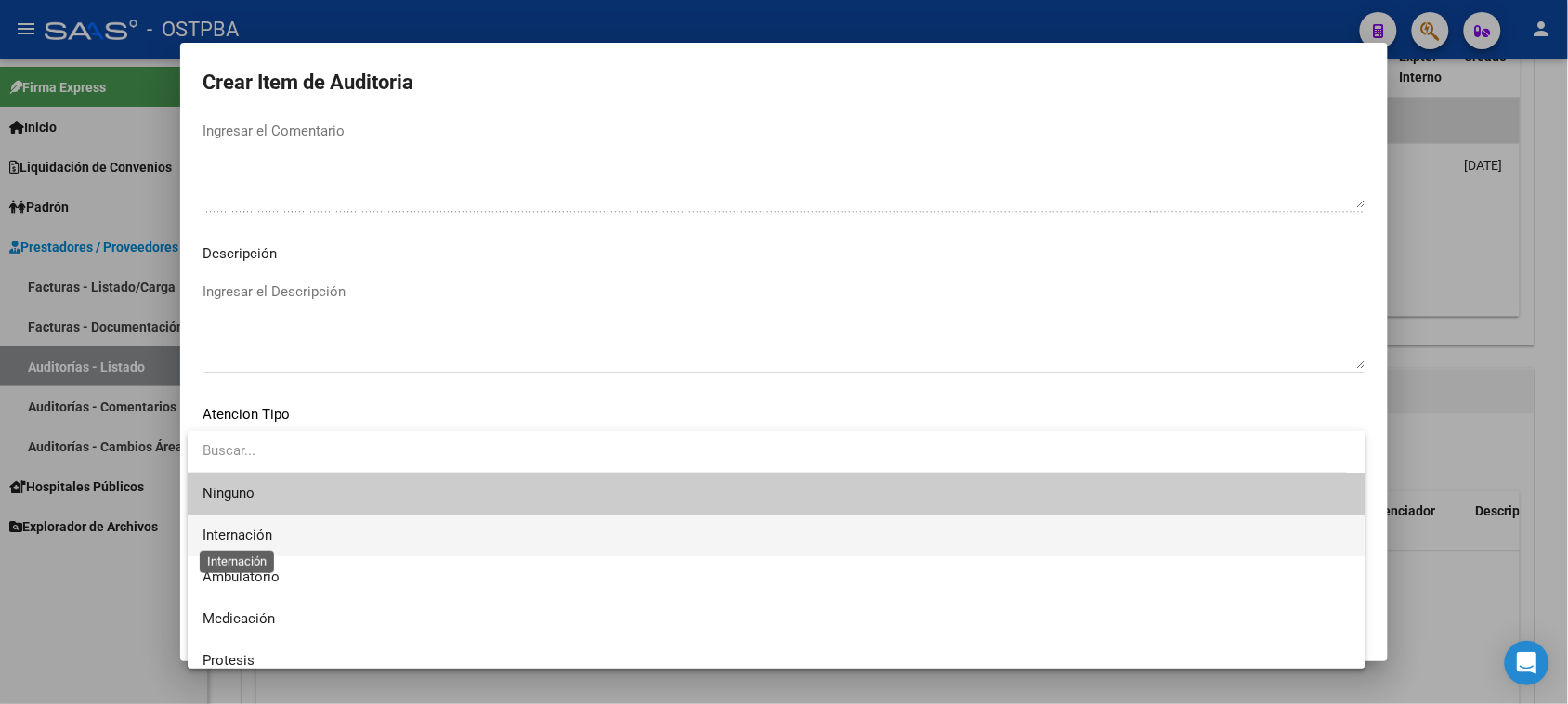
click at [247, 535] on span "Internación" at bounding box center [237, 534] width 69 height 16
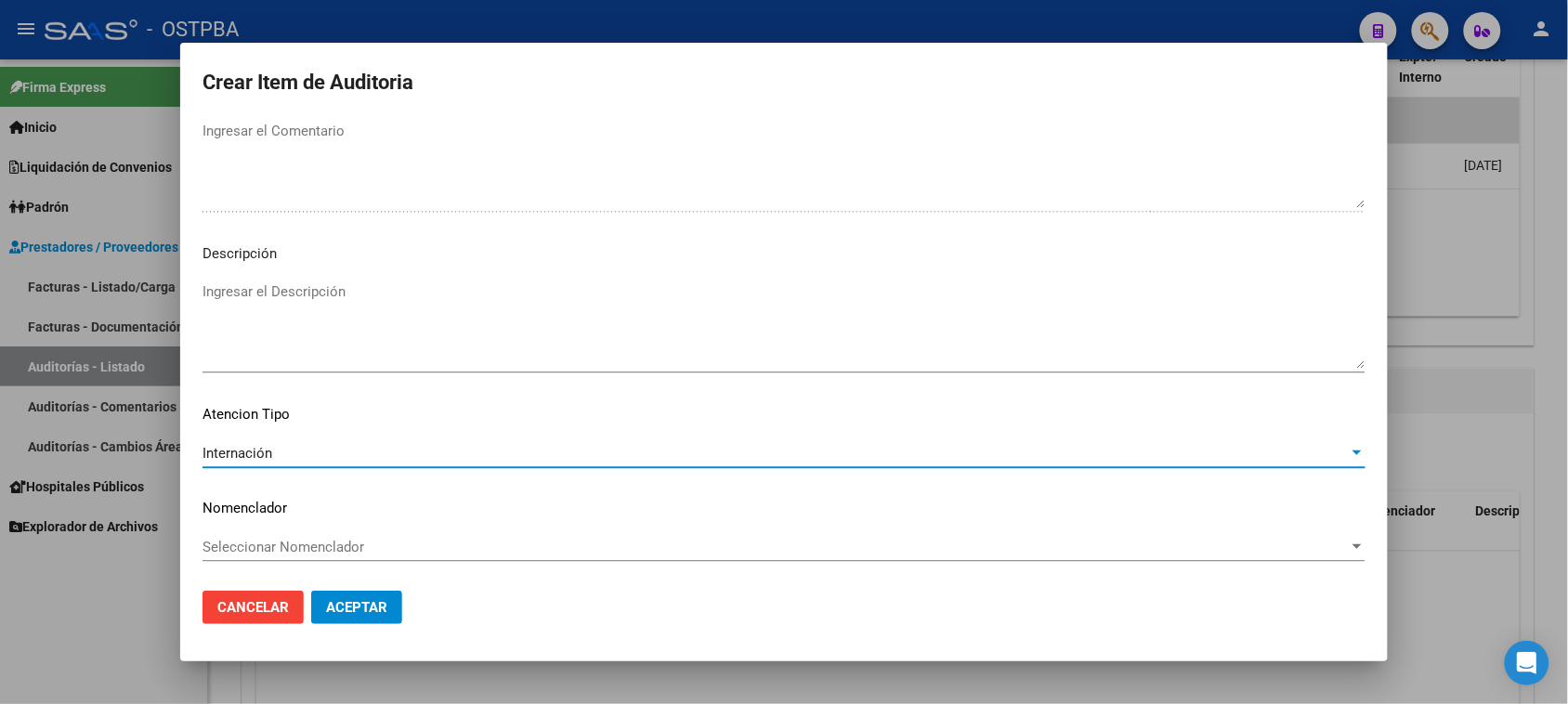
click at [323, 604] on button "Aceptar" at bounding box center [356, 607] width 91 height 34
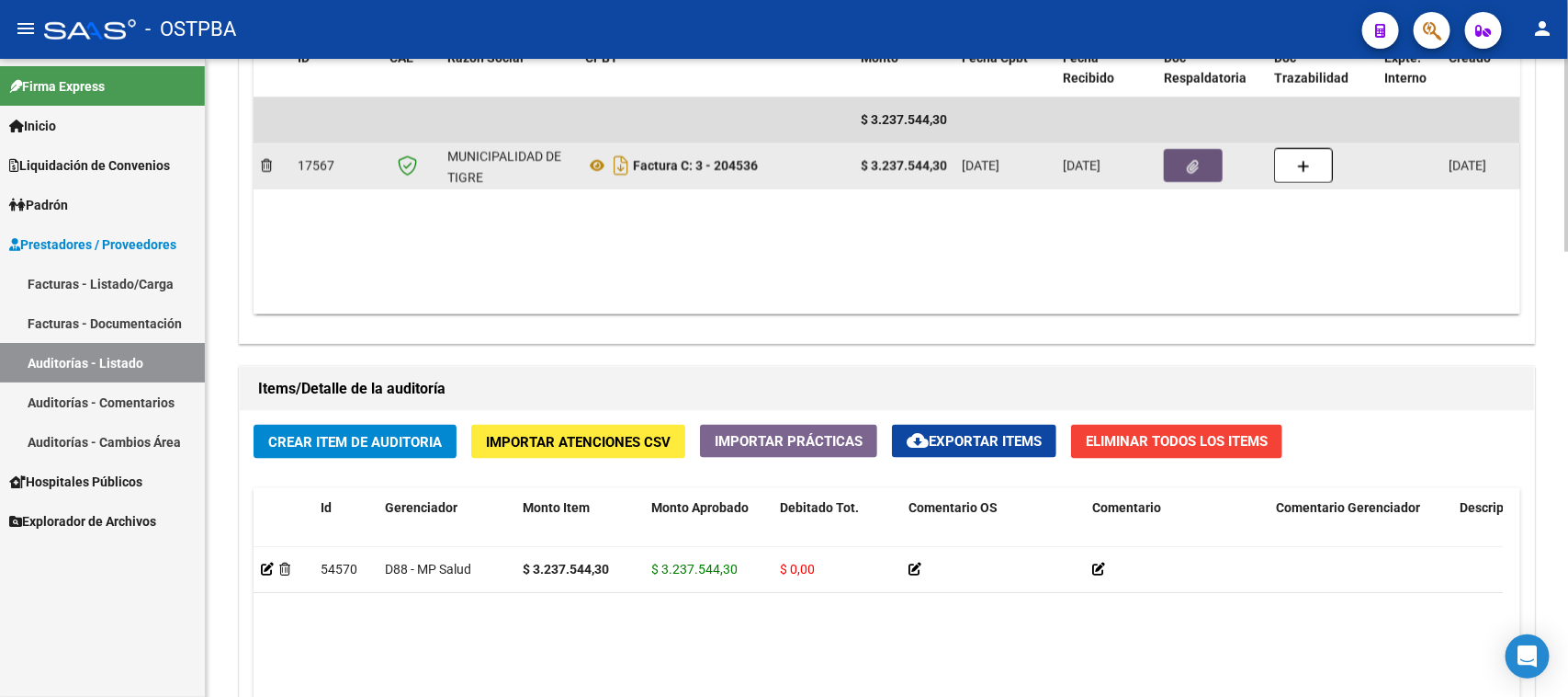
click at [1197, 163] on icon "button" at bounding box center [1194, 167] width 12 height 13
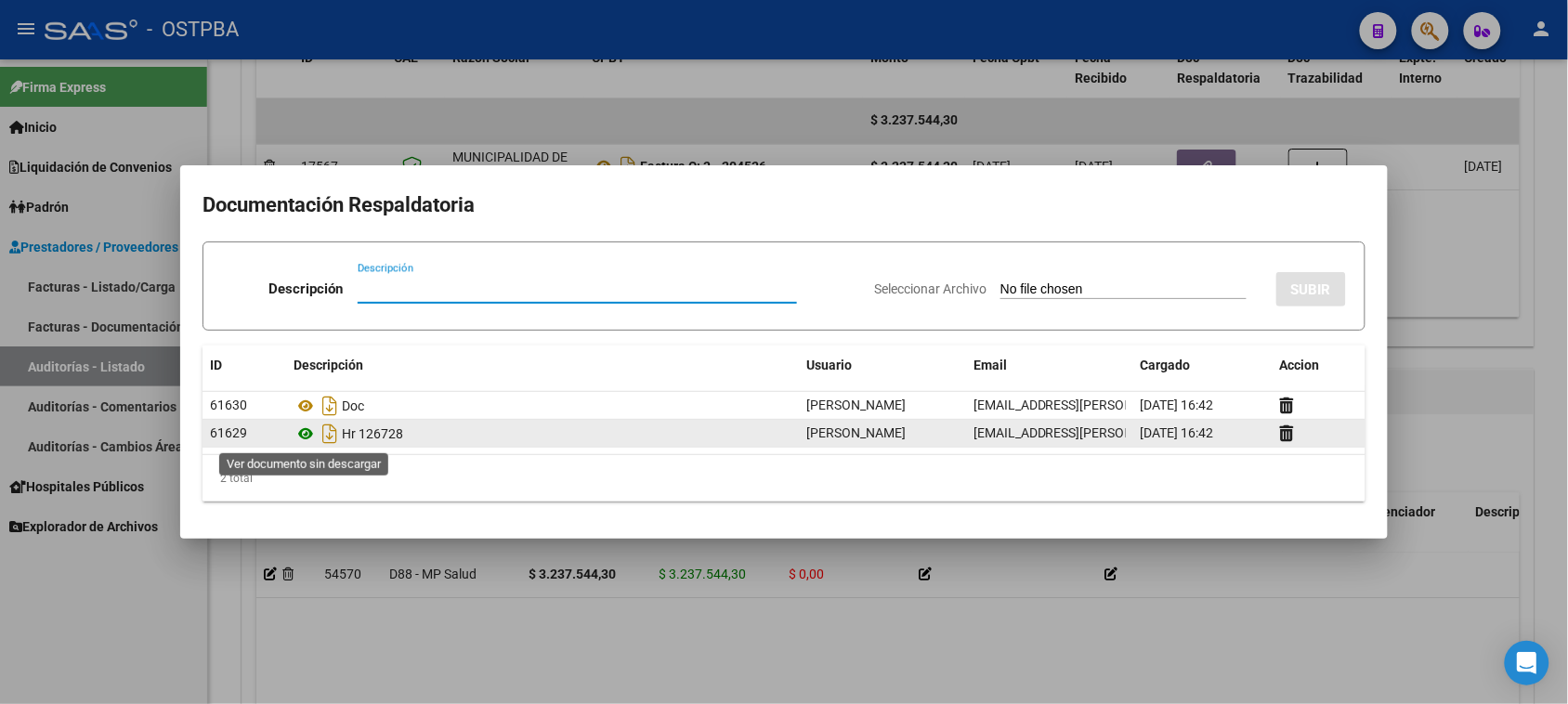
click at [300, 435] on icon at bounding box center [305, 433] width 24 height 22
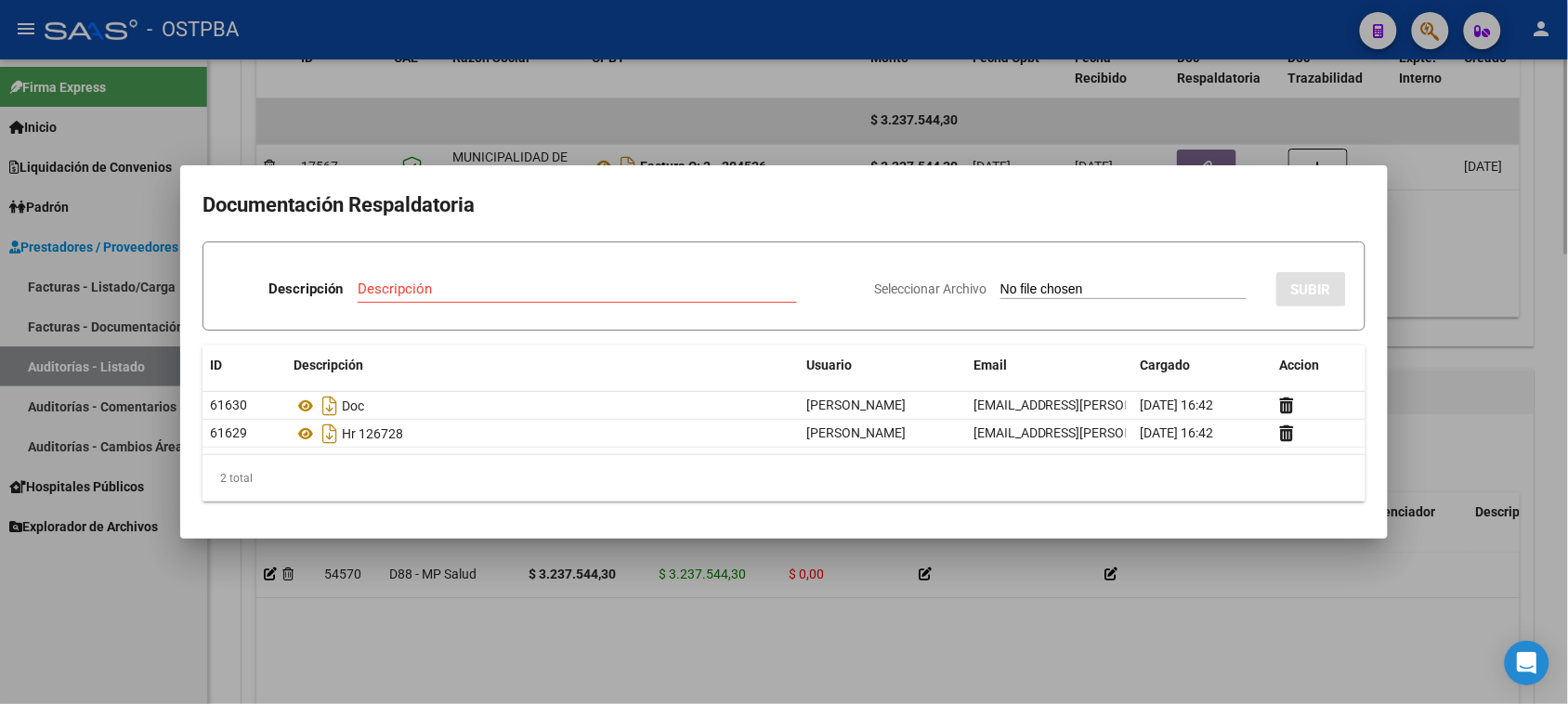
drag, startPoint x: 149, startPoint y: 670, endPoint x: 269, endPoint y: 636, distance: 124.7
click at [151, 665] on div at bounding box center [784, 352] width 1568 height 704
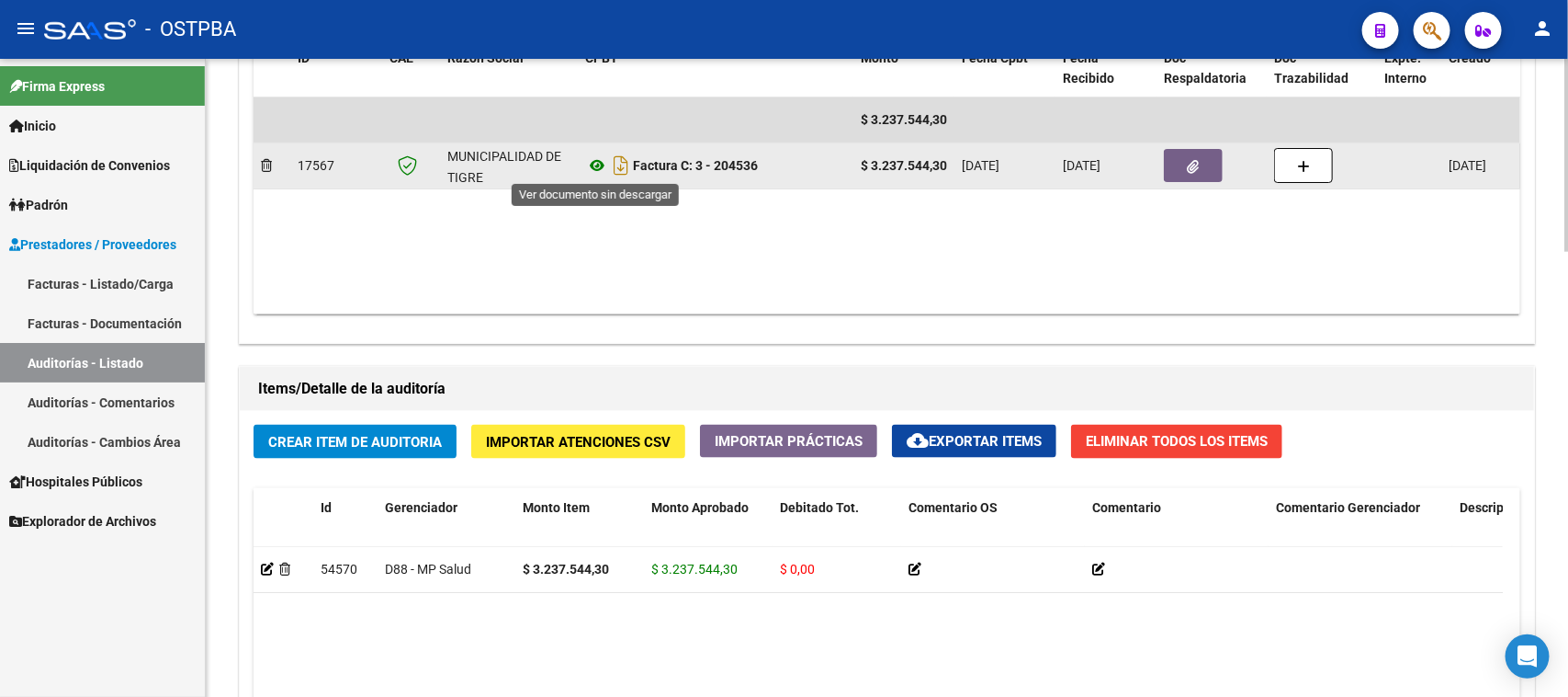
click at [595, 165] on icon at bounding box center [596, 165] width 24 height 22
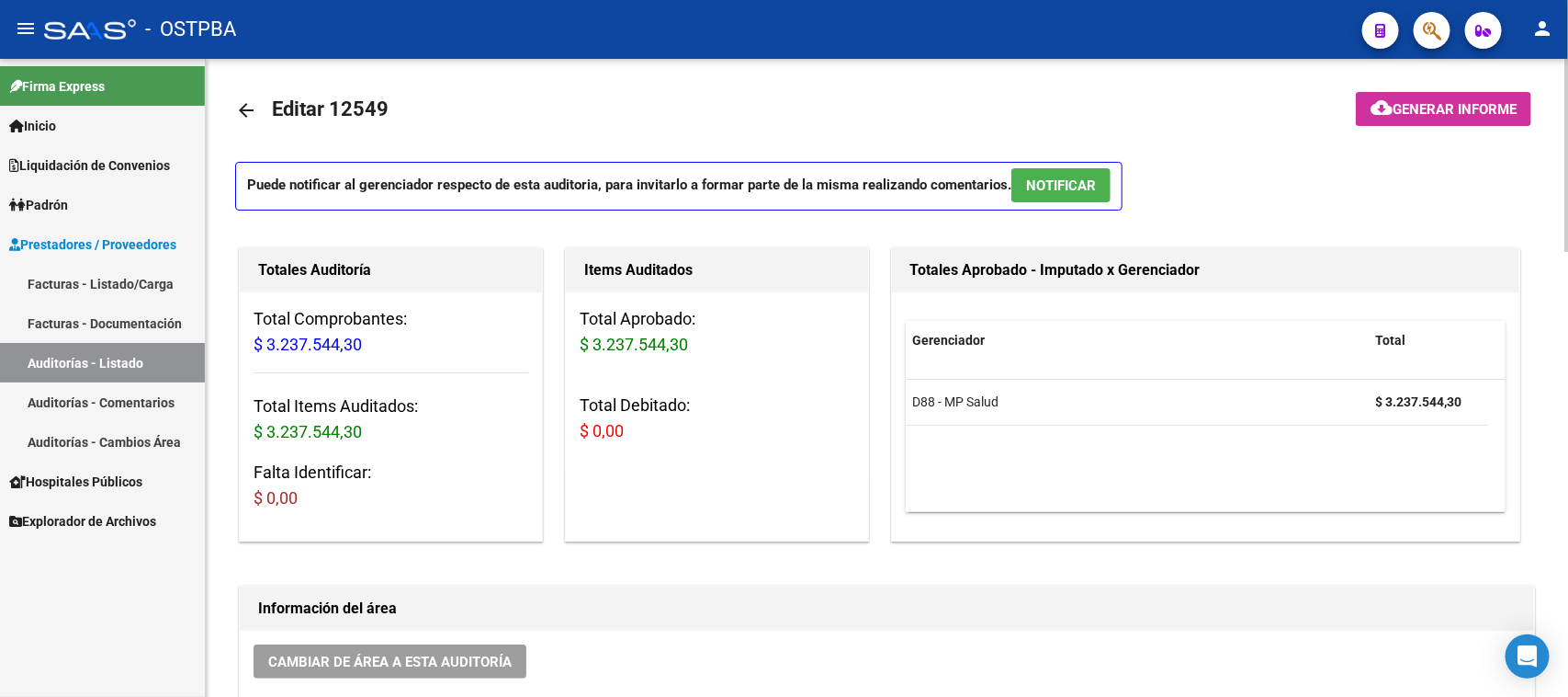
scroll to position [0, 0]
